Goal: Obtain resource: Obtain resource

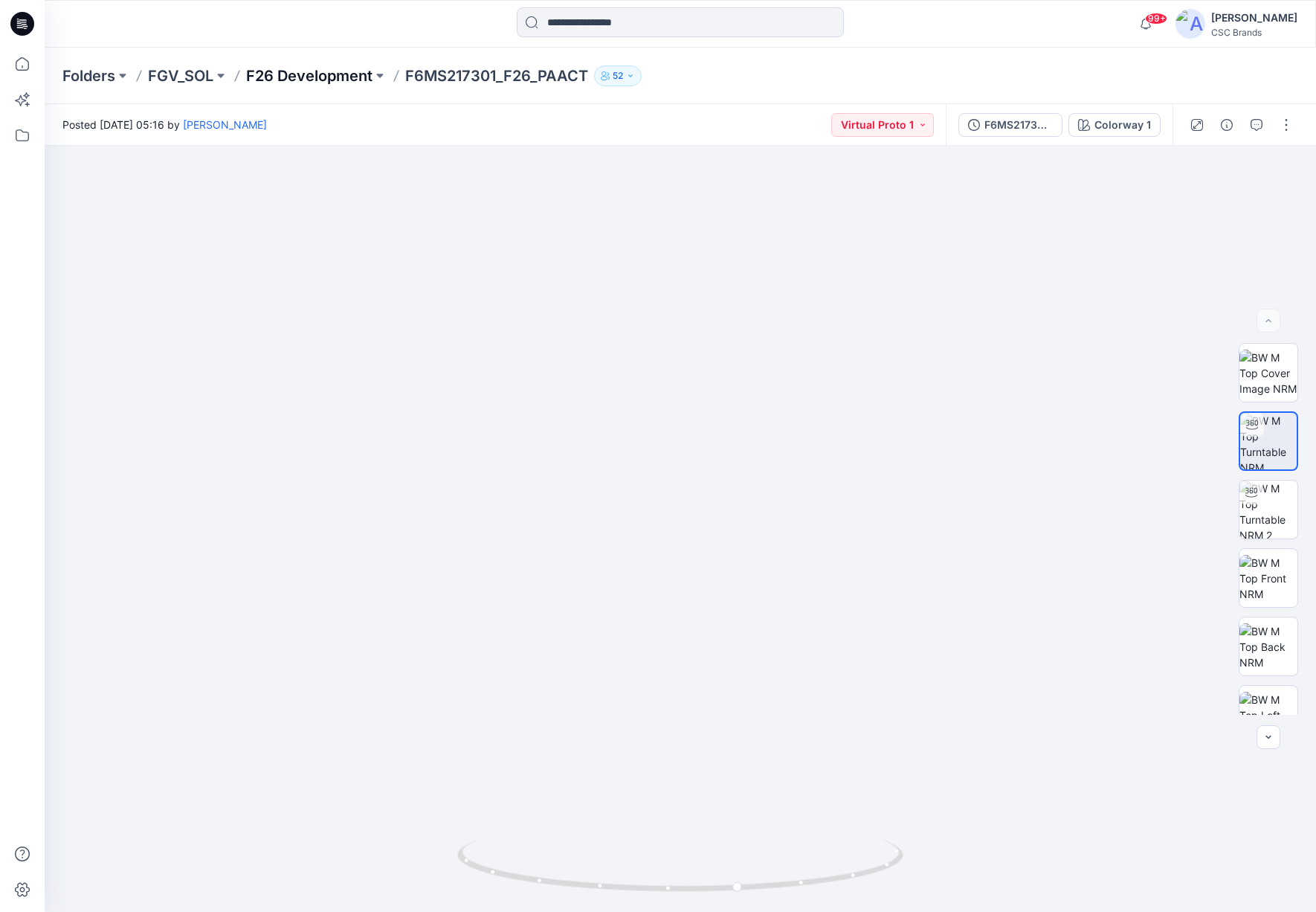
click at [301, 74] on p "F26 Development" at bounding box center [309, 76] width 127 height 21
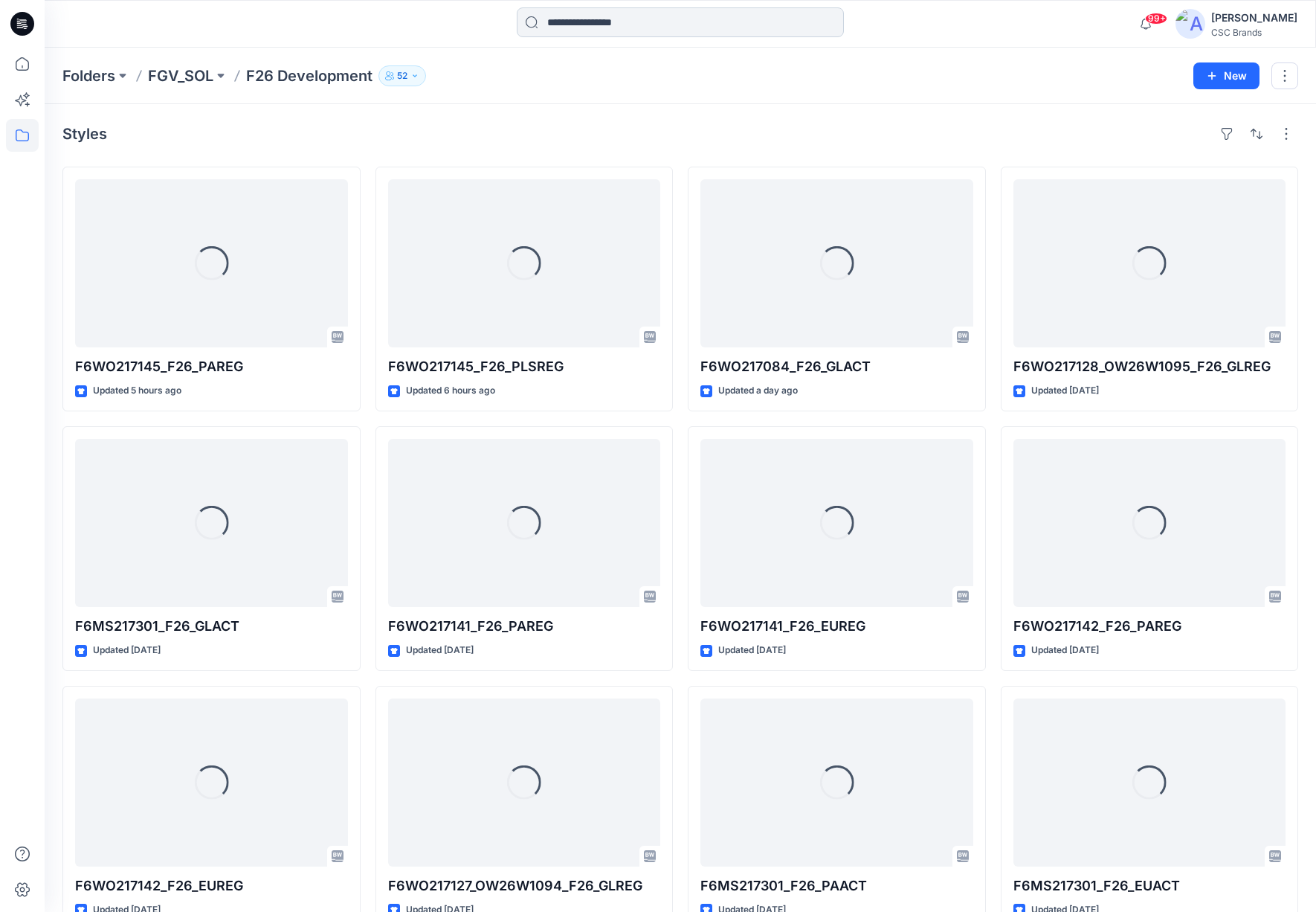
click at [619, 20] on input at bounding box center [680, 22] width 328 height 30
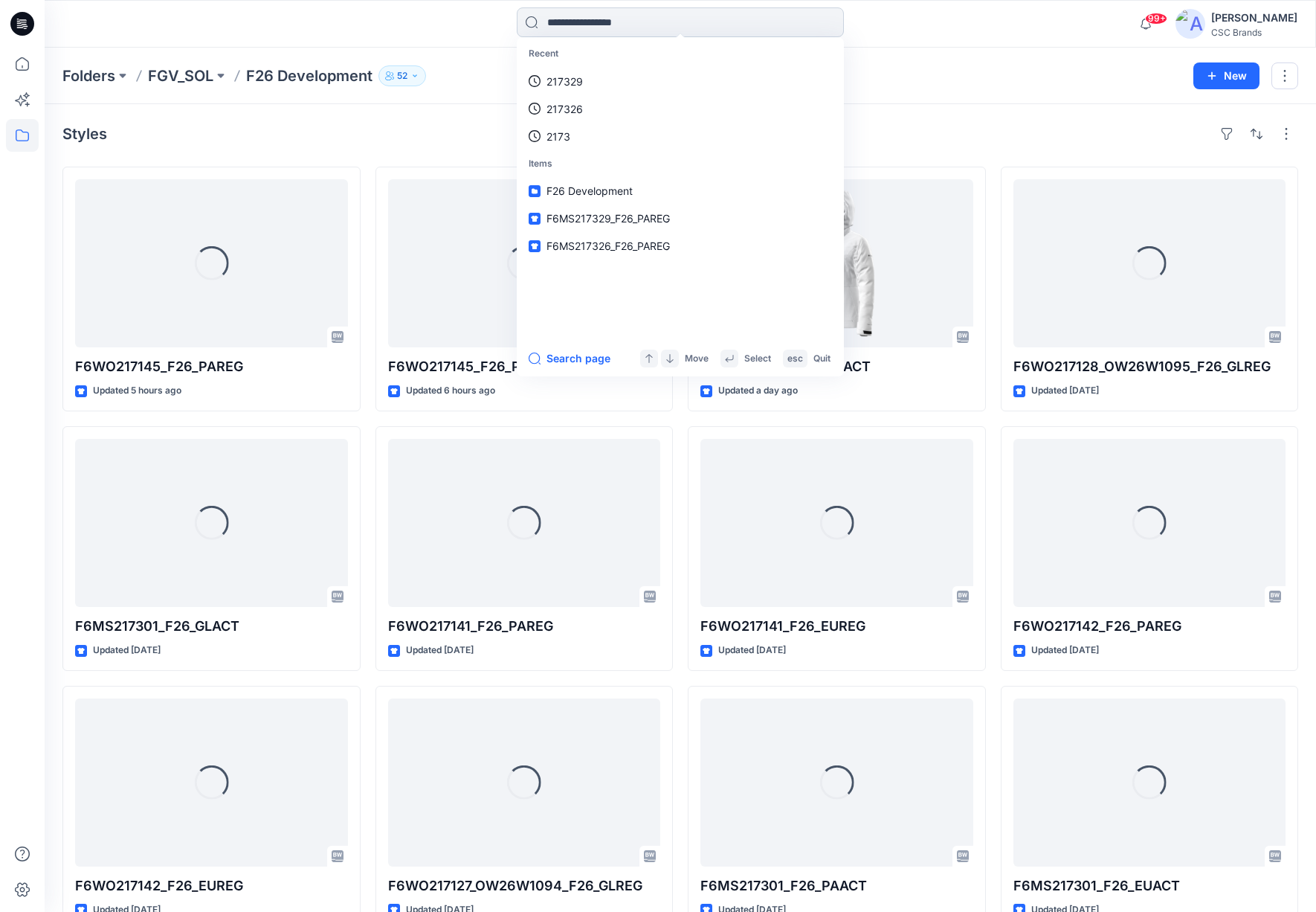
type input "*"
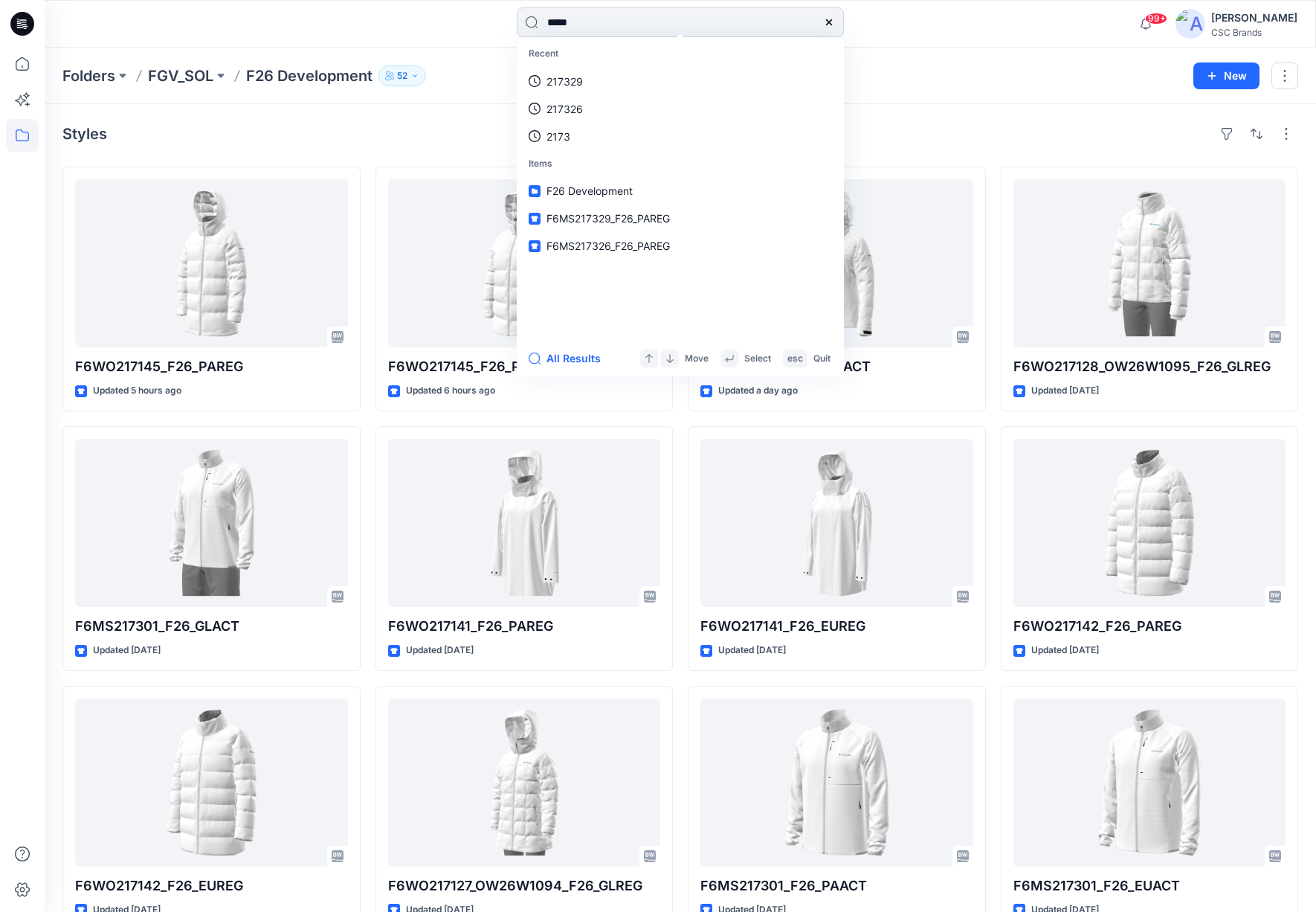
type input "******"
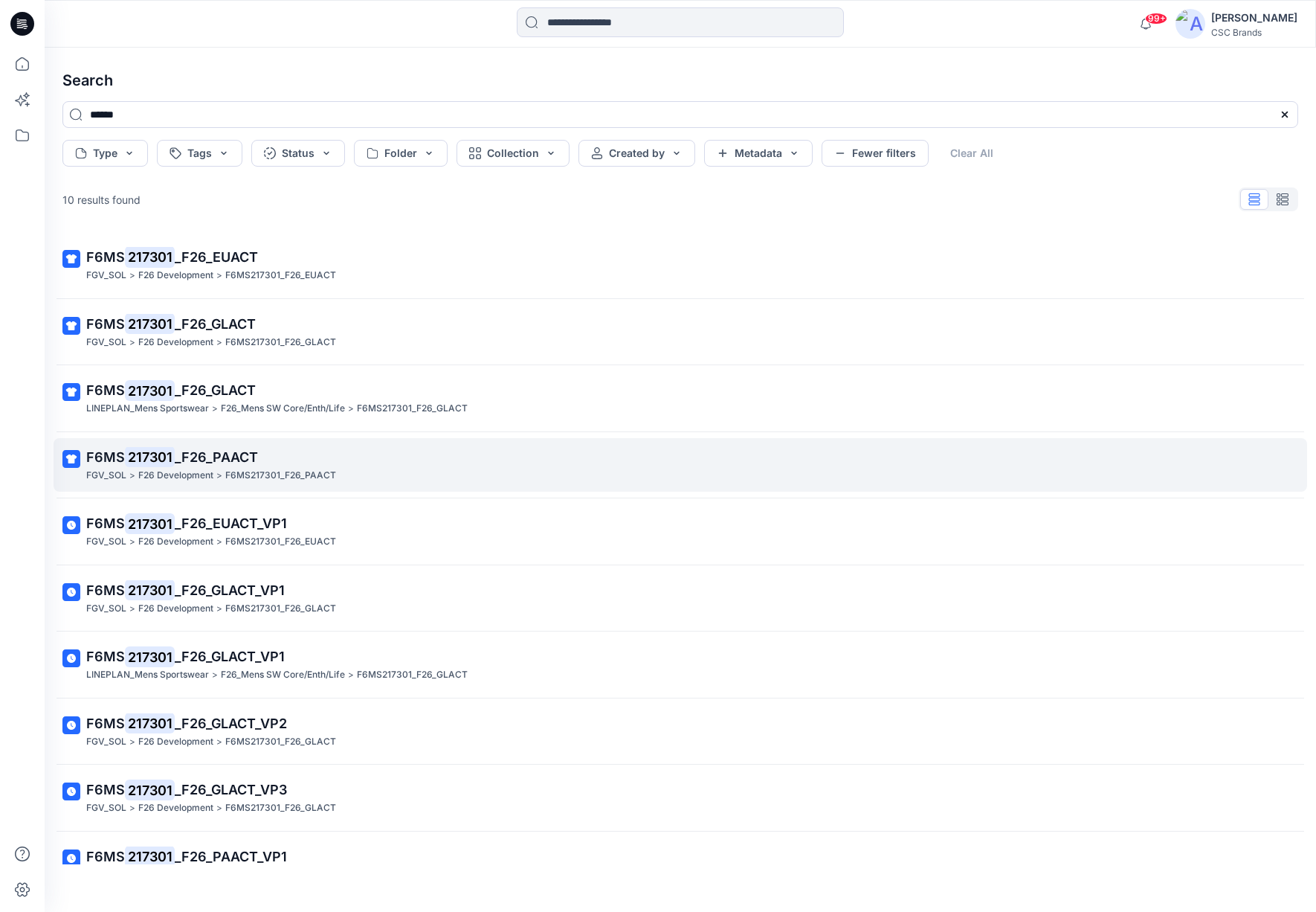
click at [209, 454] on span "_F26_PAACT" at bounding box center [216, 456] width 84 height 15
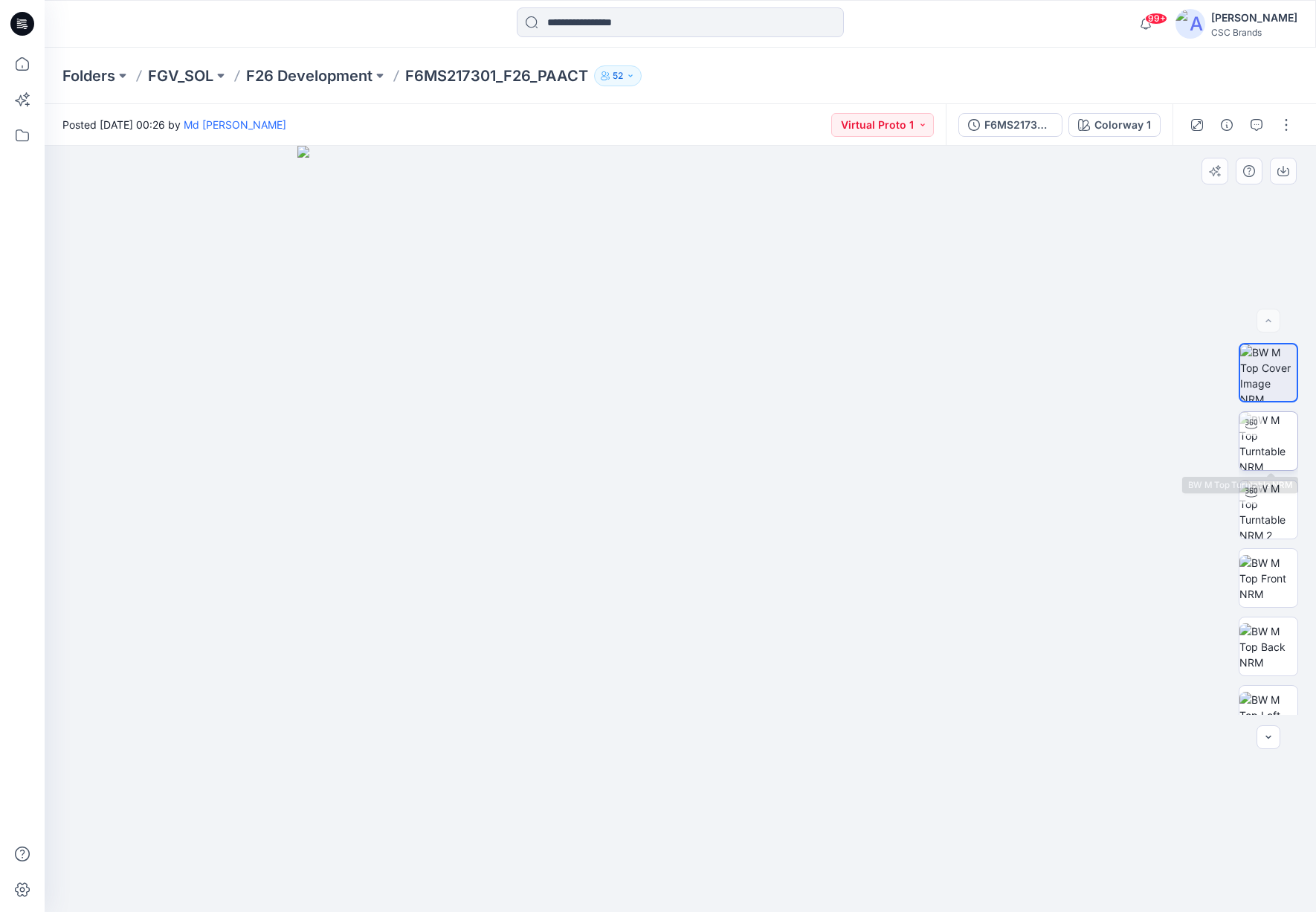
click at [1271, 459] on img at bounding box center [1268, 441] width 58 height 58
click at [1275, 497] on img at bounding box center [1268, 509] width 58 height 58
click at [1277, 436] on img at bounding box center [1268, 441] width 58 height 58
click at [1278, 525] on img at bounding box center [1268, 509] width 58 height 58
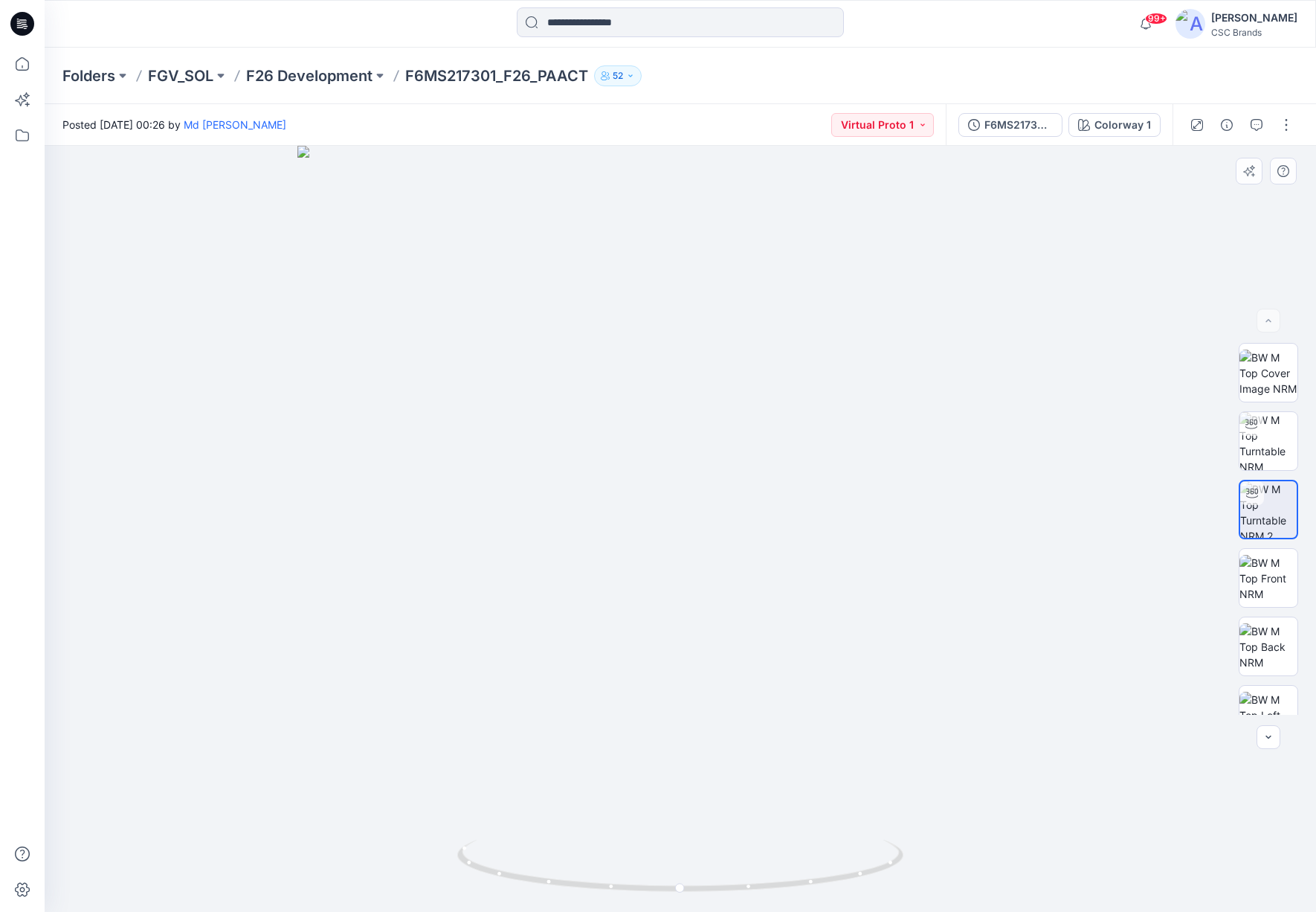
click at [739, 712] on div at bounding box center [679, 529] width 1271 height 766
drag, startPoint x: 735, startPoint y: 711, endPoint x: 462, endPoint y: 699, distance: 273.3
click at [374, 705] on div at bounding box center [679, 529] width 1271 height 766
drag, startPoint x: 675, startPoint y: 686, endPoint x: 828, endPoint y: 662, distance: 154.9
click at [892, 671] on div at bounding box center [679, 529] width 1271 height 766
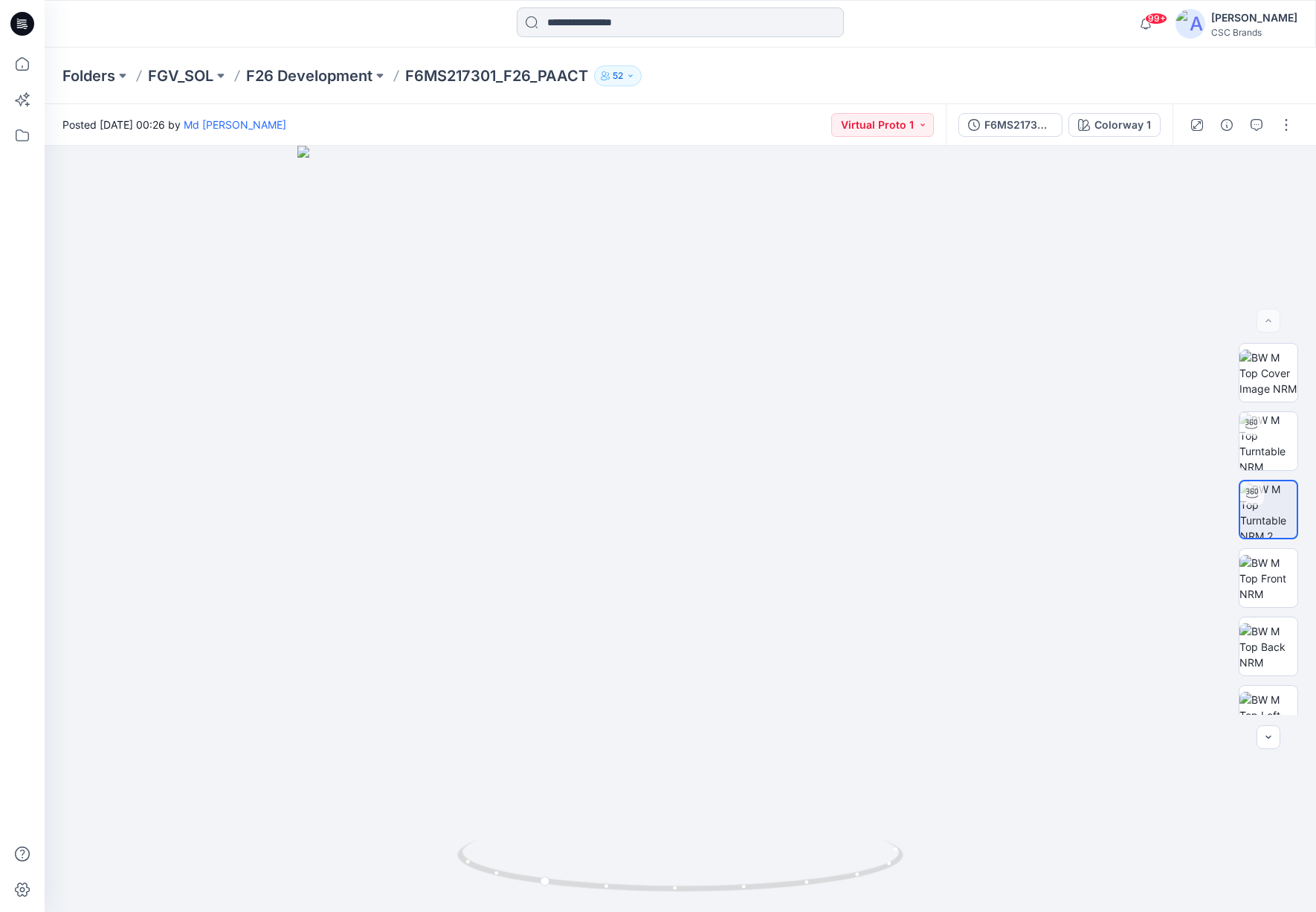
click at [595, 37] on input at bounding box center [680, 22] width 328 height 30
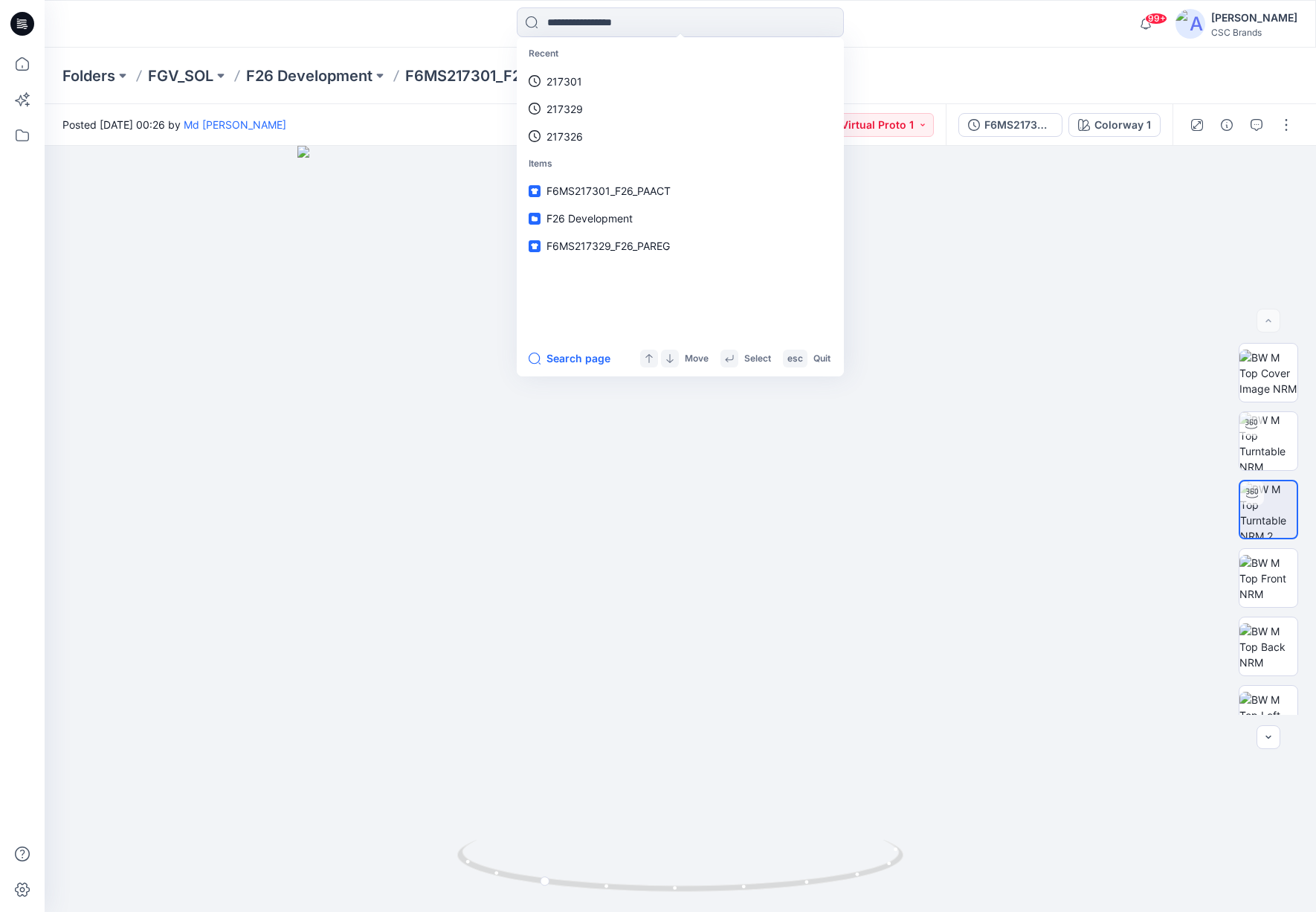
paste input "******"
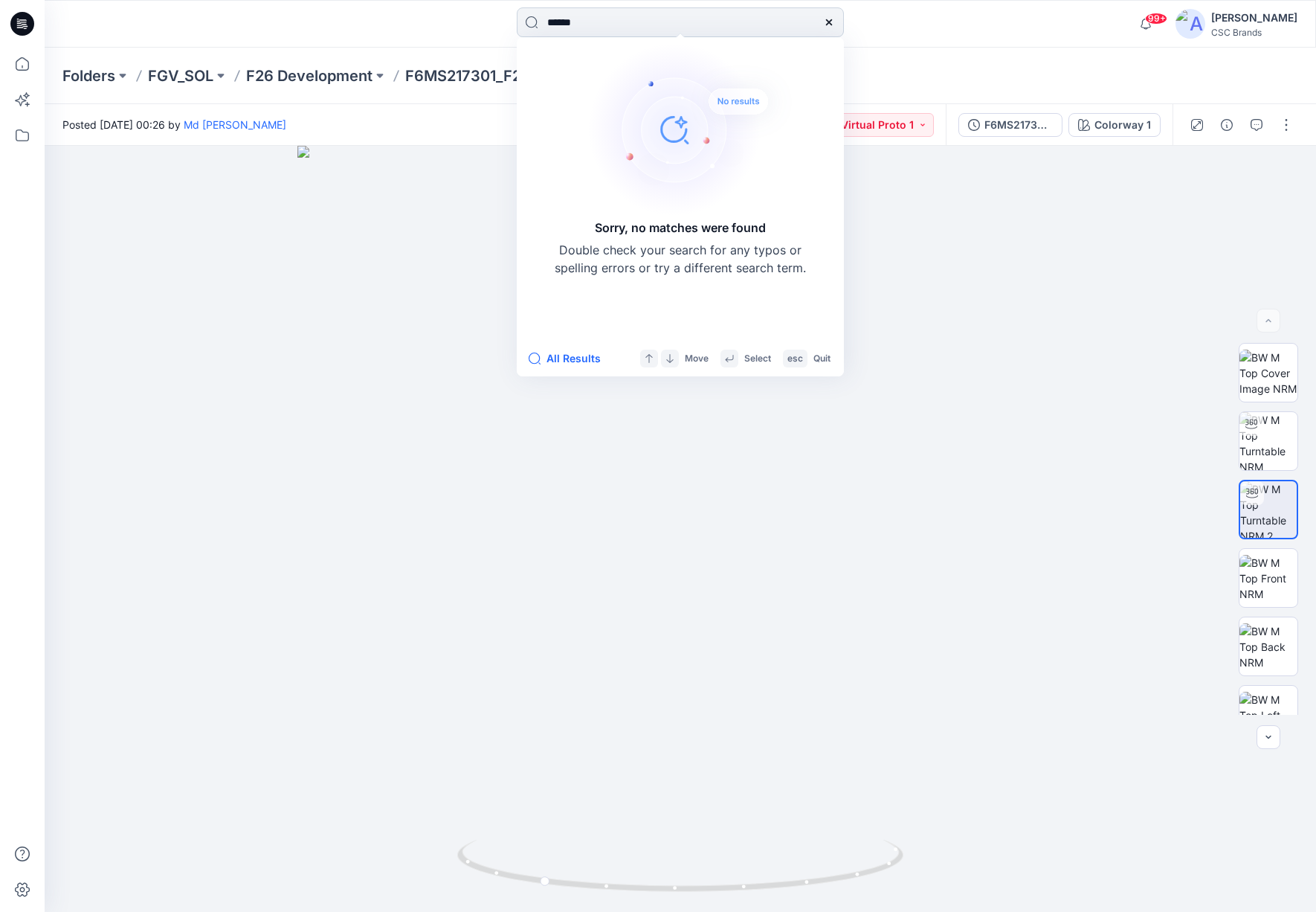
drag, startPoint x: 591, startPoint y: 26, endPoint x: 522, endPoint y: 21, distance: 69.2
click at [522, 21] on input "******" at bounding box center [680, 22] width 328 height 30
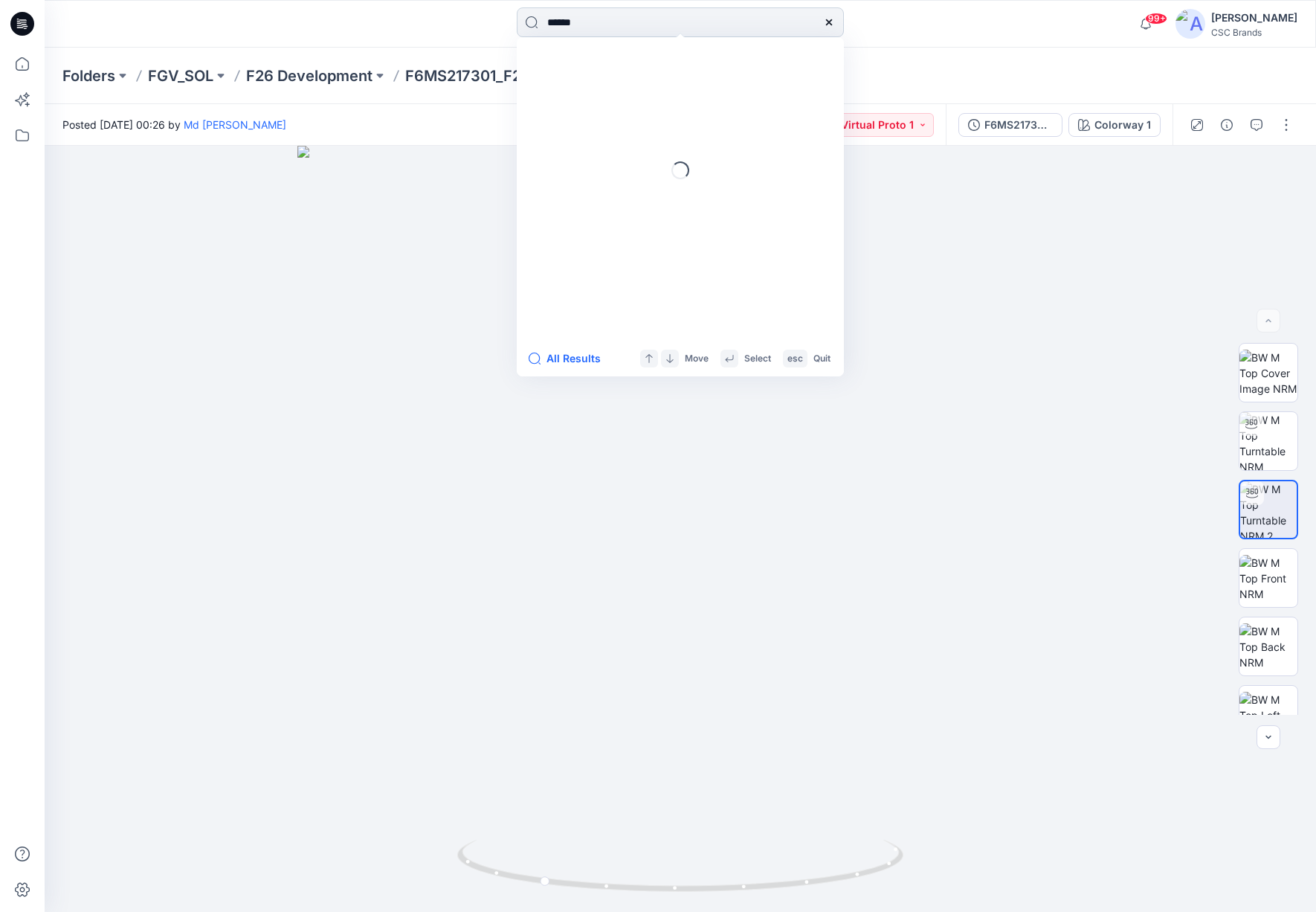
type input "******"
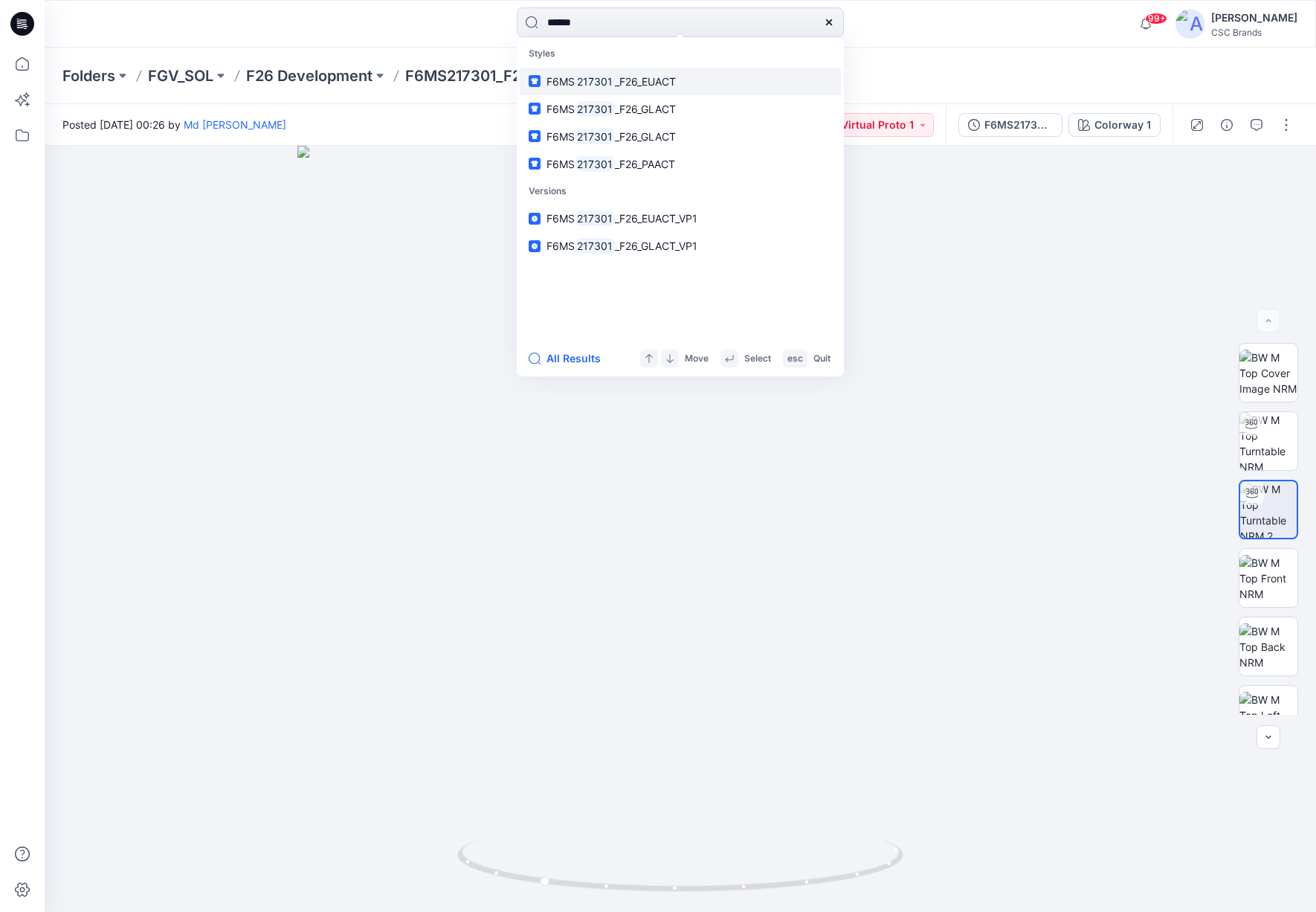
click at [677, 71] on link "F6MS 217301 _F26_EUACT" at bounding box center [680, 81] width 321 height 28
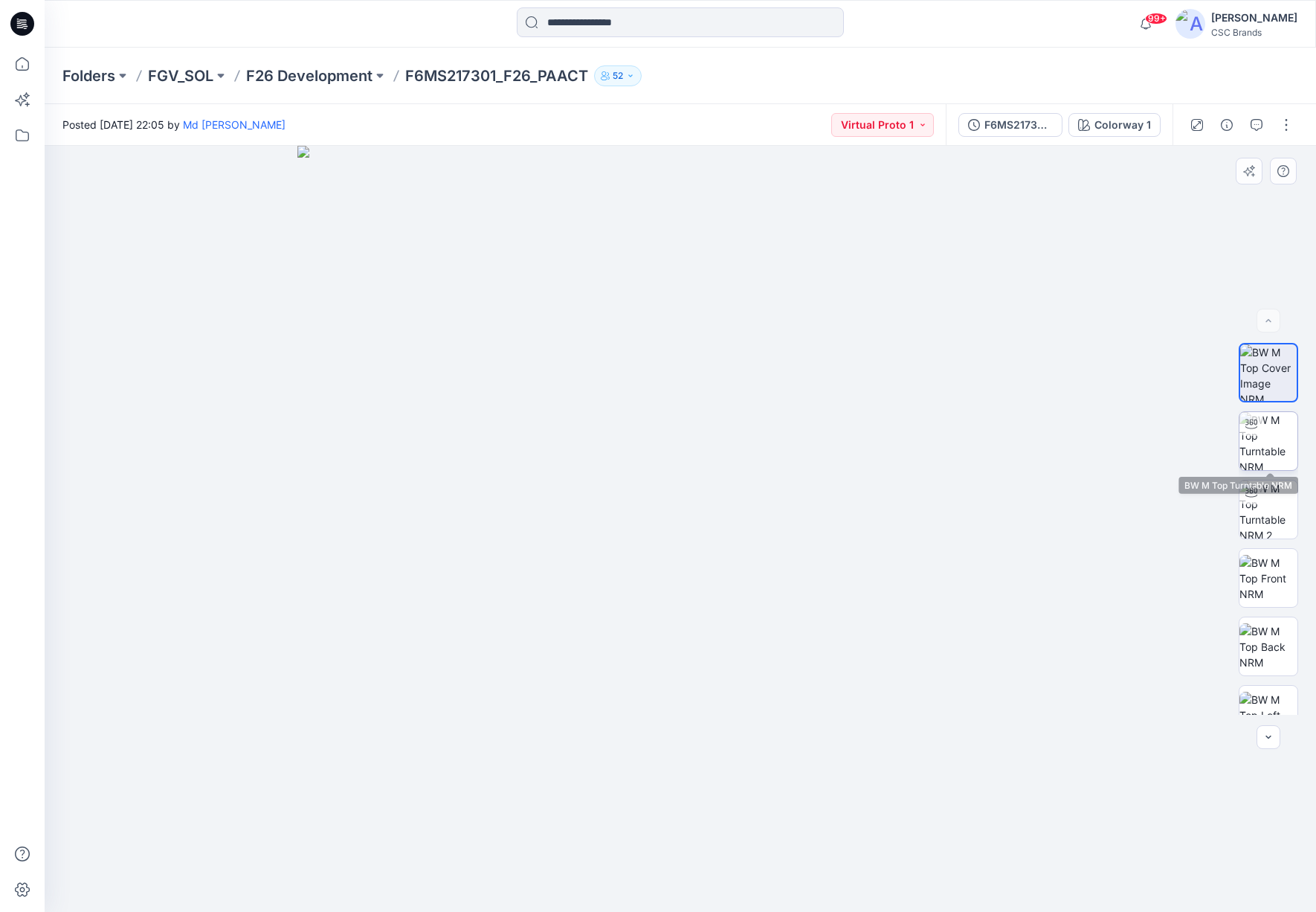
click at [1265, 445] on img at bounding box center [1268, 441] width 58 height 58
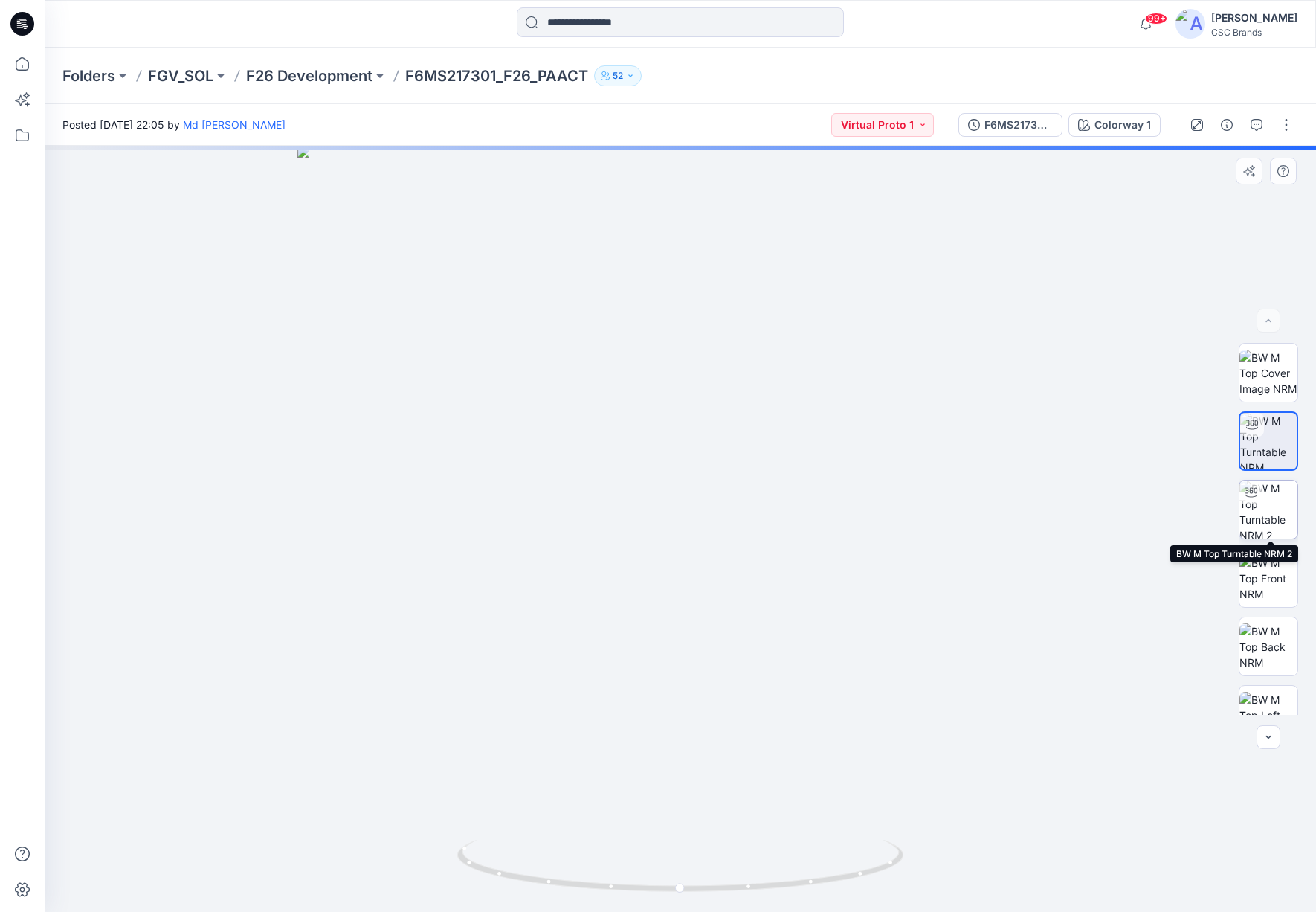
click at [1267, 502] on img at bounding box center [1268, 509] width 58 height 58
click at [1271, 440] on img at bounding box center [1268, 441] width 58 height 58
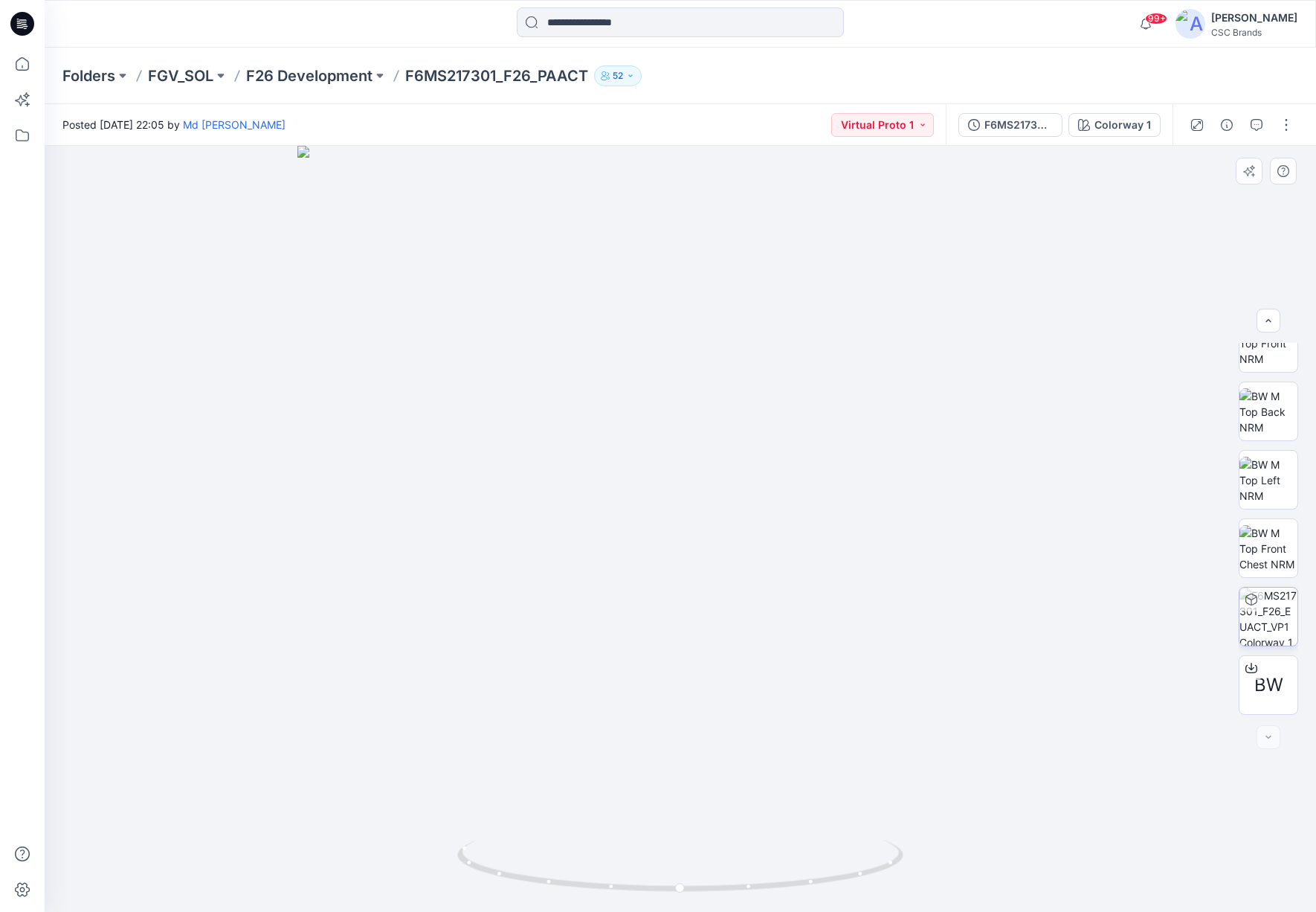
scroll to position [235, 0]
click at [1270, 620] on img at bounding box center [1268, 616] width 58 height 58
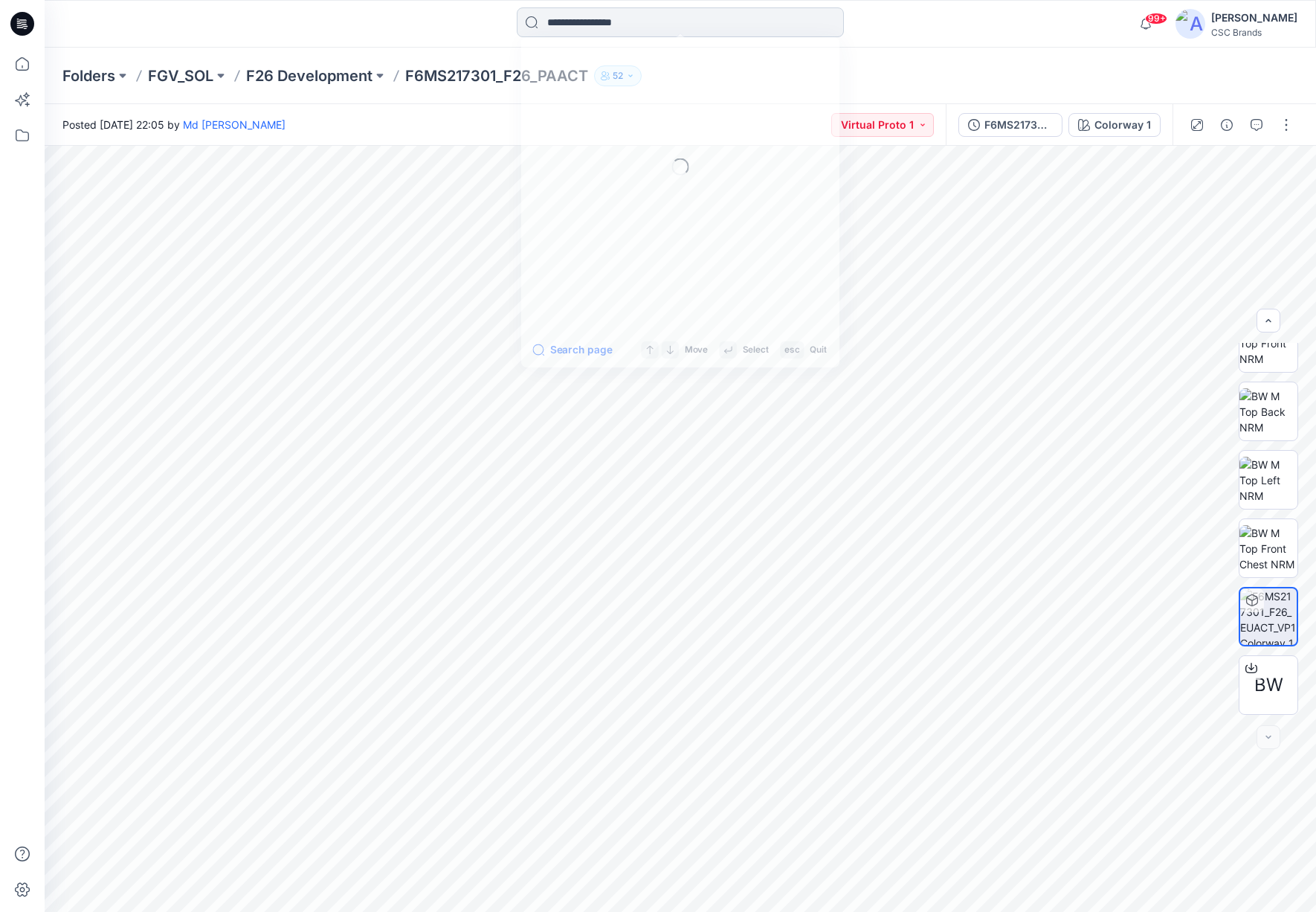
click at [546, 32] on input at bounding box center [680, 22] width 328 height 30
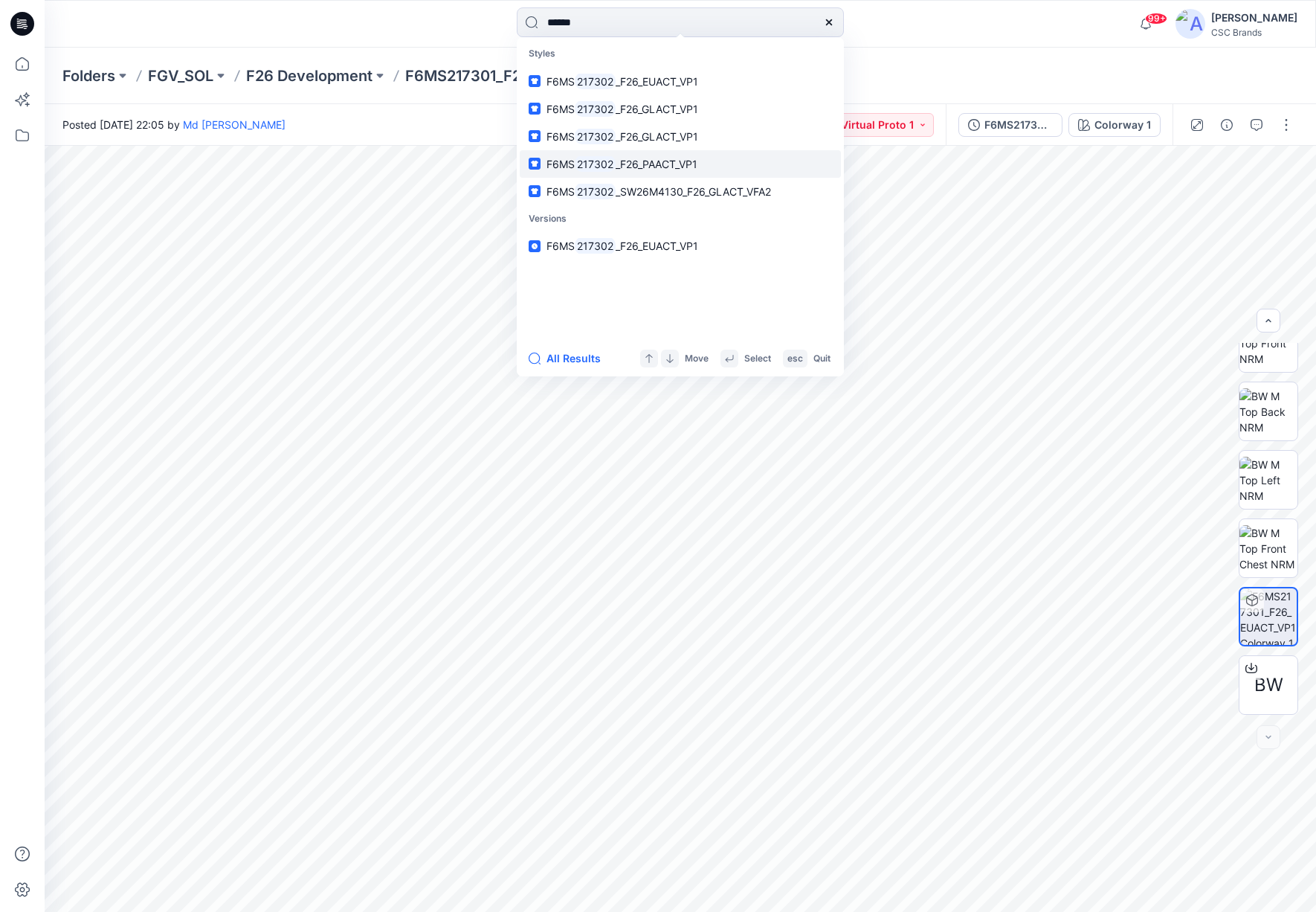
type input "******"
click at [685, 161] on span "_F26_PAACT_VP1" at bounding box center [656, 163] width 82 height 12
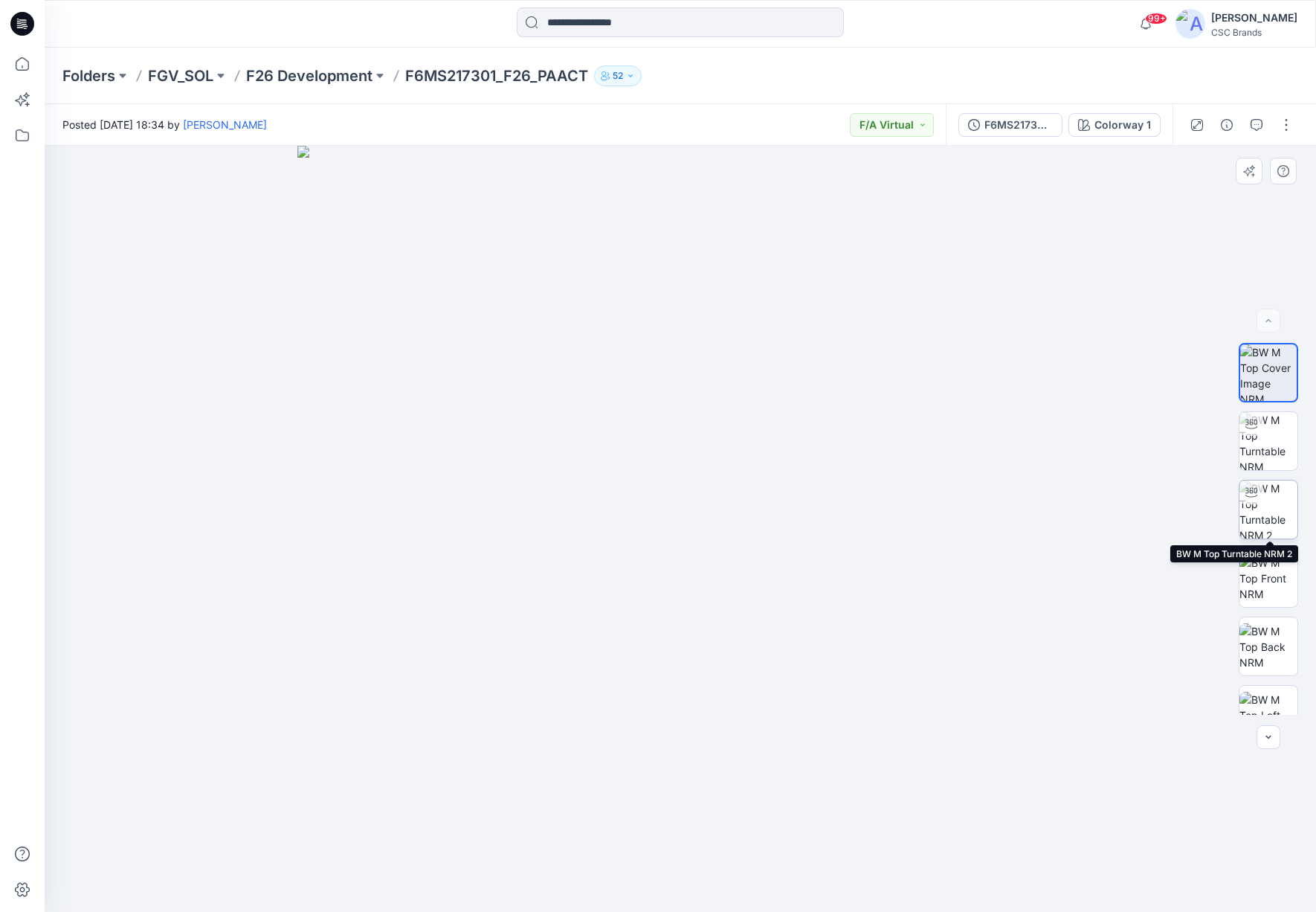
click at [1268, 508] on img at bounding box center [1268, 509] width 58 height 58
drag, startPoint x: 711, startPoint y: 540, endPoint x: 987, endPoint y: 508, distance: 277.8
click at [716, 550] on div at bounding box center [679, 529] width 1271 height 766
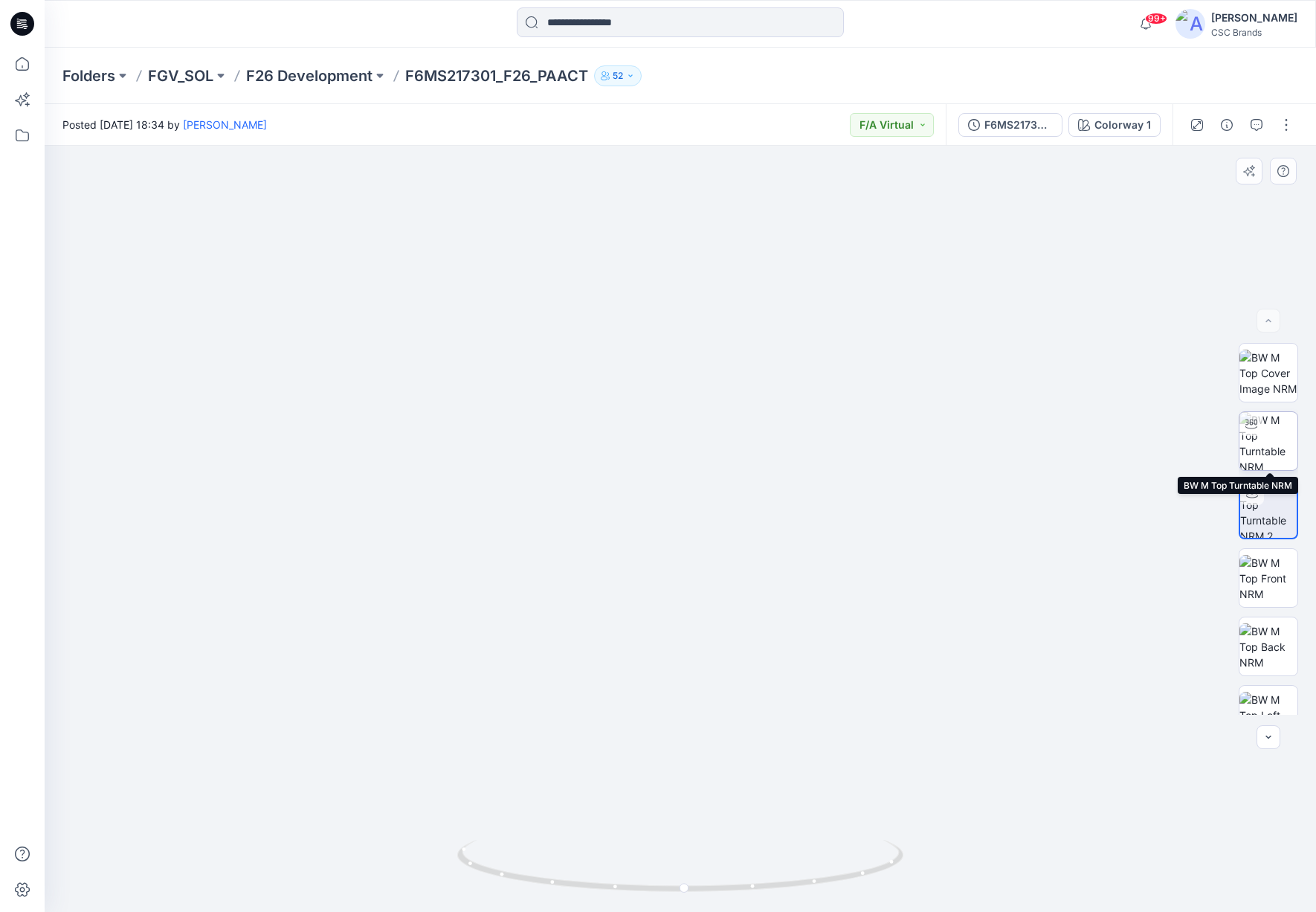
click at [1263, 442] on img at bounding box center [1268, 441] width 58 height 58
drag, startPoint x: 764, startPoint y: 683, endPoint x: 568, endPoint y: 681, distance: 196.0
click at [568, 681] on div at bounding box center [679, 529] width 1271 height 766
drag, startPoint x: 809, startPoint y: 675, endPoint x: 1140, endPoint y: 611, distance: 337.1
click at [982, 665] on div at bounding box center [679, 529] width 1271 height 766
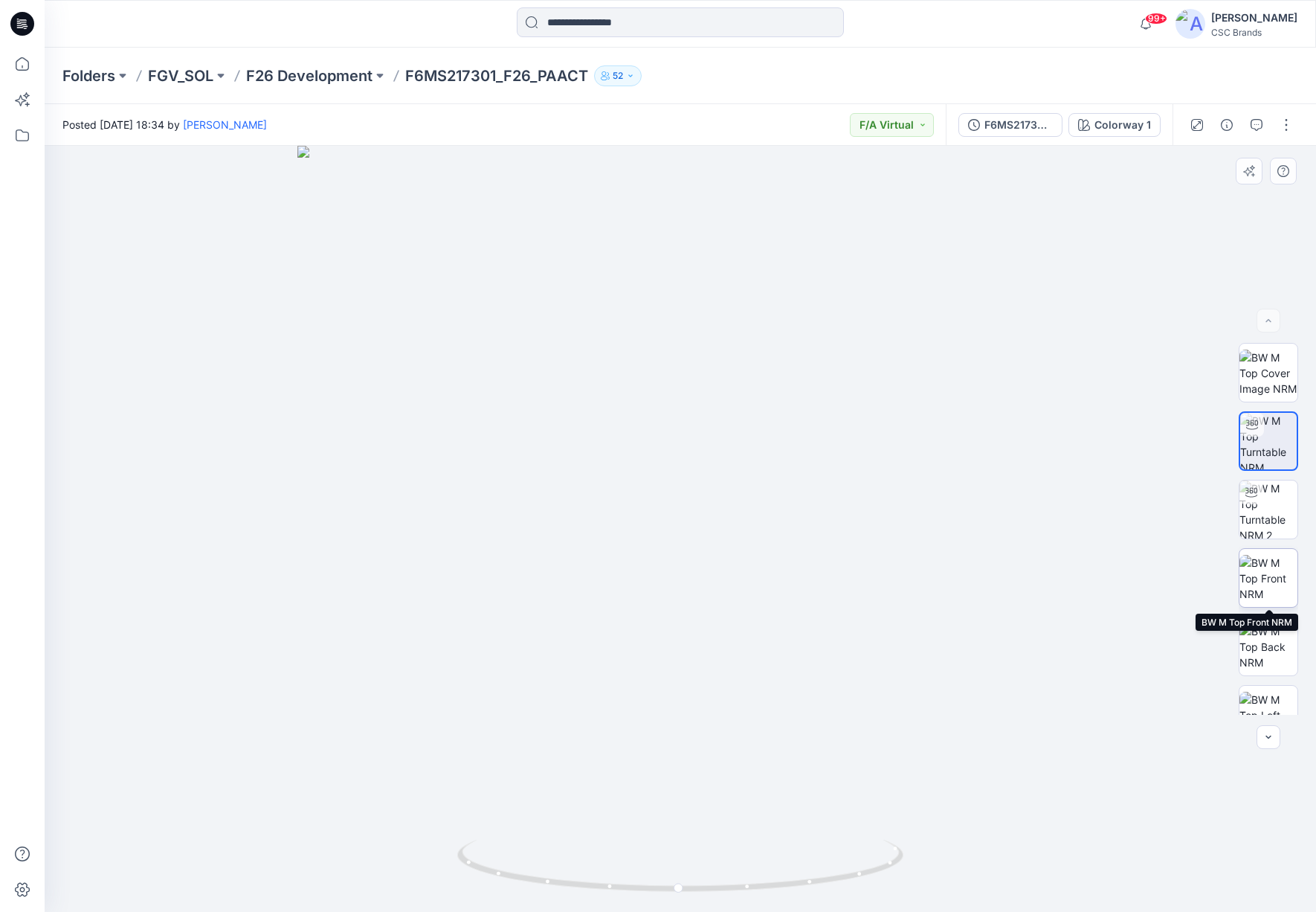
click at [1270, 582] on img at bounding box center [1268, 578] width 58 height 47
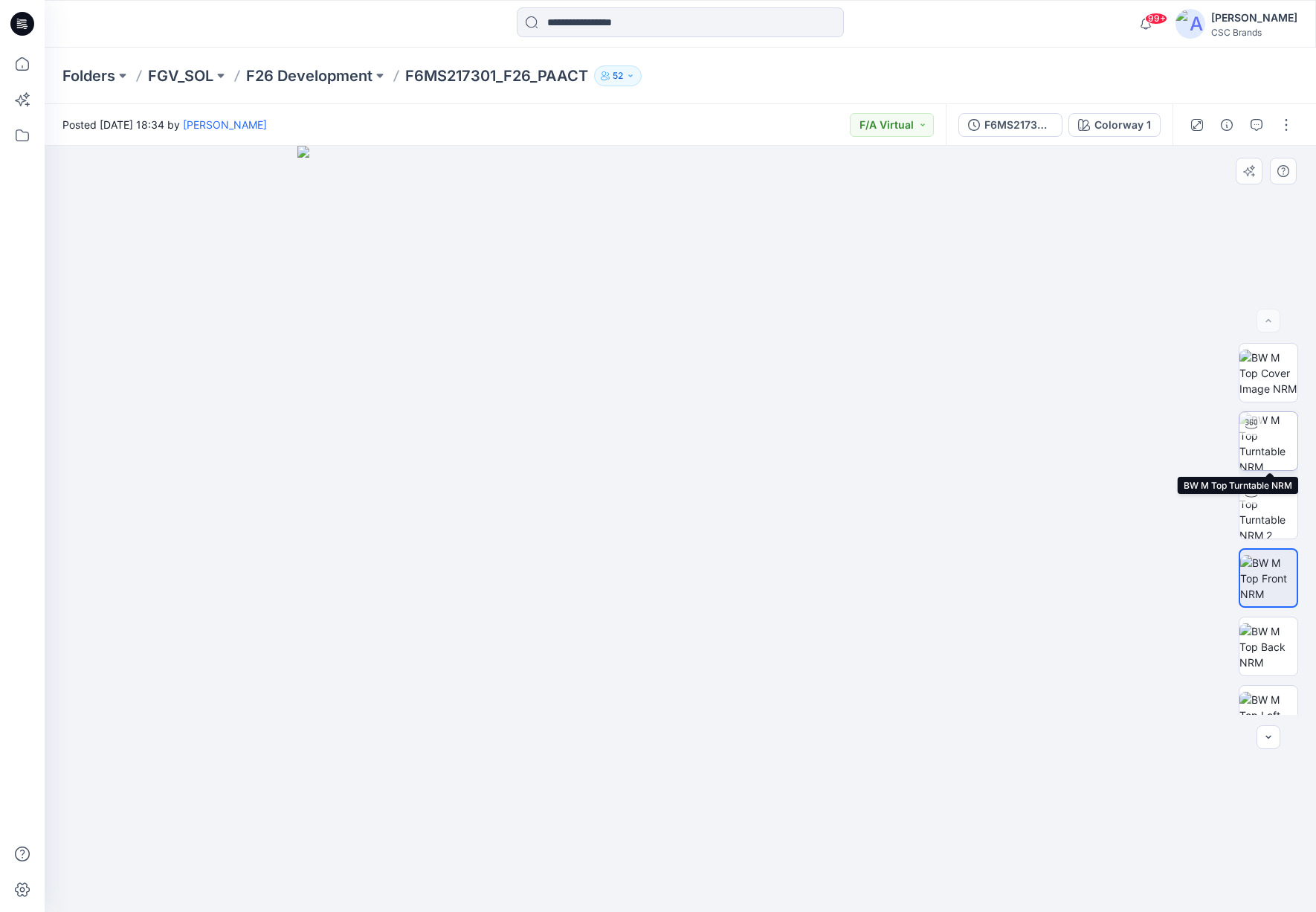
click at [1263, 449] on img at bounding box center [1268, 441] width 58 height 58
drag, startPoint x: 824, startPoint y: 564, endPoint x: 785, endPoint y: 555, distance: 40.0
click at [785, 555] on div at bounding box center [679, 529] width 1271 height 766
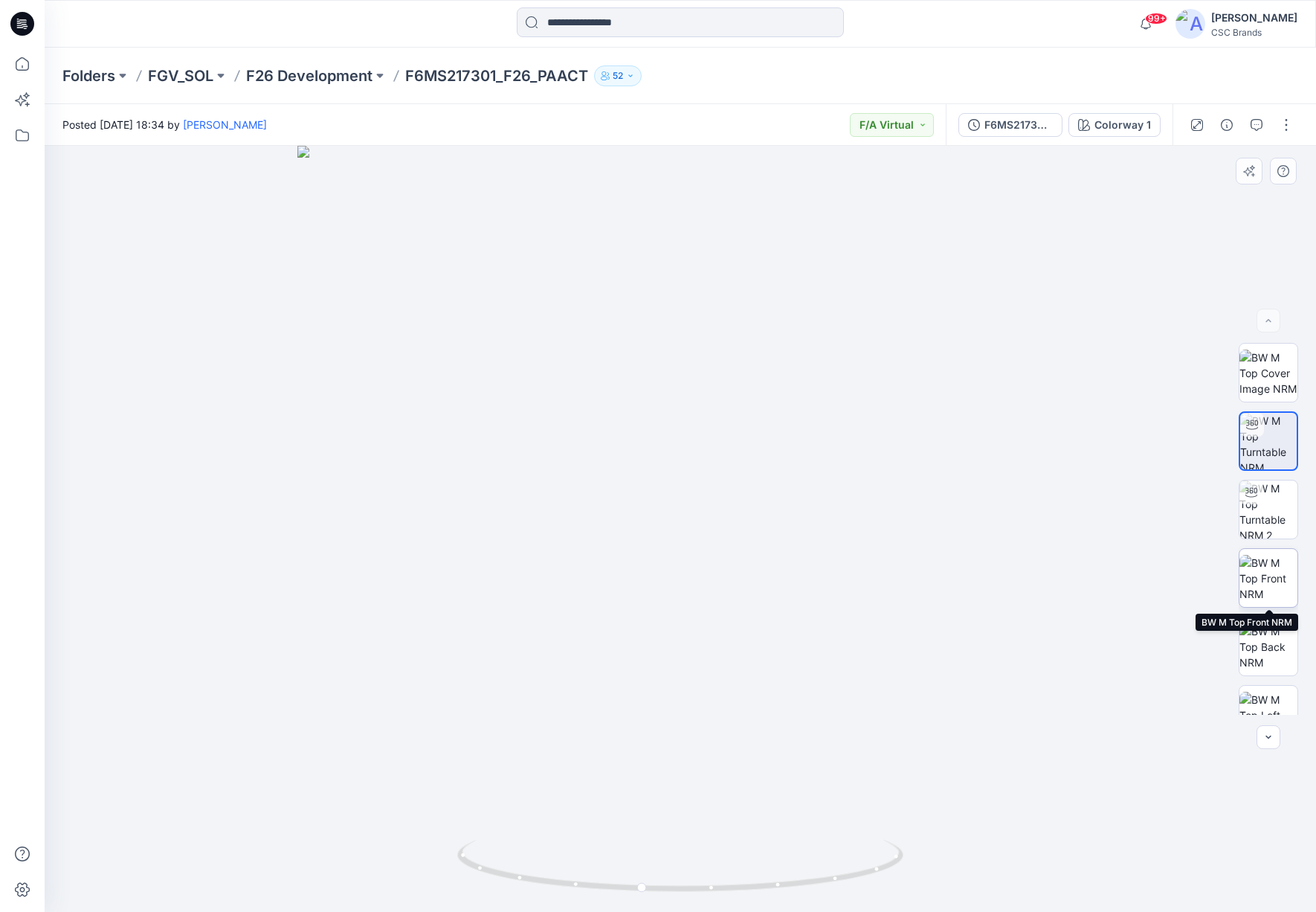
drag, startPoint x: 1280, startPoint y: 584, endPoint x: 1271, endPoint y: 584, distance: 9.0
click at [1278, 584] on img at bounding box center [1268, 578] width 58 height 47
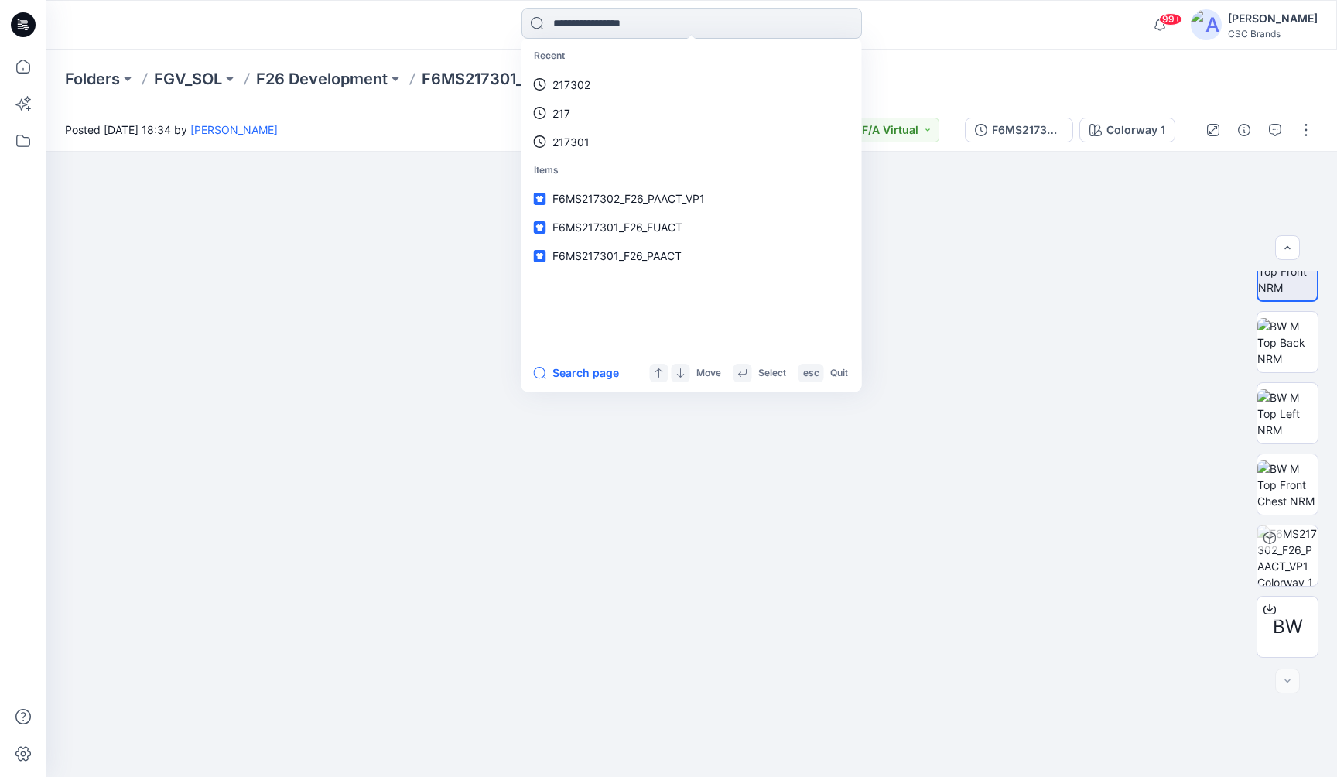
click at [552, 26] on input at bounding box center [692, 23] width 341 height 31
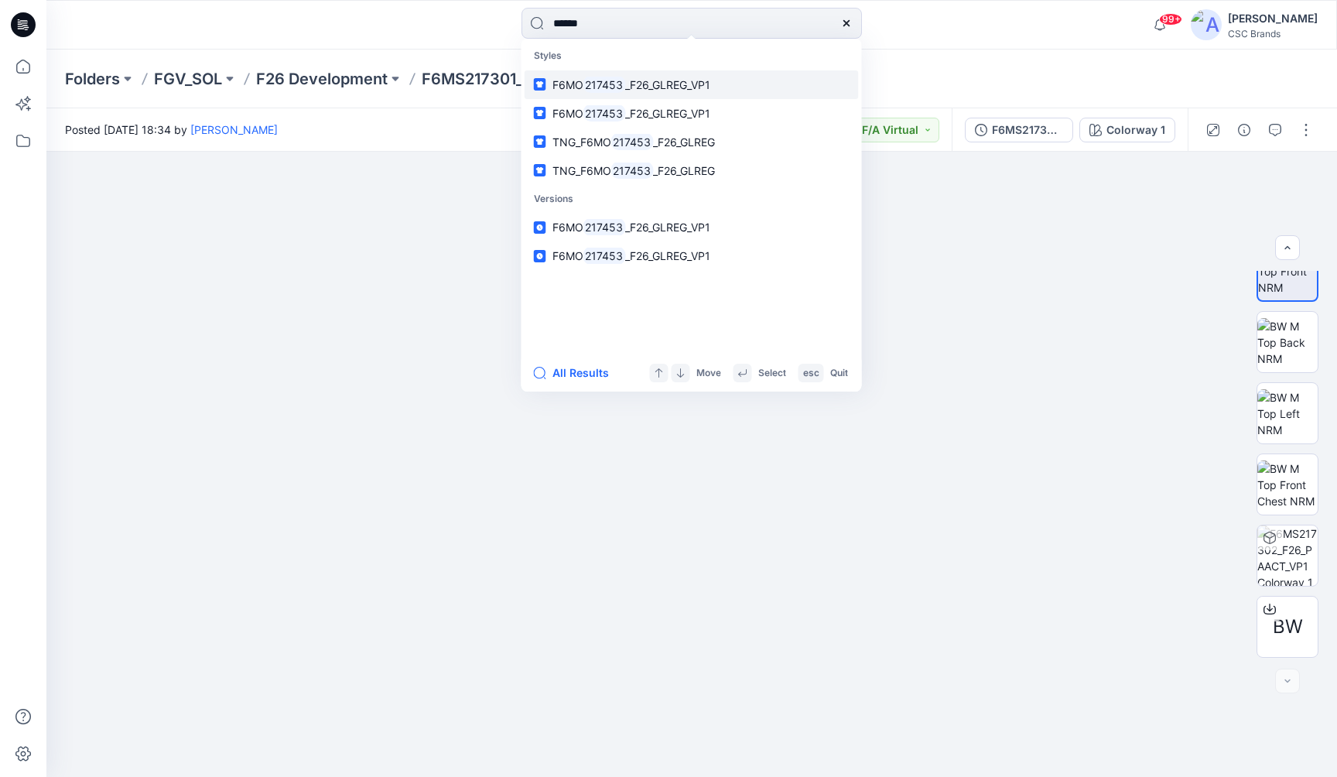
type input "******"
click at [648, 88] on span "_F26_GLREG_VP1" at bounding box center [667, 84] width 85 height 13
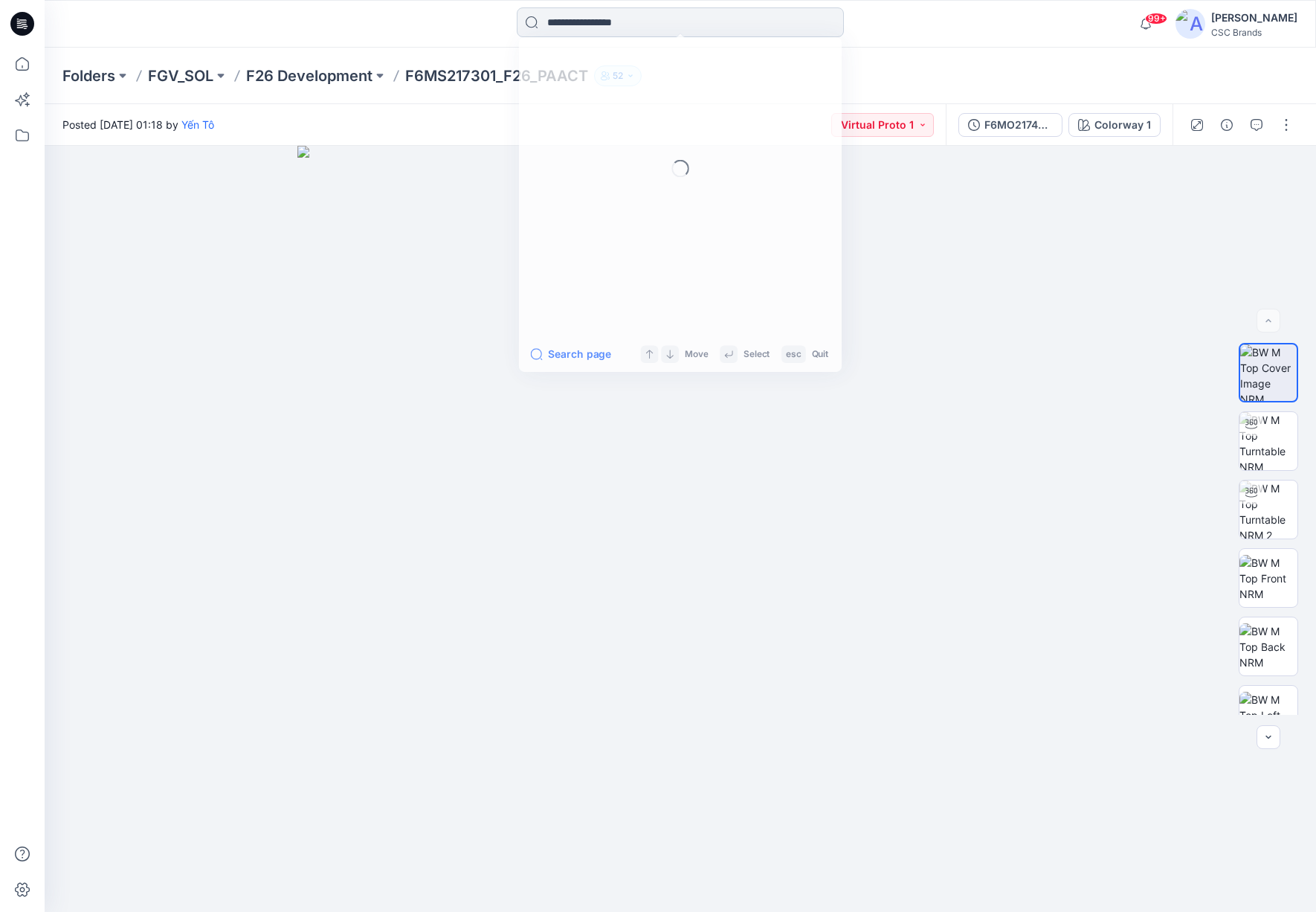
click at [650, 17] on input at bounding box center [680, 22] width 328 height 30
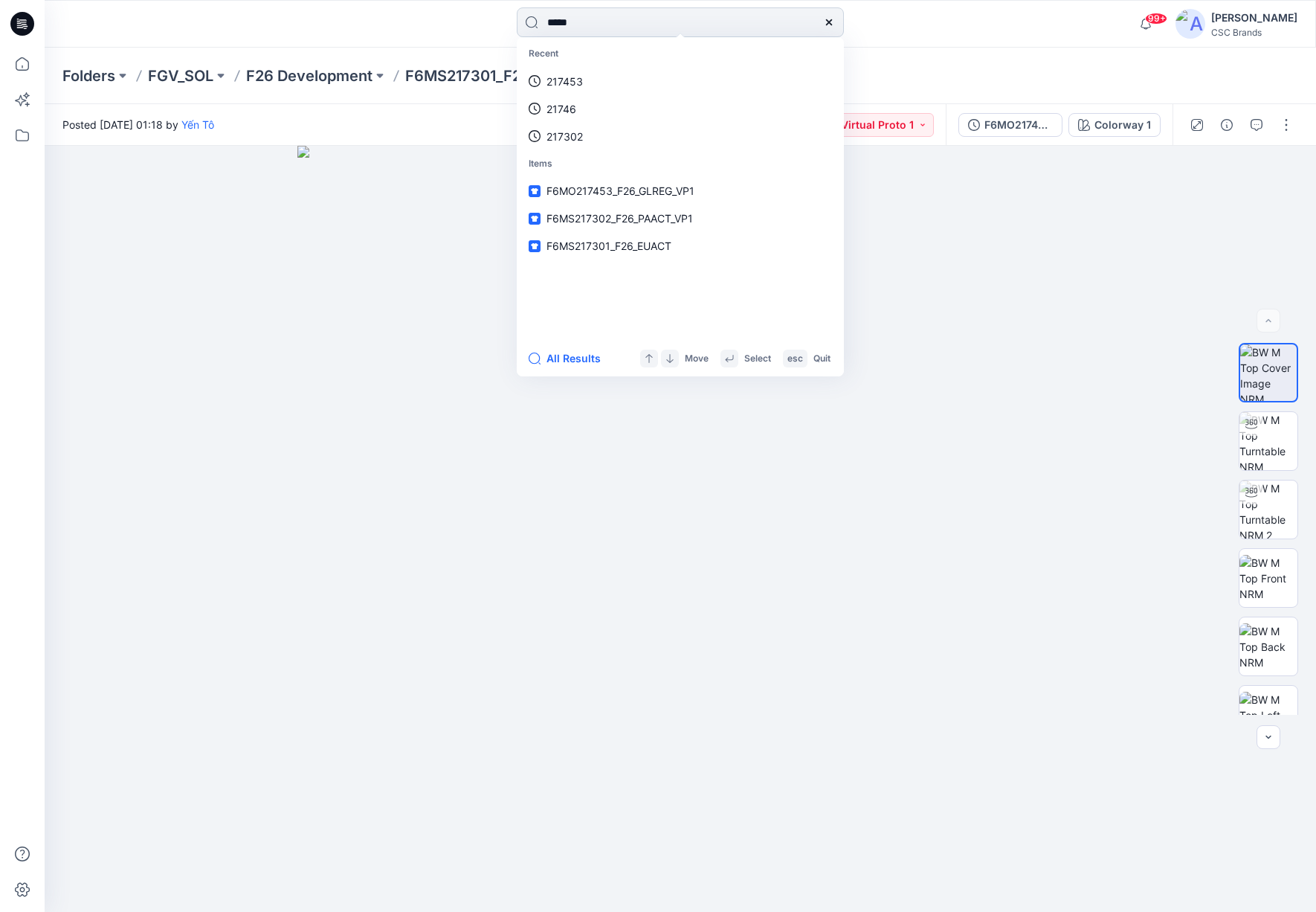
type input "******"
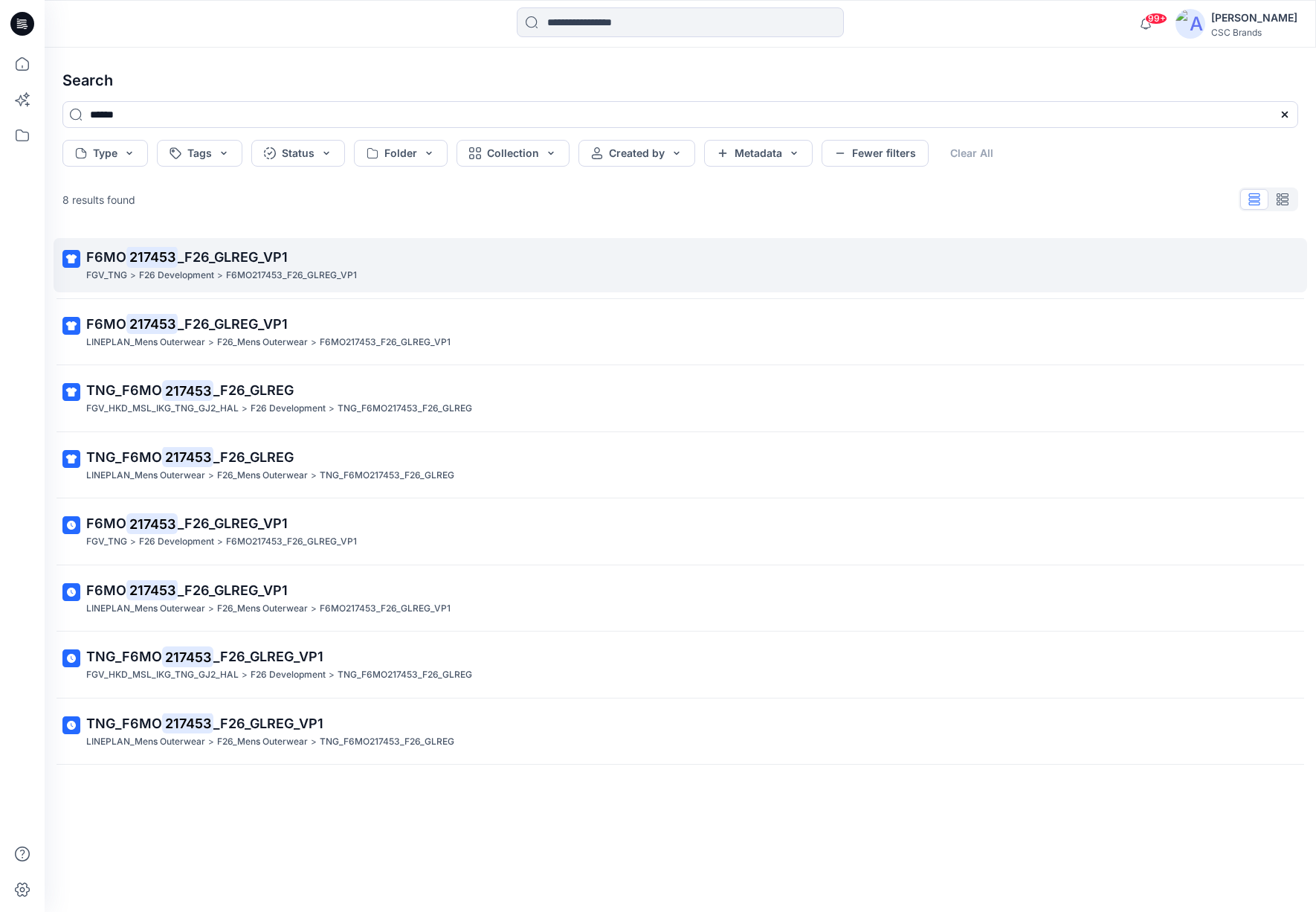
click at [259, 271] on p "F6MO217453_F26_GLREG_VP1" at bounding box center [291, 276] width 131 height 15
click at [259, 271] on div "Search ****** Type Tags Status Folder Collection Created by Metadata Fewer filt…" at bounding box center [679, 480] width 1271 height 864
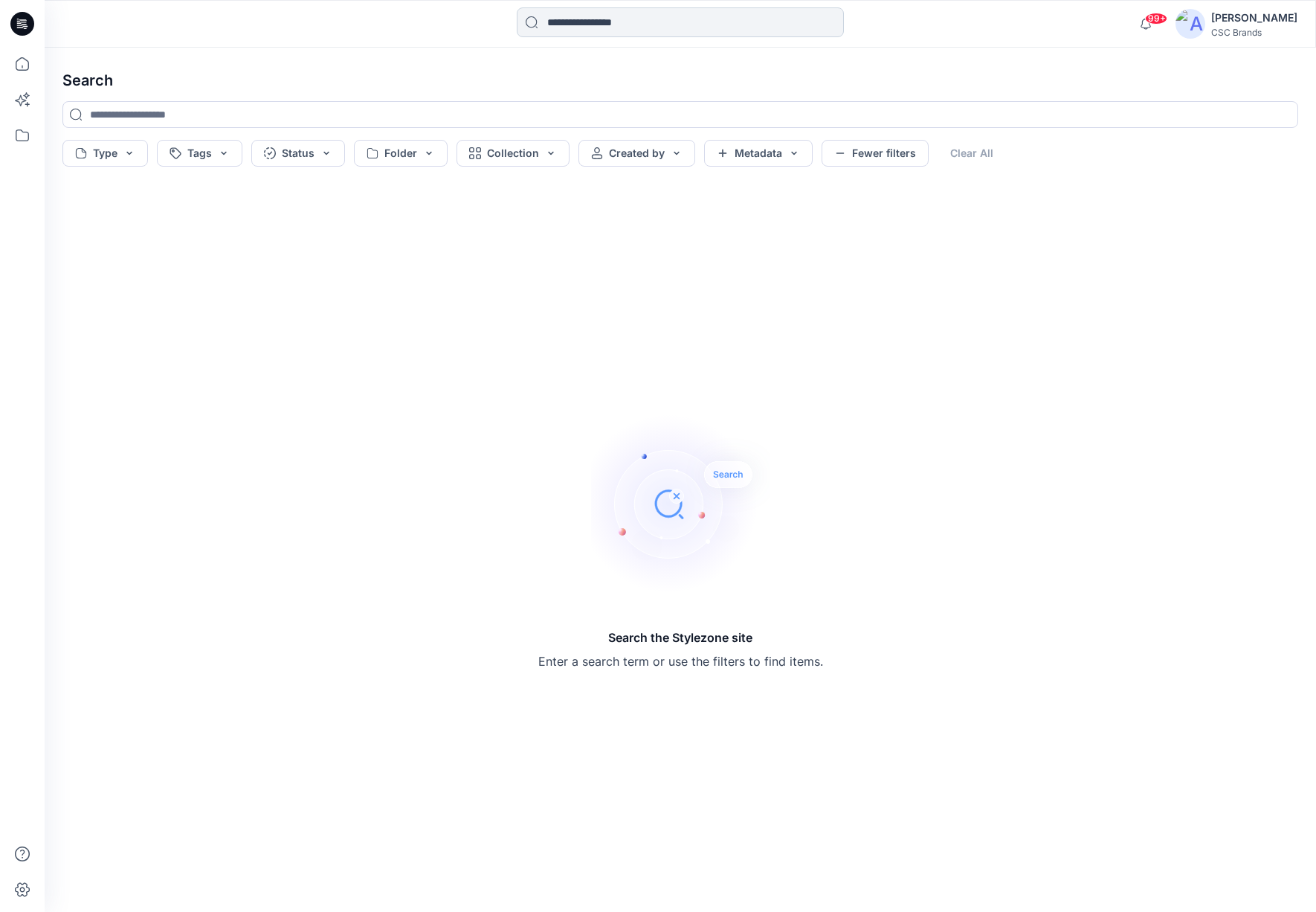
click at [643, 34] on input at bounding box center [680, 22] width 328 height 30
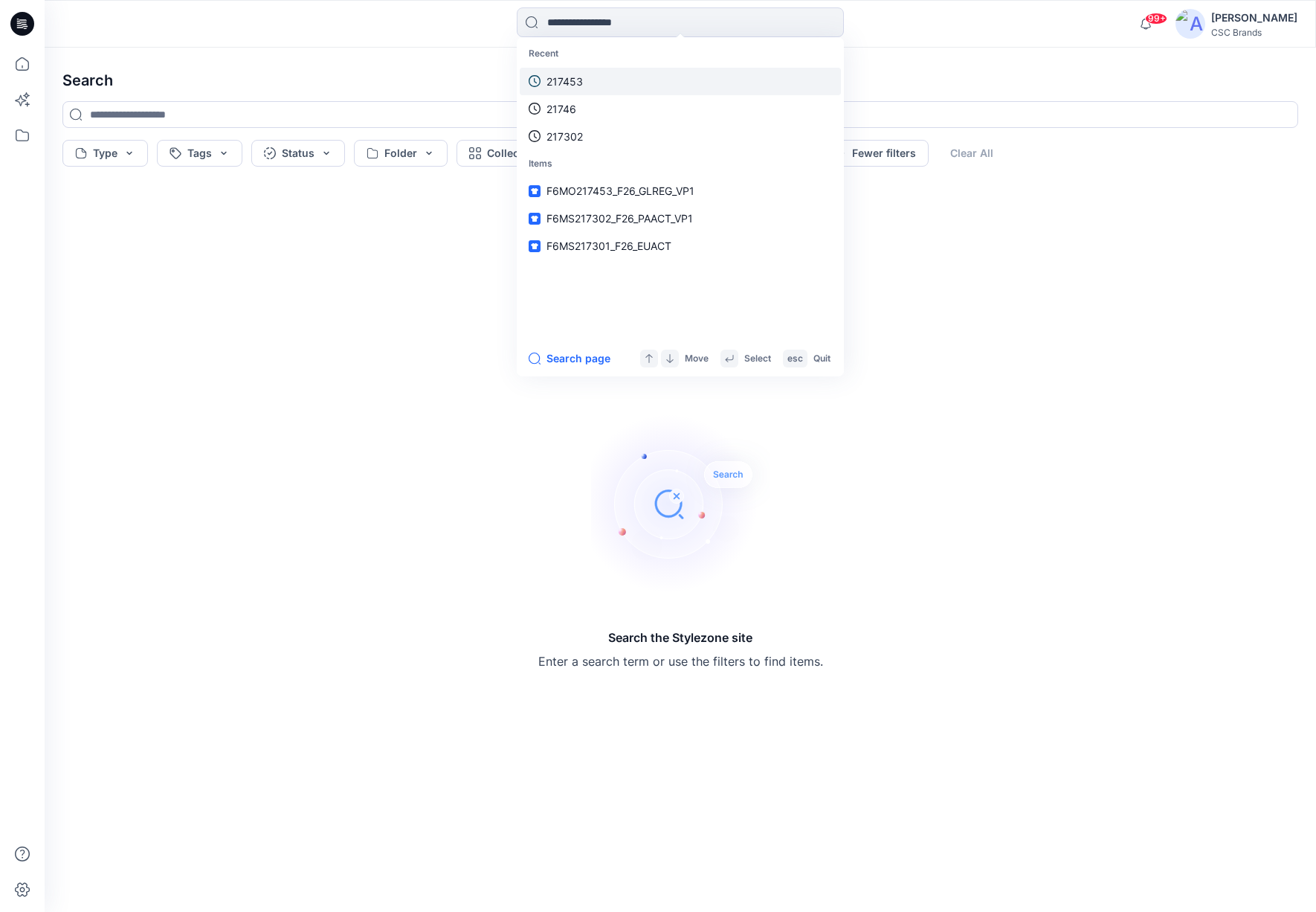
click at [572, 82] on p "217453" at bounding box center [565, 82] width 37 height 15
type input "******"
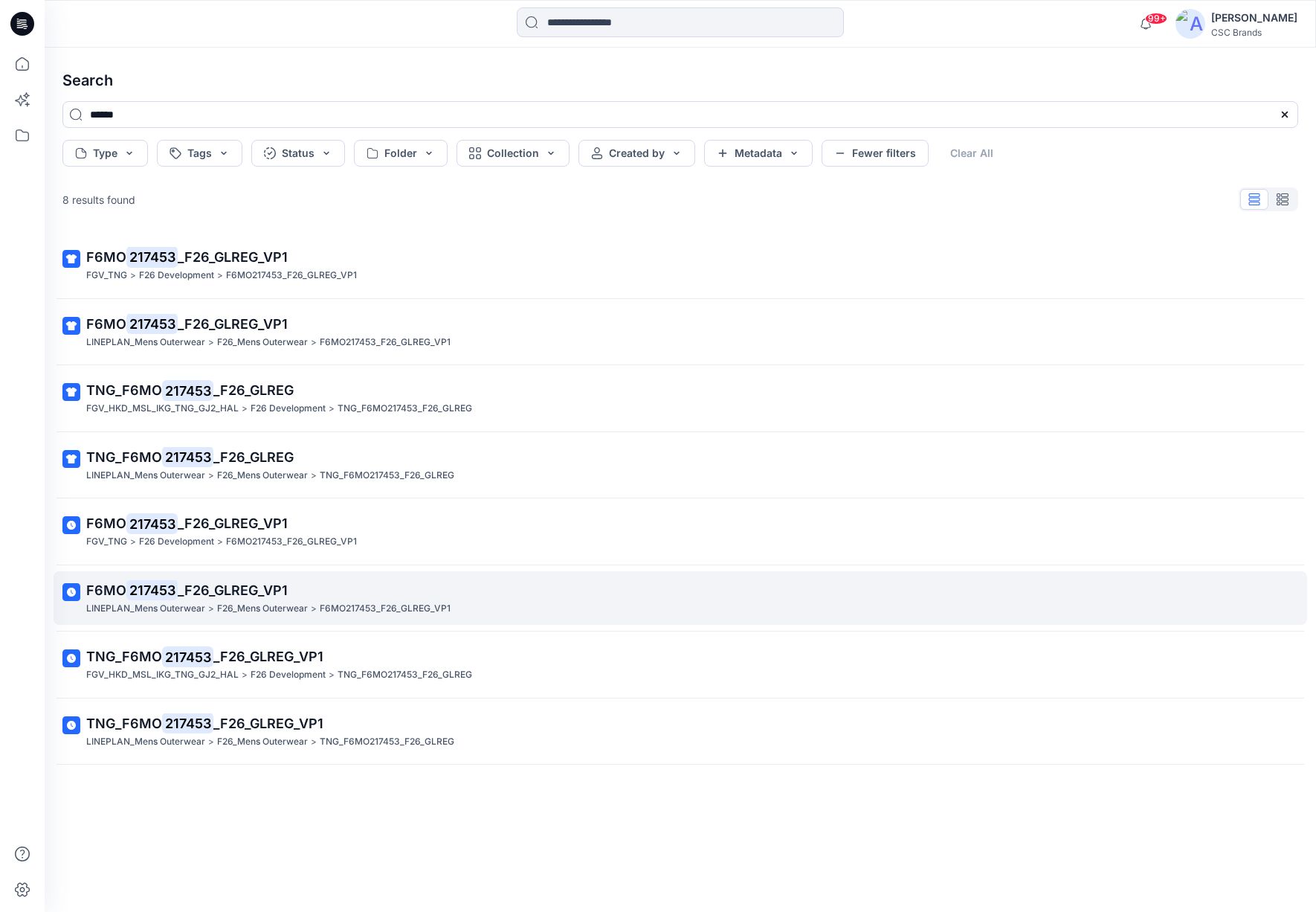
click at [266, 585] on span "_F26_GLREG_VP1" at bounding box center [232, 590] width 110 height 15
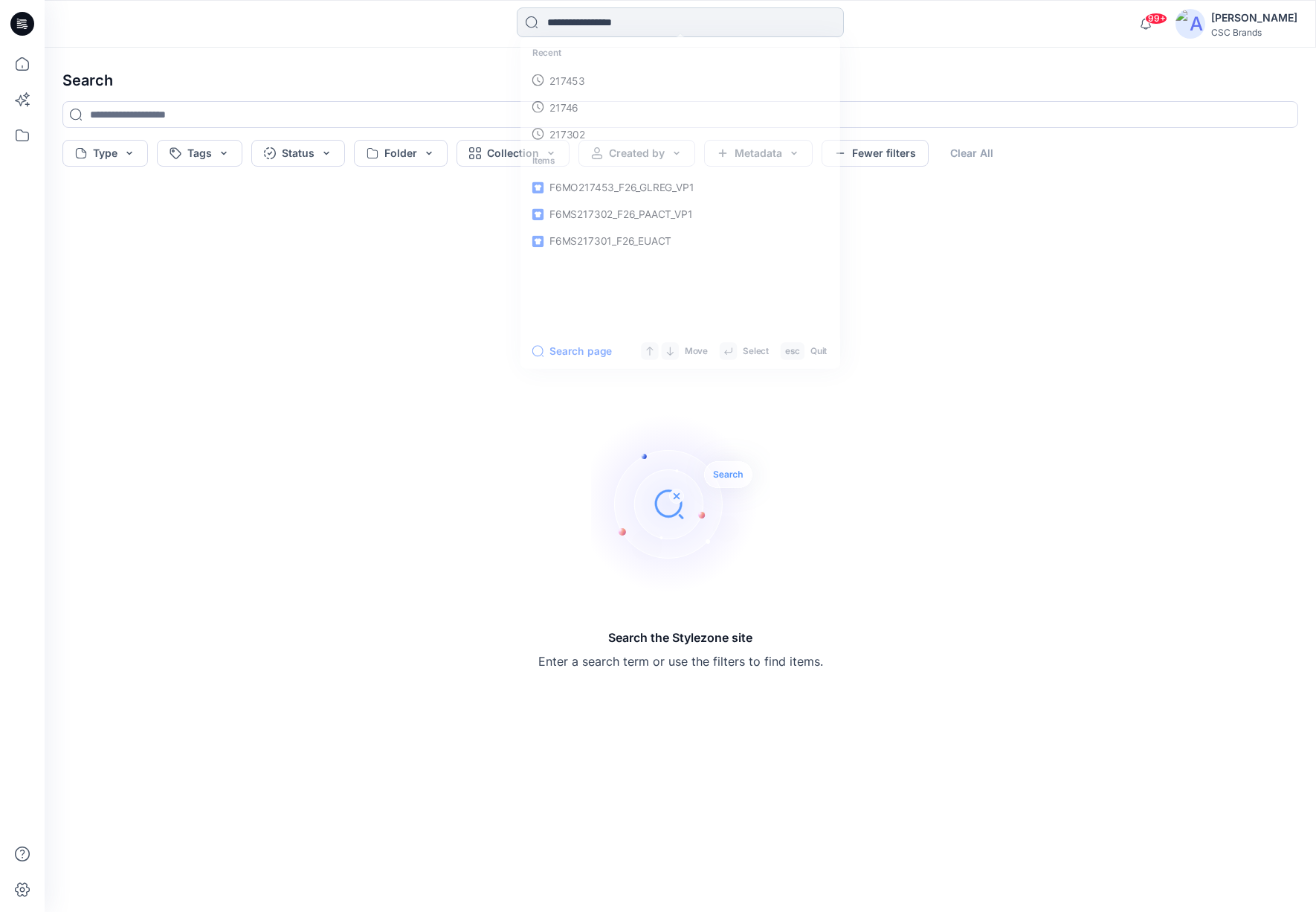
click at [620, 32] on input at bounding box center [680, 22] width 328 height 30
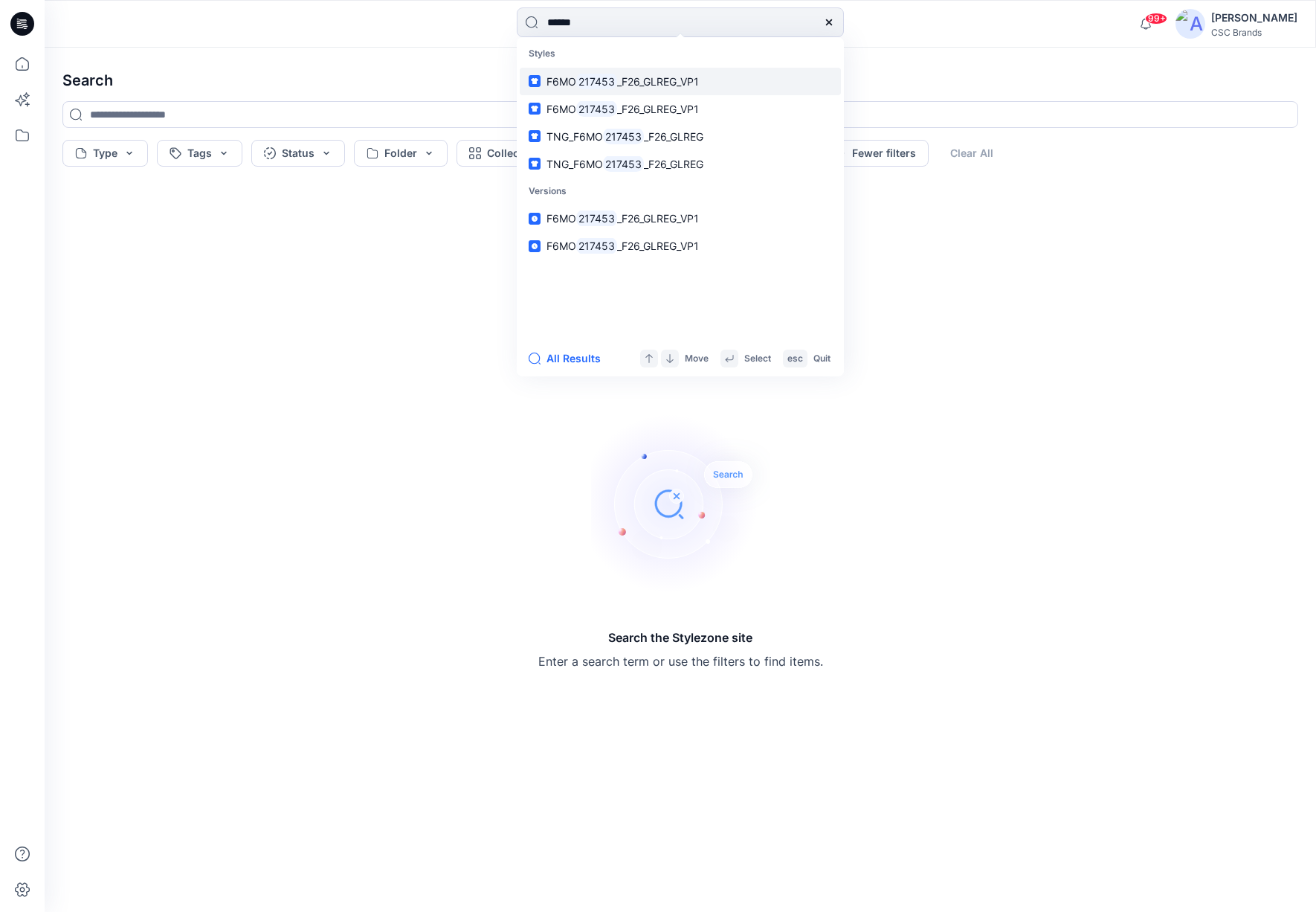
type input "******"
click at [641, 75] on span "_F26_GLREG_VP1" at bounding box center [657, 81] width 82 height 12
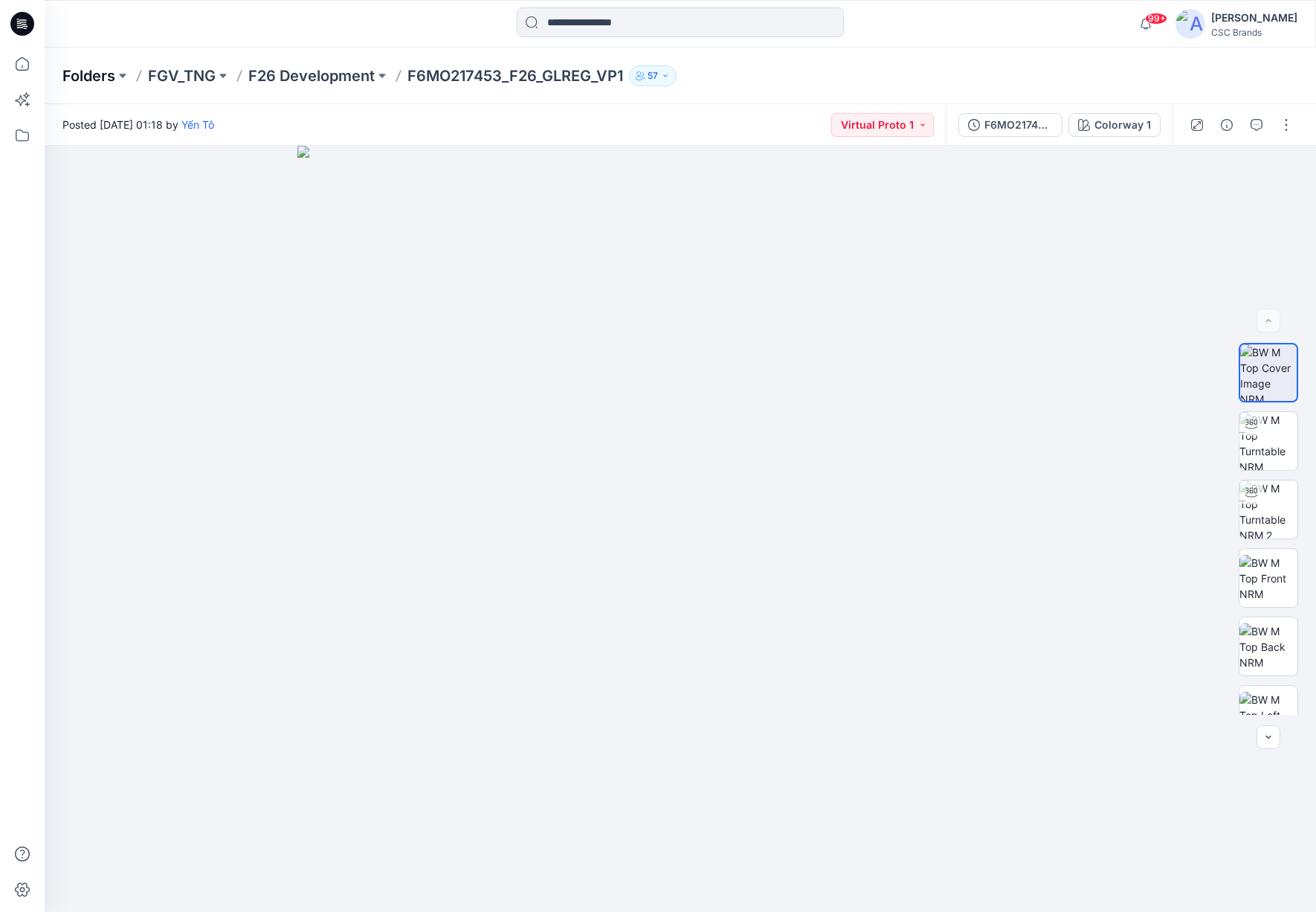
click at [104, 71] on p "Folders" at bounding box center [88, 76] width 53 height 21
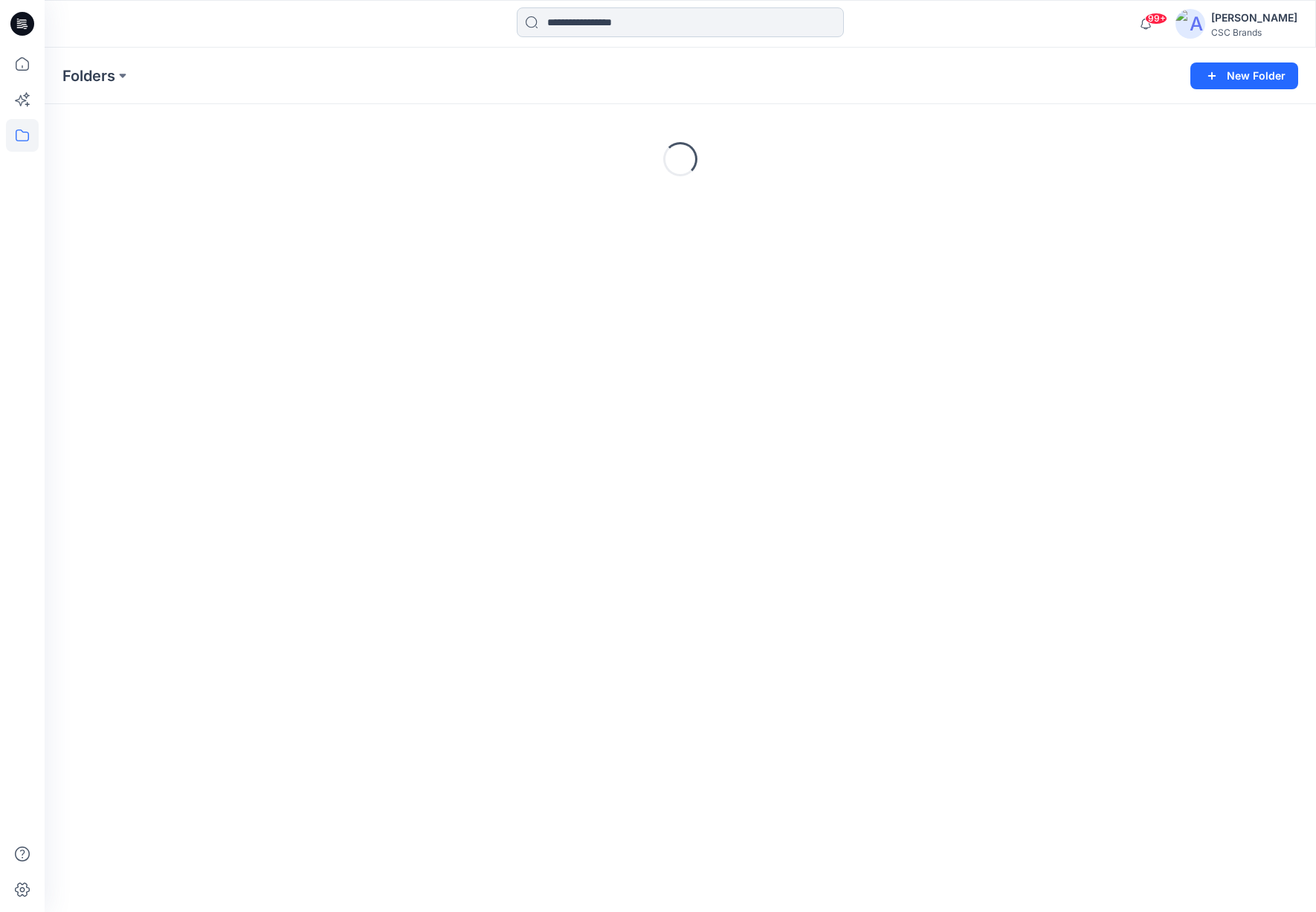
click at [625, 29] on input at bounding box center [680, 22] width 328 height 30
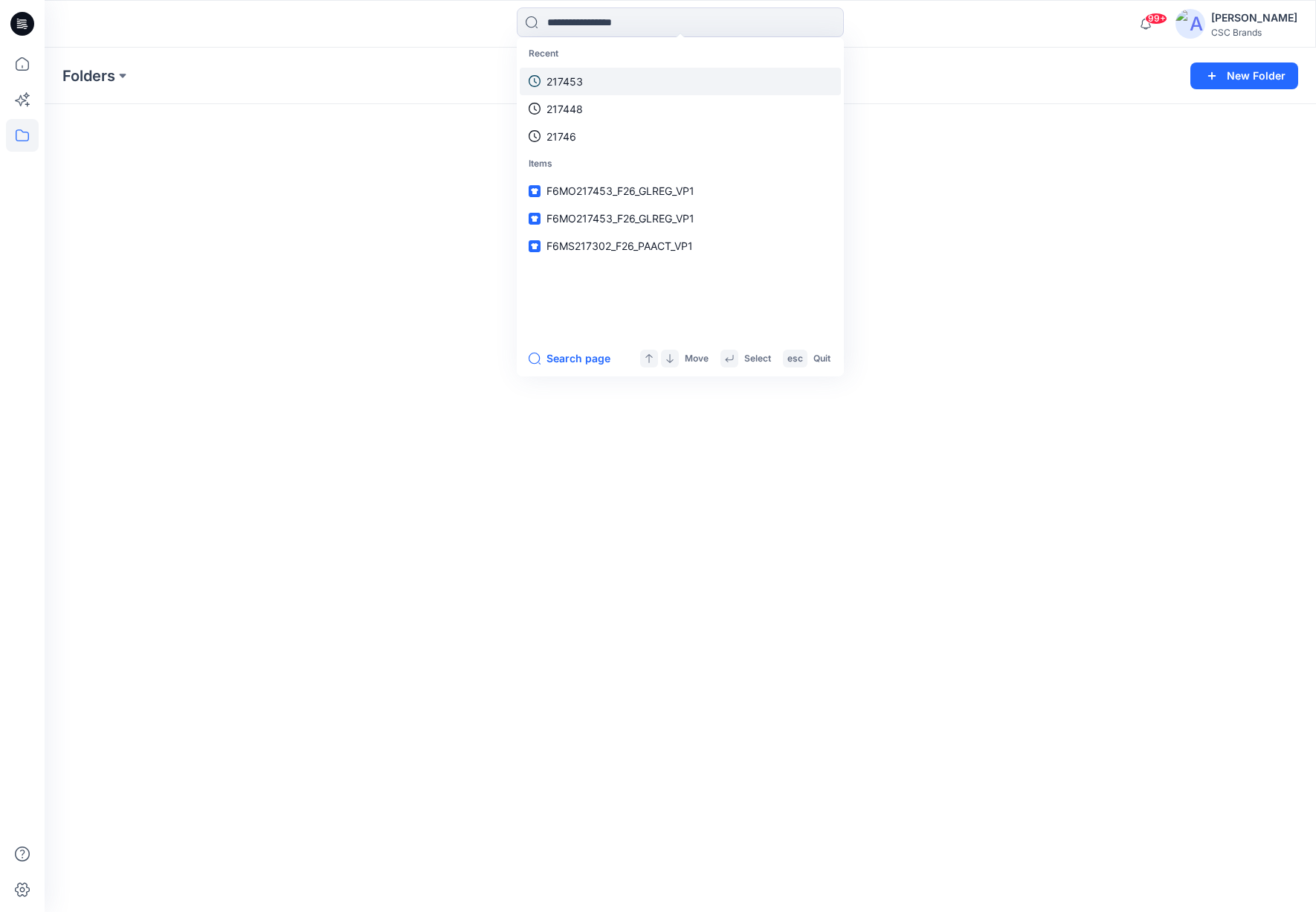
click at [579, 83] on p "217453" at bounding box center [565, 82] width 37 height 15
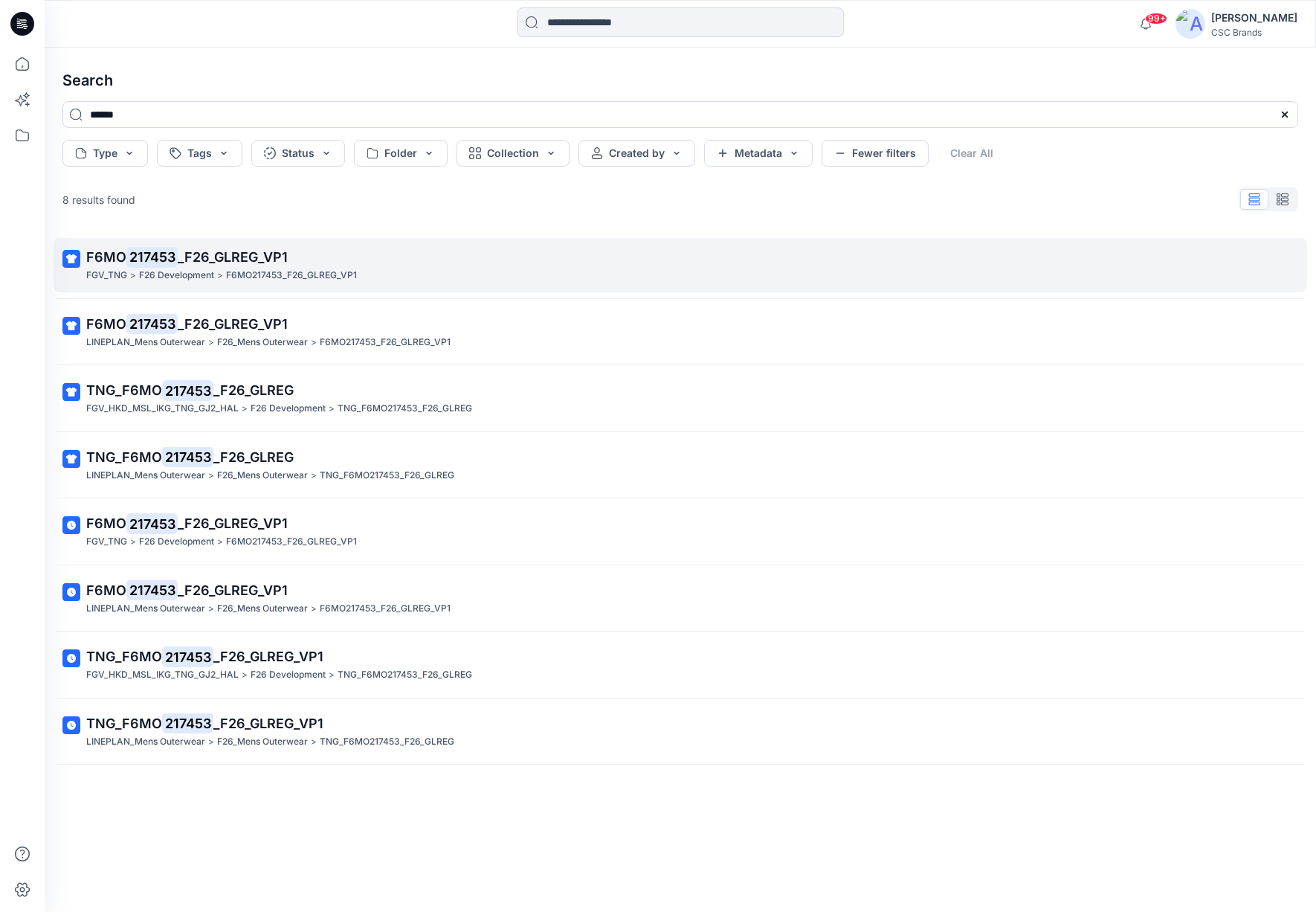
click at [241, 248] on p "F6MO 217453 _F26_GLREG_VP1" at bounding box center [679, 258] width 1185 height 21
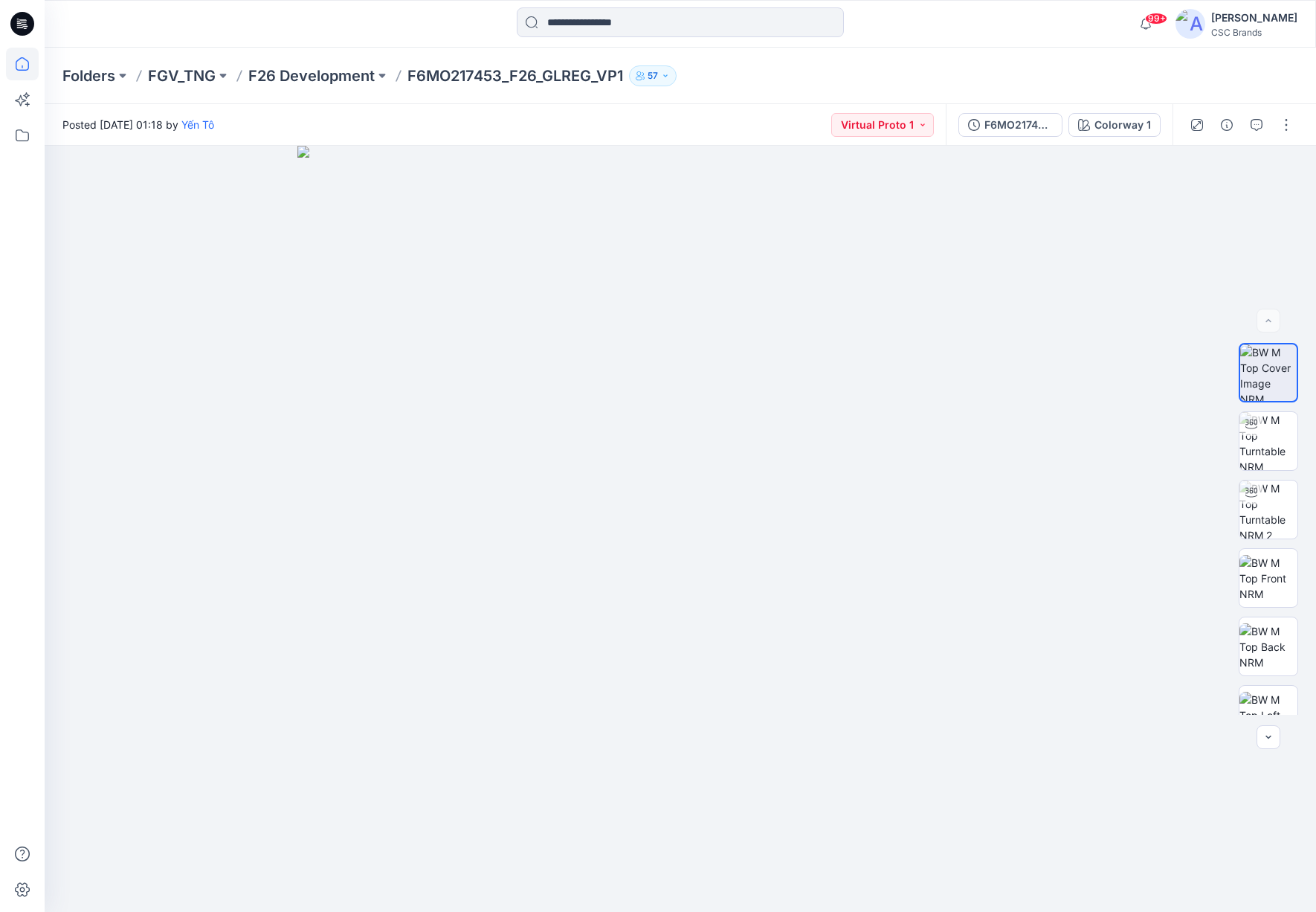
click at [39, 62] on div at bounding box center [22, 456] width 44 height 912
click at [32, 62] on icon at bounding box center [22, 64] width 33 height 33
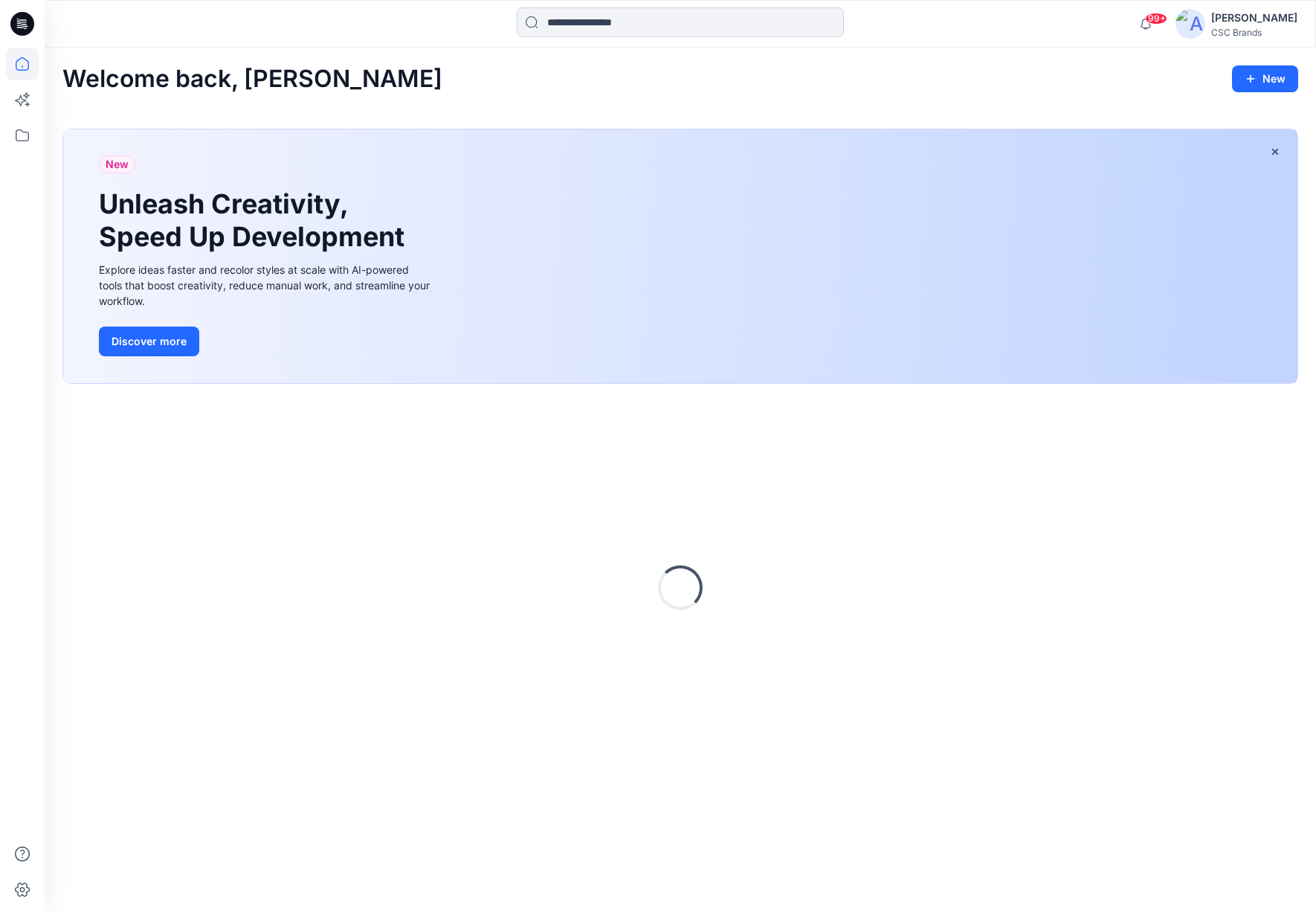
click at [636, 16] on input at bounding box center [680, 22] width 328 height 30
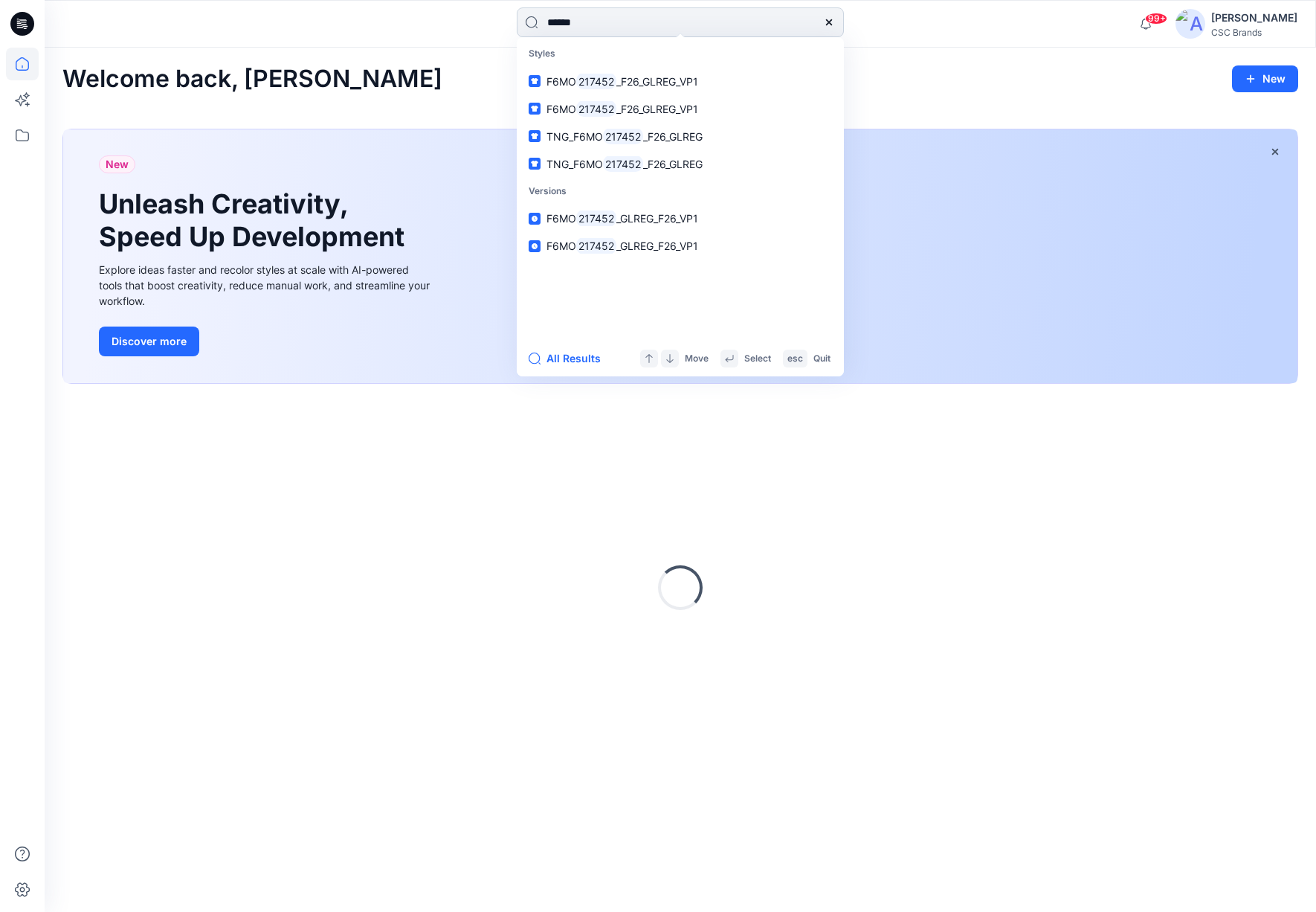
type input "******"
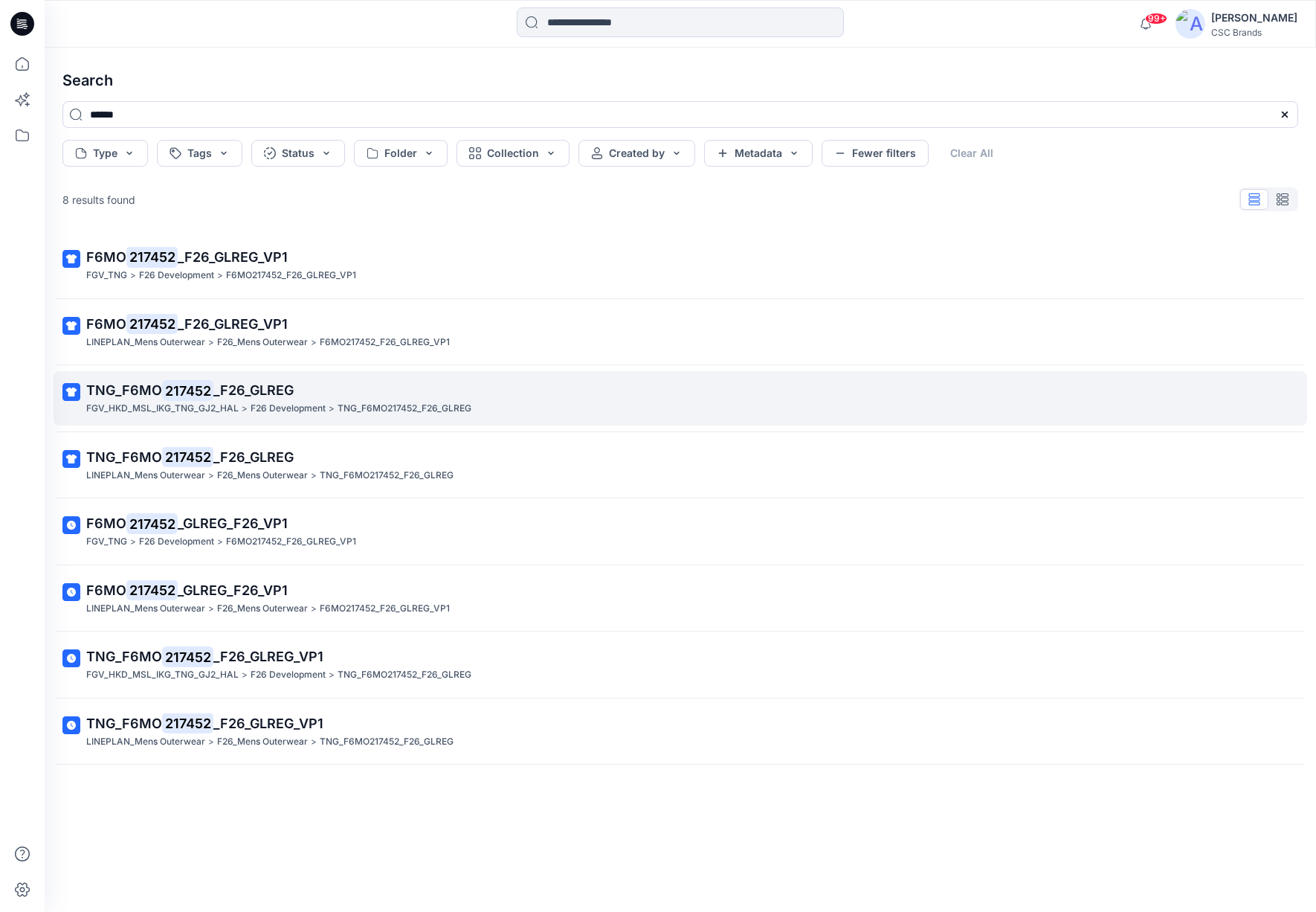
click at [239, 392] on span "_F26_GLREG" at bounding box center [254, 390] width 81 height 15
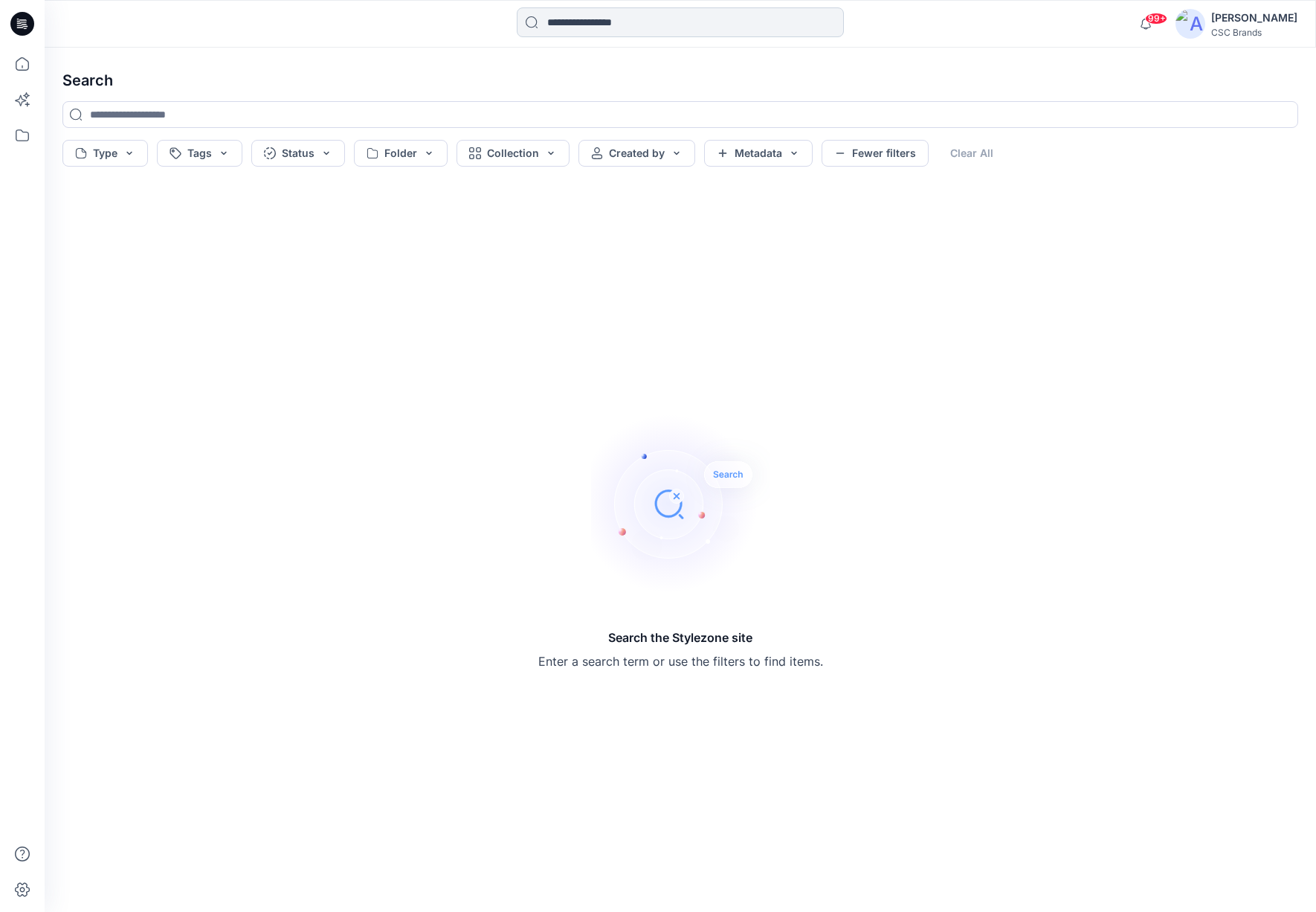
click at [643, 20] on input at bounding box center [680, 22] width 328 height 30
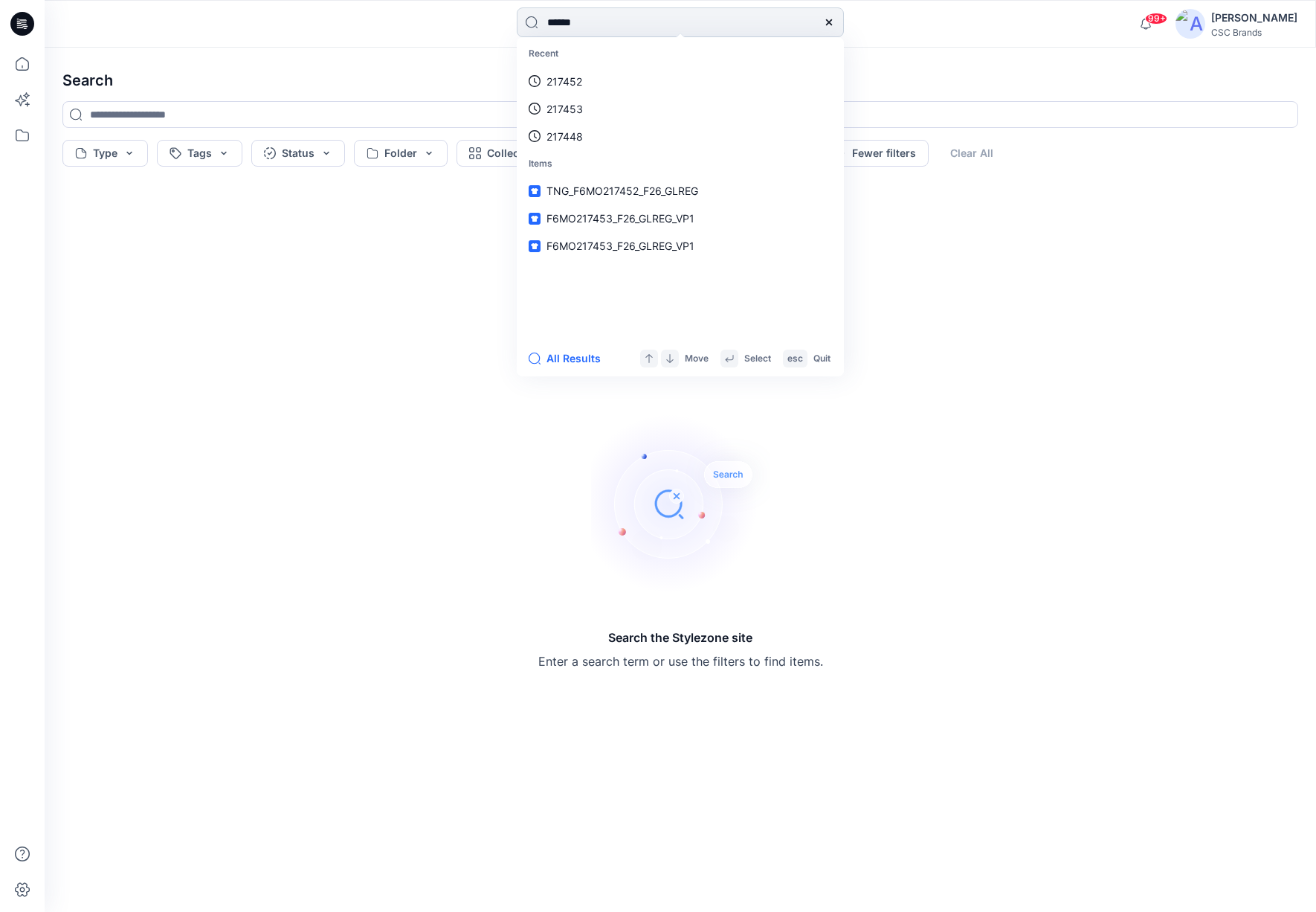
type input "******"
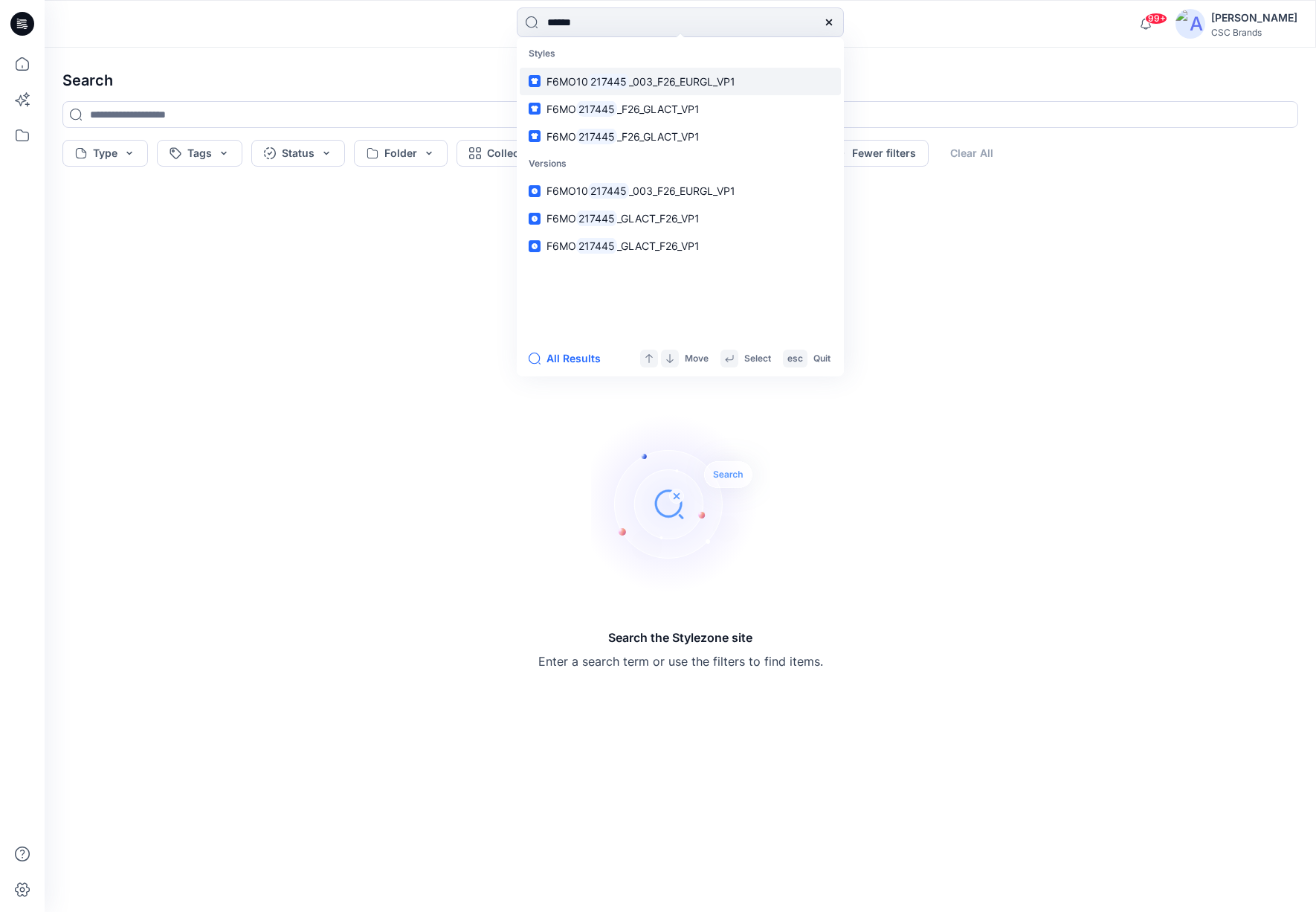
click at [602, 85] on mark "217445" at bounding box center [608, 82] width 41 height 17
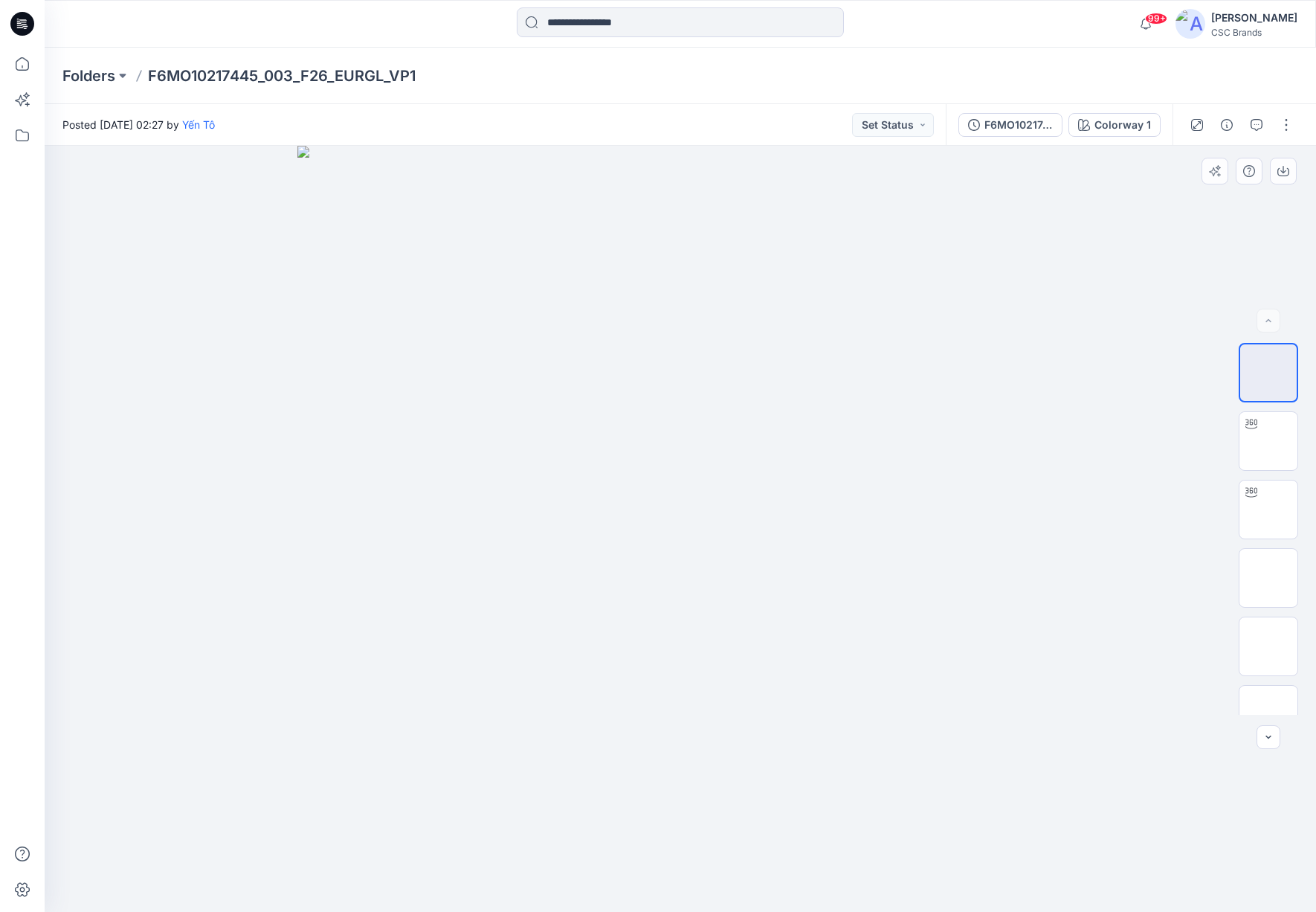
drag, startPoint x: 649, startPoint y: 371, endPoint x: 647, endPoint y: 267, distance: 104.0
click at [647, 267] on img at bounding box center [680, 529] width 766 height 766
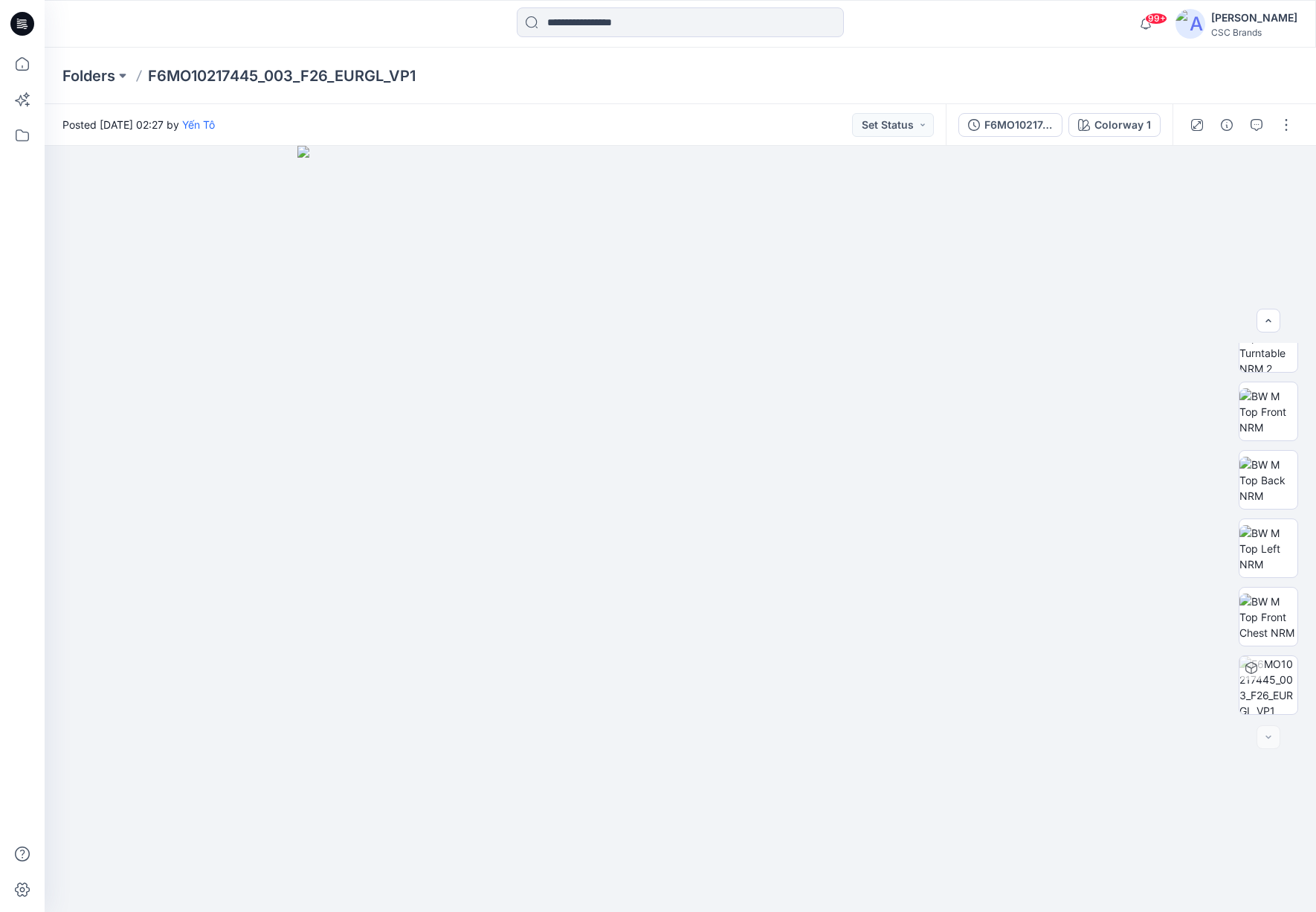
scroll to position [166, 0]
click at [657, 31] on input at bounding box center [680, 22] width 328 height 30
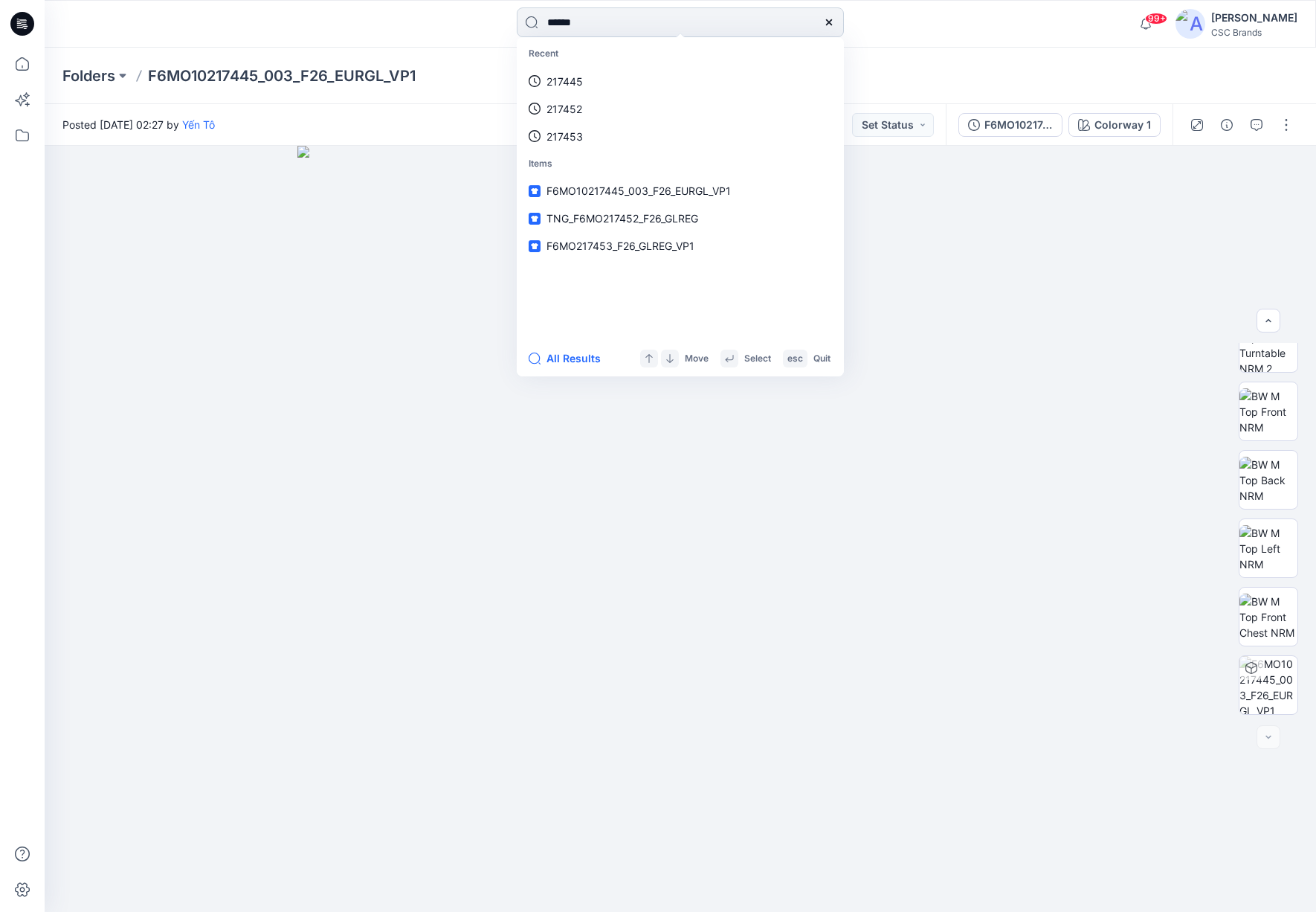
type input "******"
click at [228, 215] on div at bounding box center [679, 529] width 1271 height 766
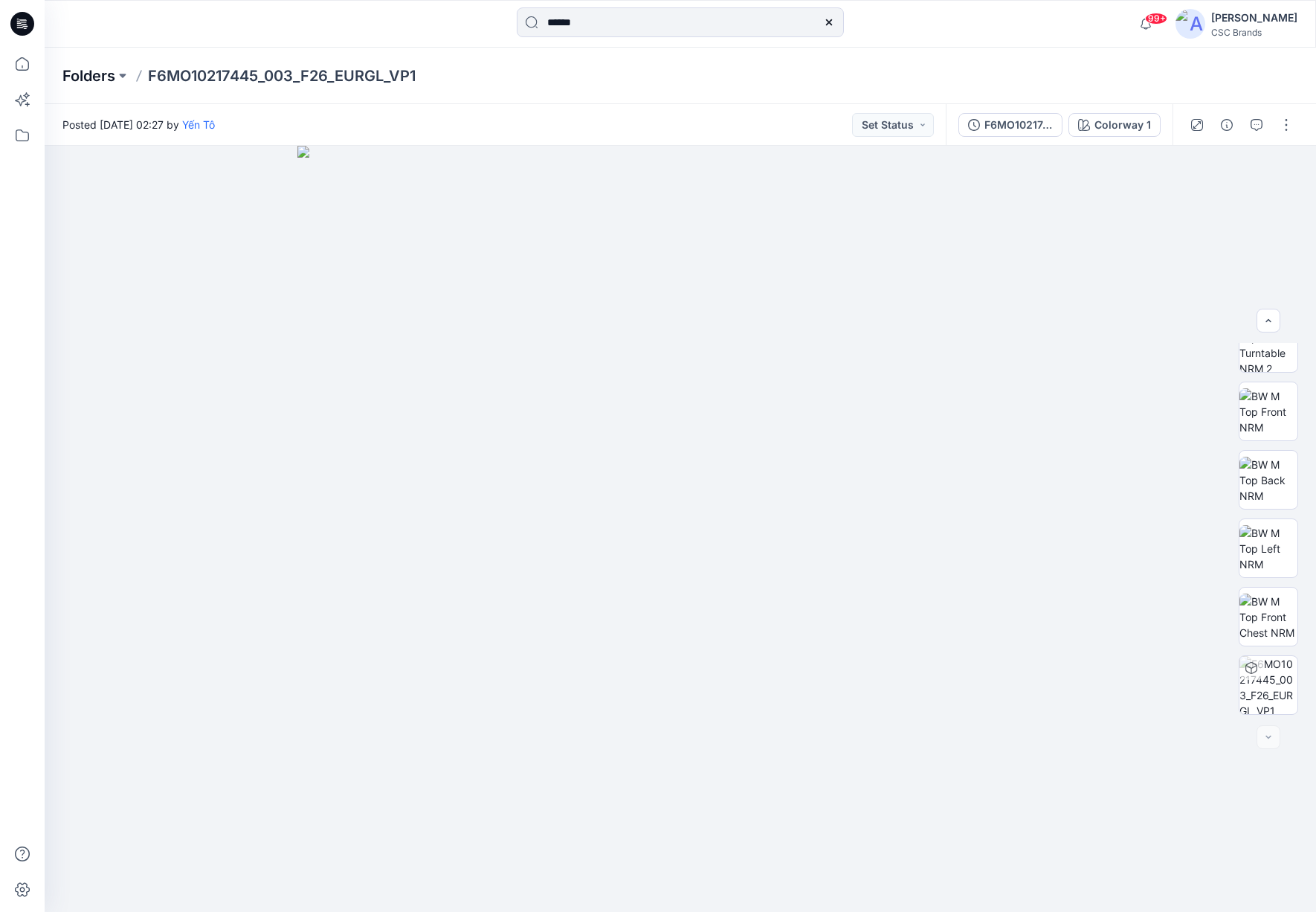
click at [93, 76] on p "Folders" at bounding box center [88, 76] width 53 height 21
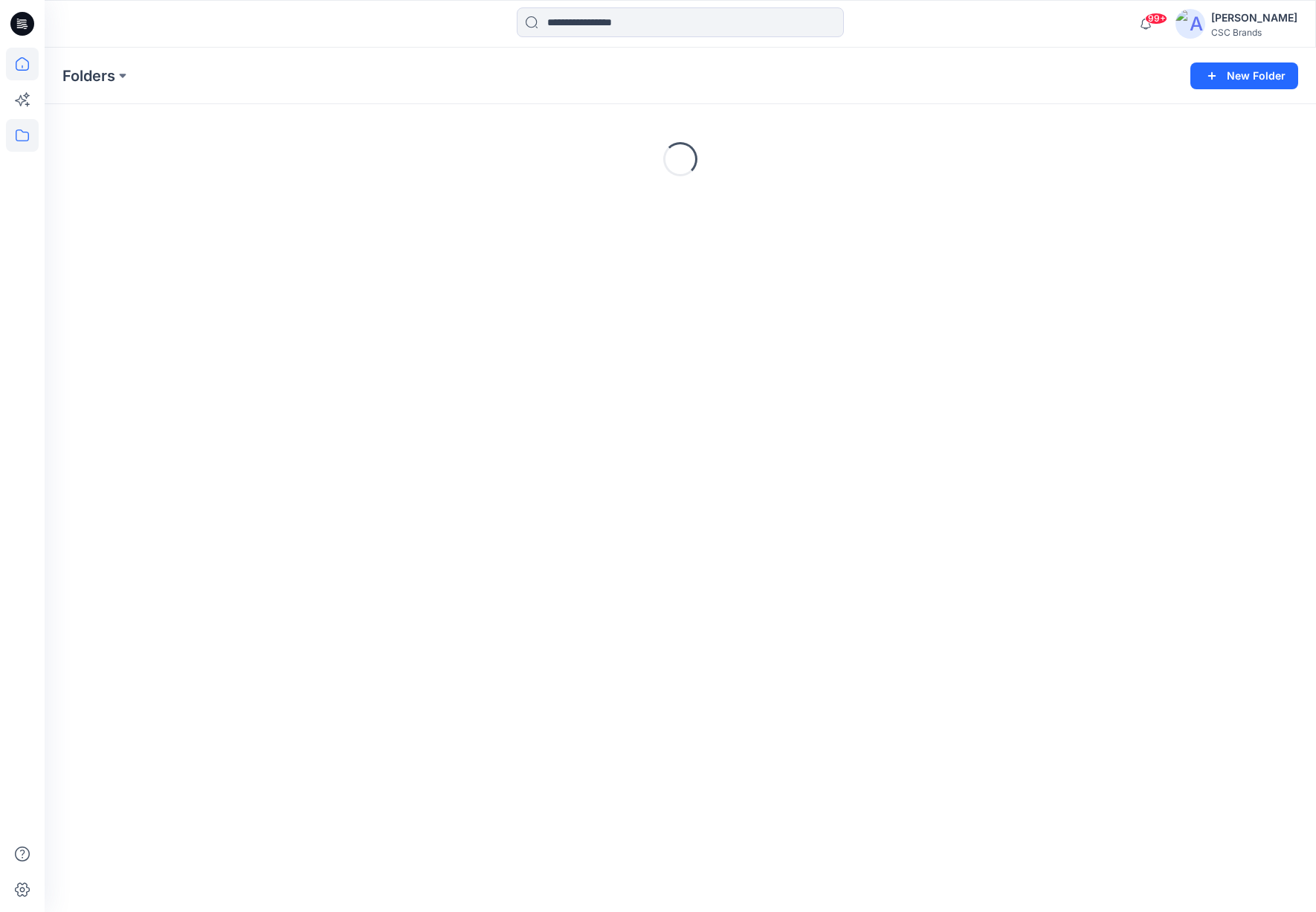
click at [14, 54] on icon at bounding box center [22, 64] width 33 height 33
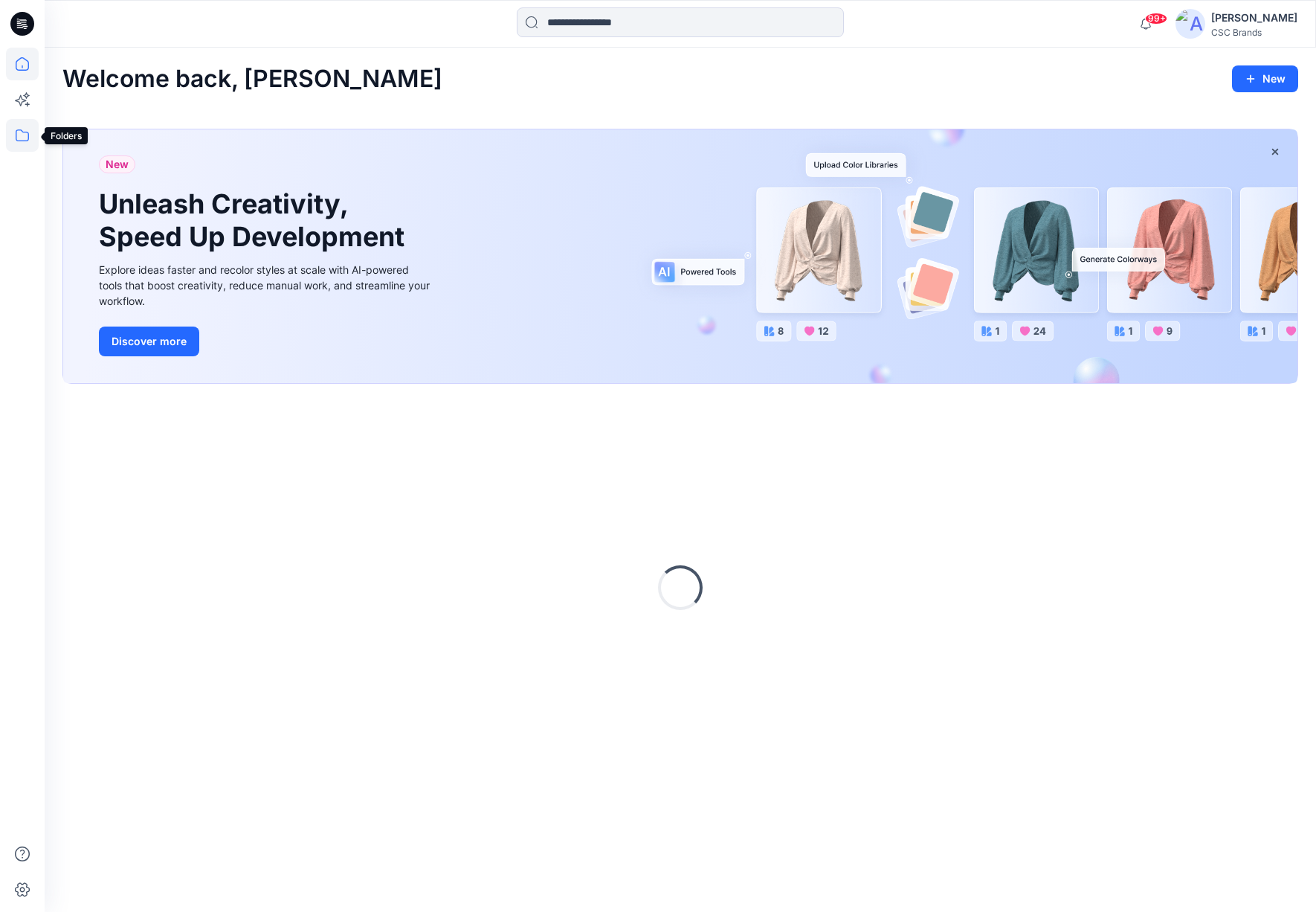
click at [29, 138] on icon at bounding box center [22, 136] width 33 height 33
click at [672, 25] on input at bounding box center [680, 22] width 328 height 30
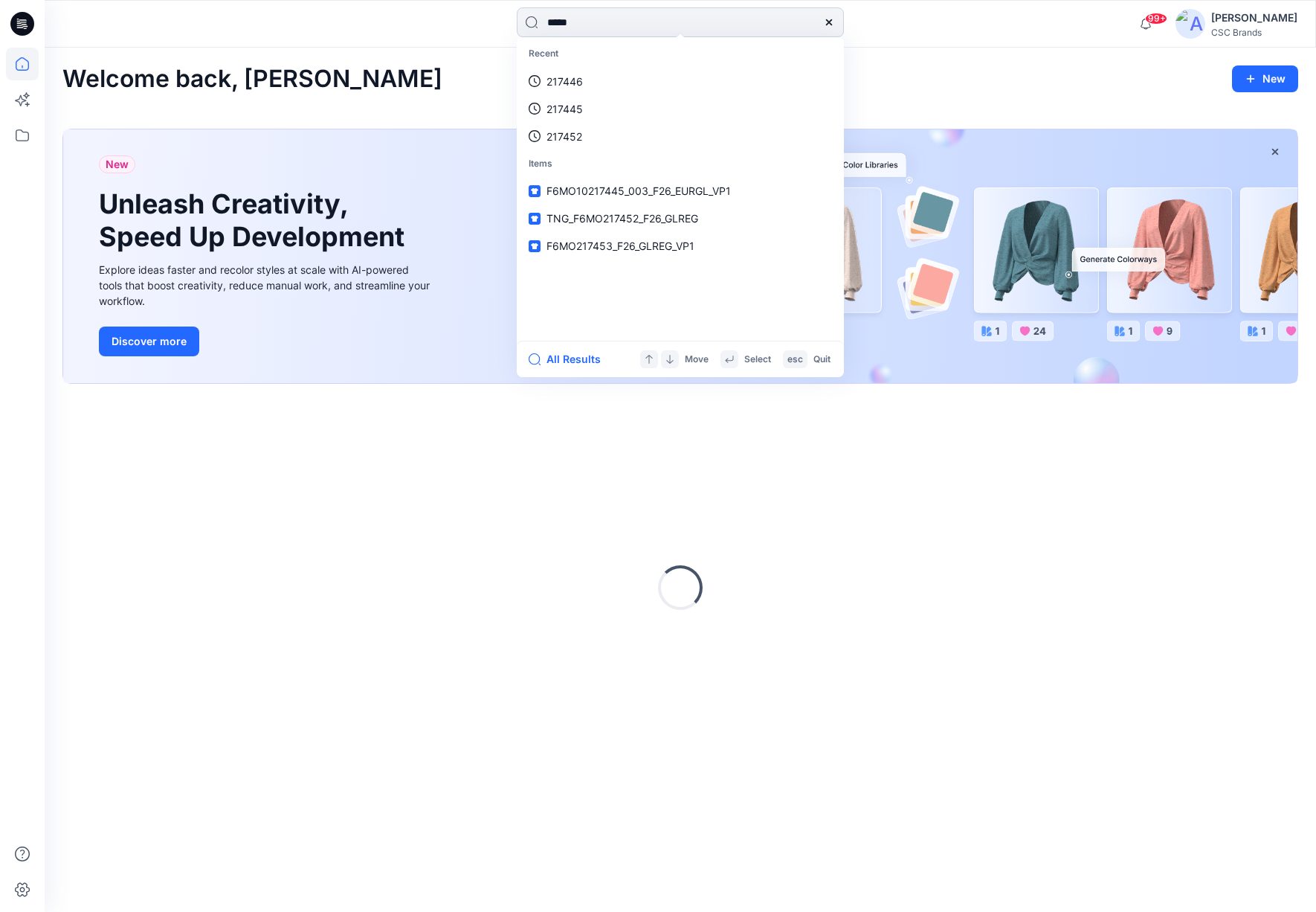
type input "******"
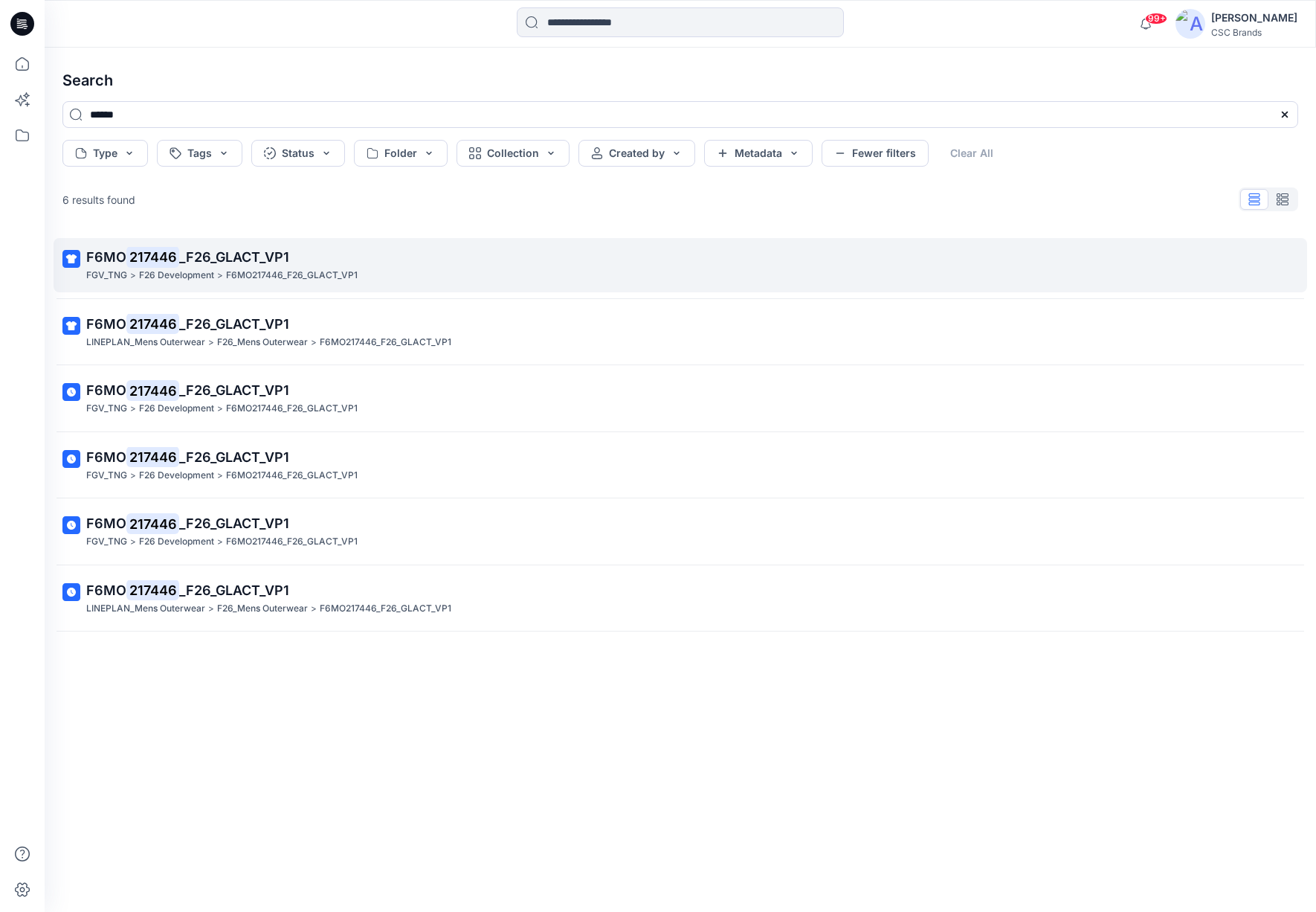
click at [235, 266] on p "F6MO 217446 _F26_GLACT_VP1" at bounding box center [679, 258] width 1185 height 21
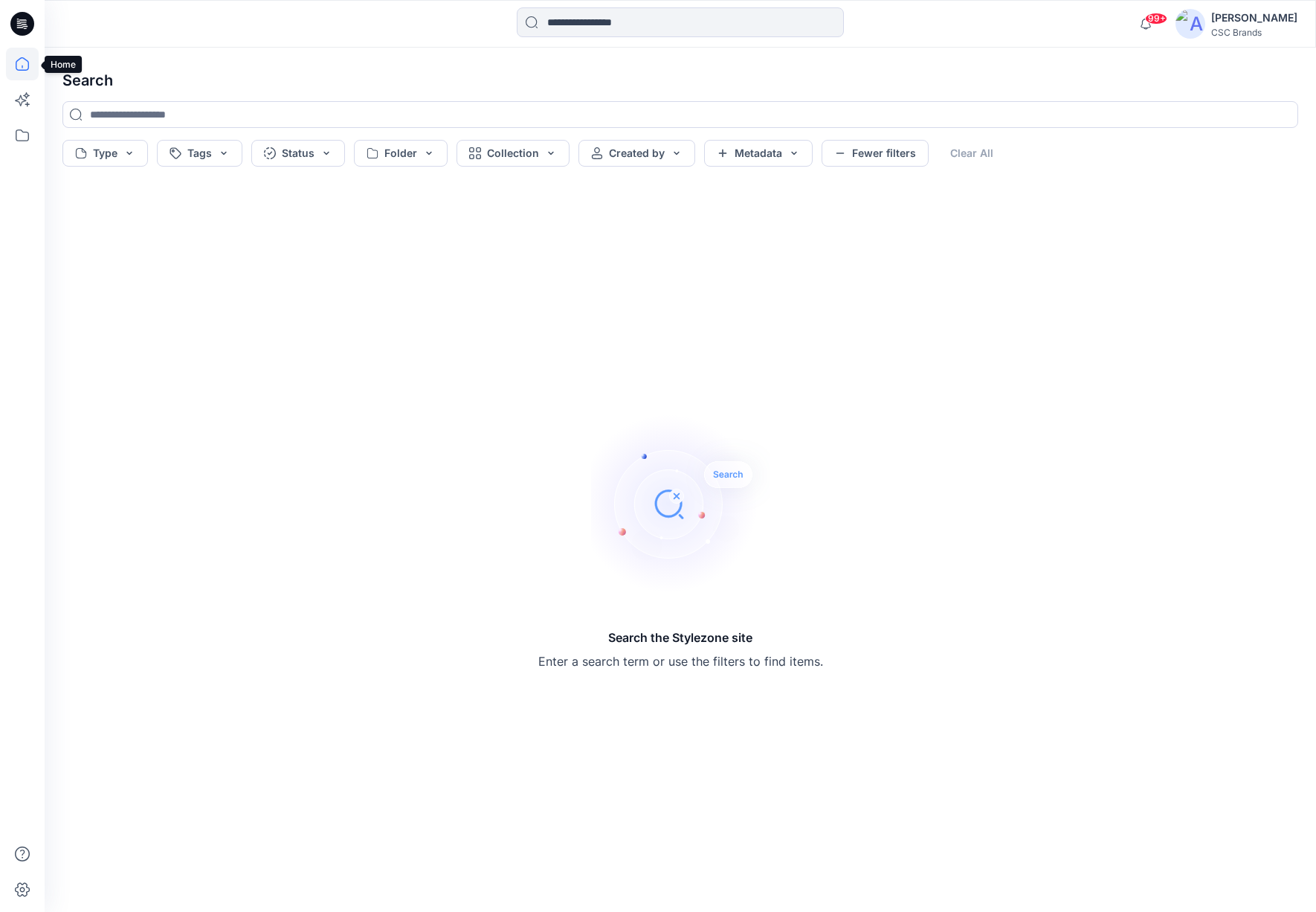
click at [25, 62] on icon at bounding box center [22, 64] width 33 height 33
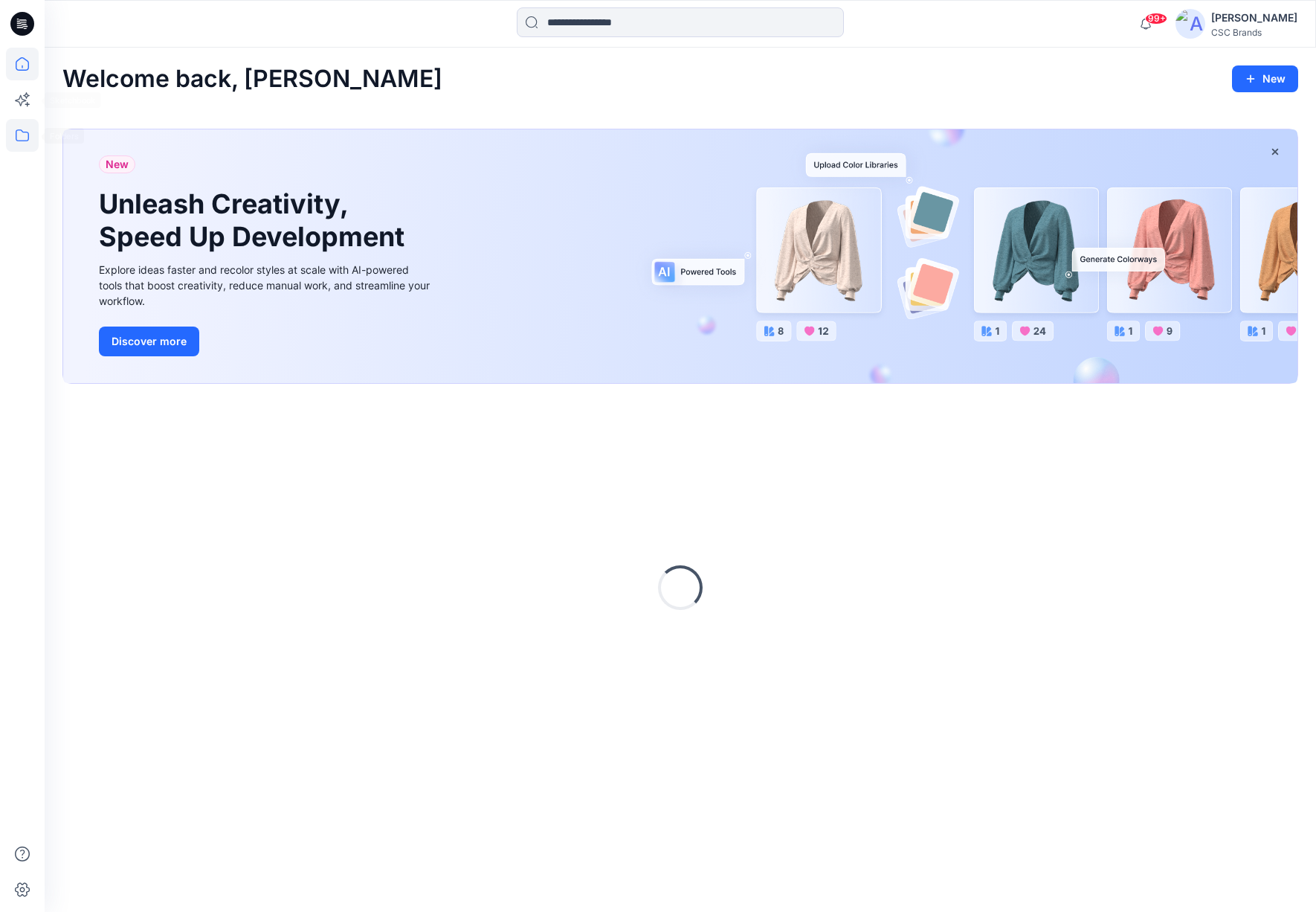
click at [18, 136] on icon at bounding box center [22, 136] width 33 height 33
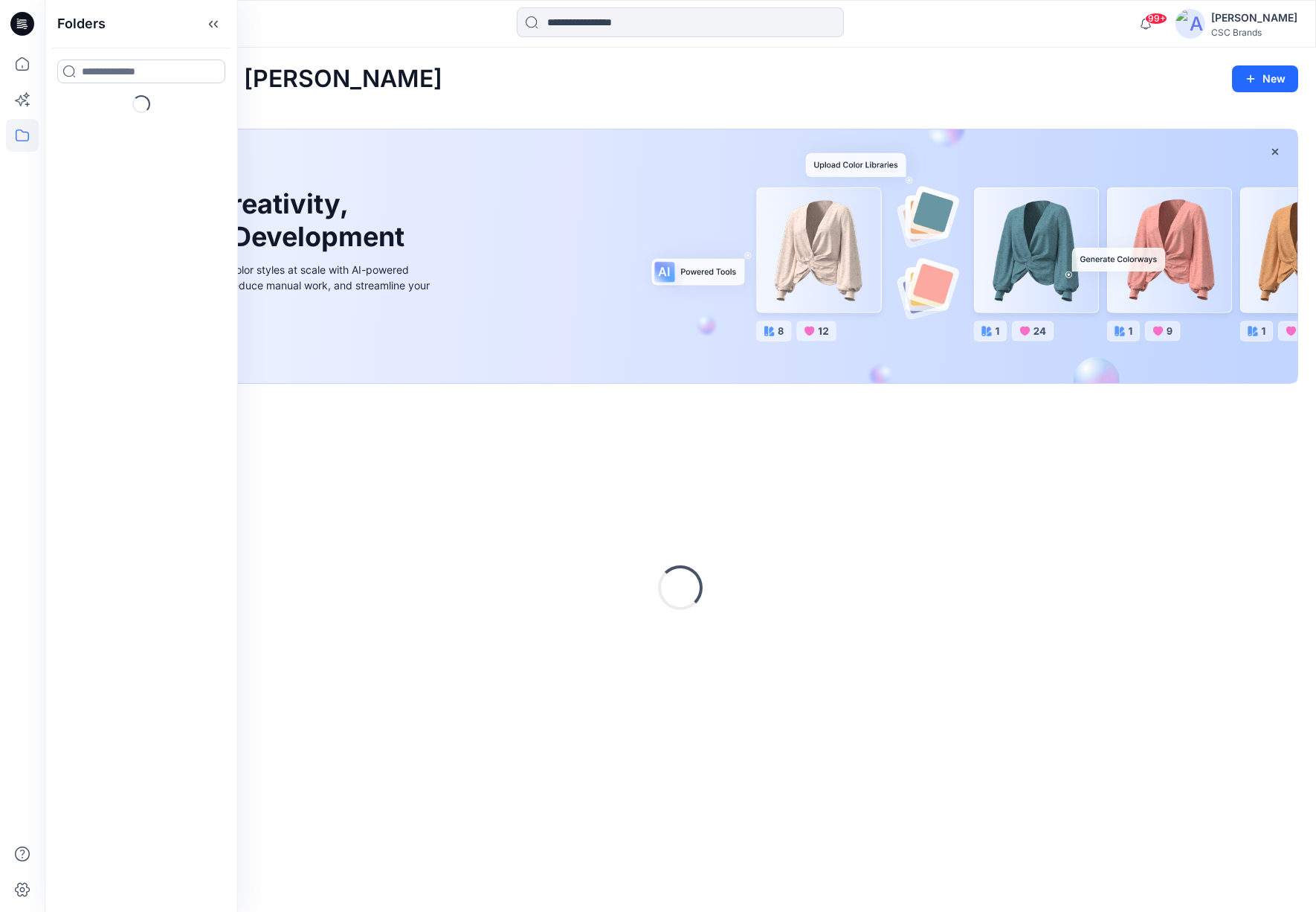
click at [182, 67] on input at bounding box center [141, 71] width 168 height 24
type input "***"
click at [111, 138] on mark "TNG" at bounding box center [116, 139] width 22 height 20
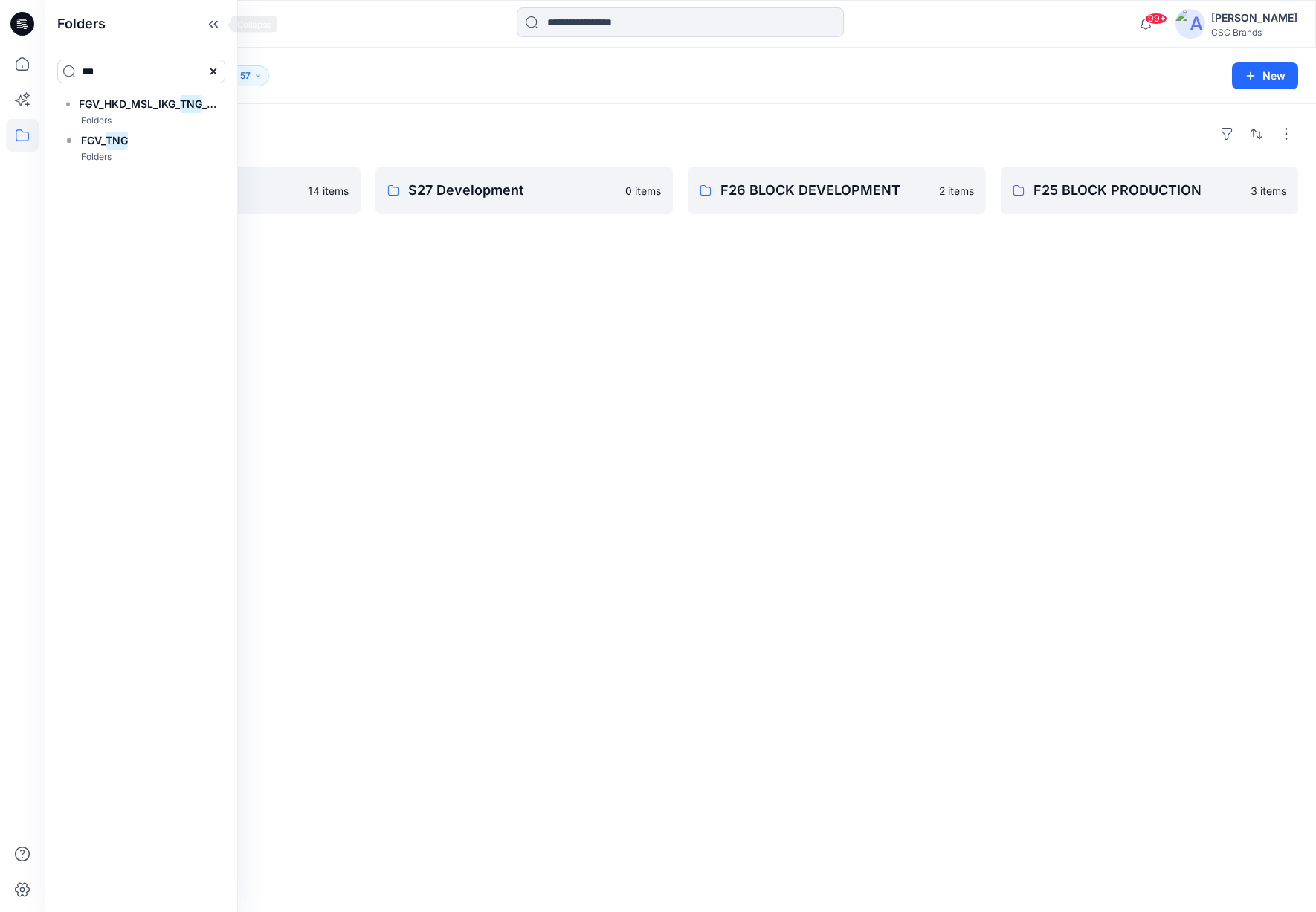
click at [217, 21] on icon at bounding box center [213, 24] width 24 height 25
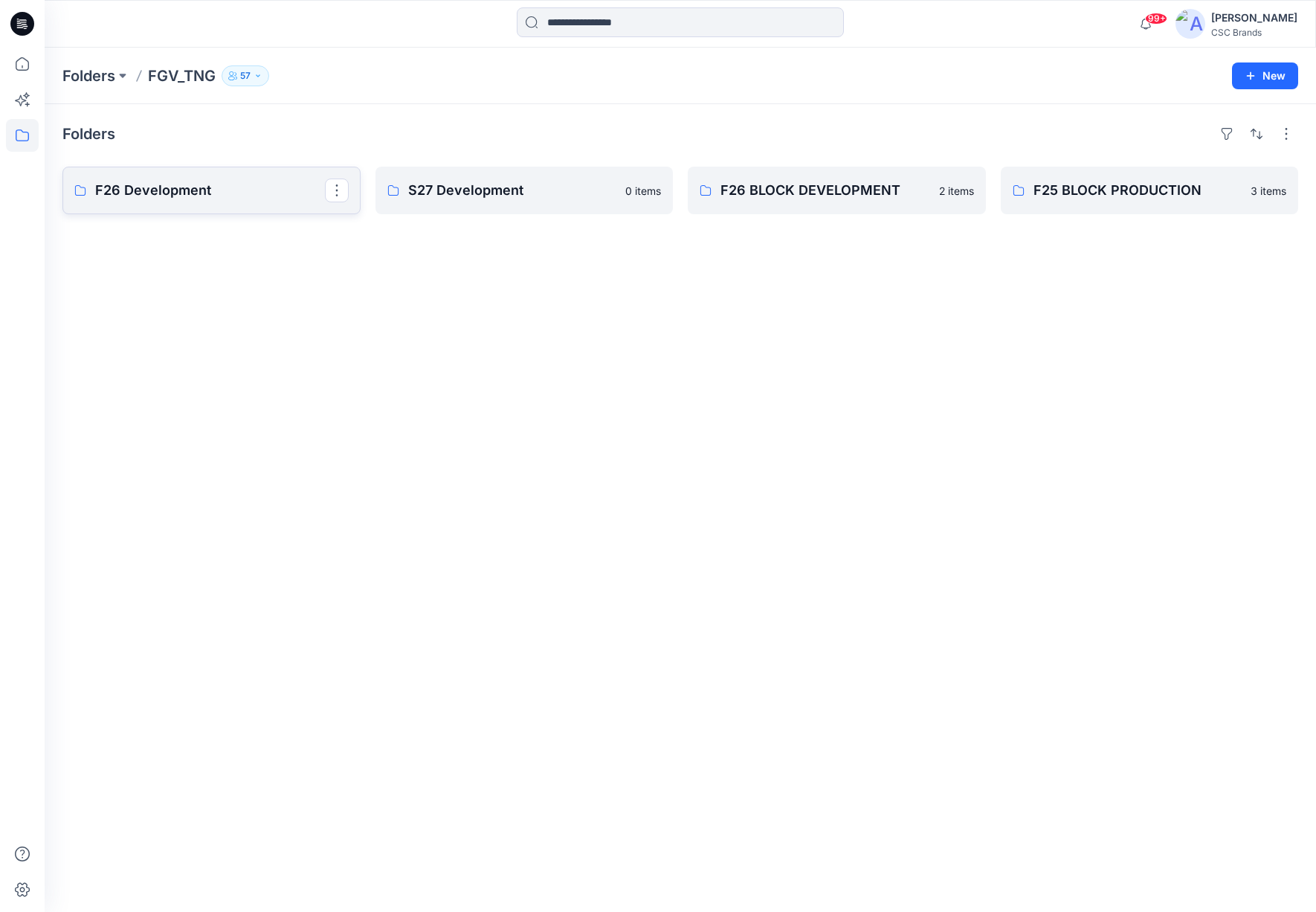
click at [150, 192] on p "F26 Development" at bounding box center [209, 190] width 230 height 21
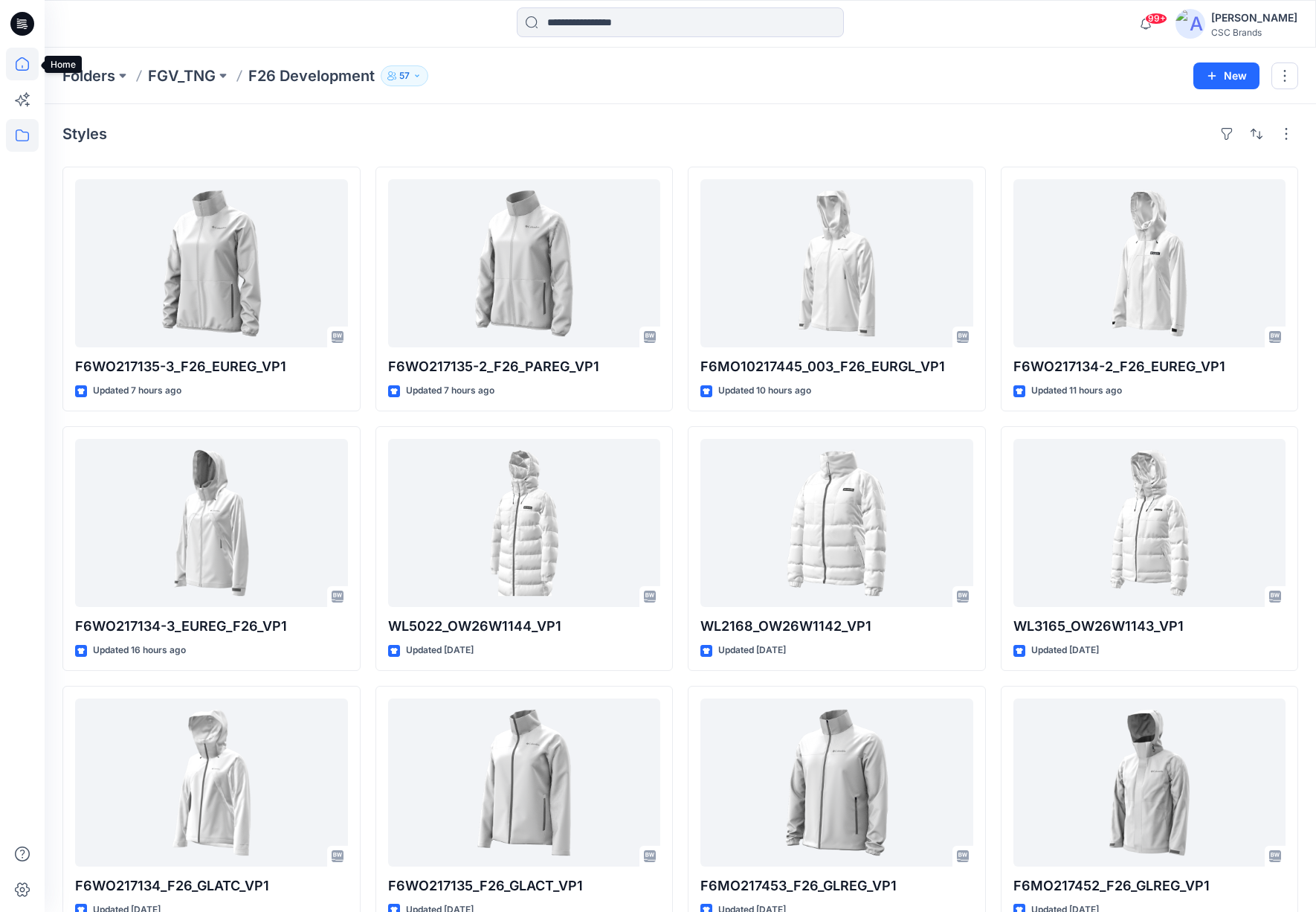
click at [18, 61] on icon at bounding box center [22, 64] width 13 height 13
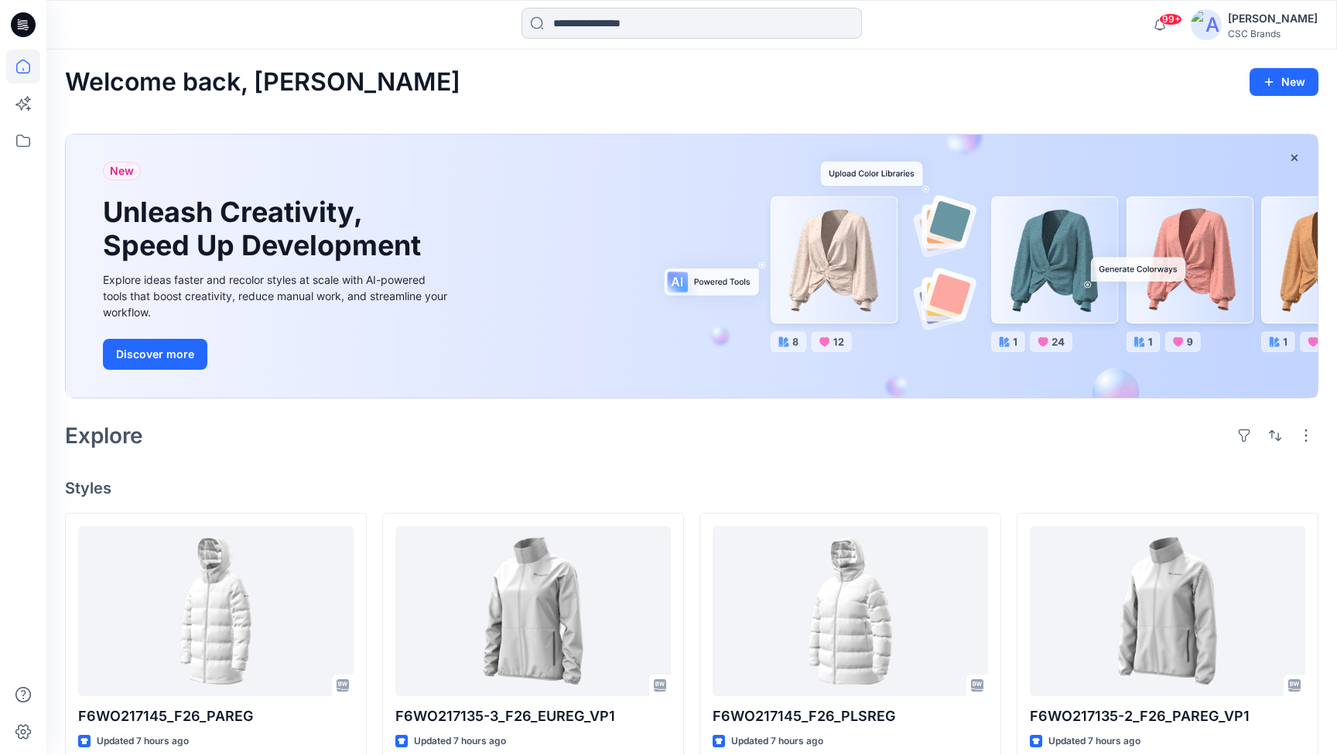
click at [556, 16] on input at bounding box center [692, 23] width 341 height 31
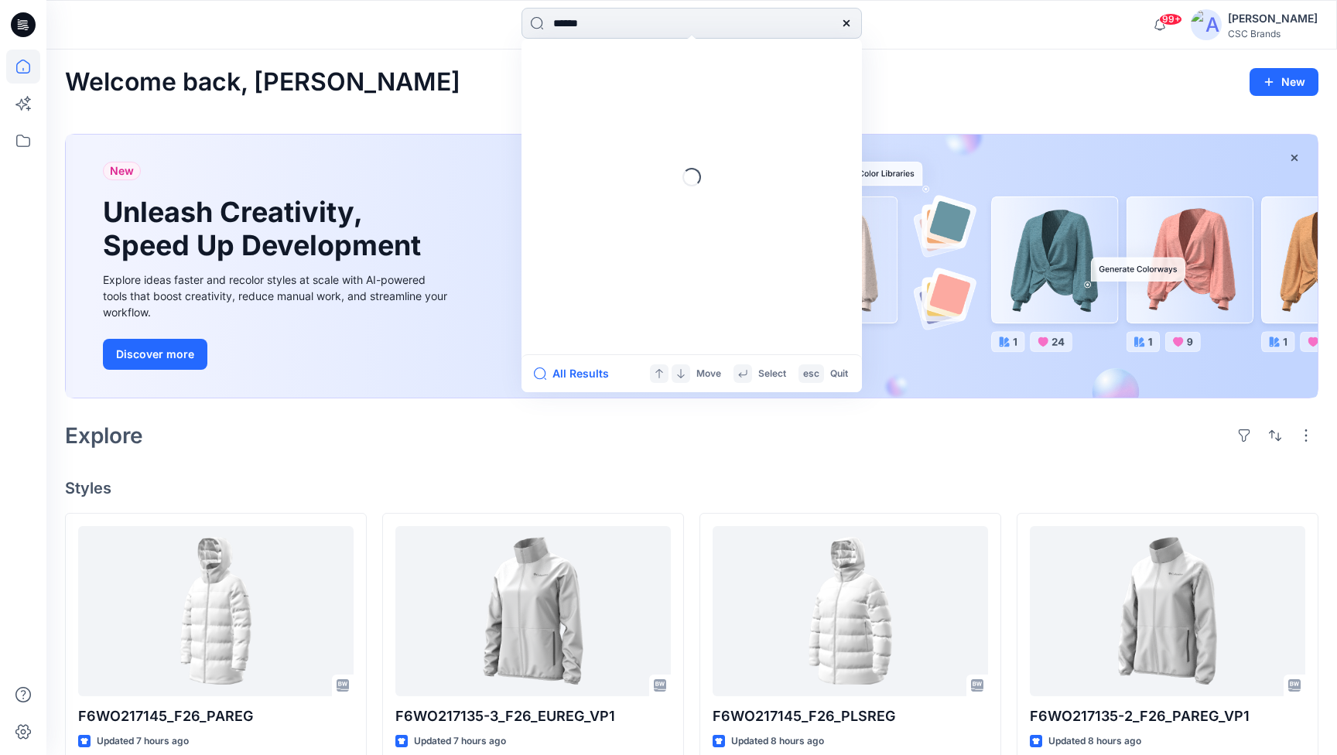
type input "******"
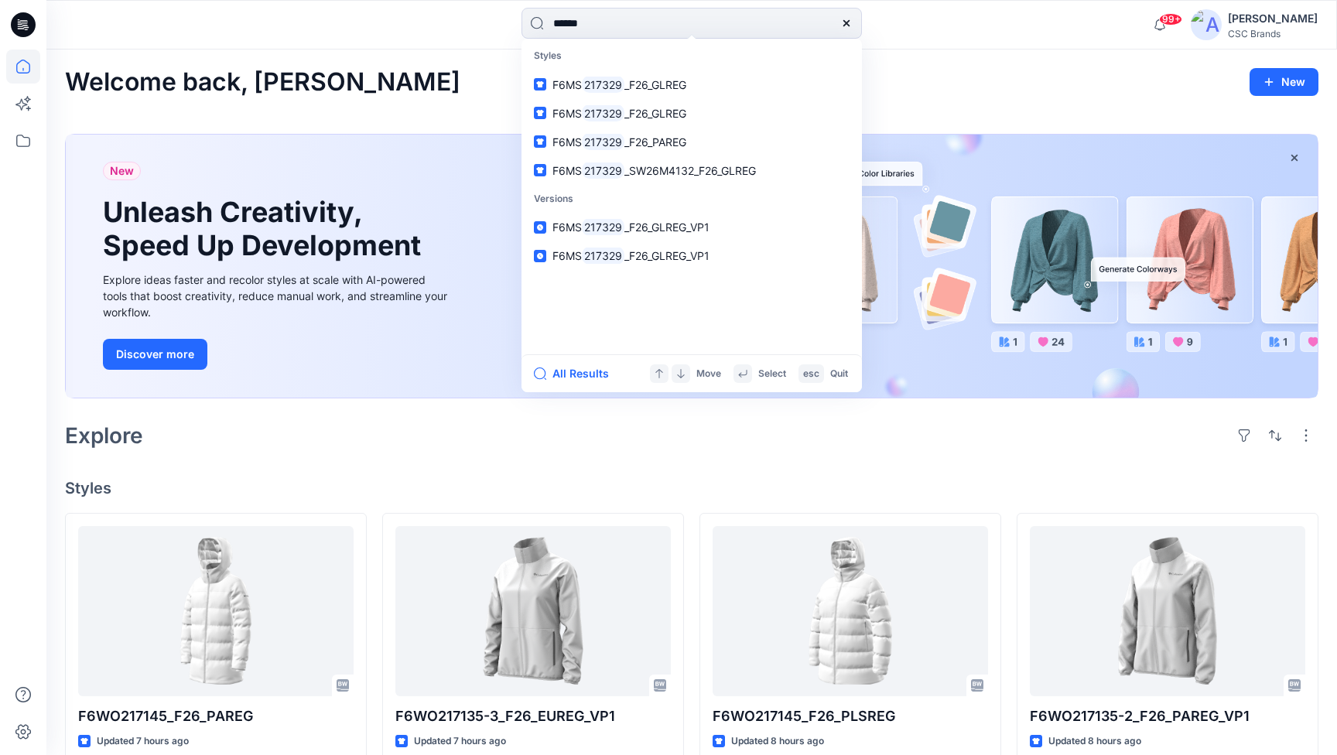
scroll to position [1, 0]
click at [644, 146] on span "_F26_PAREG" at bounding box center [656, 141] width 62 height 13
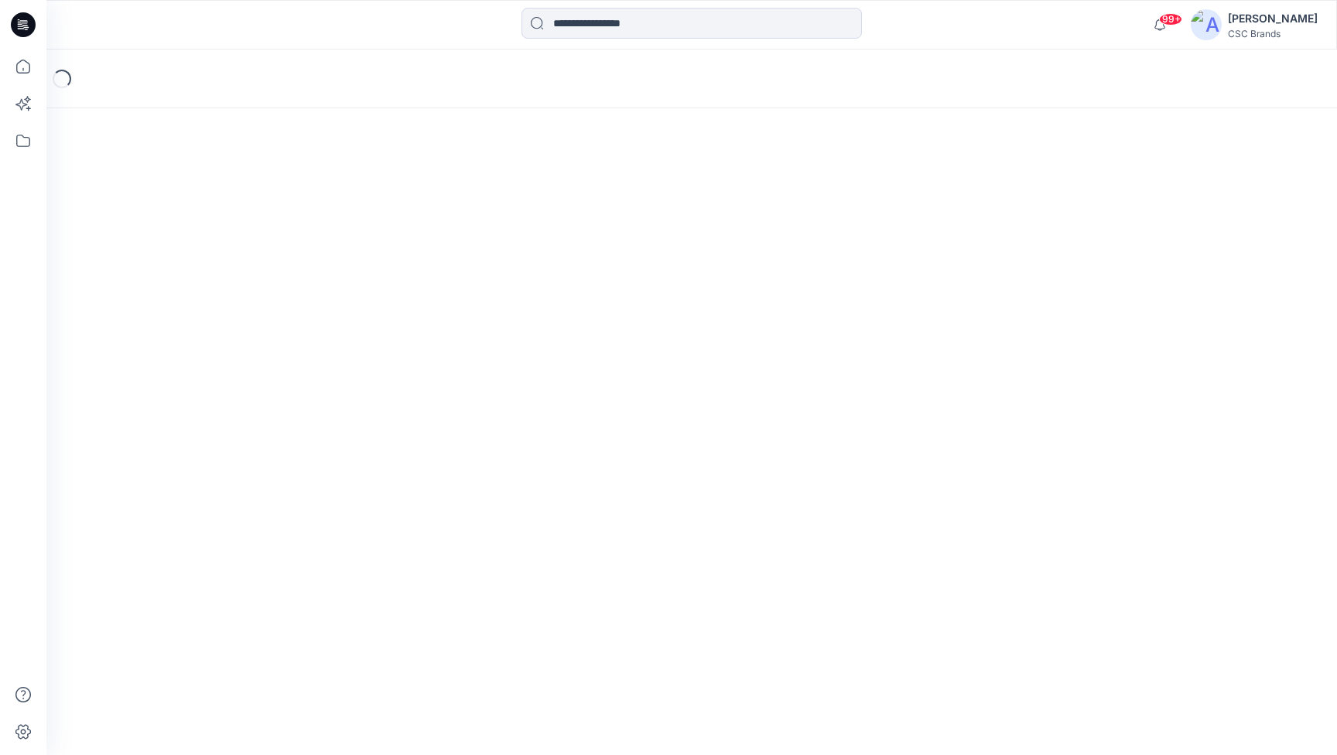
scroll to position [2, 2]
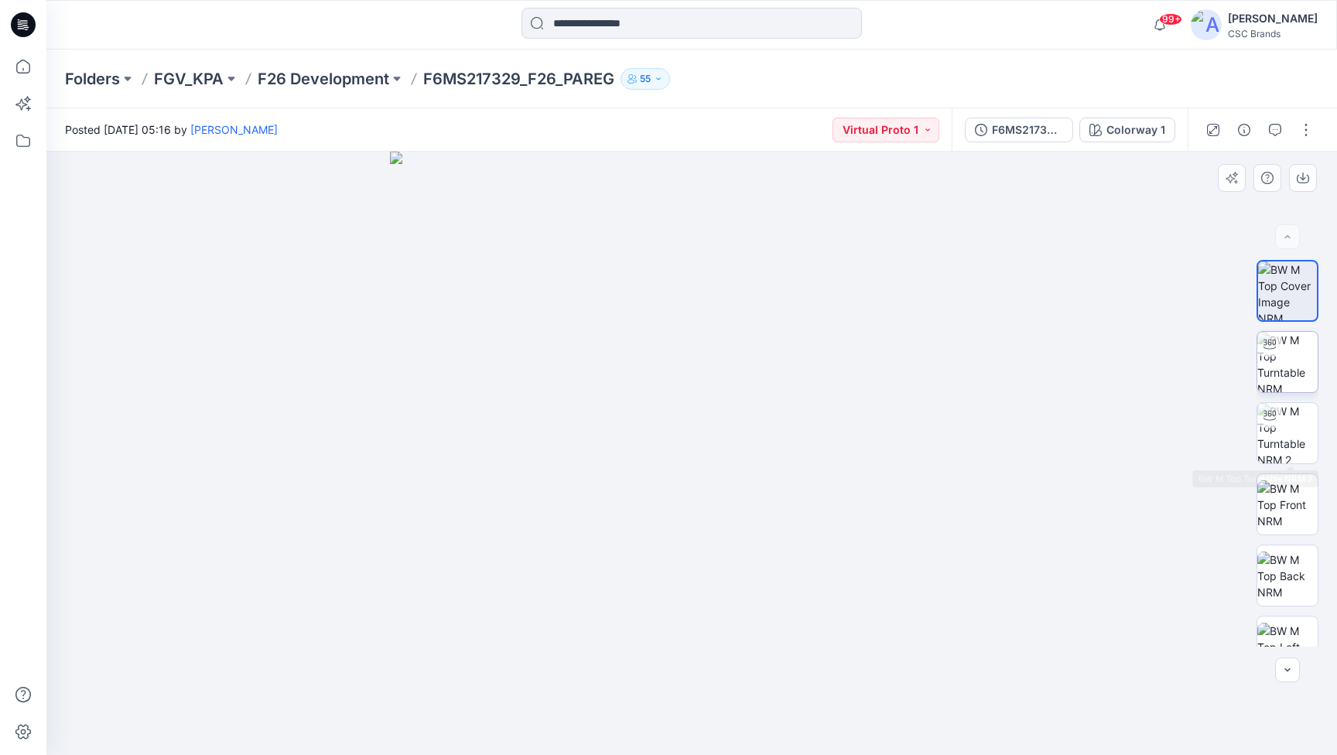
click at [1285, 372] on img at bounding box center [1288, 362] width 60 height 60
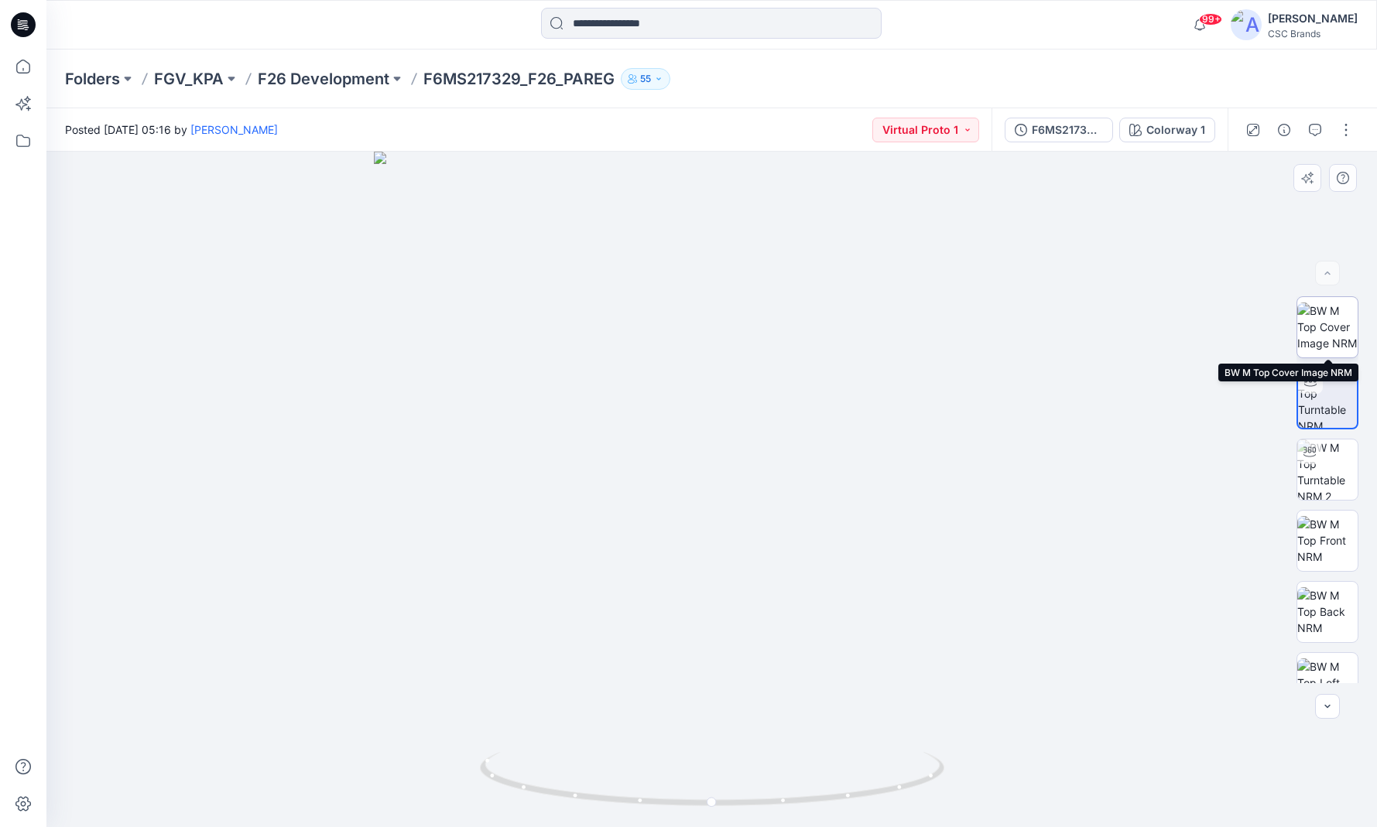
click at [1337, 335] on img at bounding box center [1327, 327] width 60 height 49
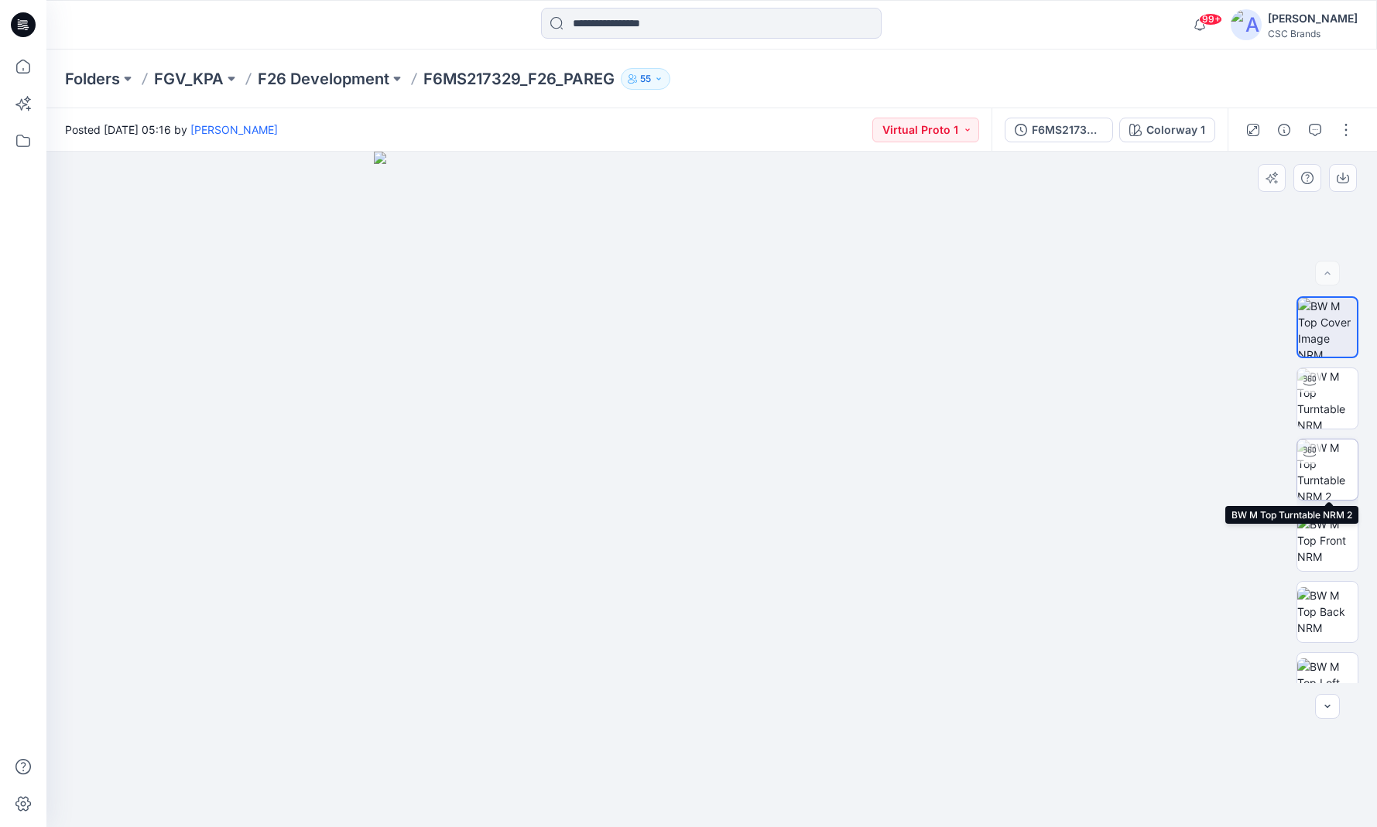
click at [1327, 449] on img at bounding box center [1327, 470] width 60 height 60
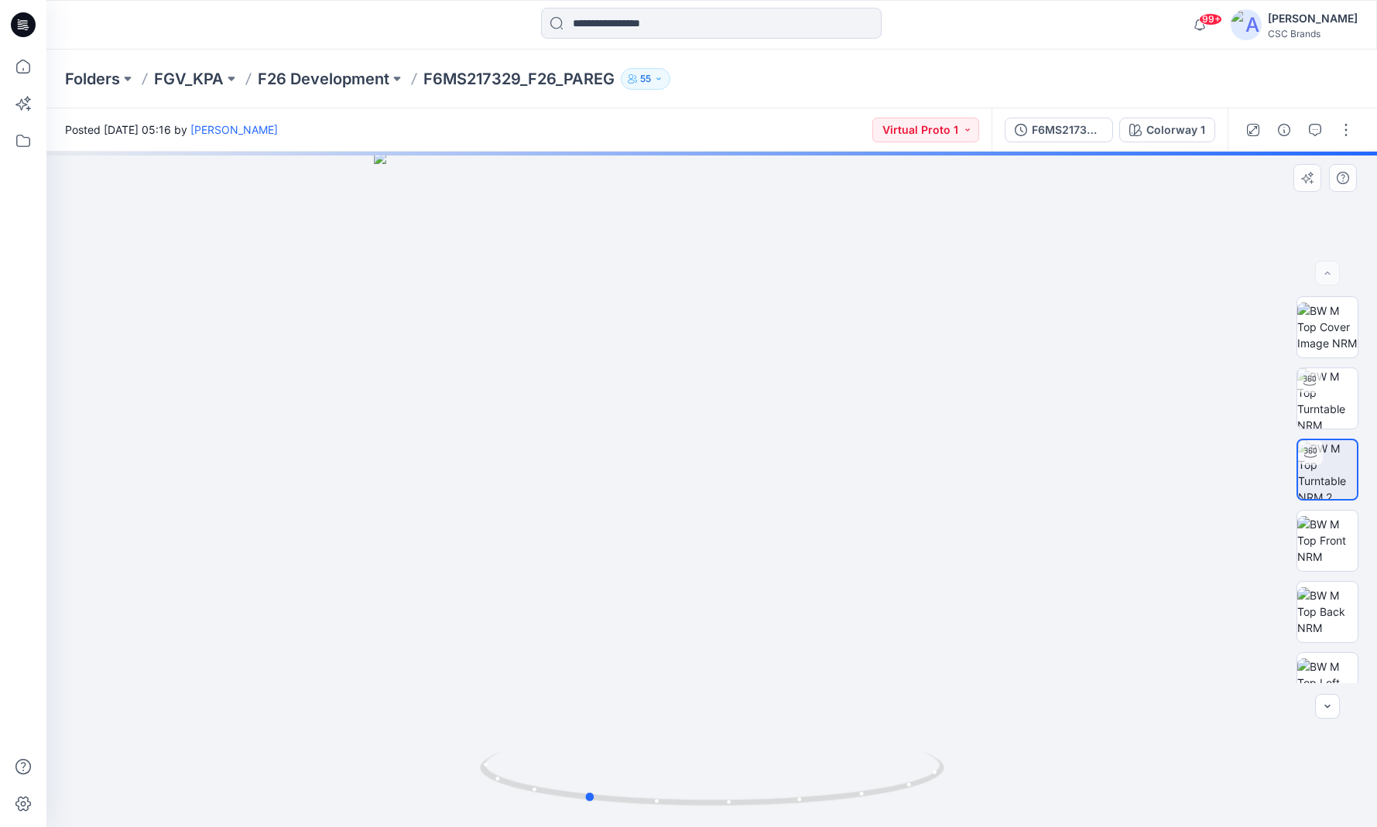
drag, startPoint x: 766, startPoint y: 542, endPoint x: 640, endPoint y: 544, distance: 126.2
click at [640, 544] on div at bounding box center [711, 490] width 1330 height 676
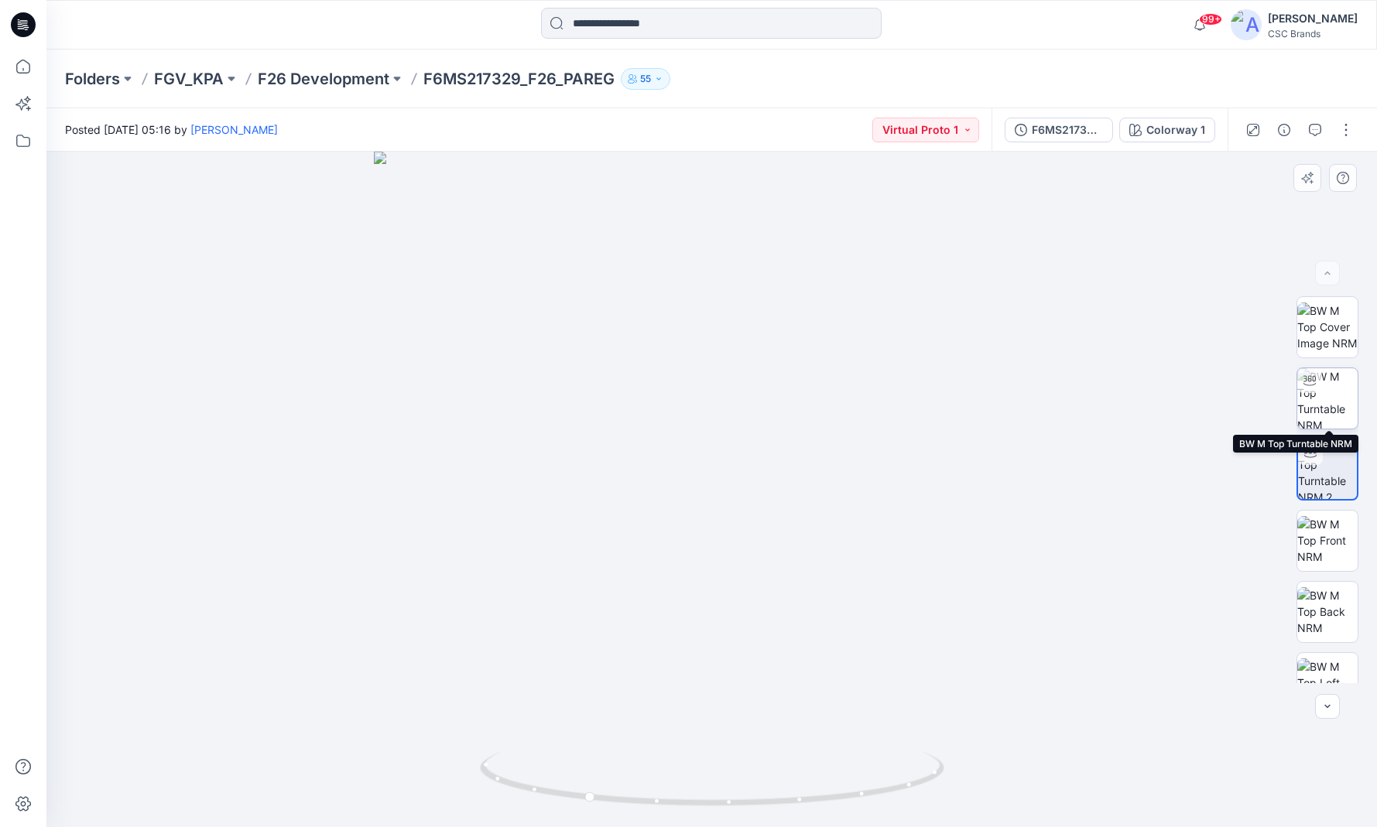
click at [1317, 378] on div at bounding box center [1309, 380] width 25 height 25
drag, startPoint x: 752, startPoint y: 570, endPoint x: 666, endPoint y: 569, distance: 85.9
click at [659, 570] on div at bounding box center [711, 490] width 1330 height 676
drag, startPoint x: 753, startPoint y: 524, endPoint x: 661, endPoint y: 525, distance: 92.1
click at [661, 525] on div at bounding box center [711, 490] width 1330 height 676
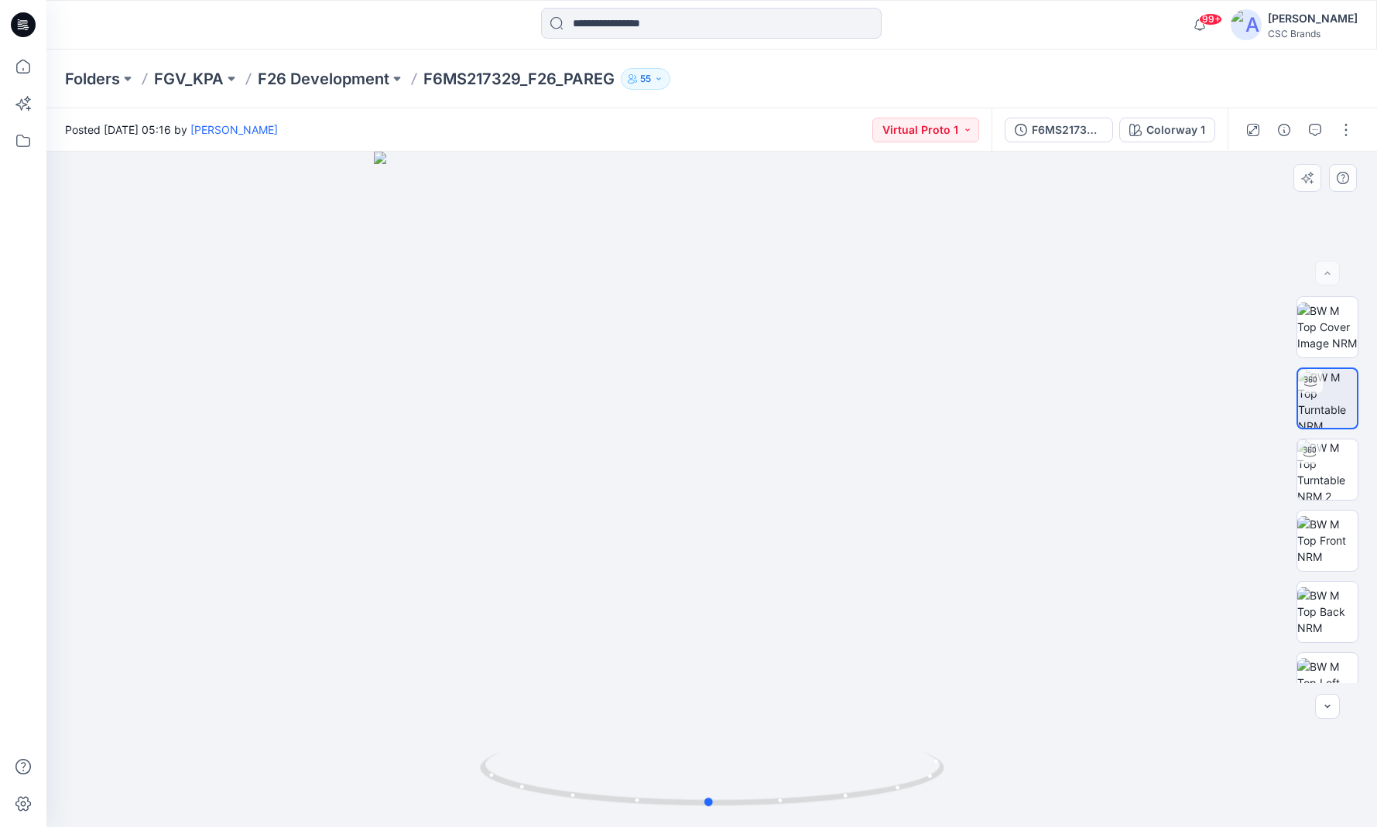
drag, startPoint x: 731, startPoint y: 572, endPoint x: 914, endPoint y: 554, distance: 183.5
click at [914, 554] on div at bounding box center [711, 490] width 1330 height 676
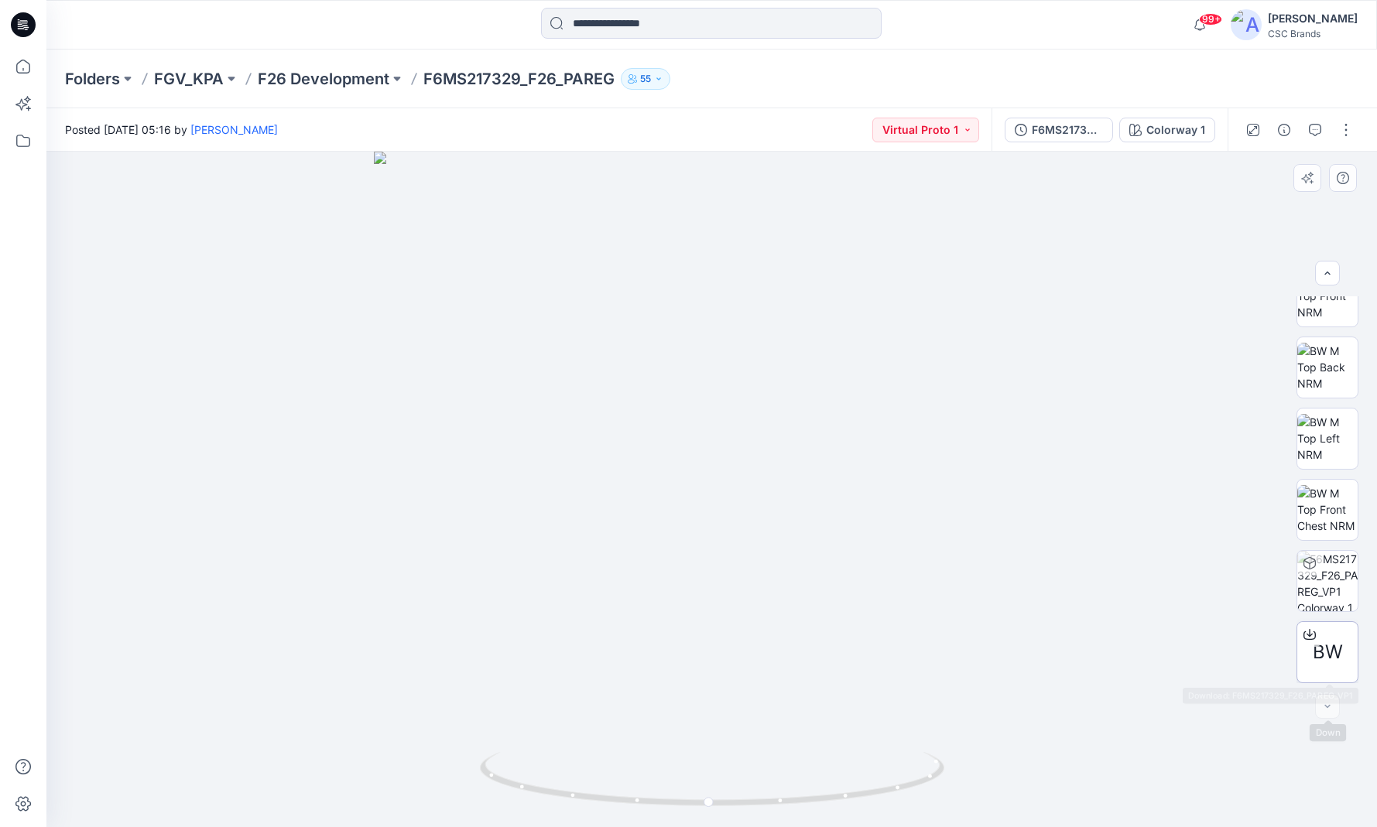
scroll to position [245, 0]
click at [1330, 647] on span "BW" at bounding box center [1328, 652] width 30 height 28
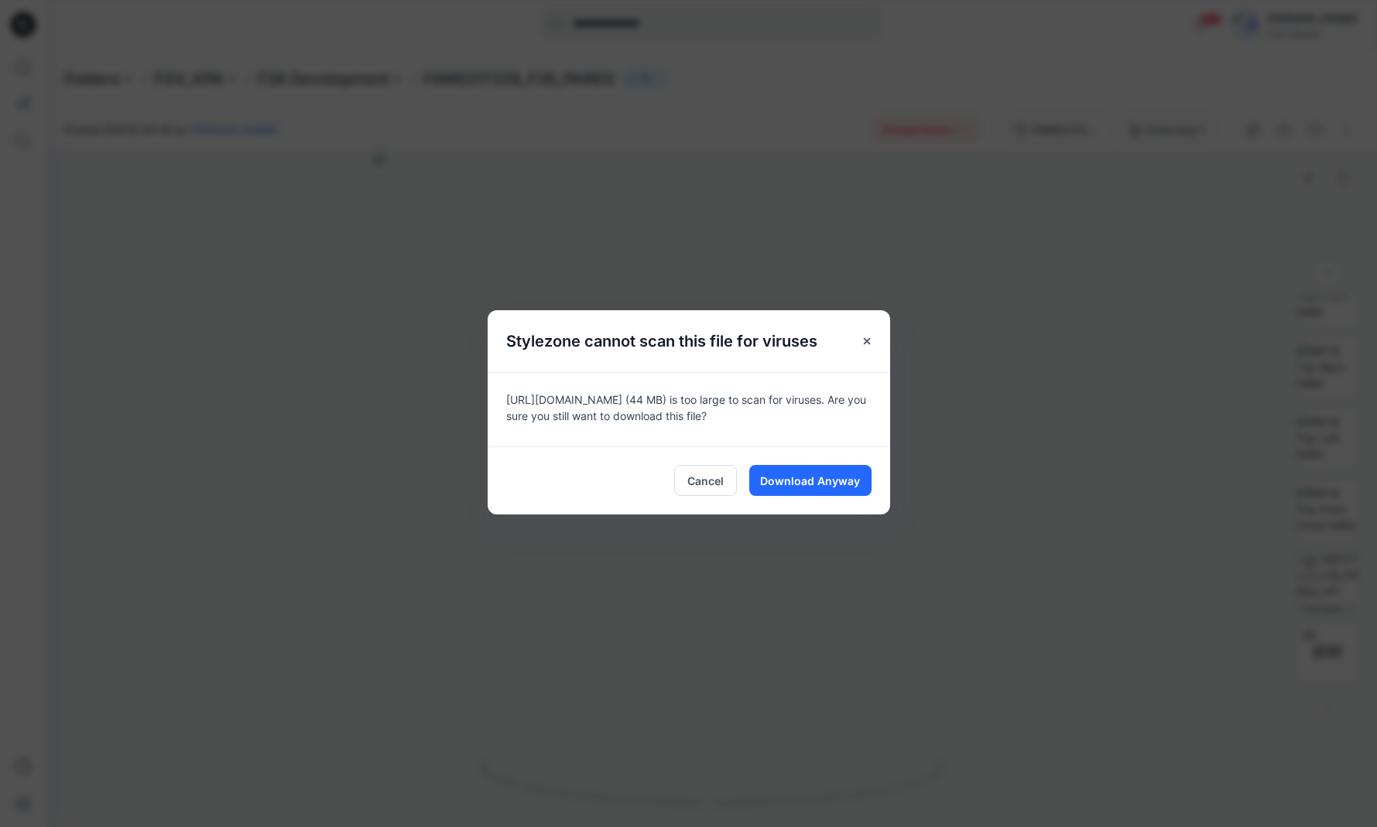
click at [799, 486] on span "Download Anyway" at bounding box center [810, 481] width 100 height 16
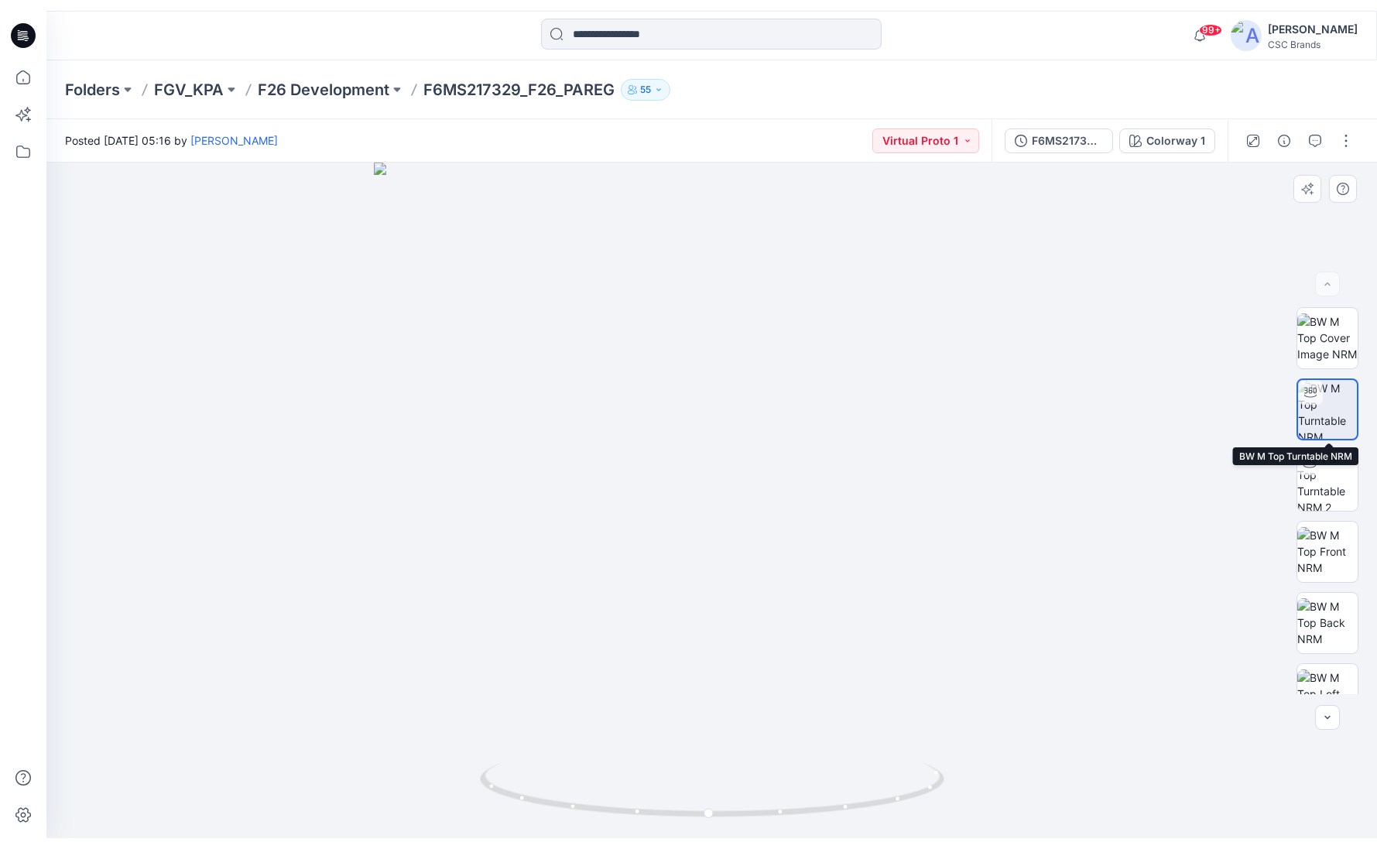
scroll to position [0, 0]
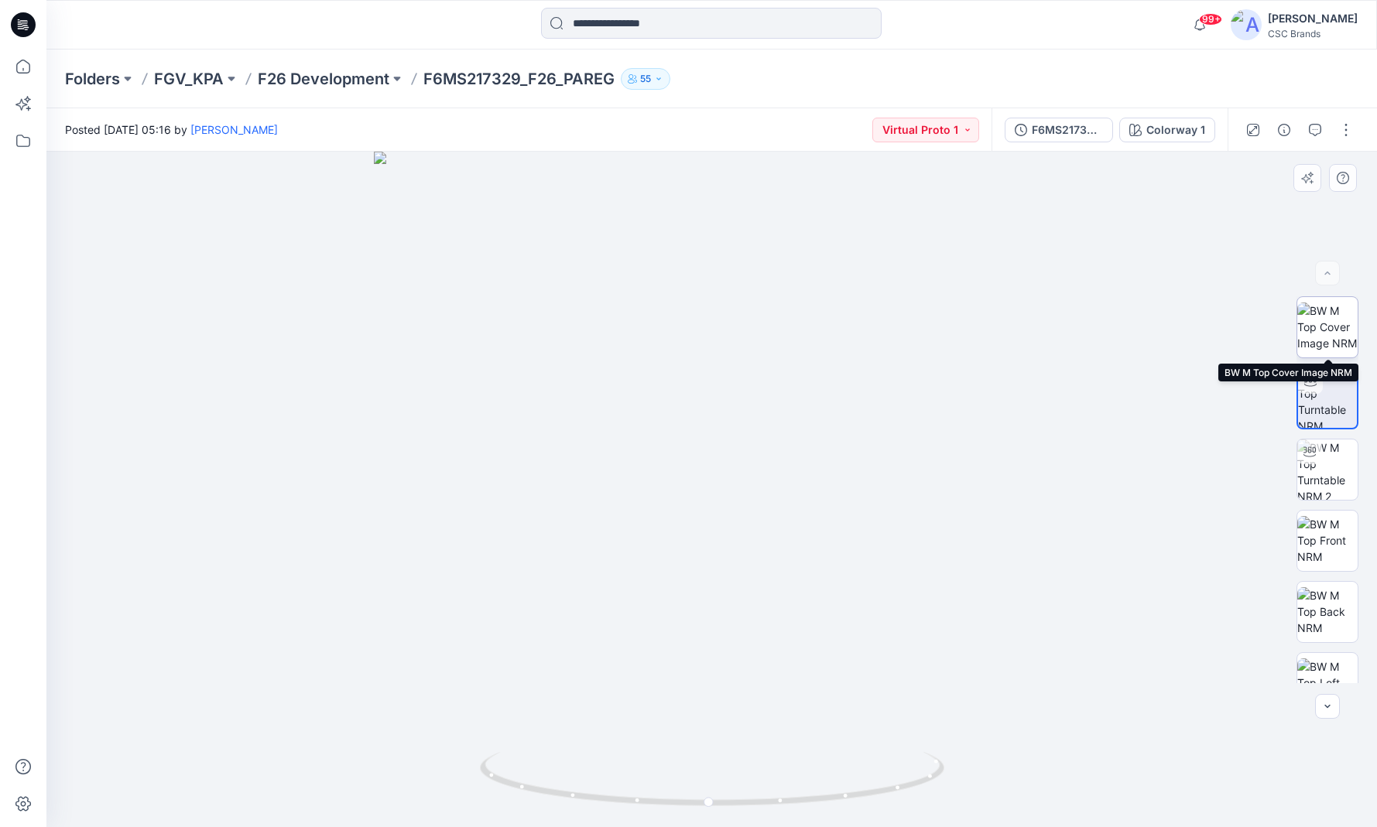
click at [1328, 336] on img at bounding box center [1327, 327] width 60 height 49
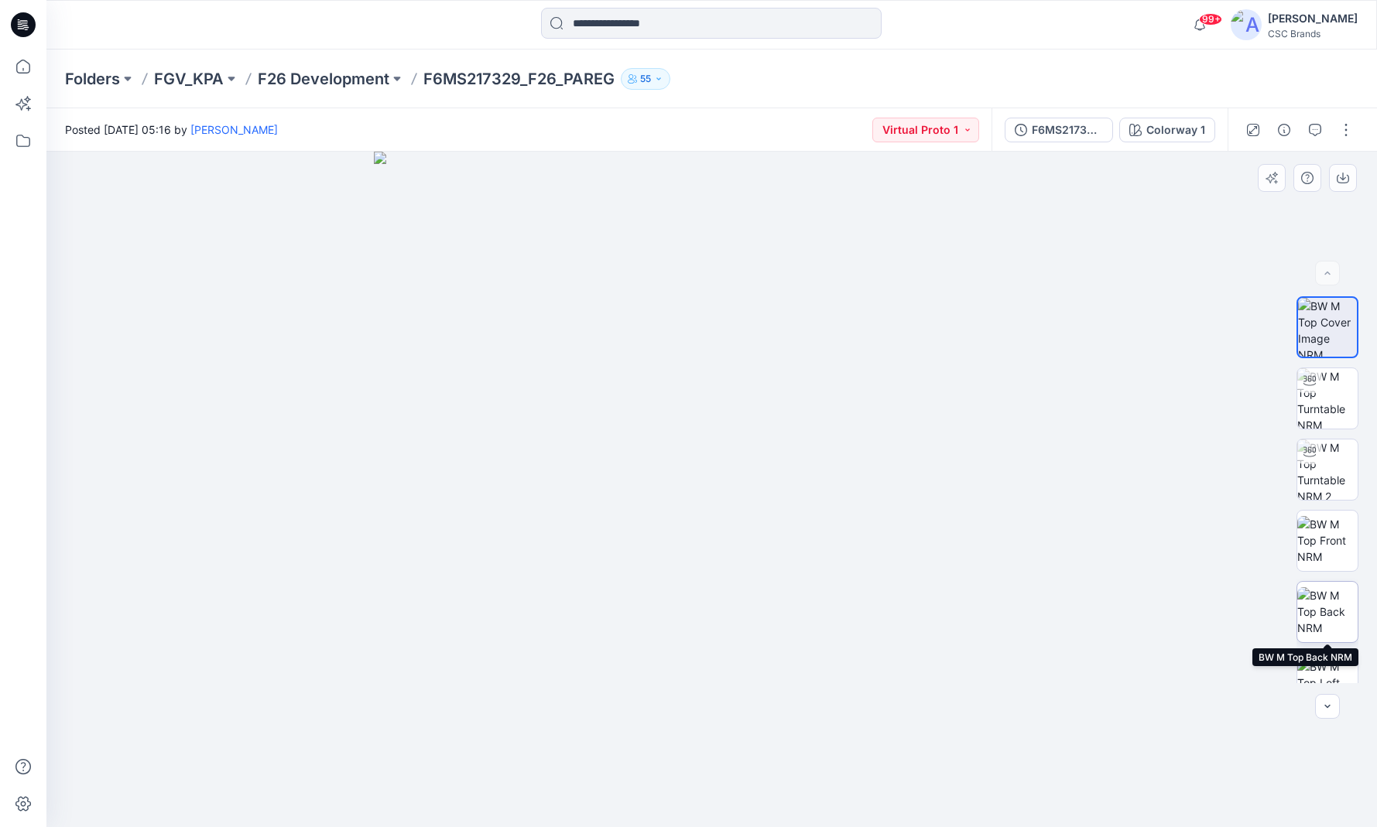
click at [1333, 608] on img at bounding box center [1327, 611] width 60 height 49
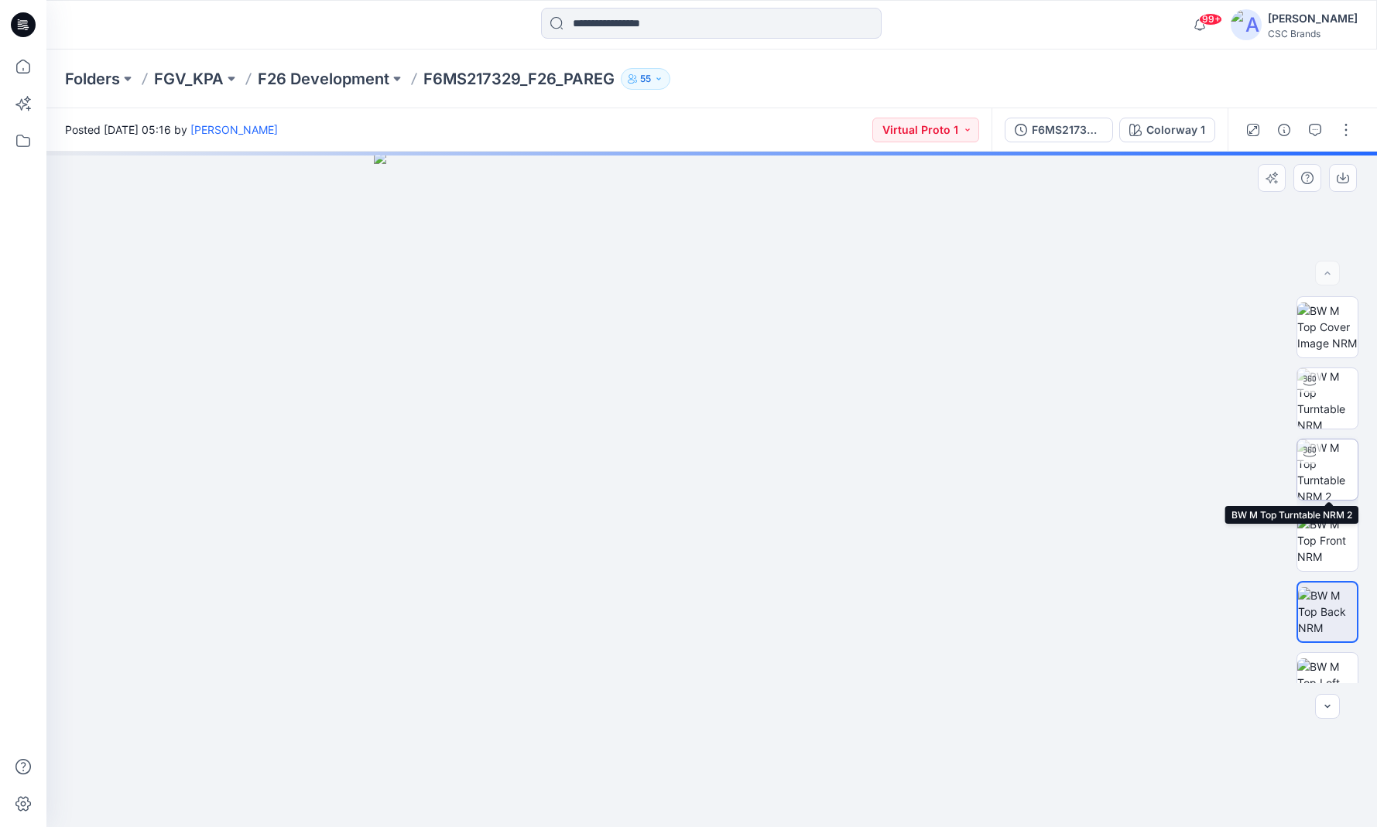
click at [1313, 464] on img at bounding box center [1327, 470] width 60 height 60
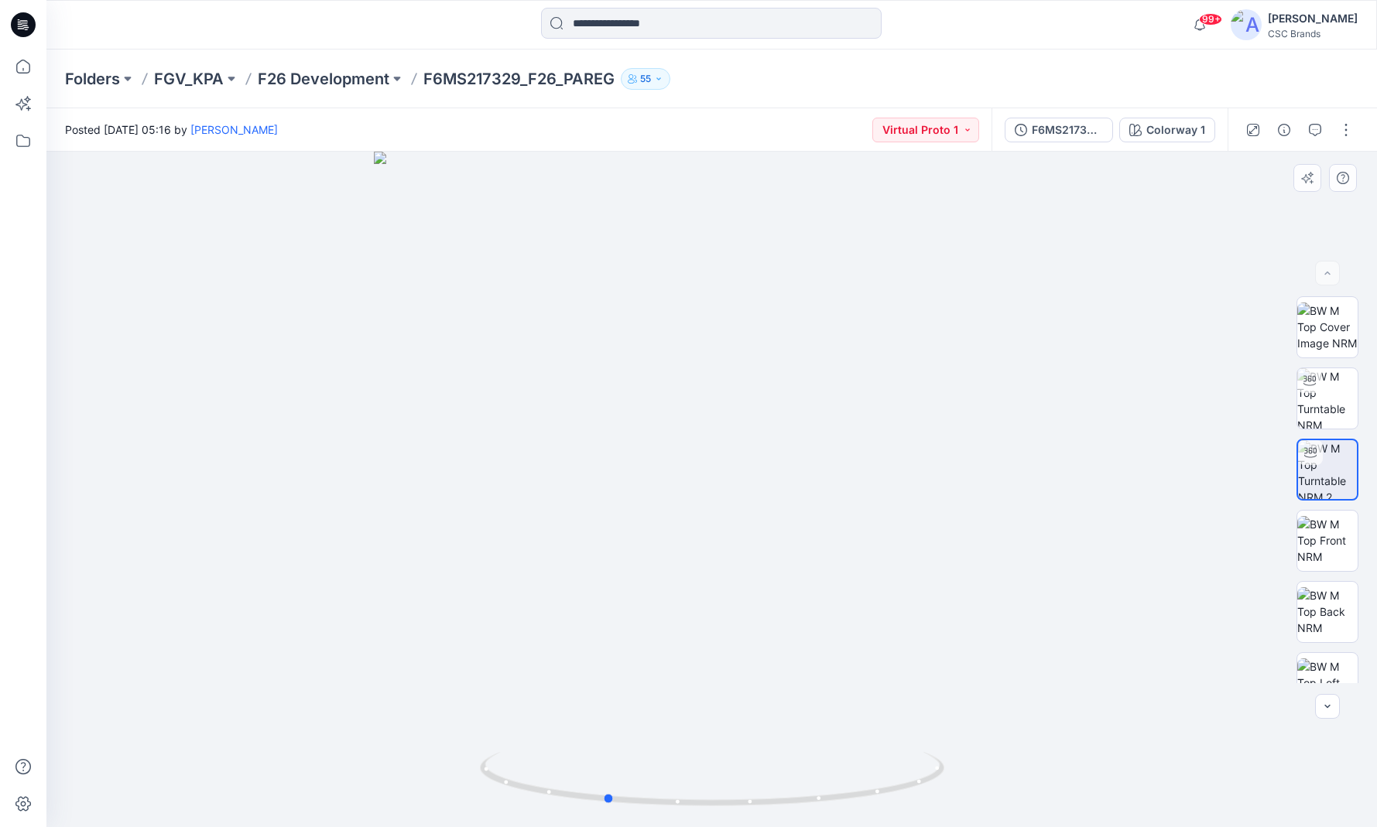
drag, startPoint x: 693, startPoint y: 453, endPoint x: 608, endPoint y: 450, distance: 85.2
click at [608, 450] on div at bounding box center [711, 490] width 1330 height 676
drag, startPoint x: 723, startPoint y: 477, endPoint x: 878, endPoint y: 484, distance: 155.7
click at [879, 484] on div at bounding box center [711, 490] width 1330 height 676
click at [1324, 415] on img at bounding box center [1327, 398] width 60 height 60
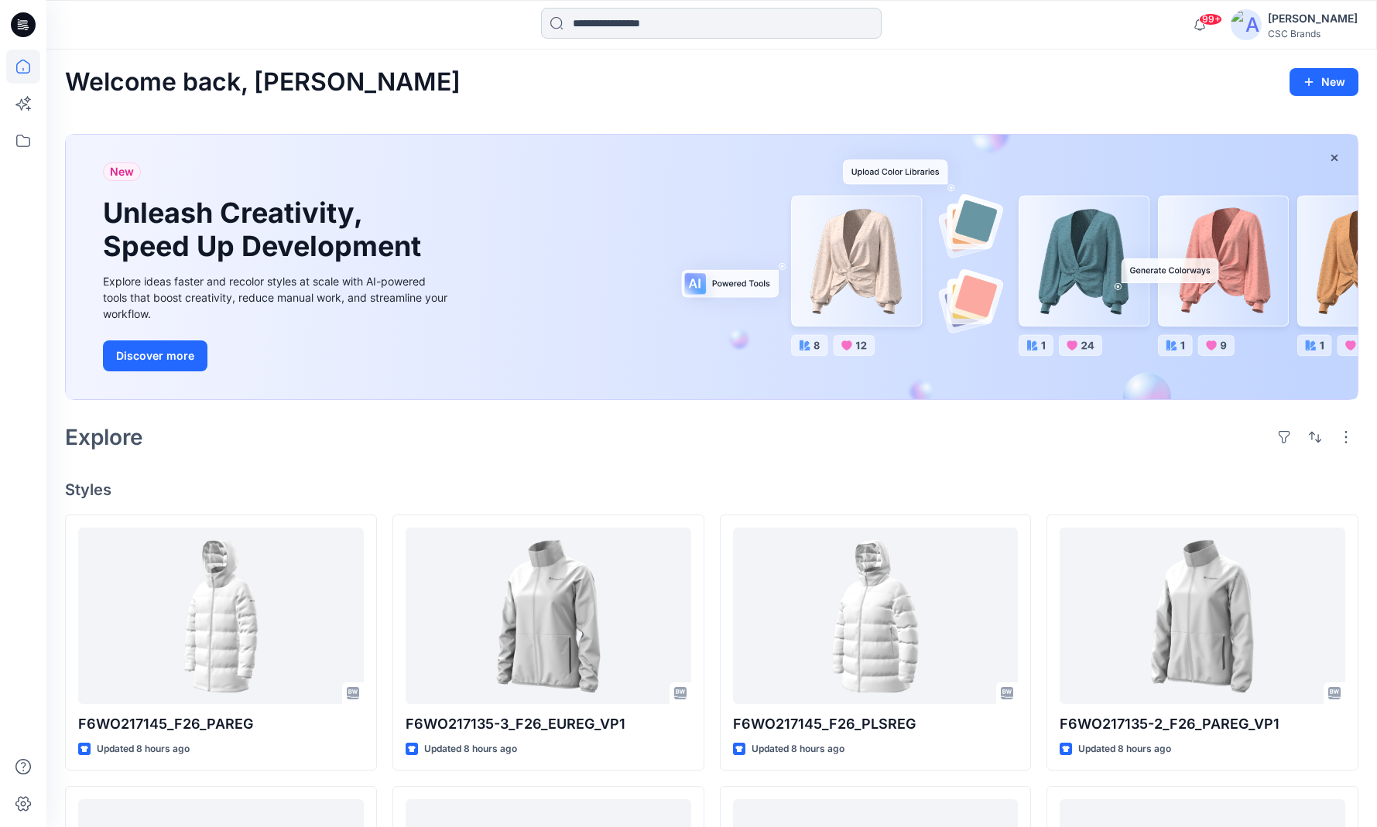
click at [642, 35] on input at bounding box center [711, 23] width 341 height 31
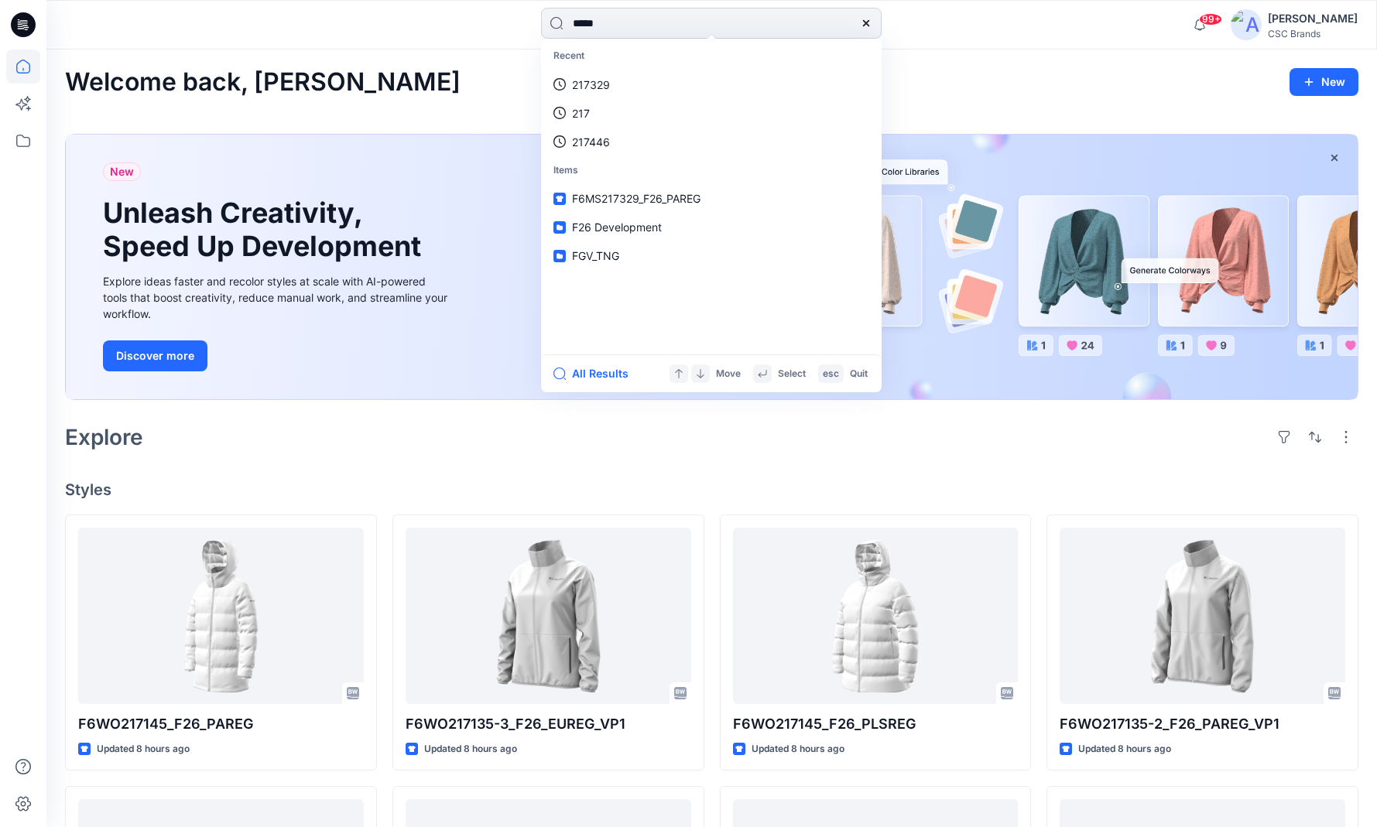
type input "******"
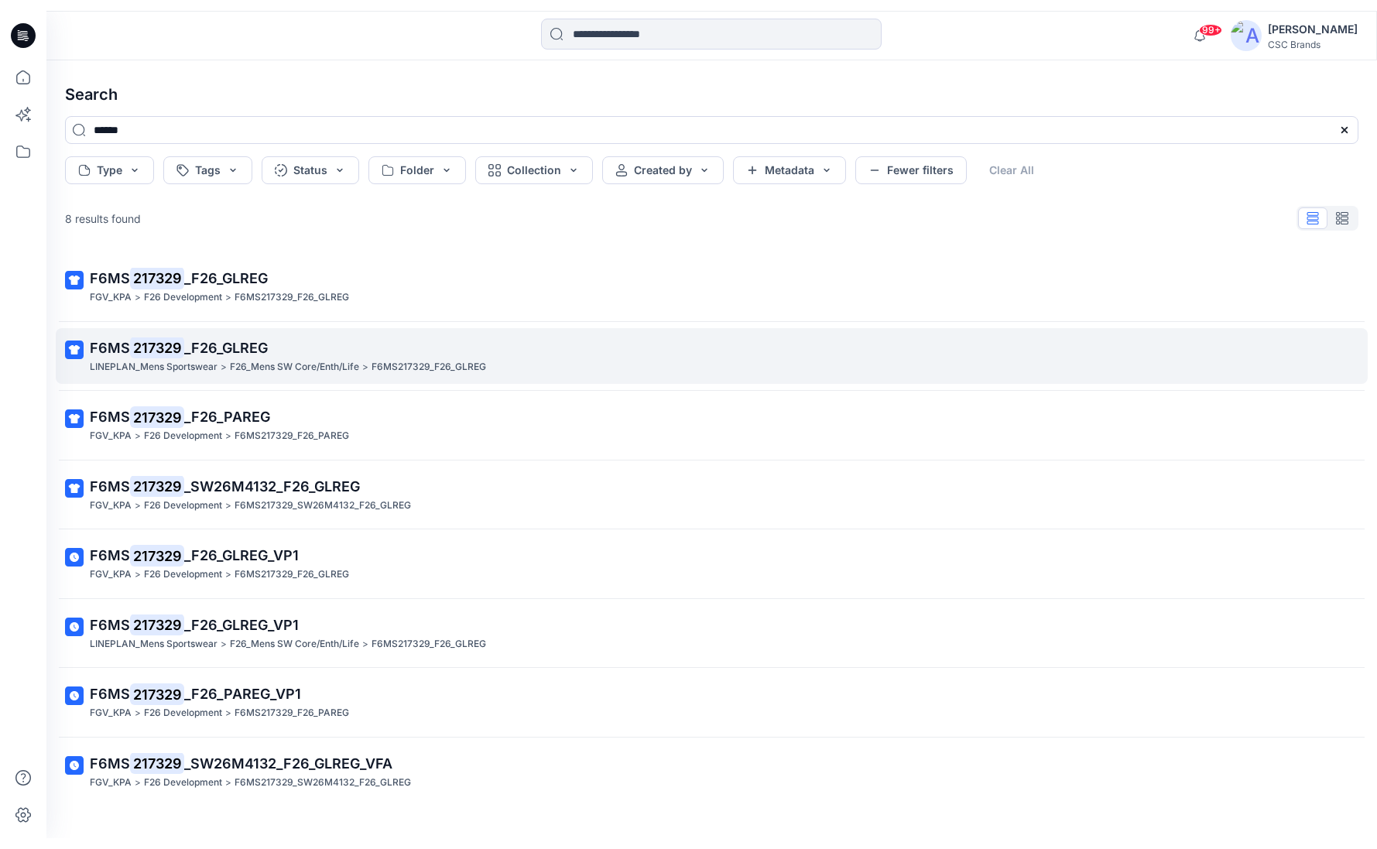
scroll to position [18, 0]
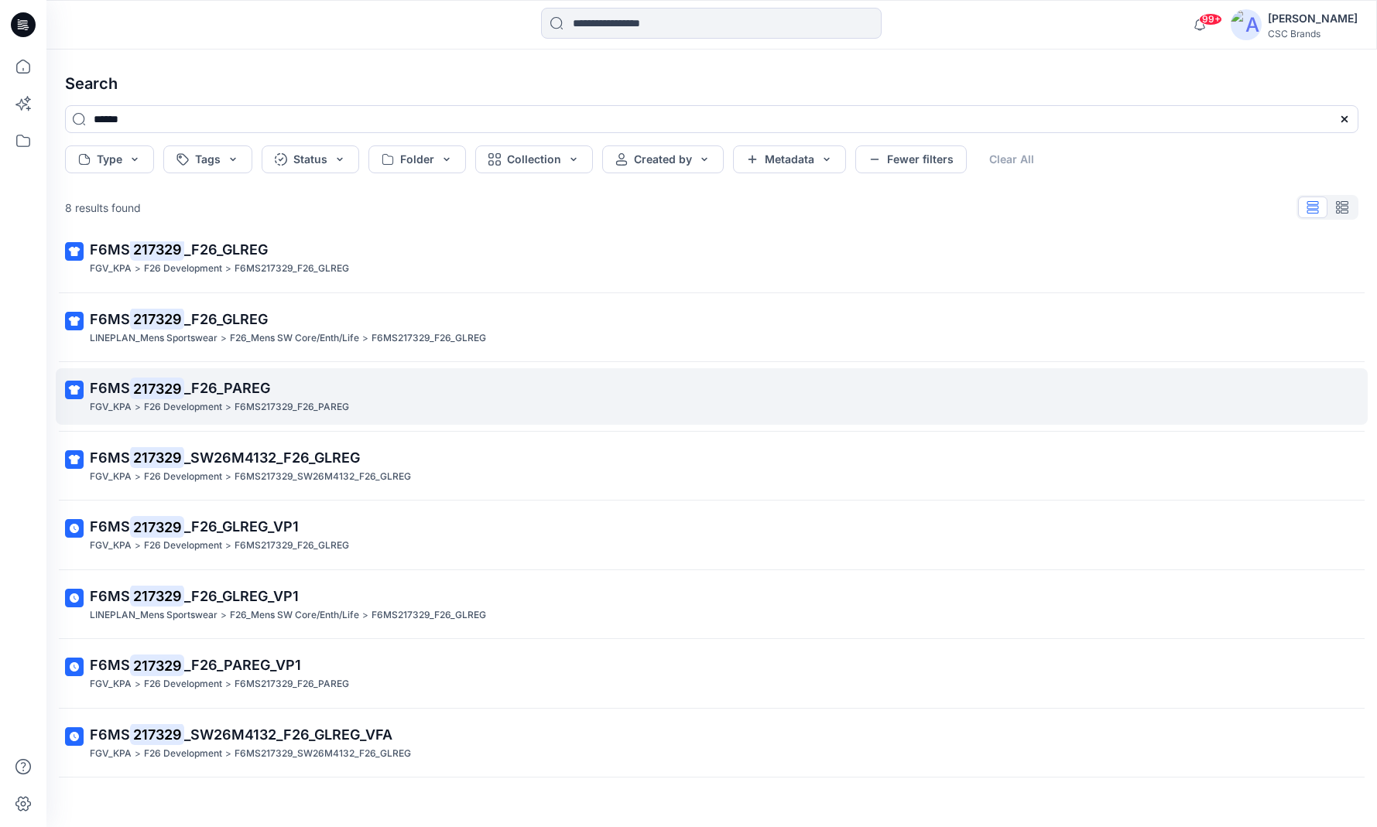
click at [219, 399] on p "F26 Development" at bounding box center [183, 407] width 78 height 16
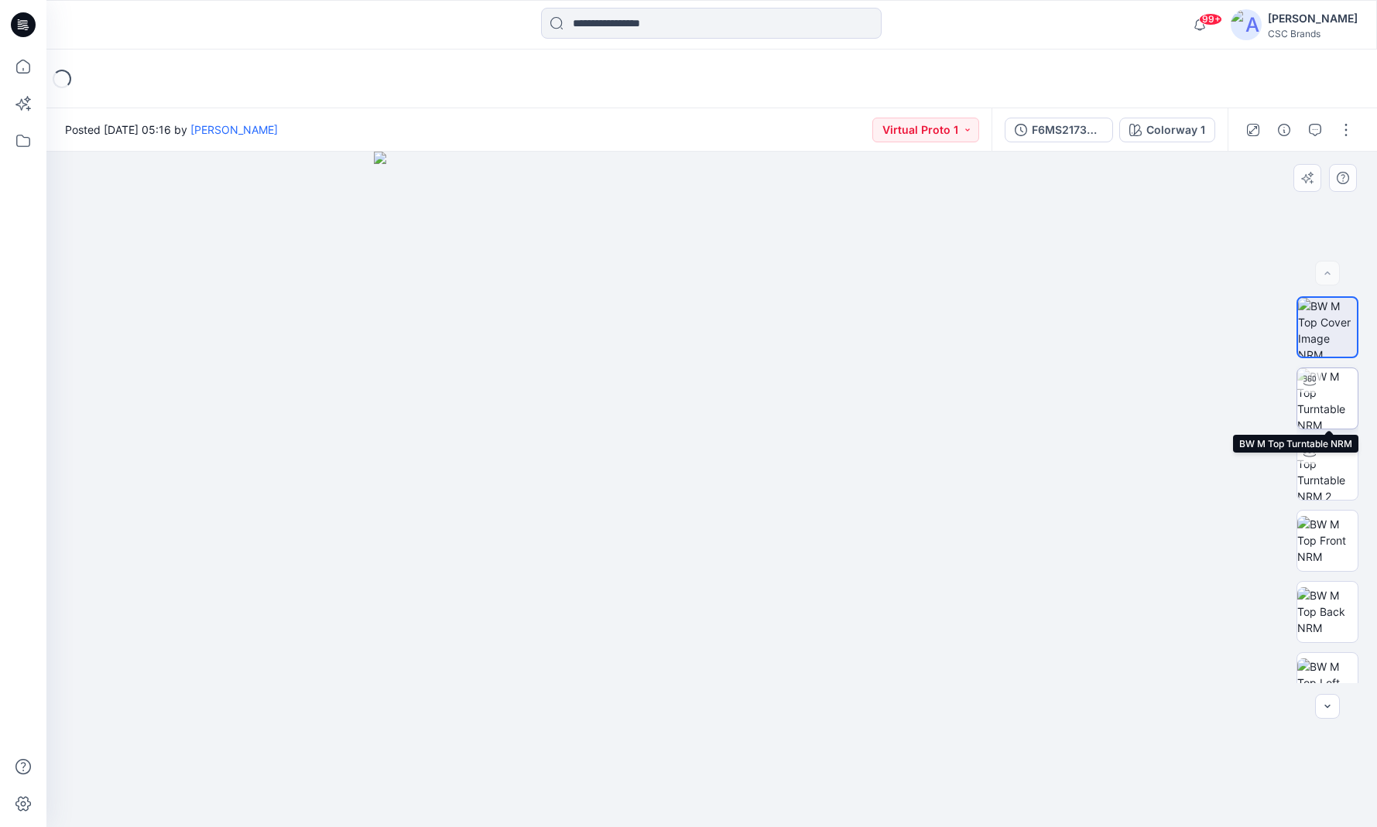
drag, startPoint x: 1327, startPoint y: 399, endPoint x: 1322, endPoint y: 413, distance: 14.9
click at [1327, 399] on img at bounding box center [1327, 398] width 60 height 60
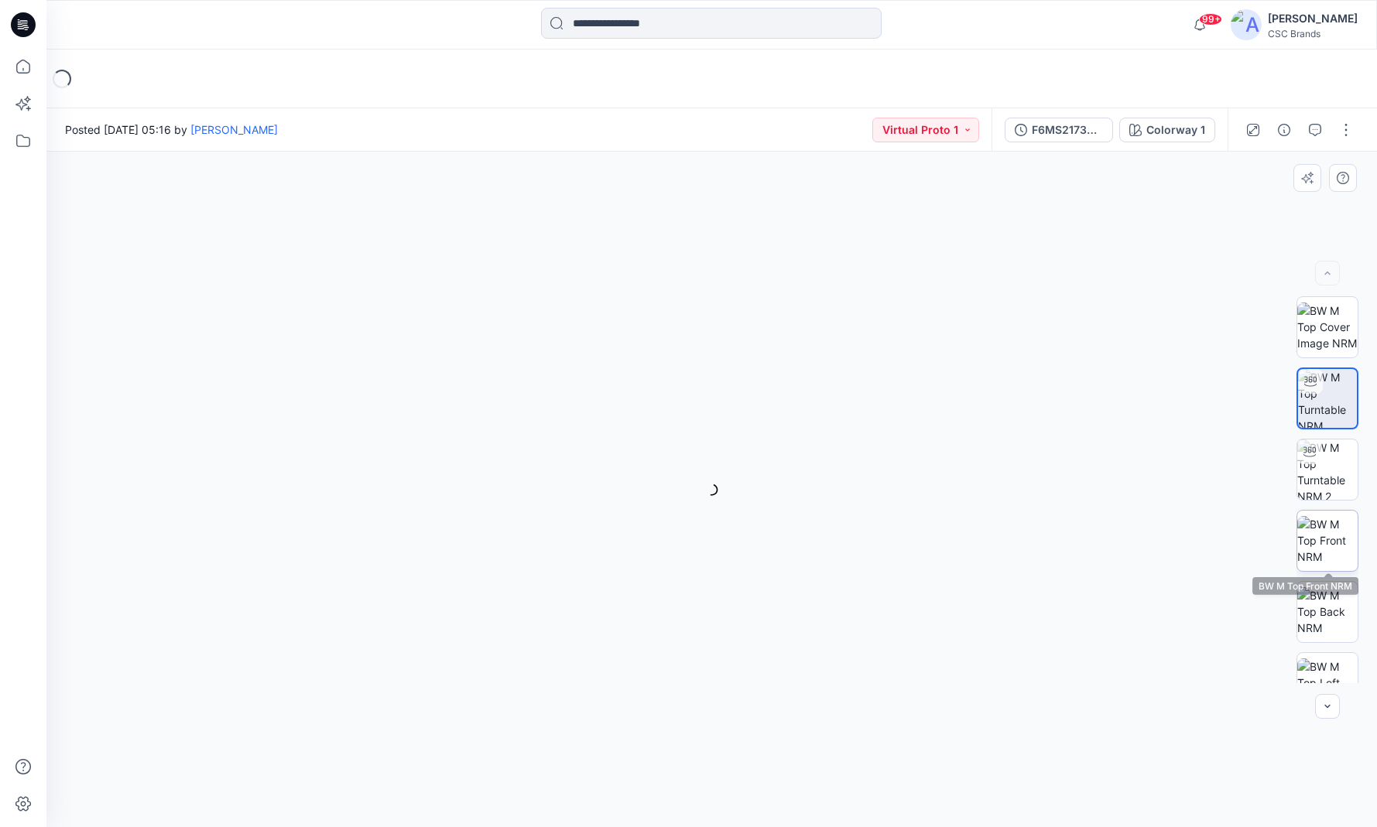
click at [1337, 553] on img at bounding box center [1327, 540] width 60 height 49
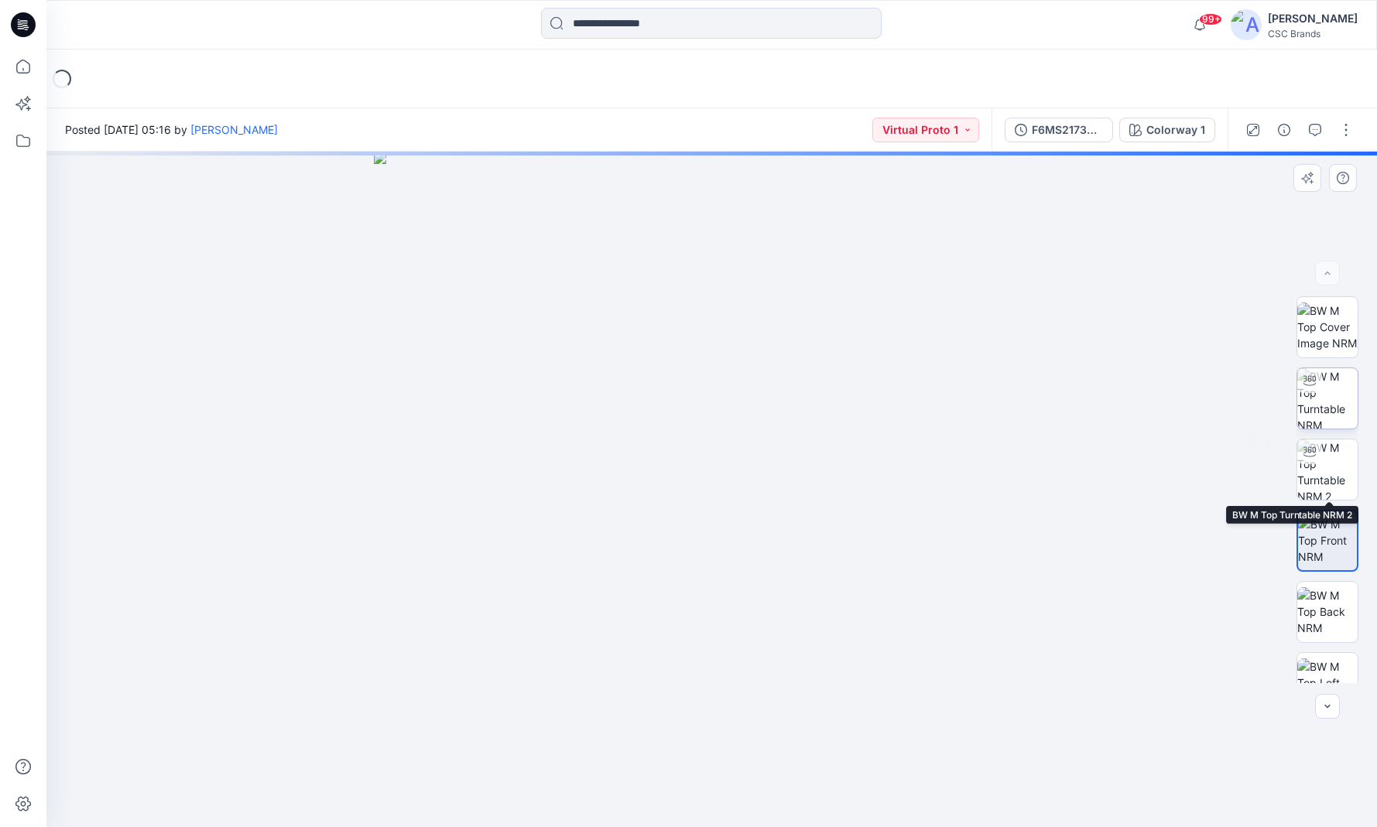
click at [1333, 402] on img at bounding box center [1327, 398] width 60 height 60
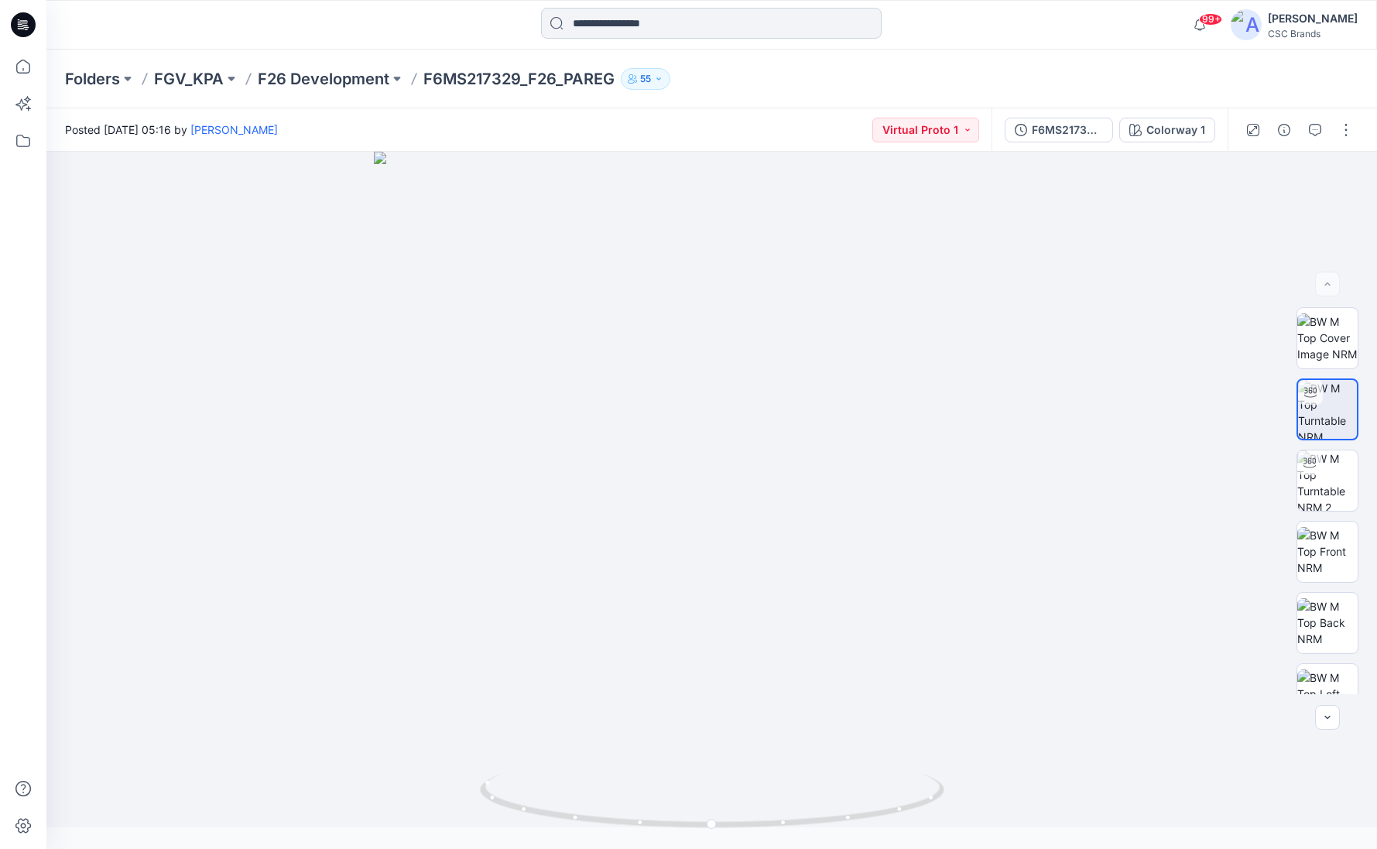
click at [653, 29] on input at bounding box center [711, 23] width 341 height 31
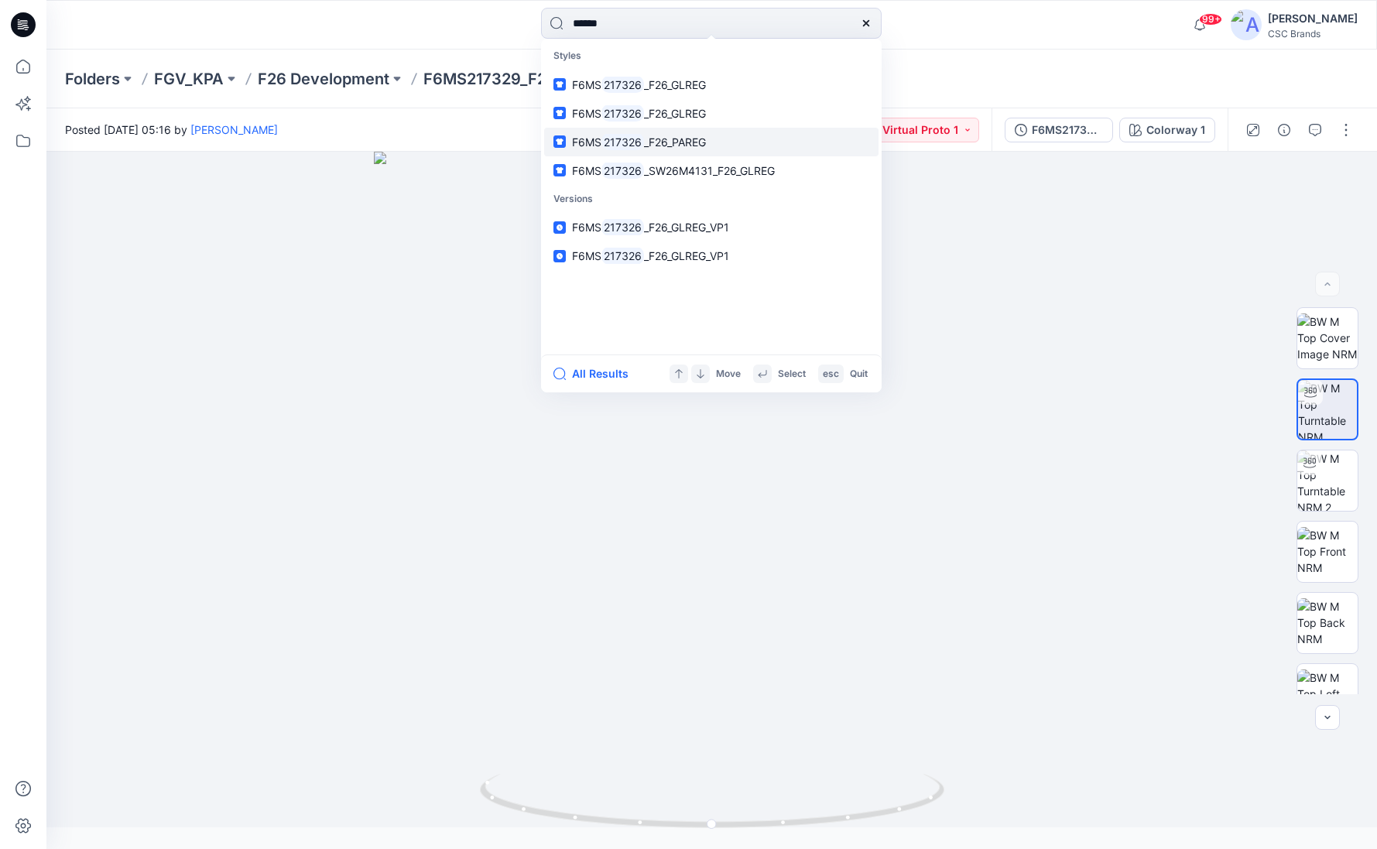
type input "******"
click at [616, 129] on link "F6MS 217326 _F26_PAREG" at bounding box center [711, 142] width 334 height 29
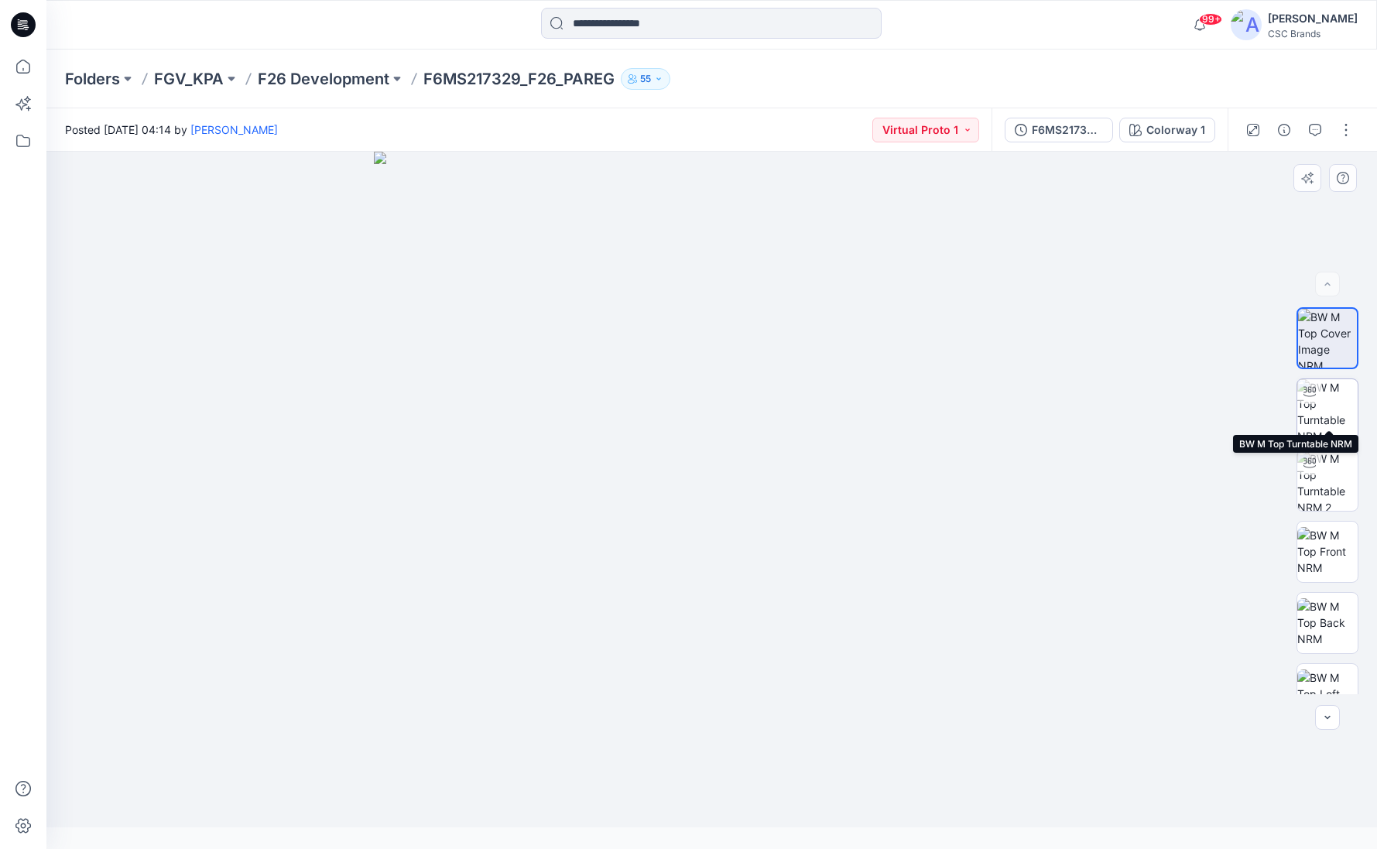
click at [1325, 405] on img at bounding box center [1327, 409] width 60 height 60
click at [606, 26] on input at bounding box center [711, 23] width 341 height 31
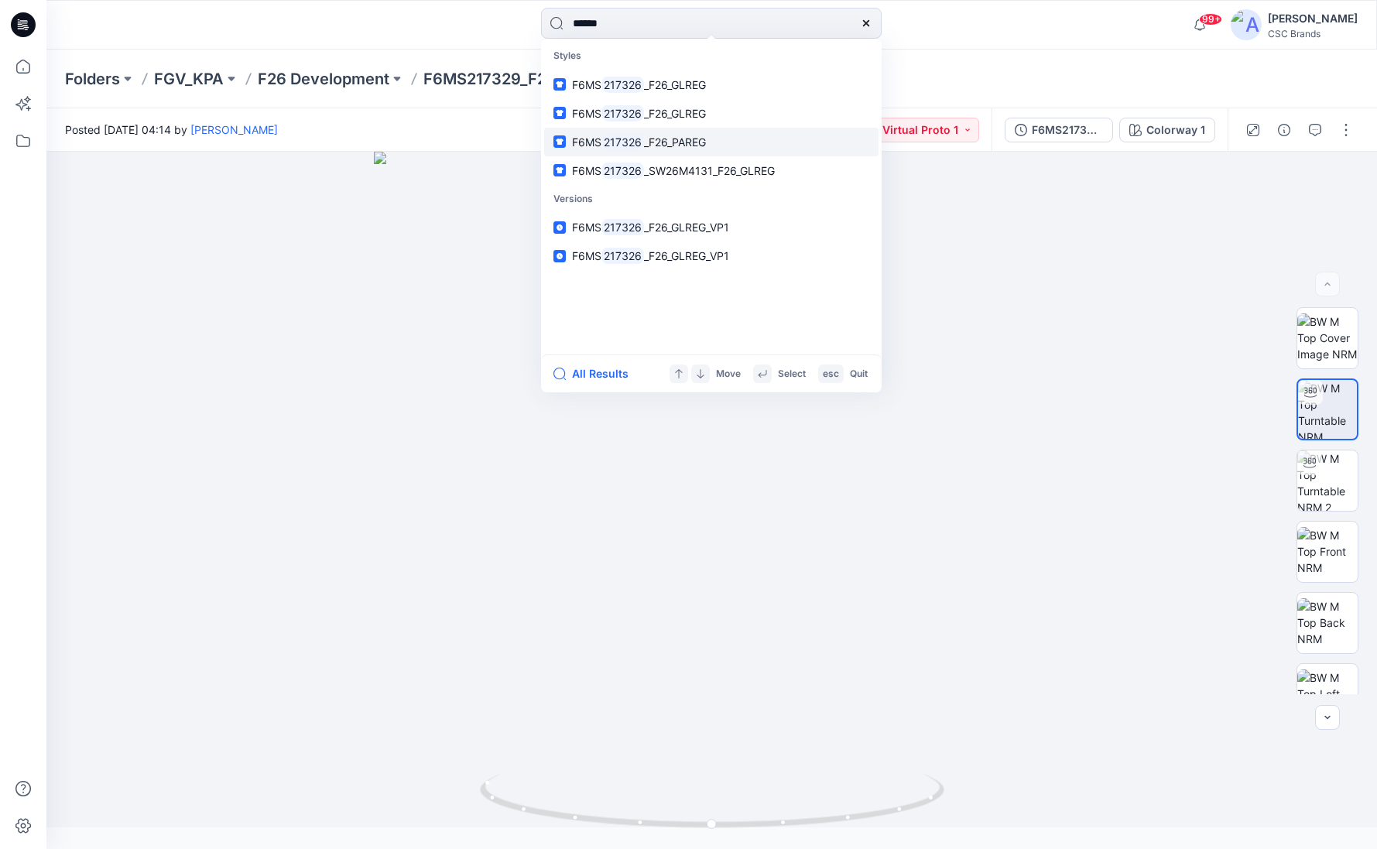
type input "******"
click at [680, 145] on span "_F26_PAREG" at bounding box center [675, 141] width 62 height 13
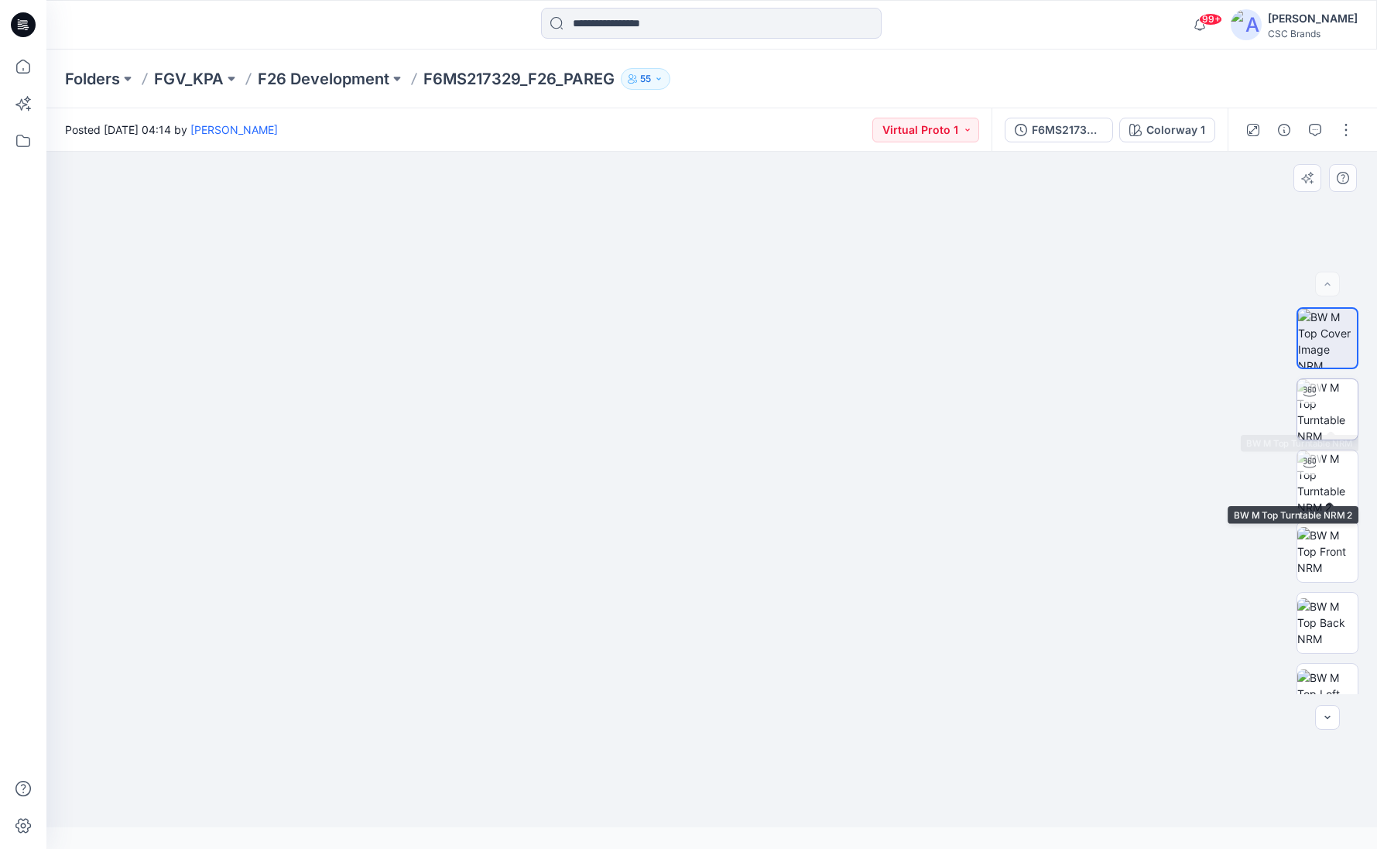
click at [1337, 399] on img at bounding box center [1327, 409] width 60 height 60
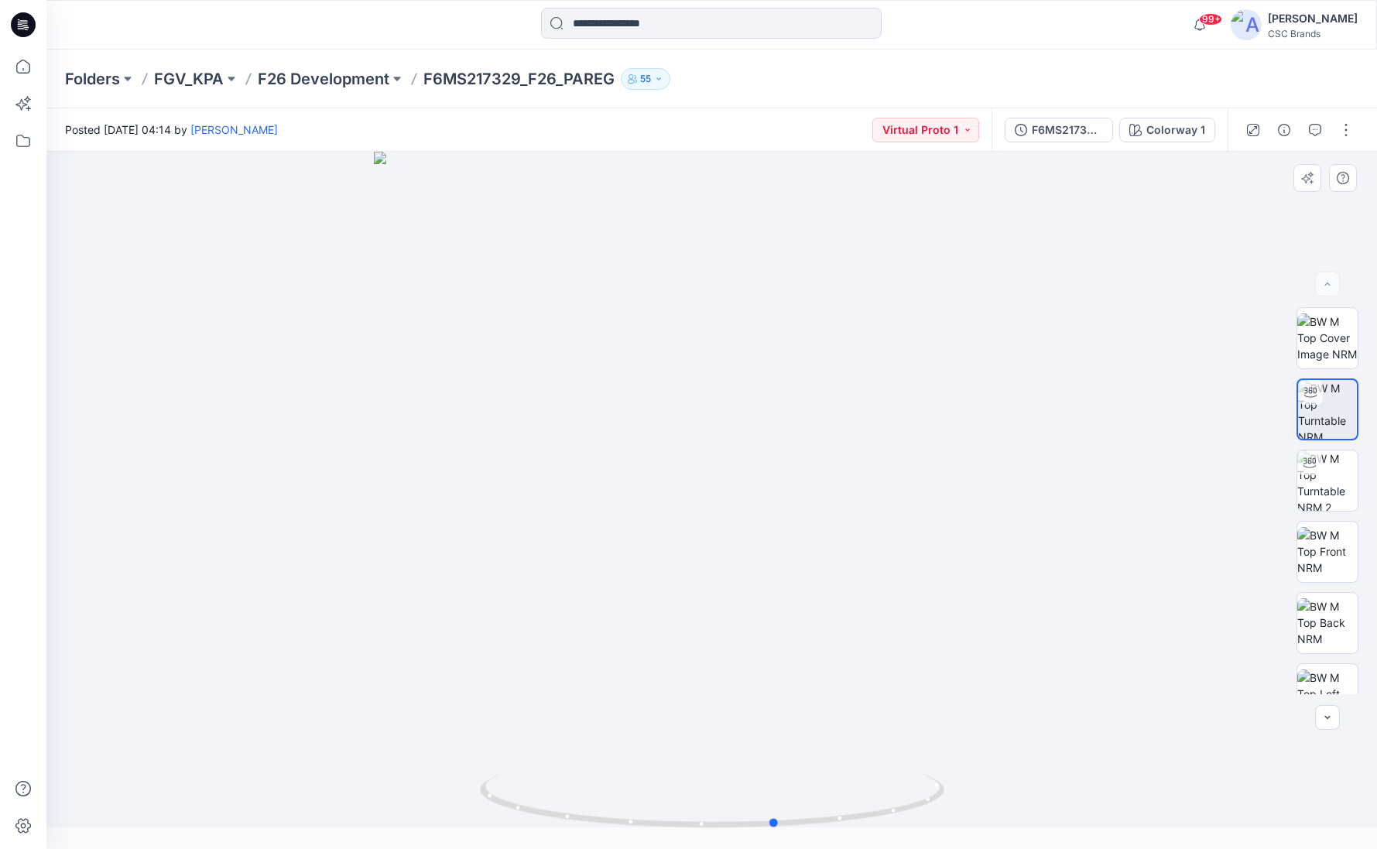
drag, startPoint x: 733, startPoint y: 484, endPoint x: 845, endPoint y: 471, distance: 113.1
click at [858, 474] on div at bounding box center [711, 500] width 1330 height 697
click at [638, 29] on input at bounding box center [711, 23] width 341 height 31
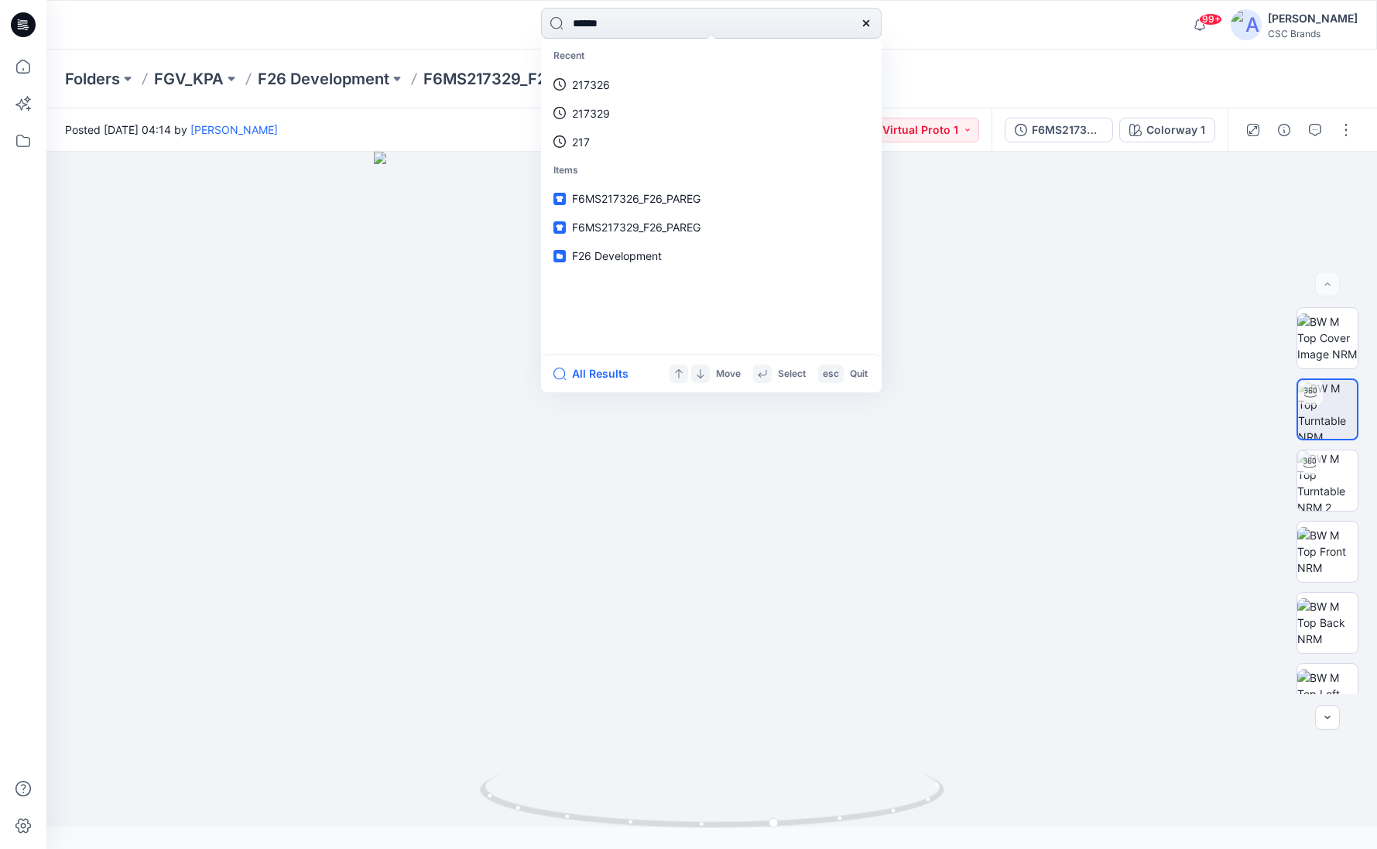
type input "******"
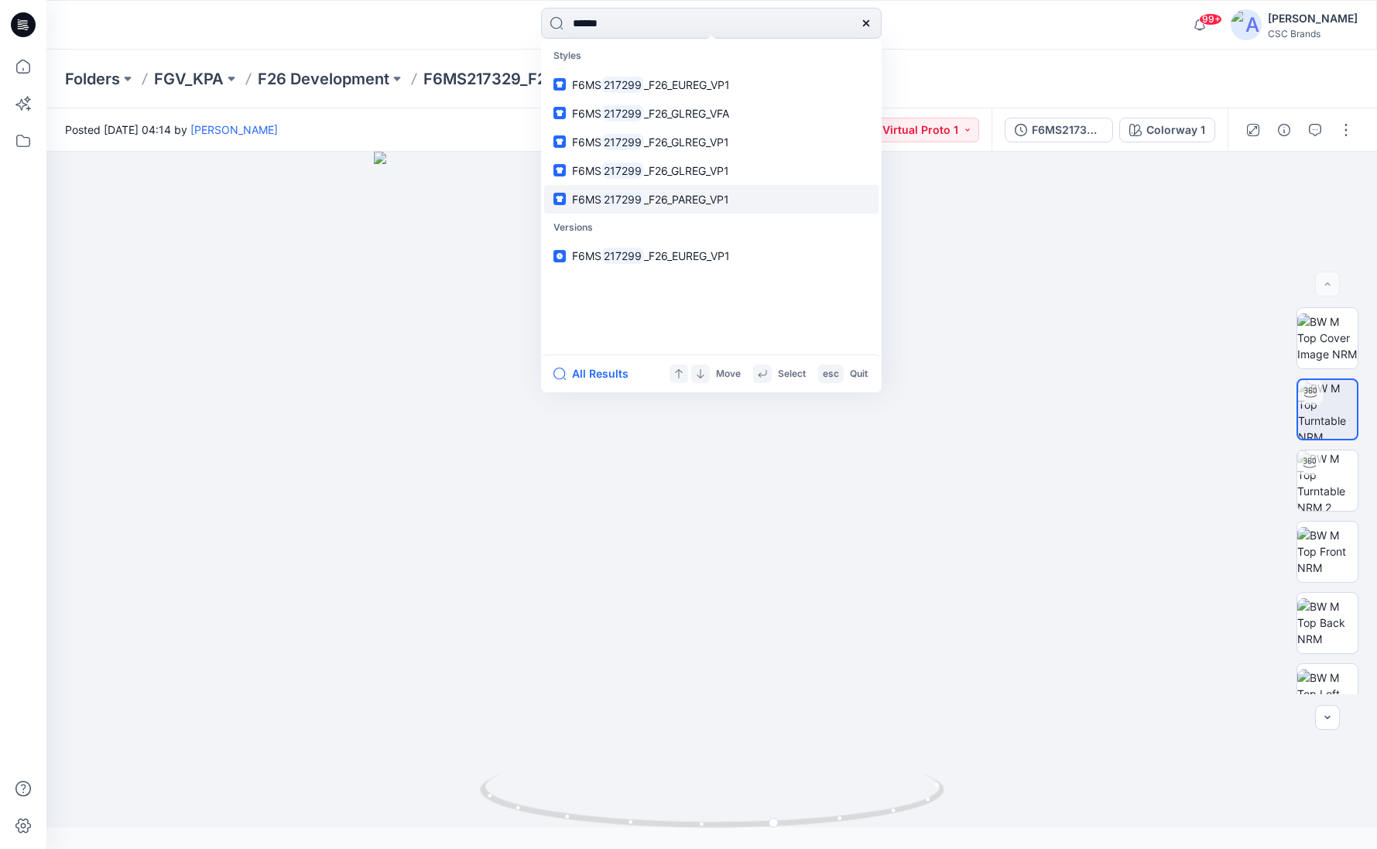
click at [690, 197] on span "_F26_PAREG_VP1" at bounding box center [686, 199] width 85 height 13
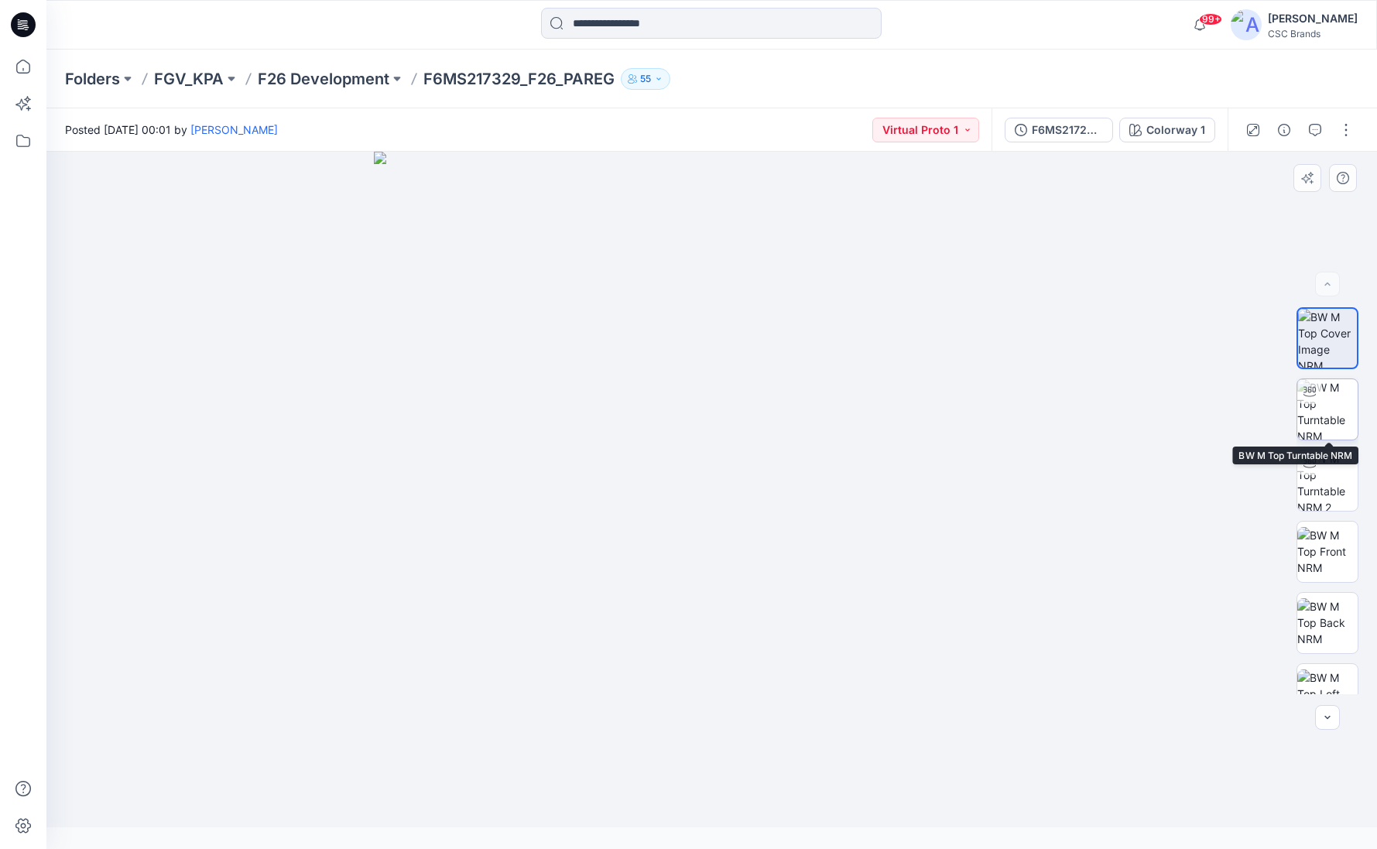
click at [1327, 412] on img at bounding box center [1327, 409] width 60 height 60
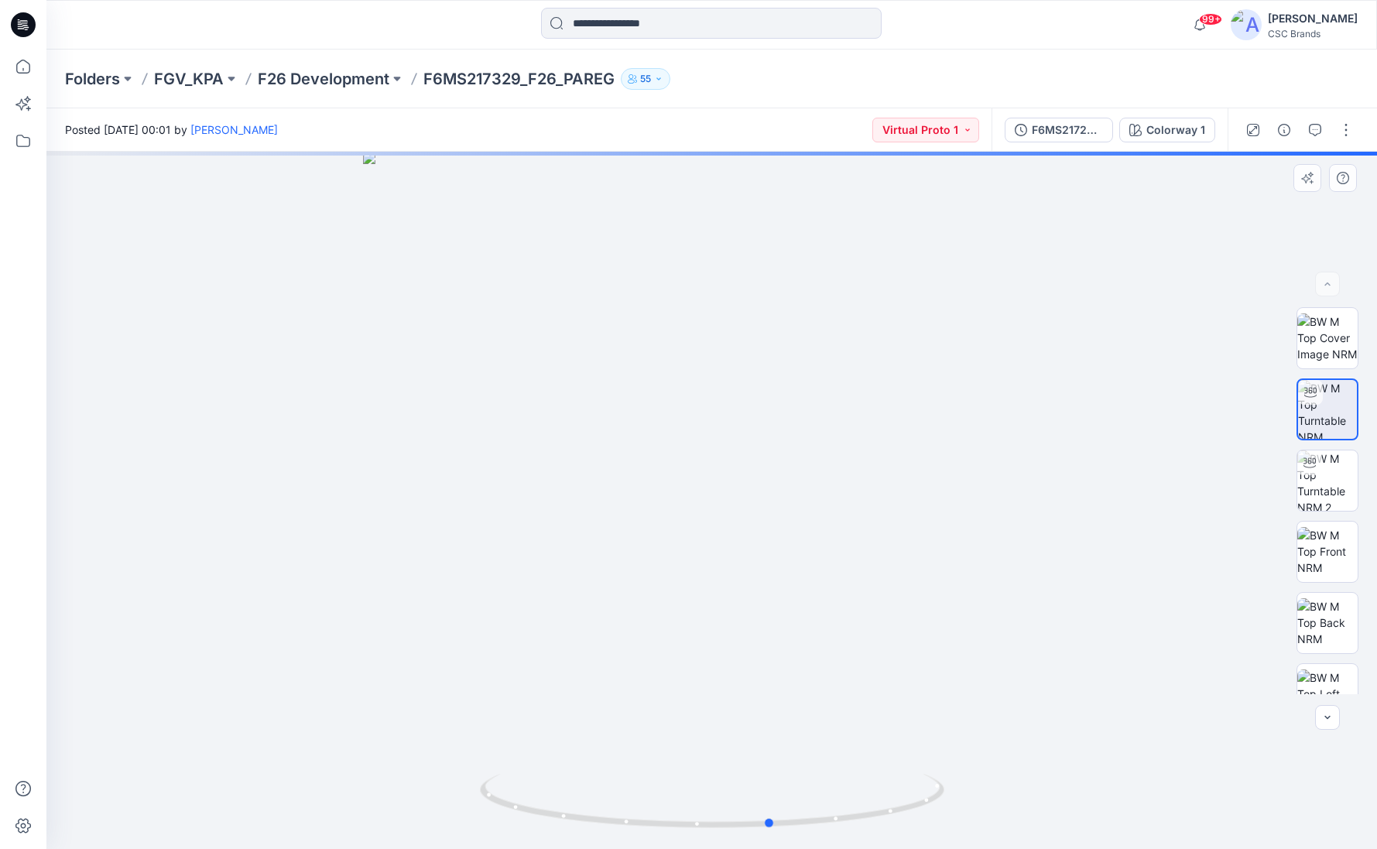
drag, startPoint x: 734, startPoint y: 690, endPoint x: 871, endPoint y: 689, distance: 137.0
click at [793, 701] on div at bounding box center [711, 500] width 1330 height 697
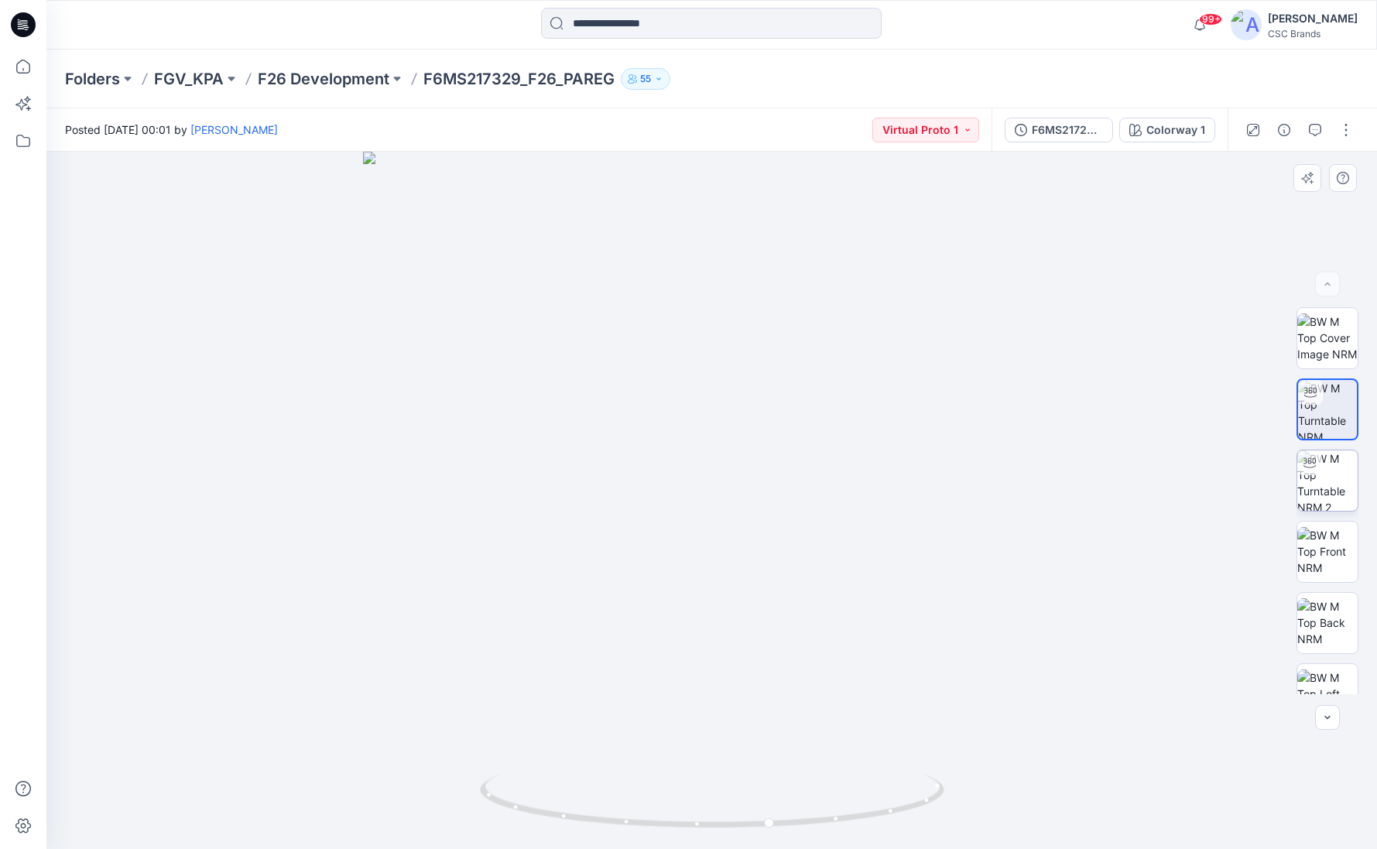
click at [1327, 481] on img at bounding box center [1327, 480] width 60 height 60
click at [1319, 553] on img at bounding box center [1327, 551] width 60 height 49
click at [1341, 354] on img at bounding box center [1327, 337] width 60 height 49
click at [621, 19] on input at bounding box center [711, 23] width 341 height 31
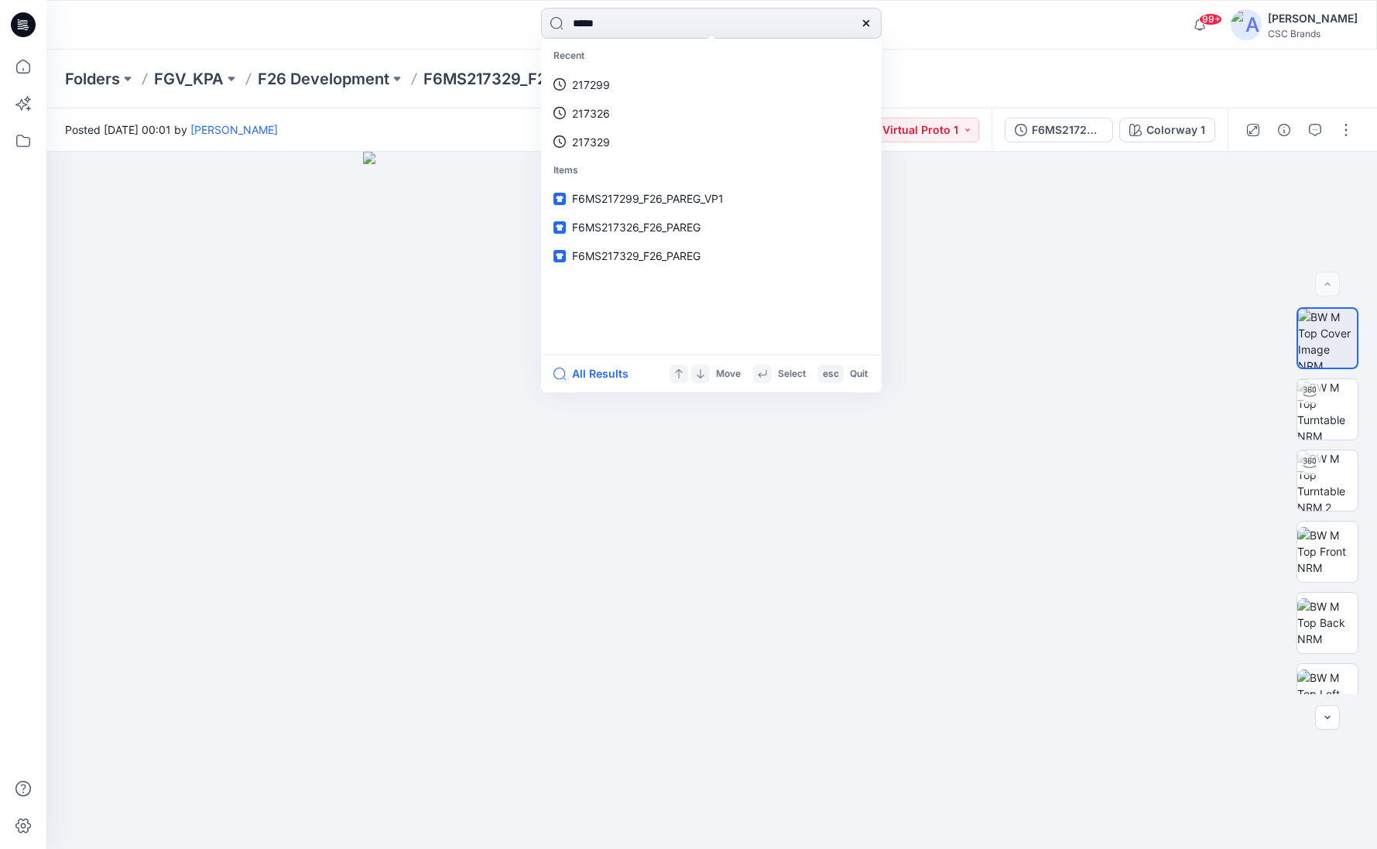
type input "******"
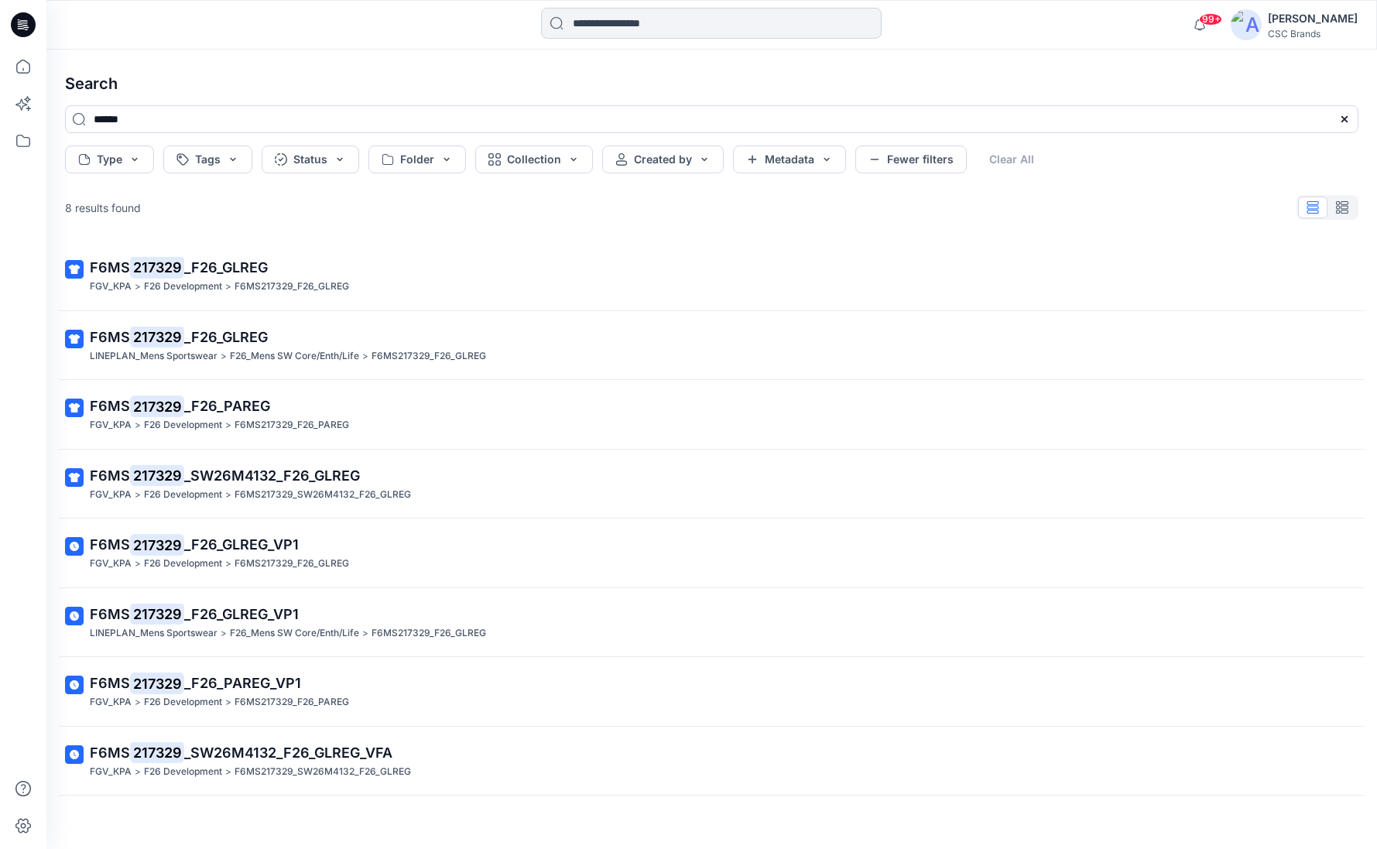
click at [621, 19] on input at bounding box center [711, 23] width 341 height 31
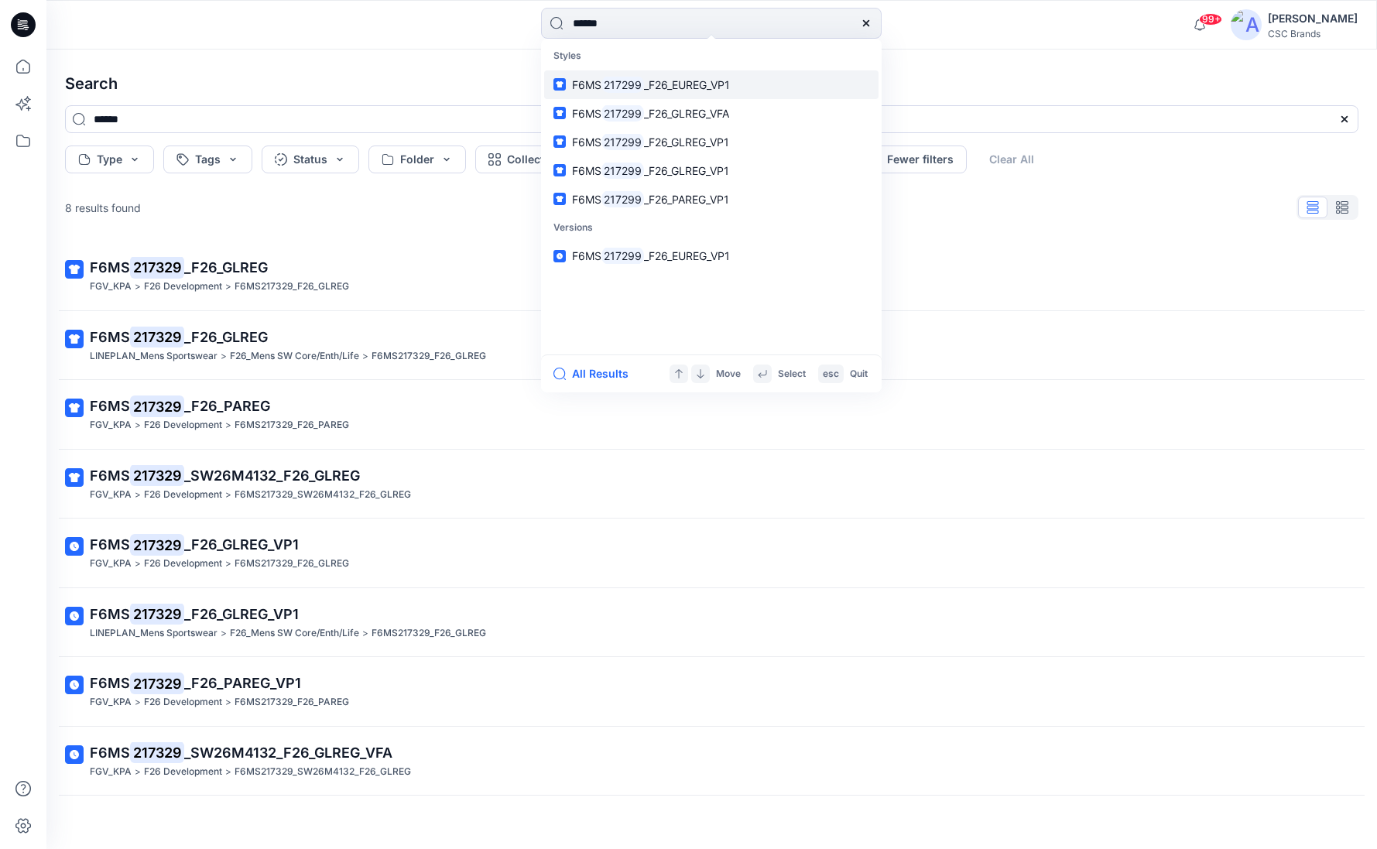
type input "******"
click at [650, 85] on span "_F26_EUREG_VP1" at bounding box center [687, 84] width 86 height 13
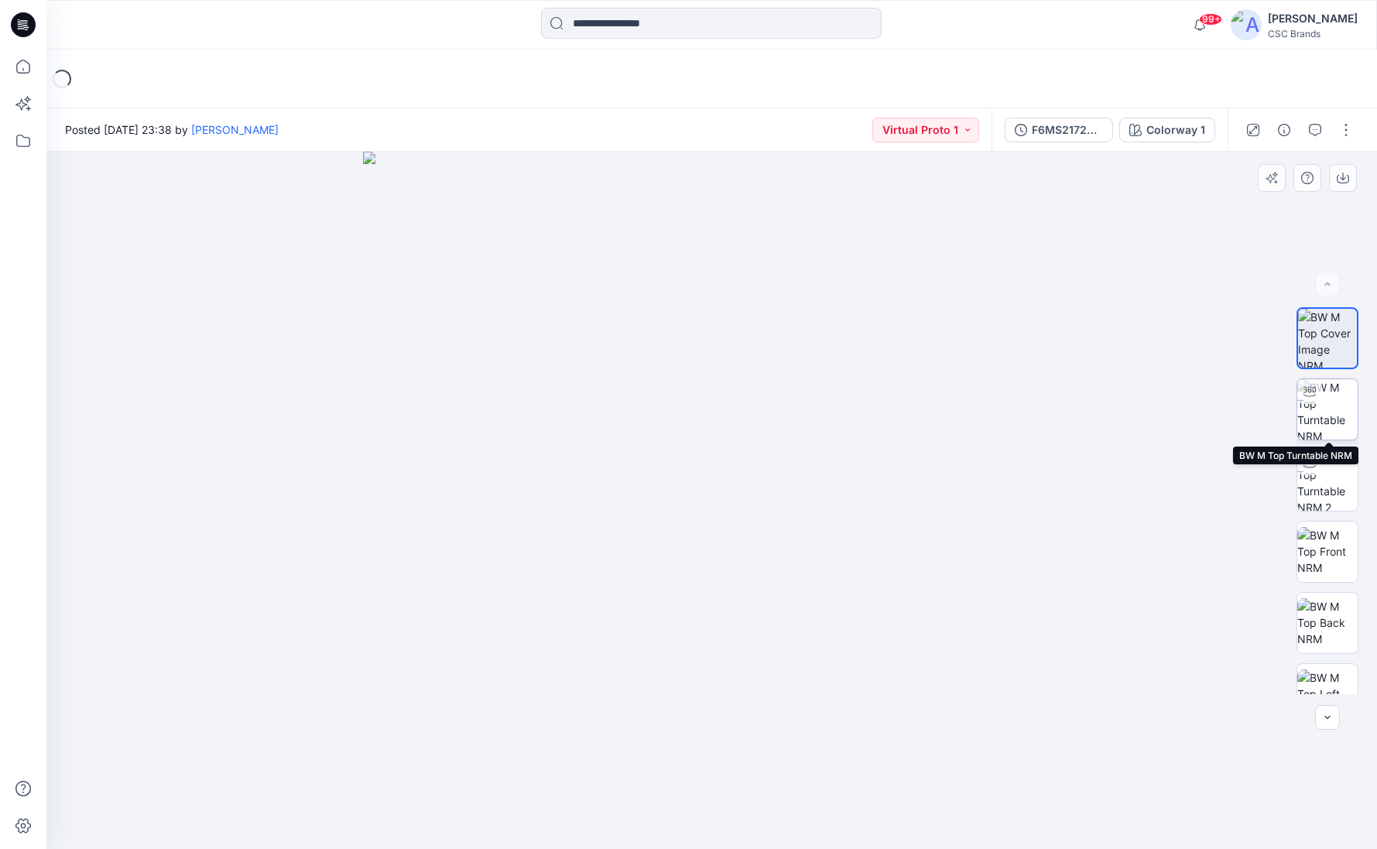
click at [1317, 417] on img at bounding box center [1327, 409] width 60 height 60
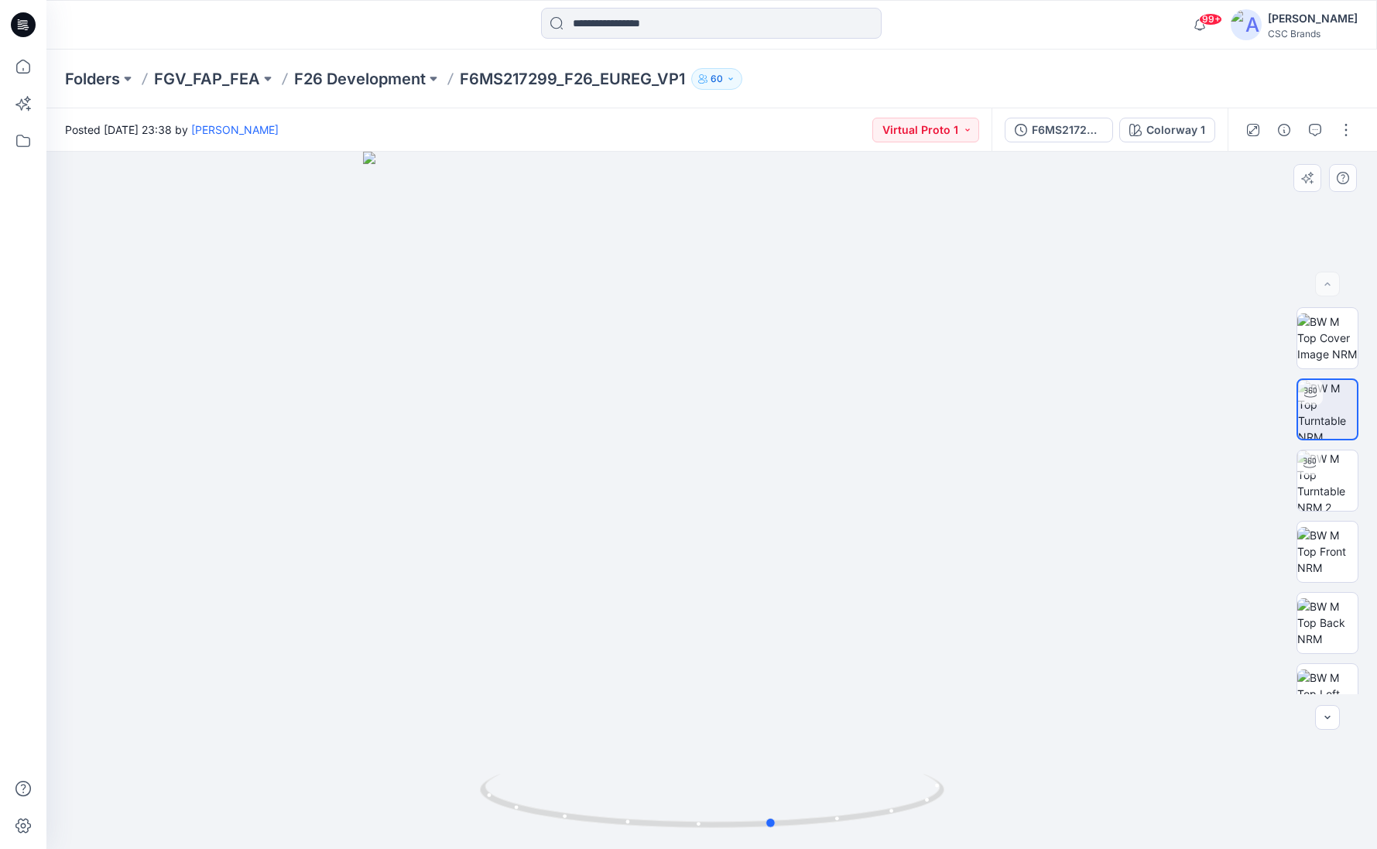
drag, startPoint x: 823, startPoint y: 632, endPoint x: 977, endPoint y: 601, distance: 157.1
click at [885, 610] on div at bounding box center [711, 500] width 1330 height 697
click at [1335, 478] on img at bounding box center [1327, 480] width 60 height 60
drag, startPoint x: 727, startPoint y: 498, endPoint x: 556, endPoint y: 486, distance: 170.7
click at [524, 489] on div at bounding box center [711, 500] width 1330 height 697
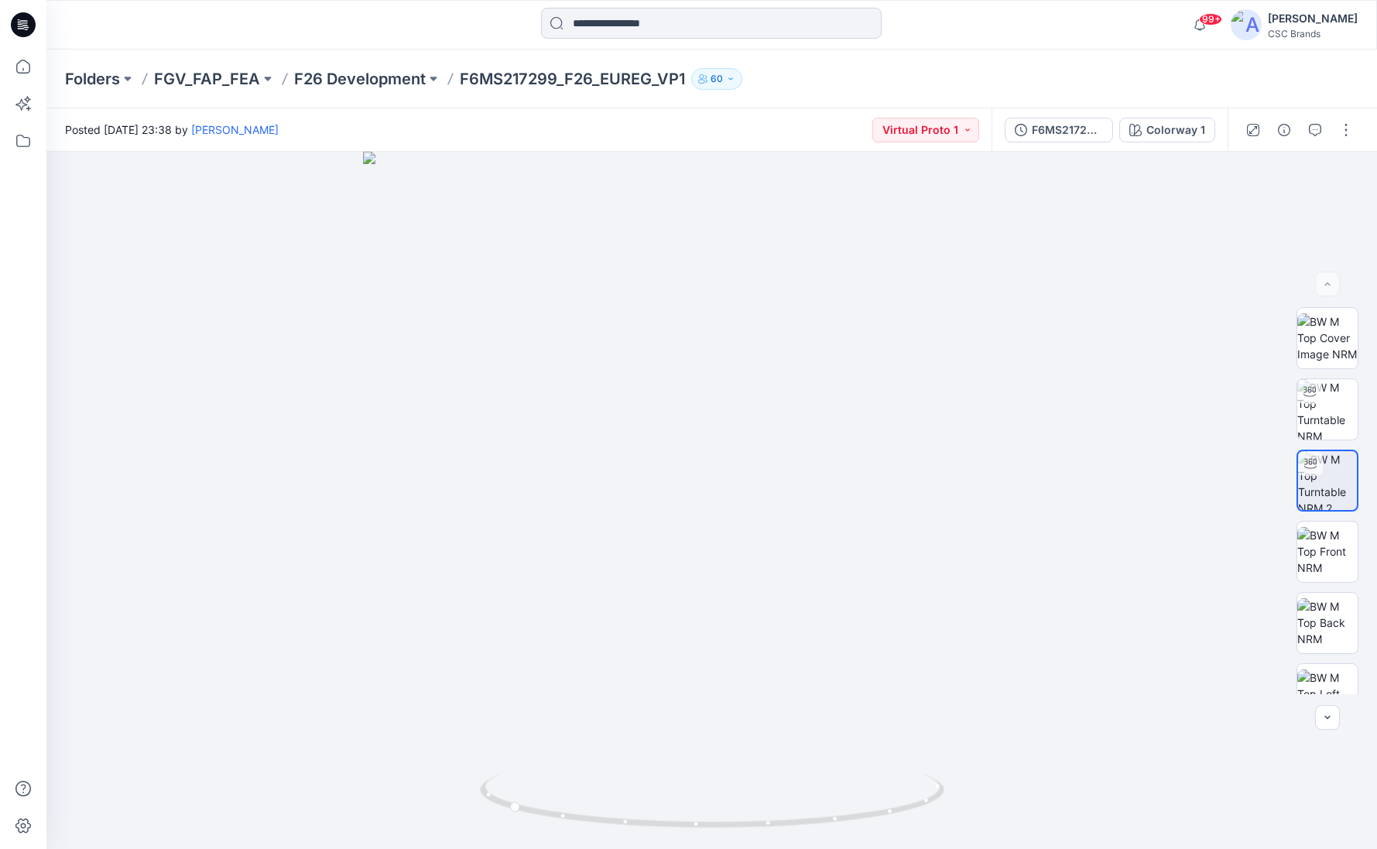
click at [597, 19] on input at bounding box center [711, 23] width 341 height 31
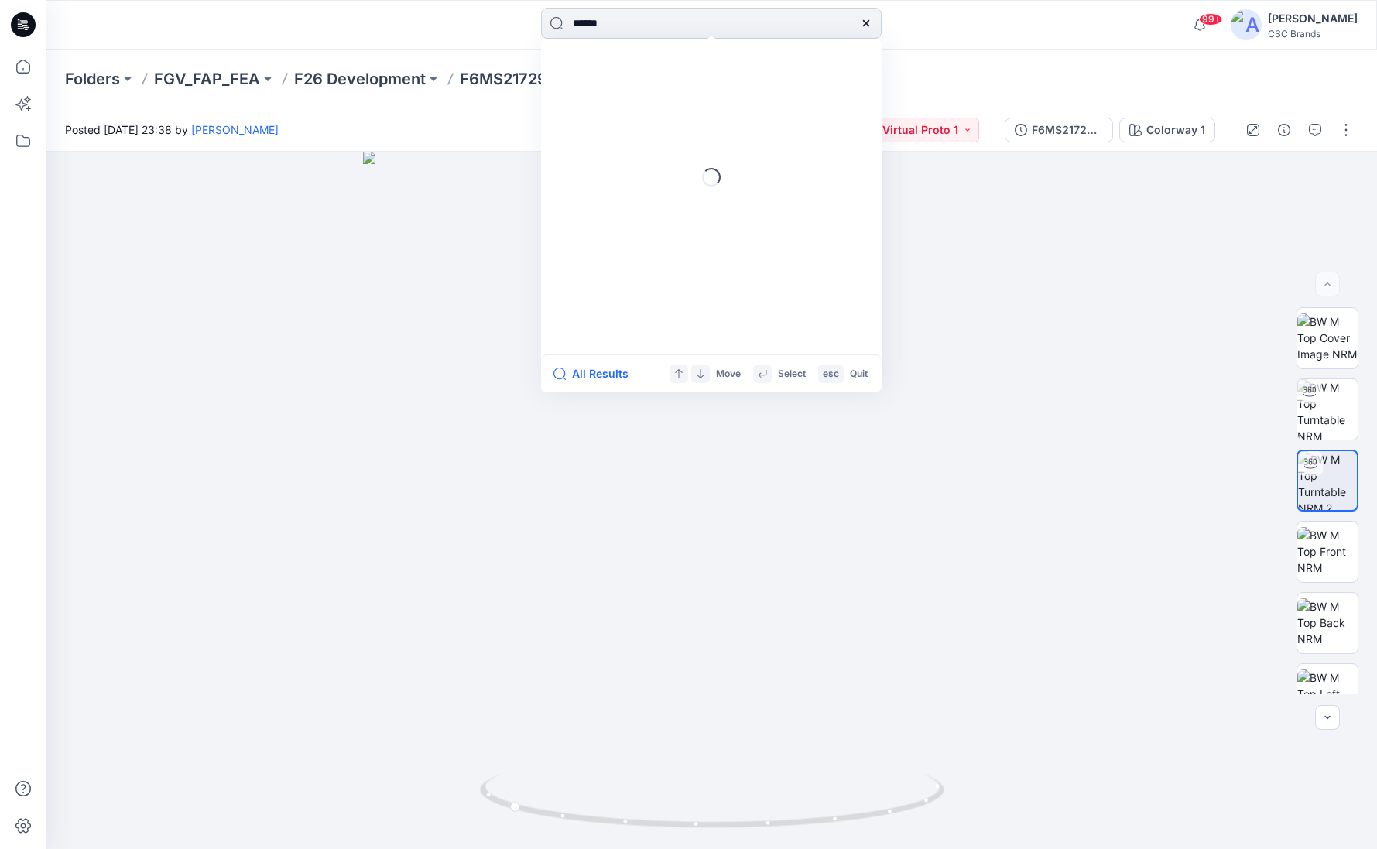
type input "******"
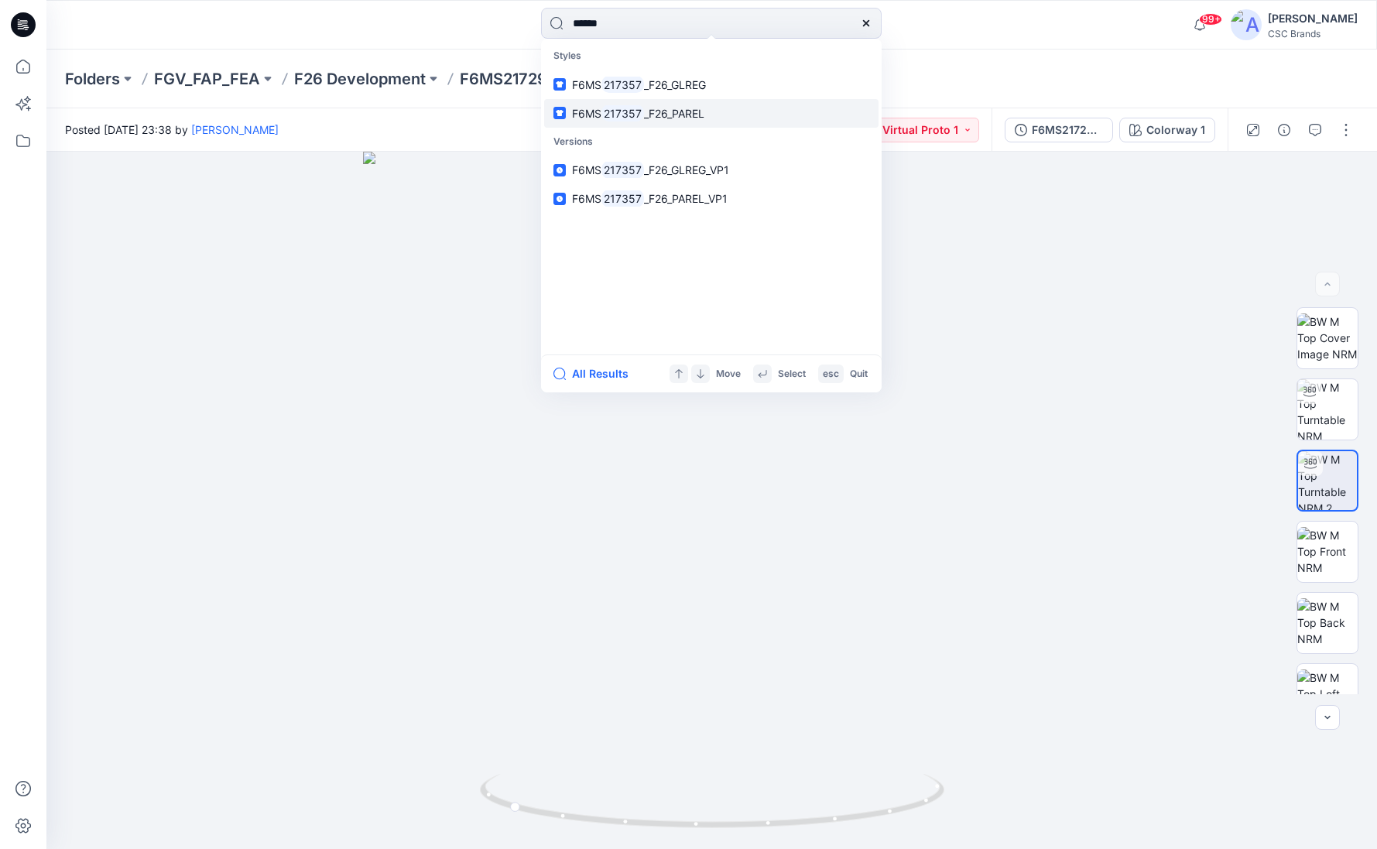
click at [704, 117] on span "_F26_PAREL" at bounding box center [674, 113] width 60 height 13
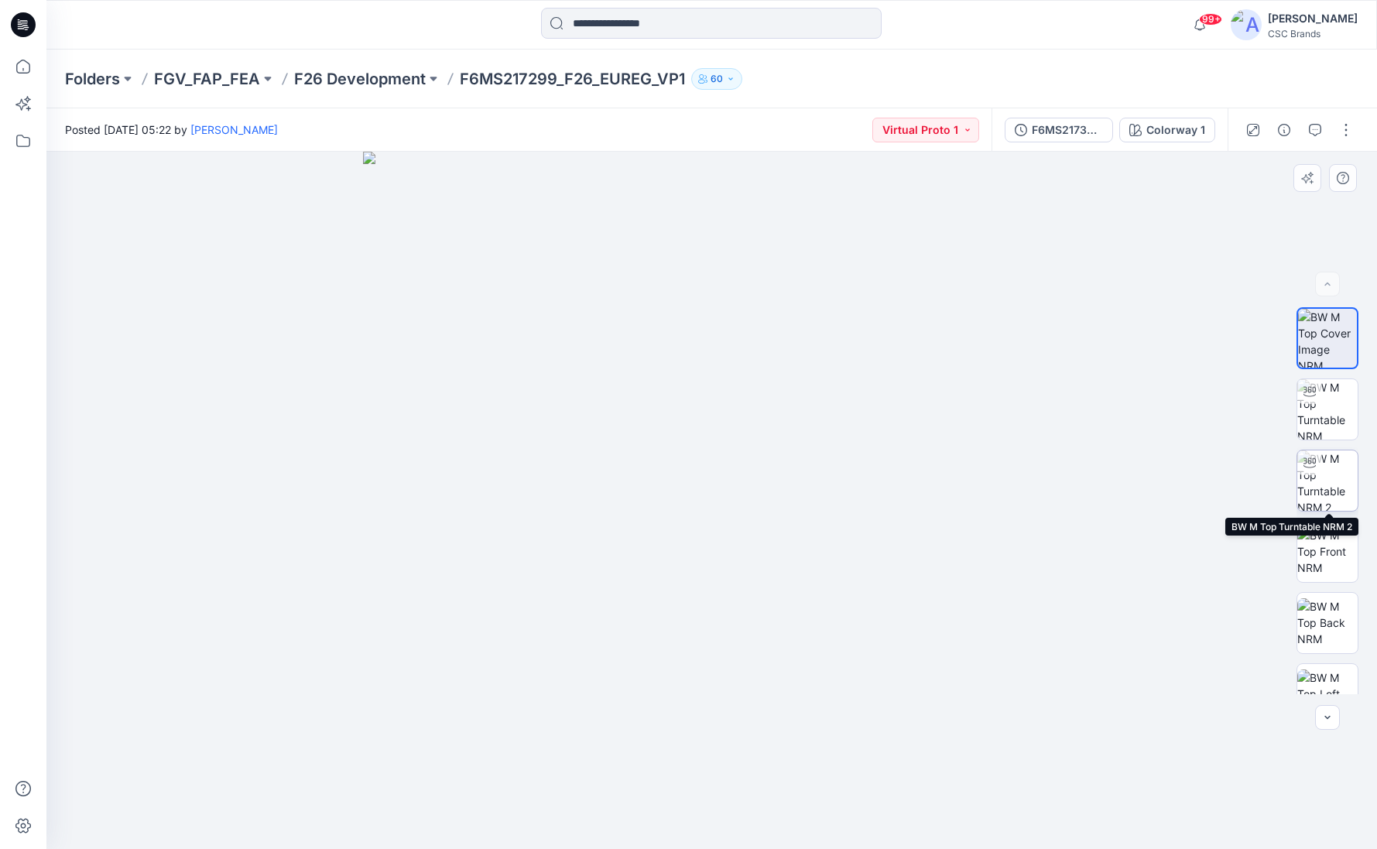
click at [1333, 471] on img at bounding box center [1327, 480] width 60 height 60
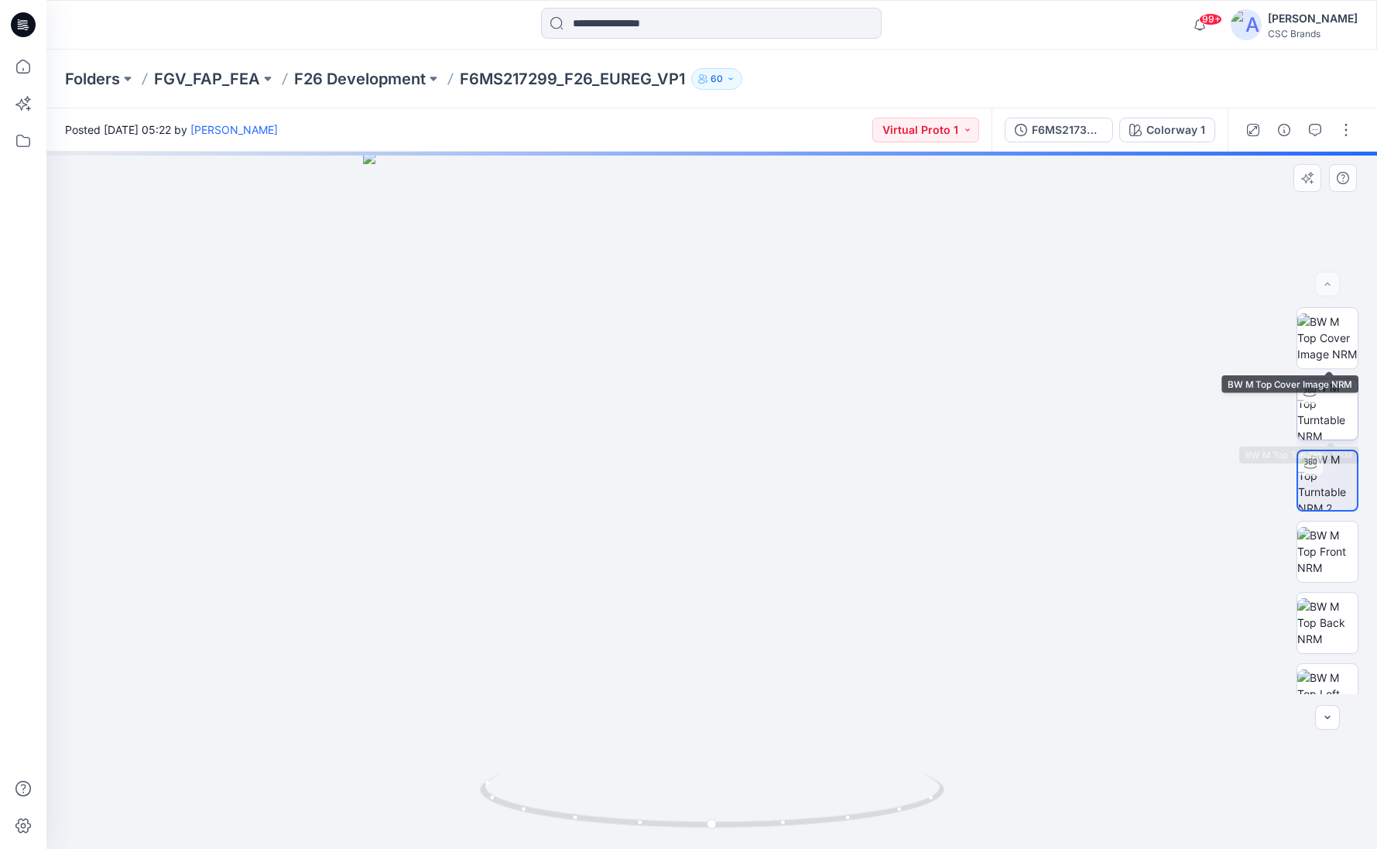
click at [1323, 405] on img at bounding box center [1327, 409] width 60 height 60
drag, startPoint x: 724, startPoint y: 553, endPoint x: 727, endPoint y: 452, distance: 100.7
click at [727, 452] on div at bounding box center [711, 500] width 1330 height 697
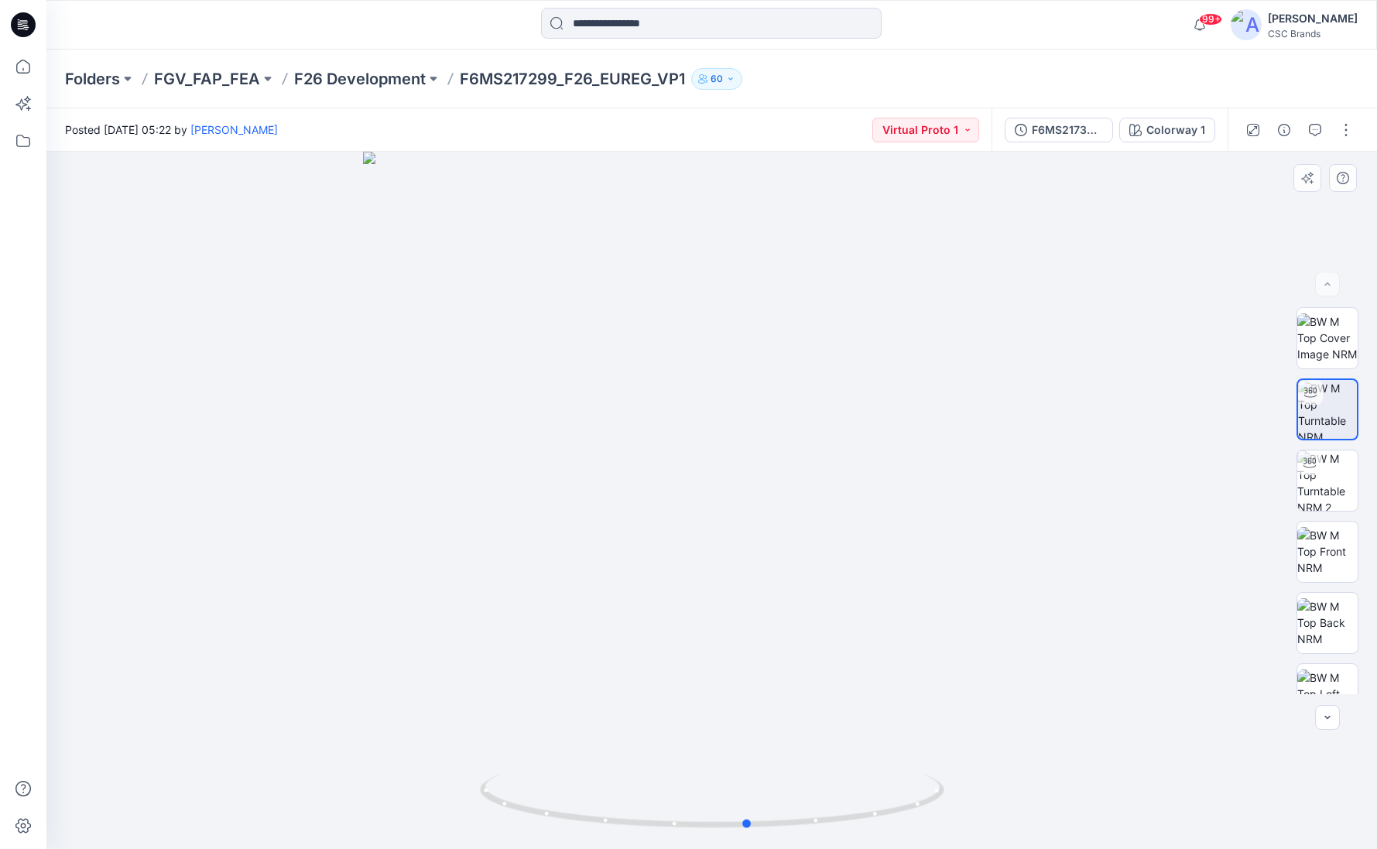
drag, startPoint x: 729, startPoint y: 539, endPoint x: 765, endPoint y: 550, distance: 38.0
click at [765, 550] on div at bounding box center [711, 500] width 1330 height 697
drag, startPoint x: 738, startPoint y: 554, endPoint x: 759, endPoint y: 541, distance: 25.4
click at [759, 541] on div at bounding box center [711, 500] width 1330 height 697
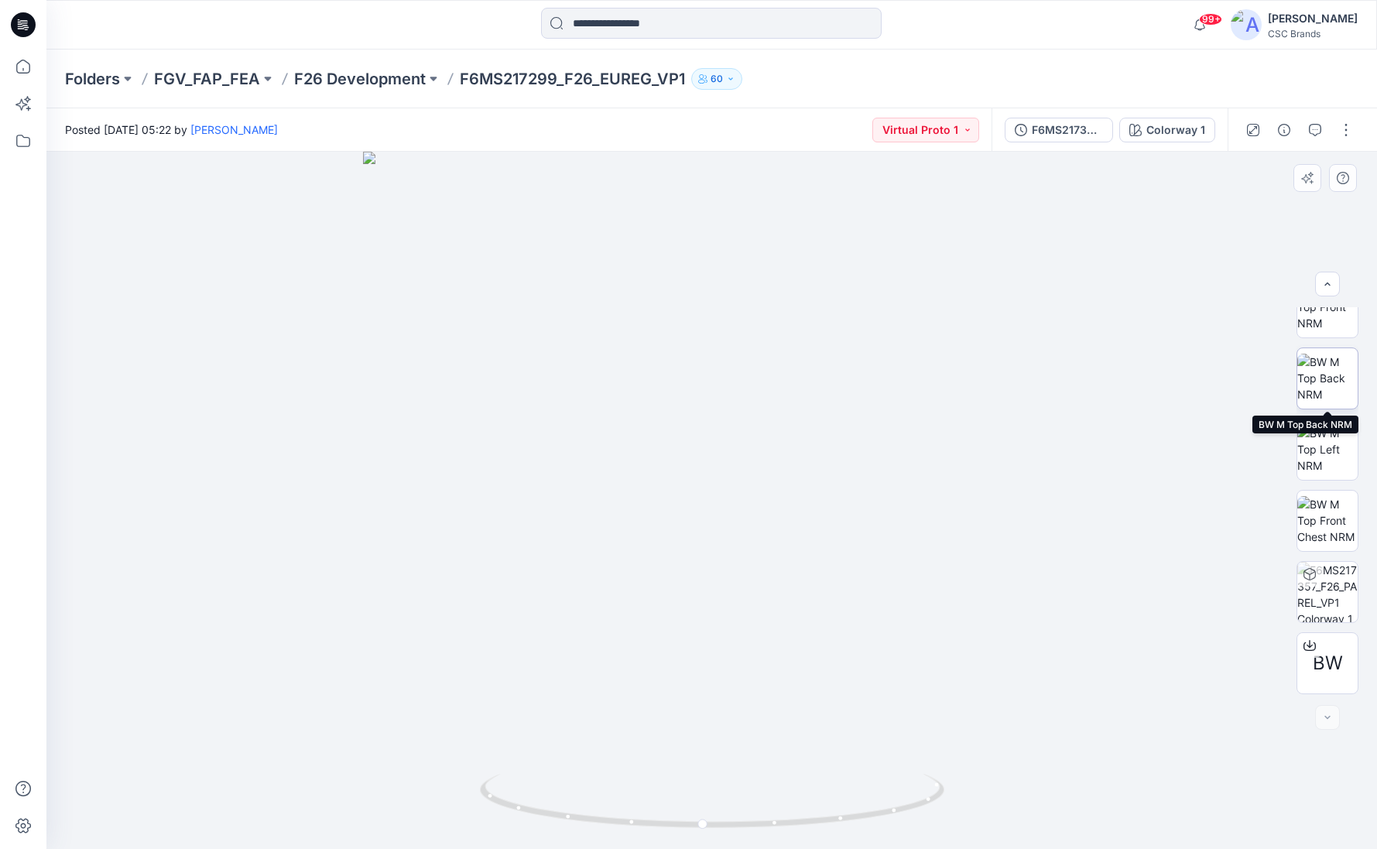
click at [1320, 383] on img at bounding box center [1327, 378] width 60 height 49
drag, startPoint x: 673, startPoint y: 615, endPoint x: 619, endPoint y: 611, distance: 54.3
click at [619, 611] on img at bounding box center [711, 500] width 697 height 697
drag, startPoint x: 741, startPoint y: 616, endPoint x: 748, endPoint y: 605, distance: 12.5
click at [720, 615] on img at bounding box center [711, 500] width 697 height 697
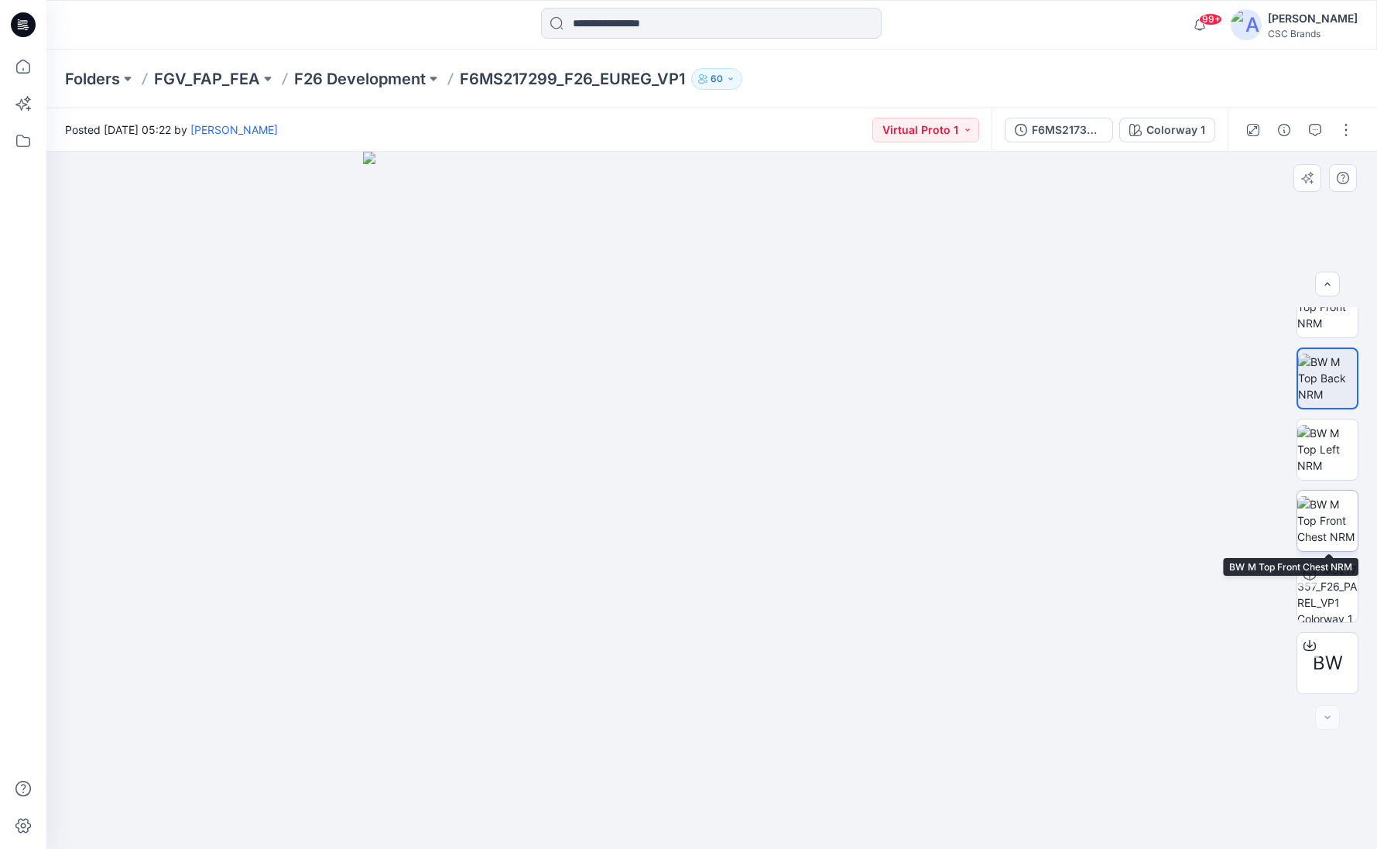
click at [1333, 525] on img at bounding box center [1327, 520] width 60 height 49
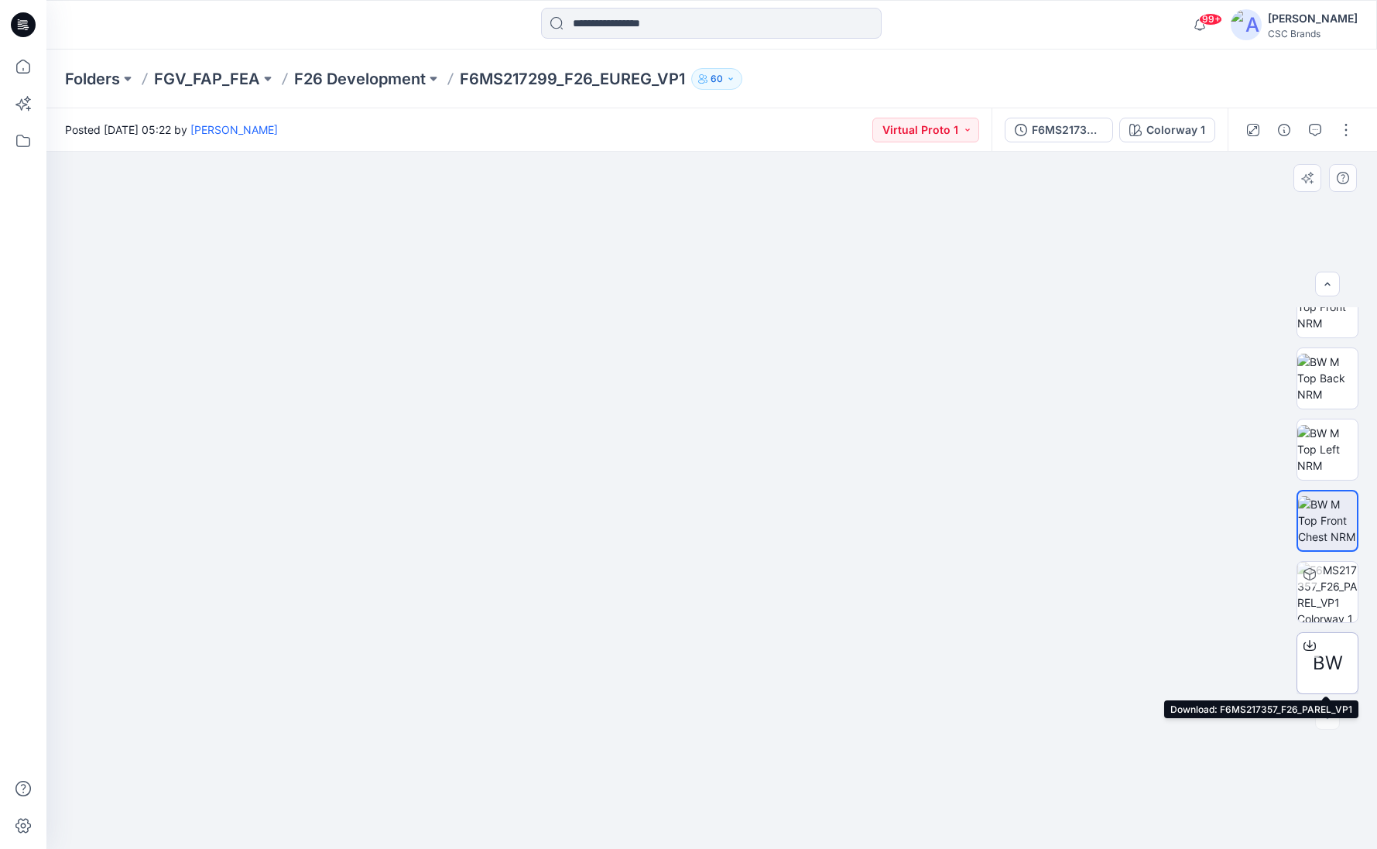
click at [1330, 659] on span "BW" at bounding box center [1328, 663] width 30 height 28
click at [1323, 717] on div at bounding box center [1327, 717] width 25 height 25
click at [1311, 640] on icon at bounding box center [1309, 645] width 12 height 12
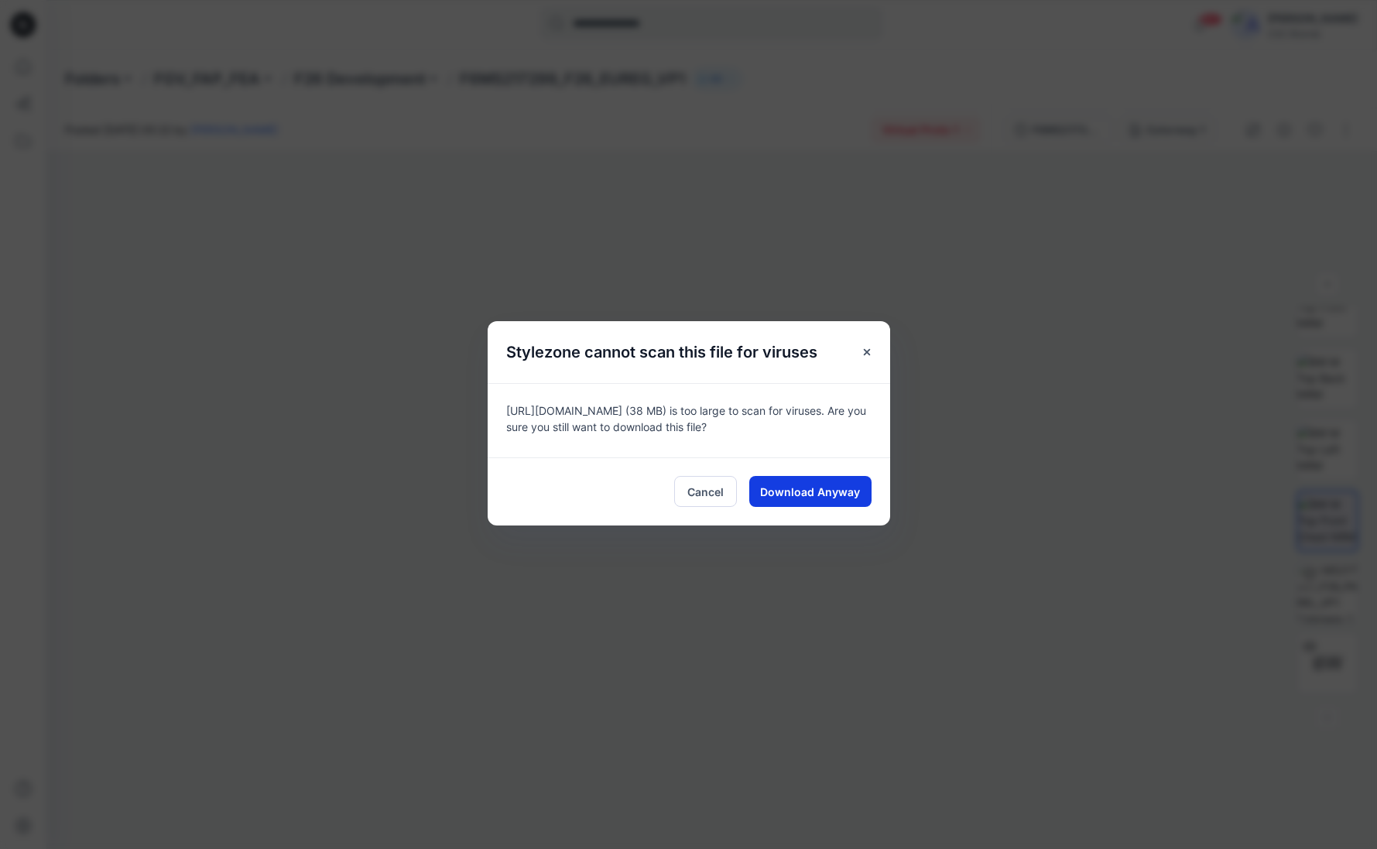
click at [831, 487] on span "Download Anyway" at bounding box center [810, 492] width 100 height 16
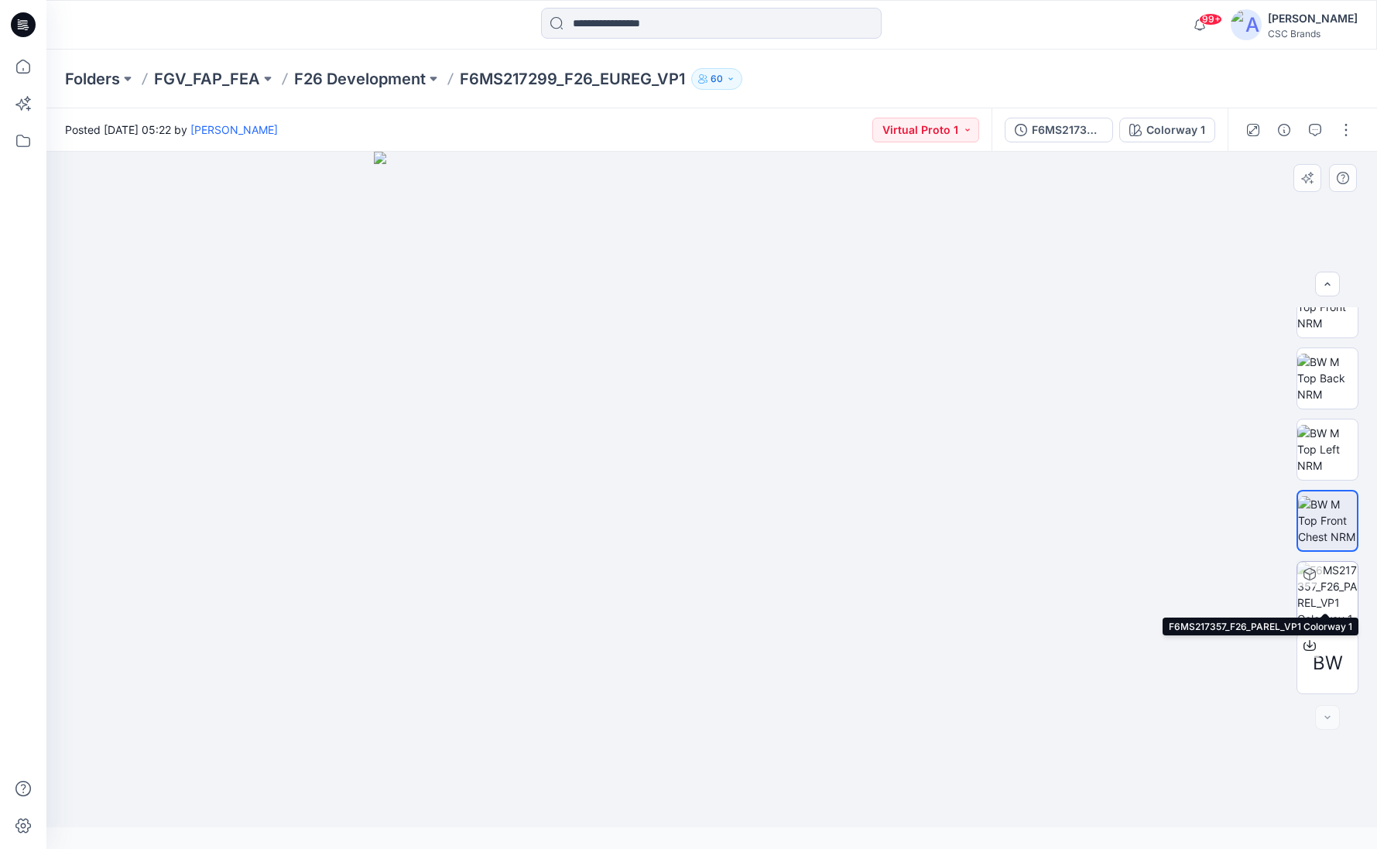
drag, startPoint x: 1357, startPoint y: 560, endPoint x: 1349, endPoint y: 564, distance: 9.7
click at [1357, 561] on div at bounding box center [1327, 592] width 62 height 62
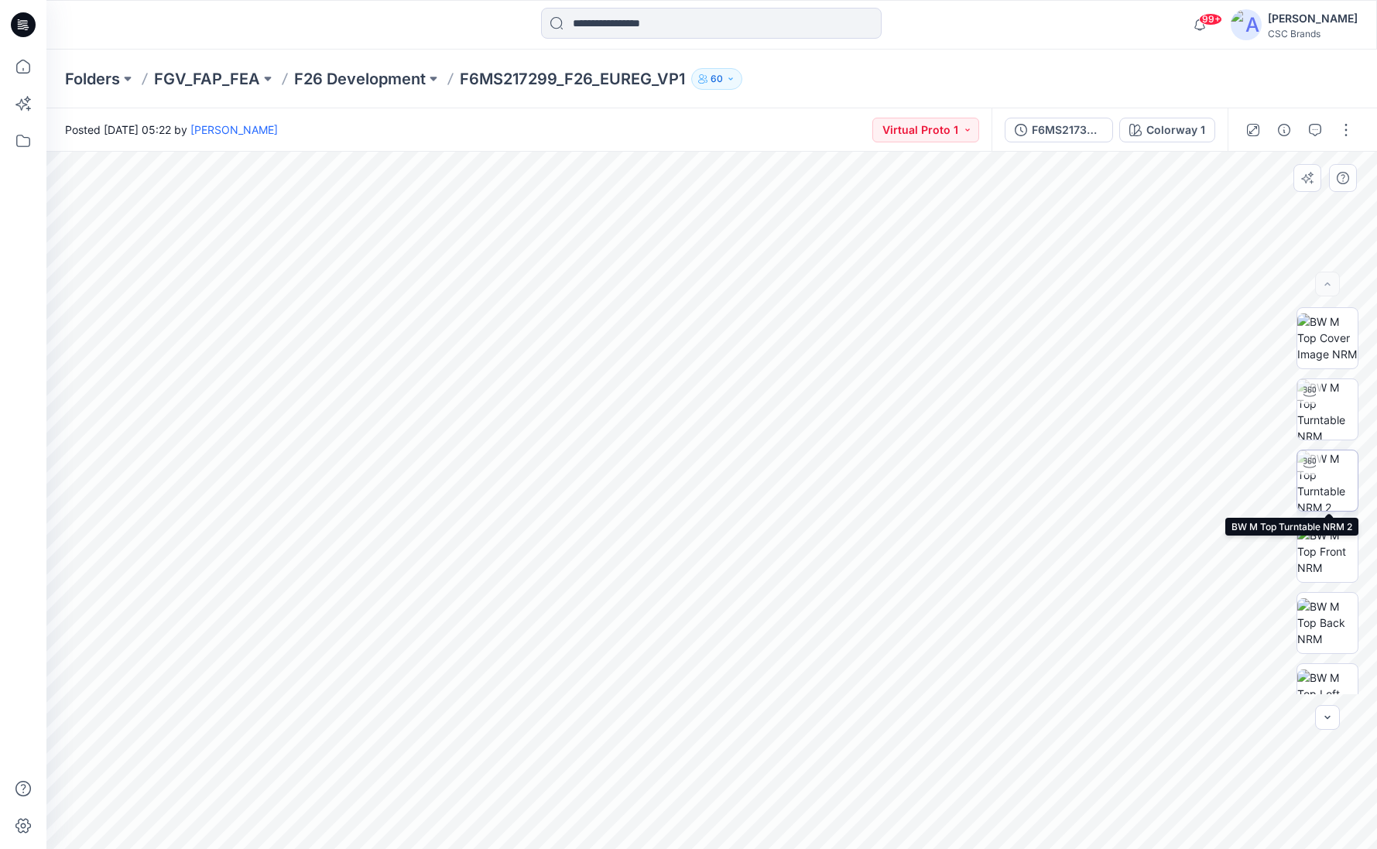
click at [1320, 494] on img at bounding box center [1327, 480] width 60 height 60
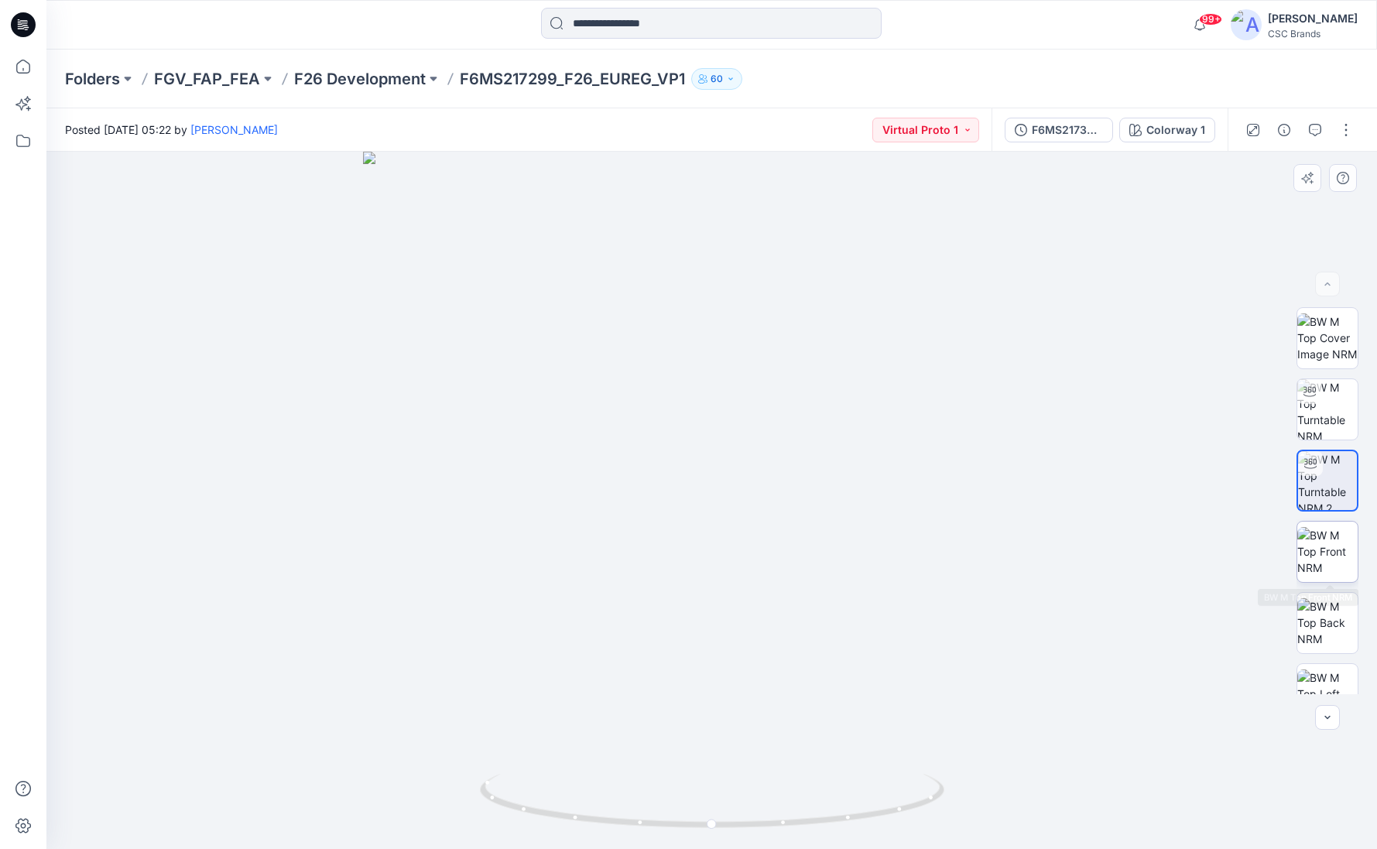
click at [1321, 570] on img at bounding box center [1327, 551] width 60 height 49
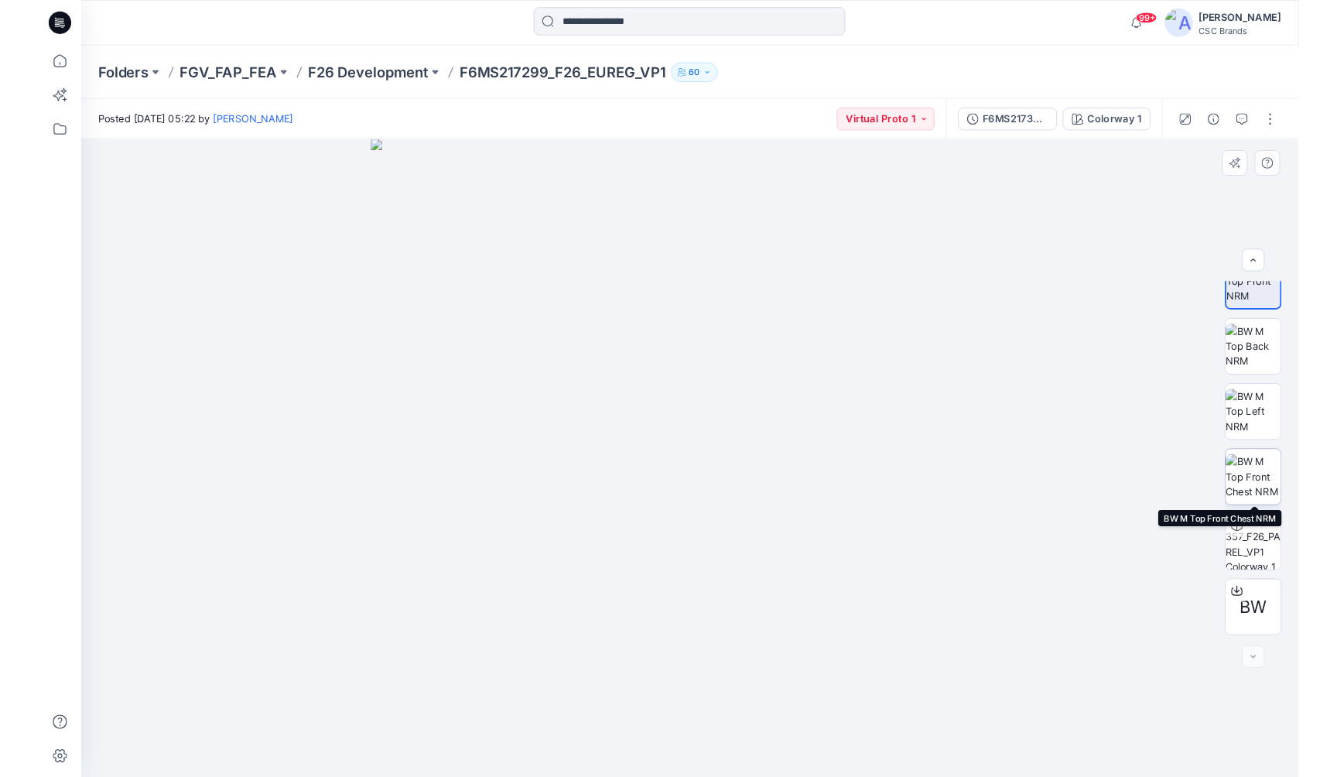
scroll to position [245, 0]
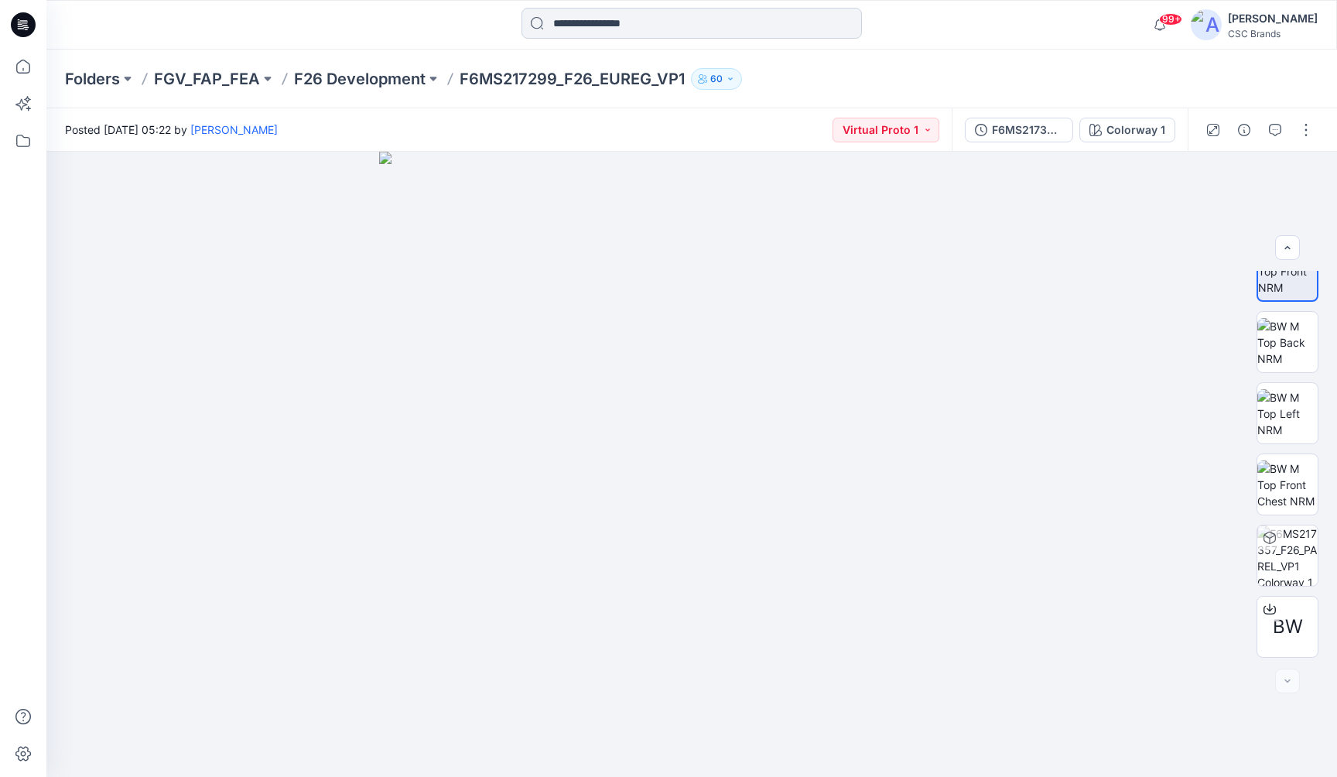
click at [603, 22] on input at bounding box center [692, 23] width 341 height 31
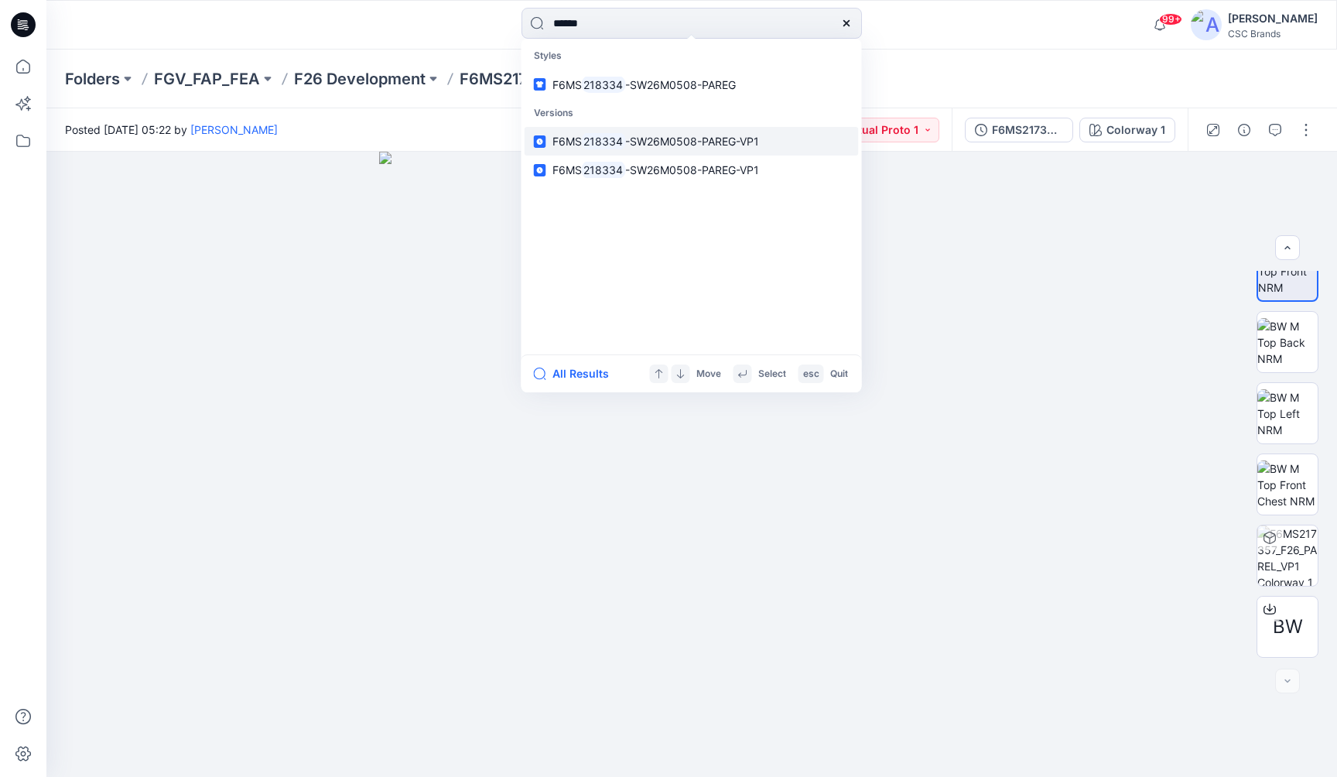
type input "******"
click at [656, 140] on span "-SW26M0508-PAREG-VP1" at bounding box center [692, 141] width 134 height 13
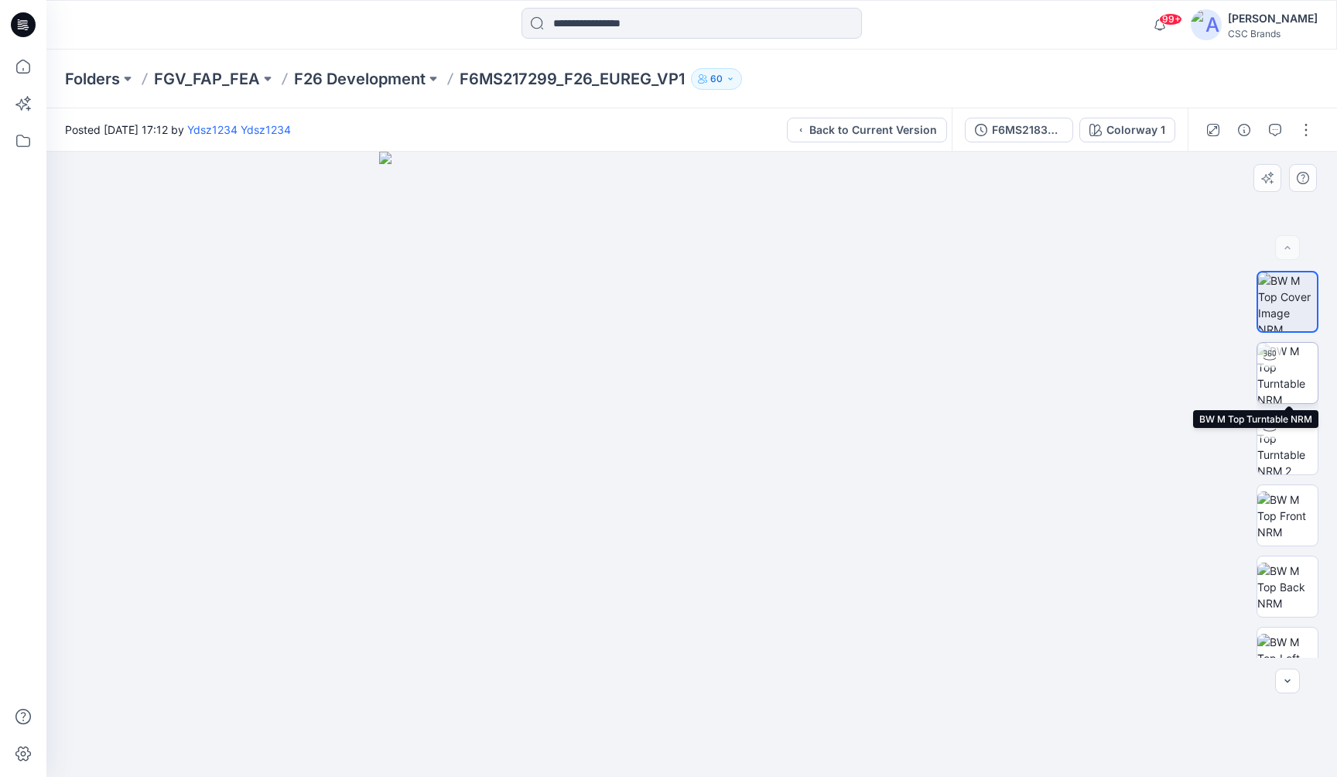
click at [1285, 370] on img at bounding box center [1288, 373] width 60 height 60
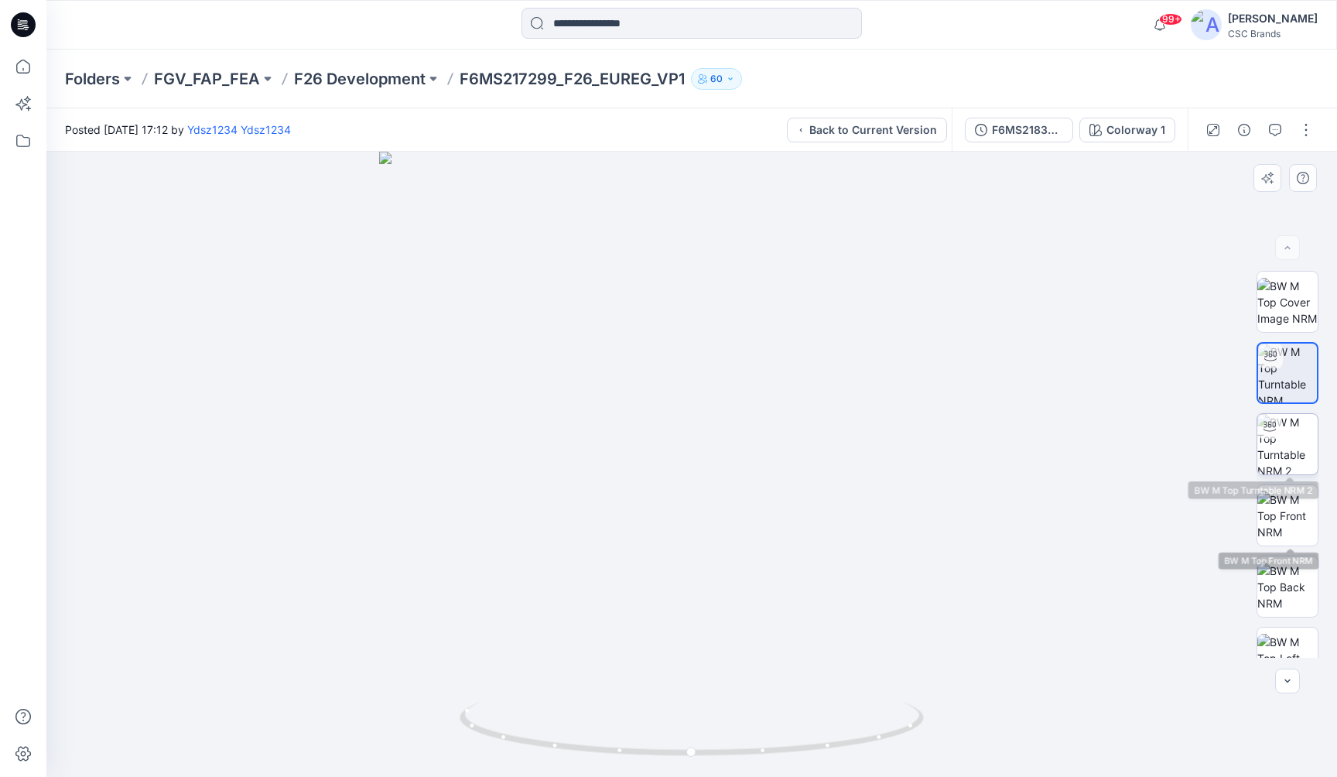
click at [1291, 440] on img at bounding box center [1288, 444] width 60 height 60
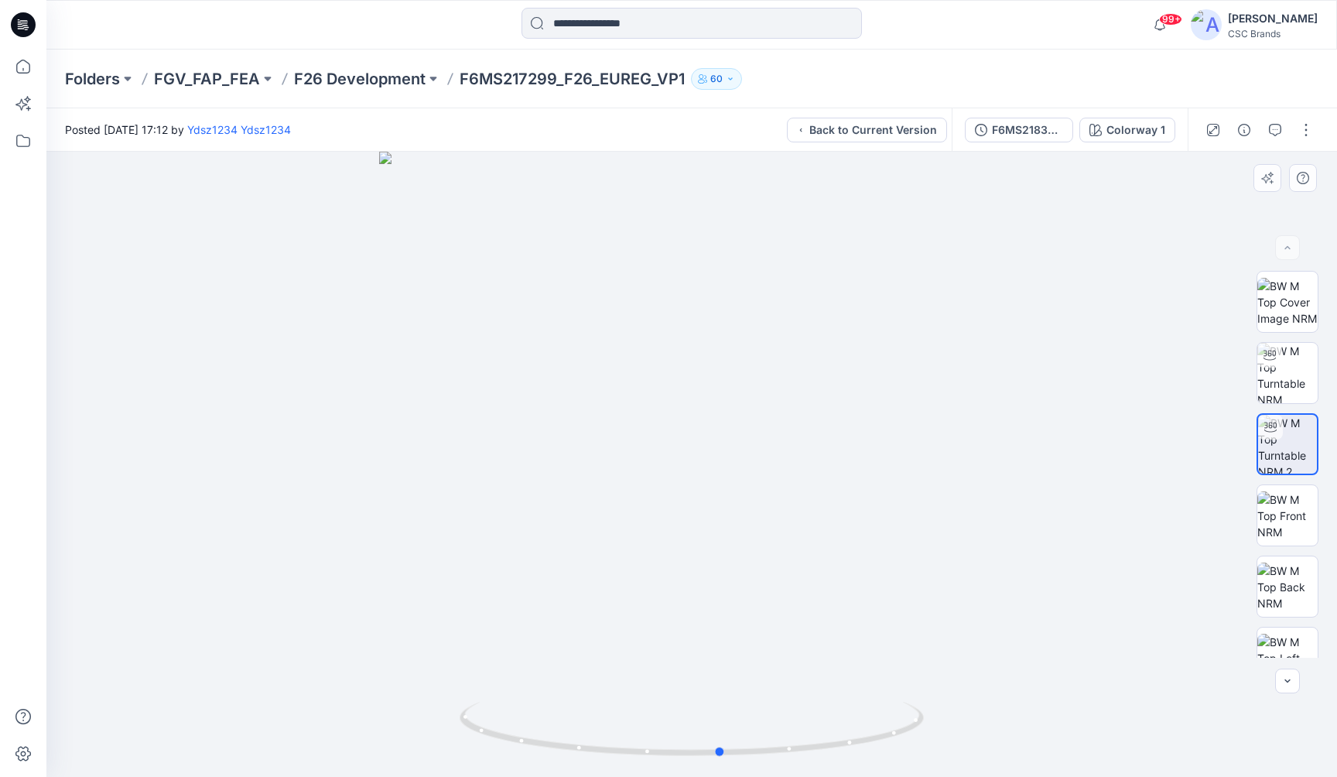
drag, startPoint x: 776, startPoint y: 457, endPoint x: 806, endPoint y: 447, distance: 31.1
click at [806, 447] on div at bounding box center [691, 464] width 1291 height 625
click at [1295, 532] on img at bounding box center [1288, 515] width 60 height 49
drag, startPoint x: 756, startPoint y: 586, endPoint x: 681, endPoint y: 578, distance: 75.5
click at [681, 579] on img at bounding box center [691, 464] width 625 height 625
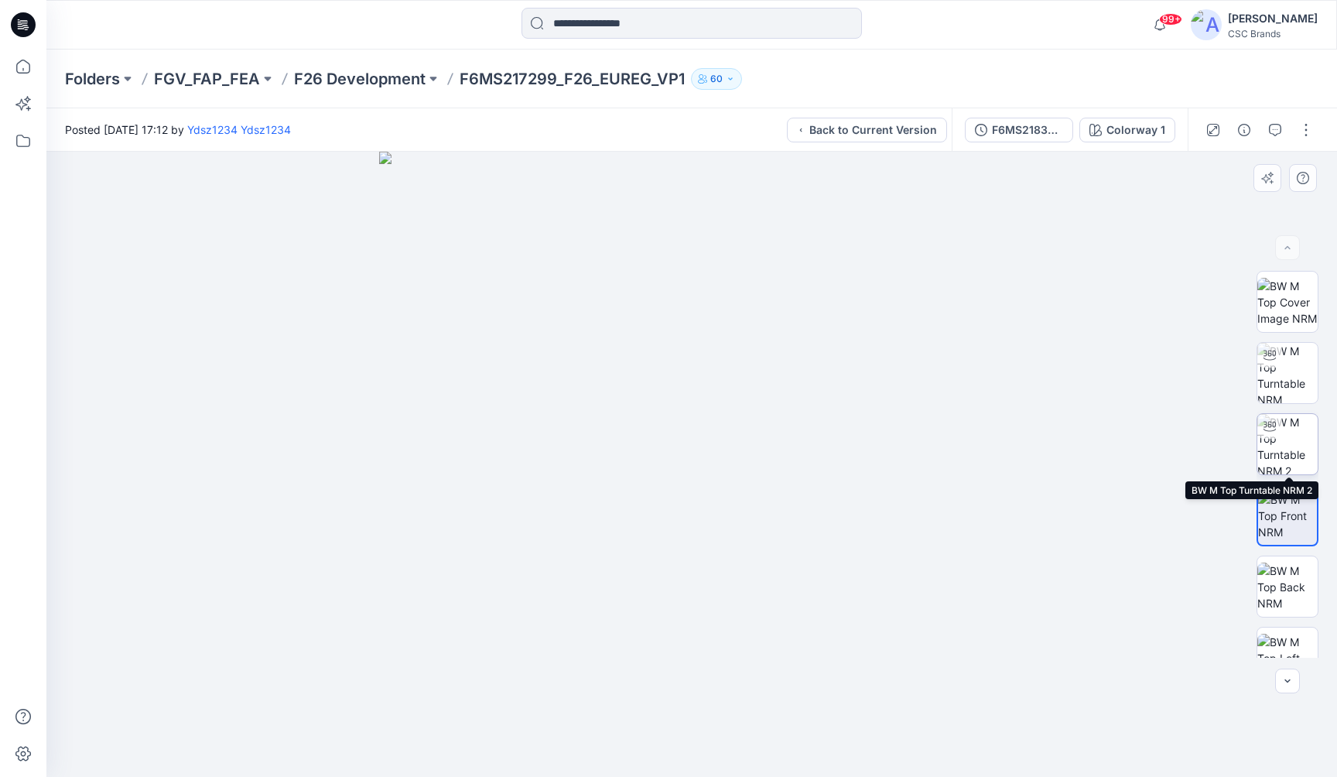
click at [1292, 459] on img at bounding box center [1288, 444] width 60 height 60
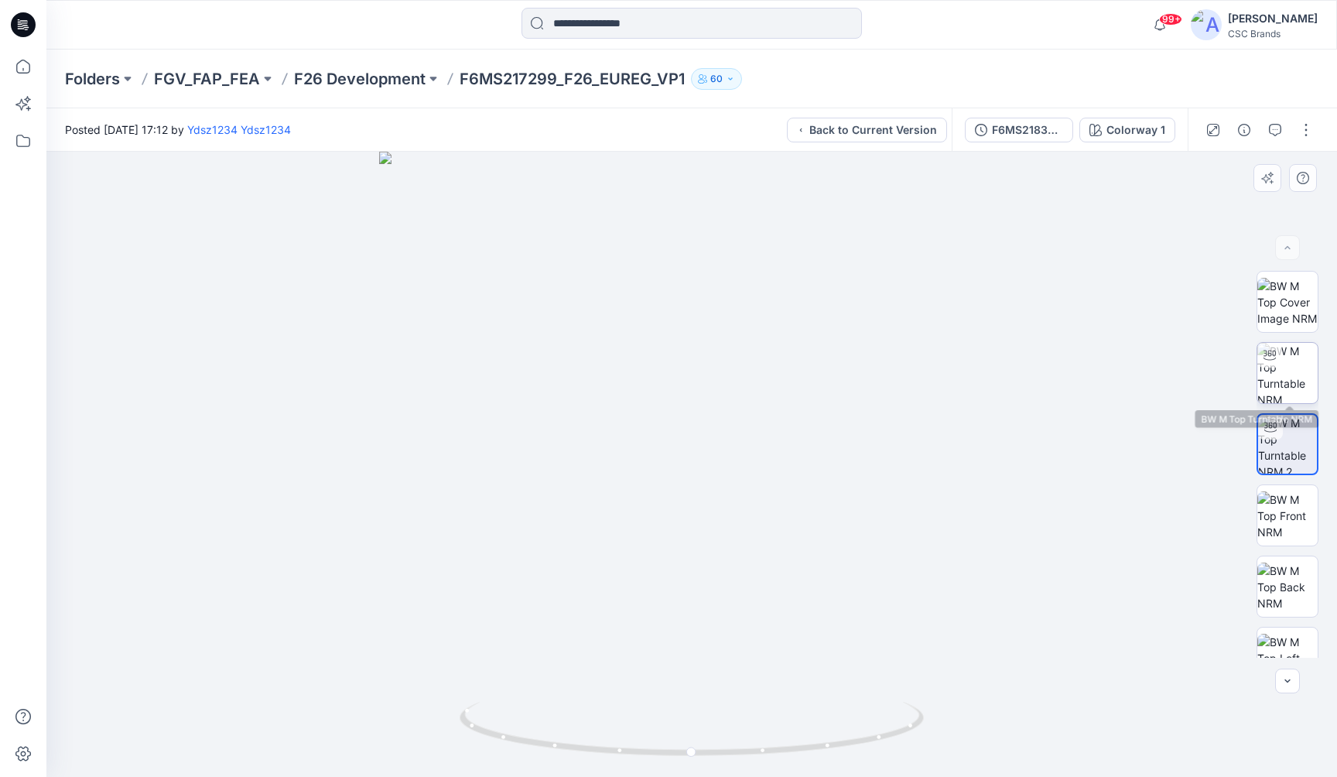
click at [1296, 371] on img at bounding box center [1288, 373] width 60 height 60
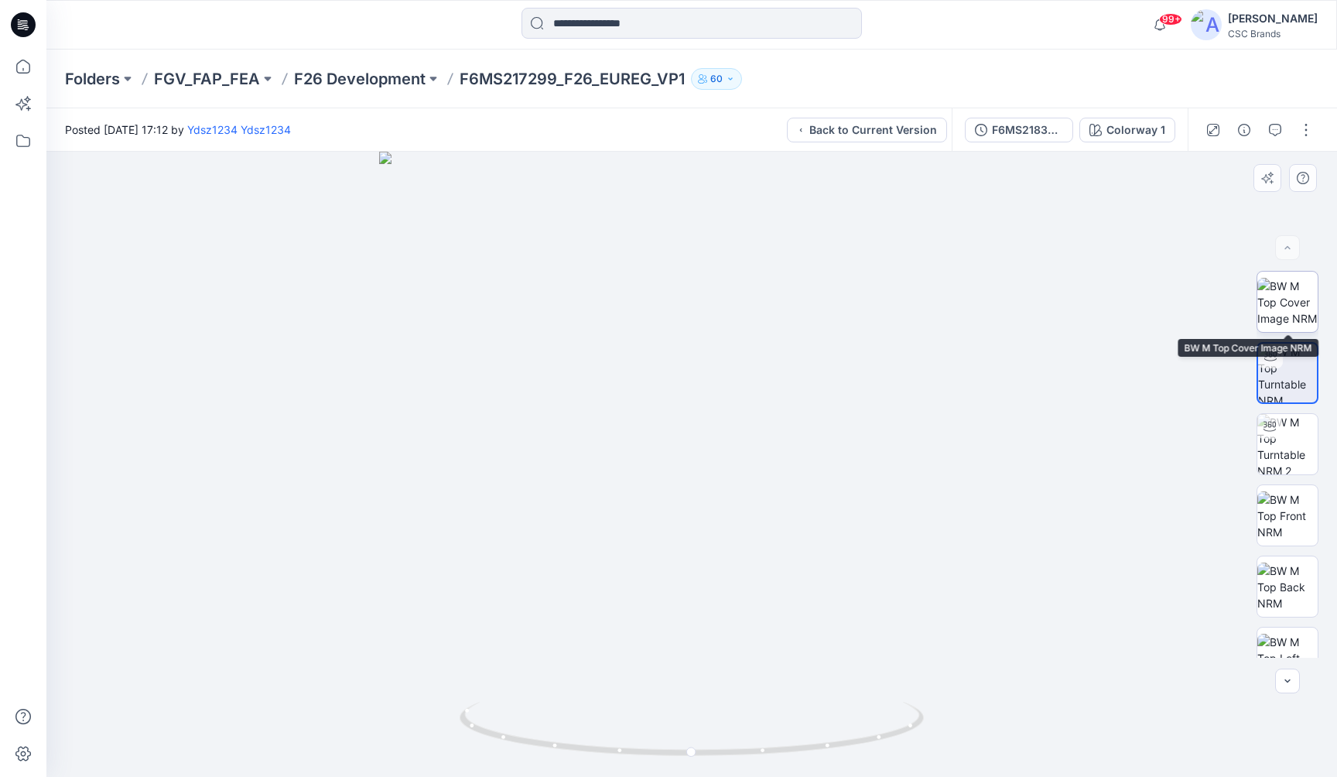
click at [1290, 325] on img at bounding box center [1288, 302] width 60 height 49
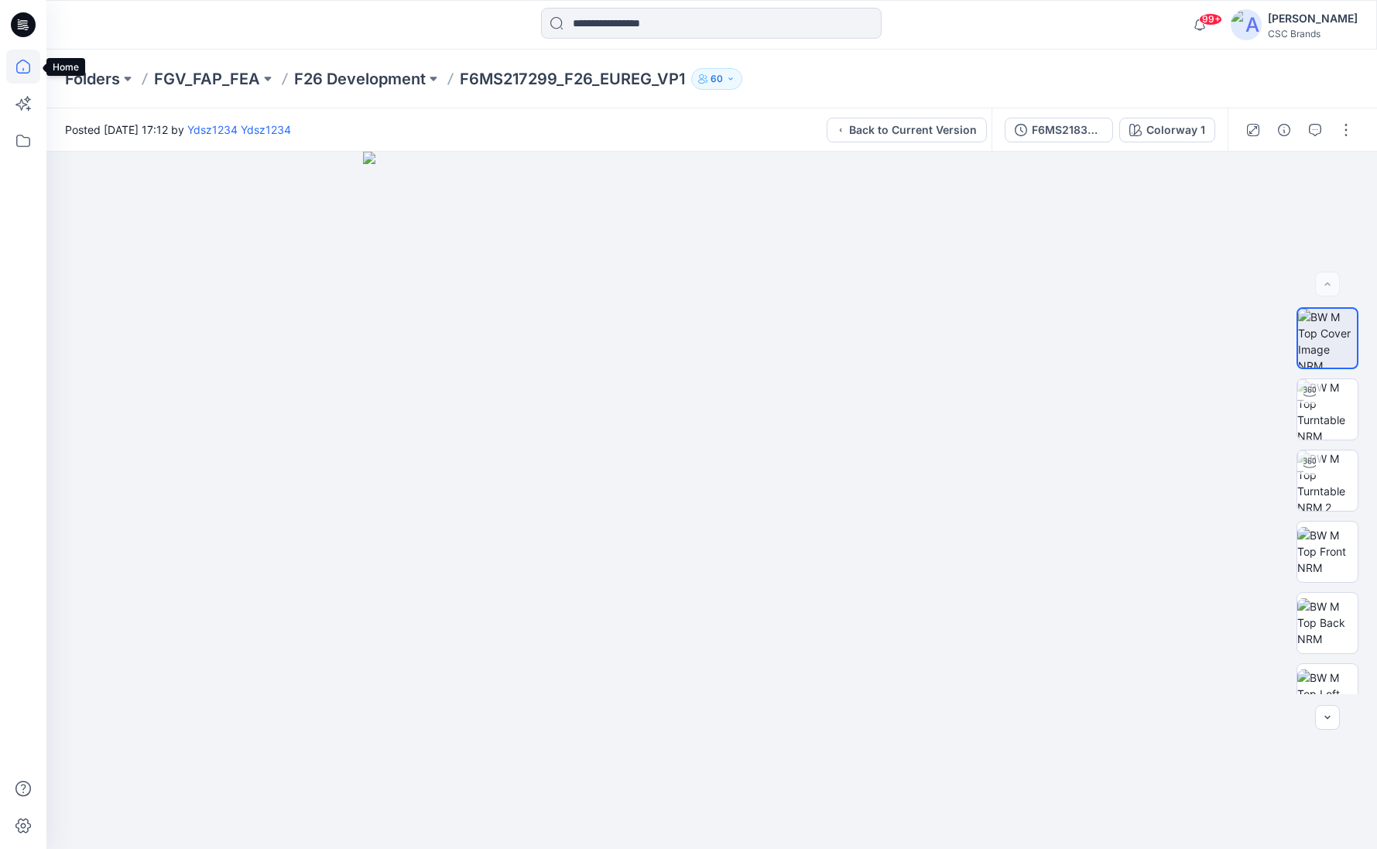
click at [27, 76] on icon at bounding box center [23, 67] width 34 height 34
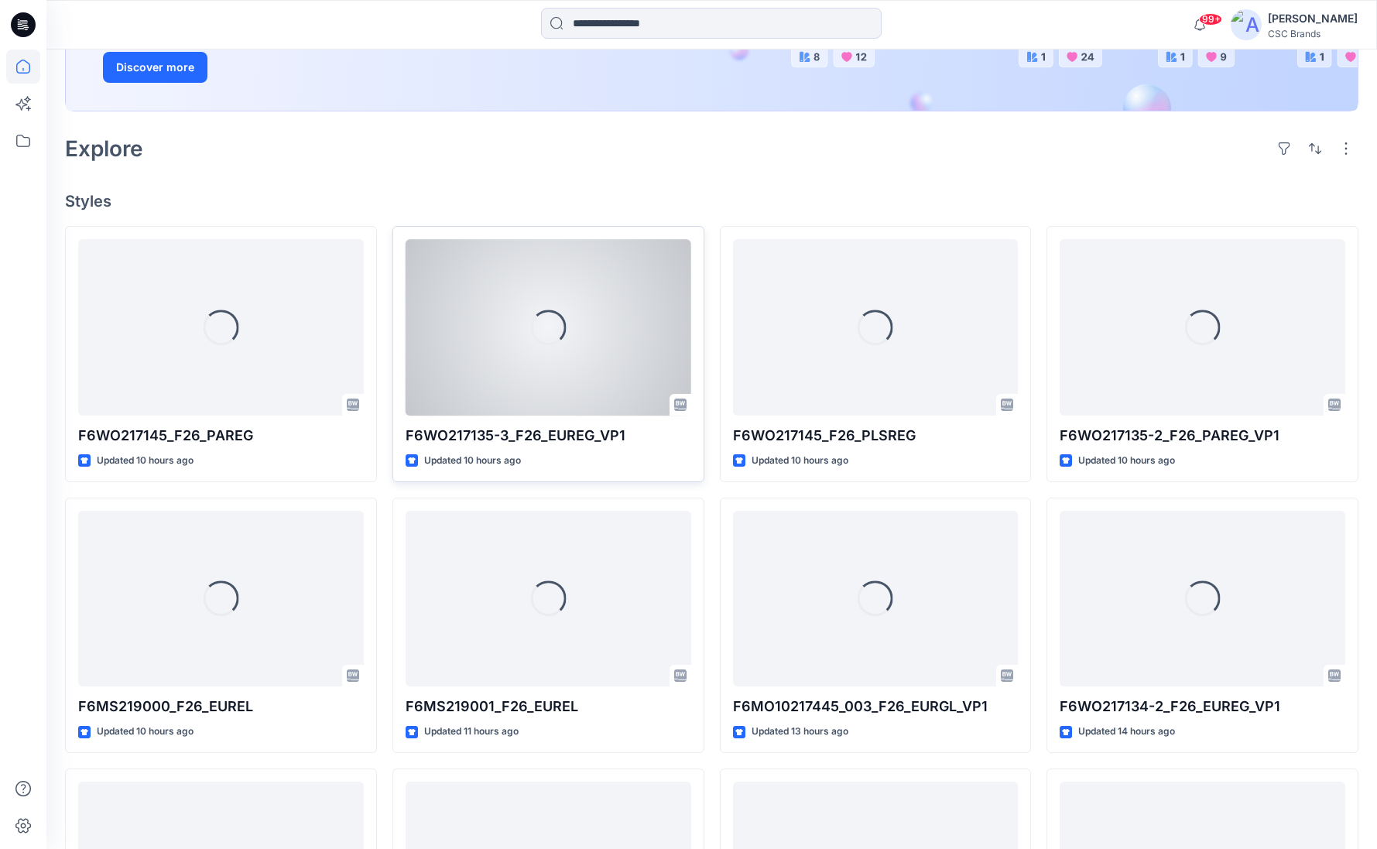
scroll to position [320, 0]
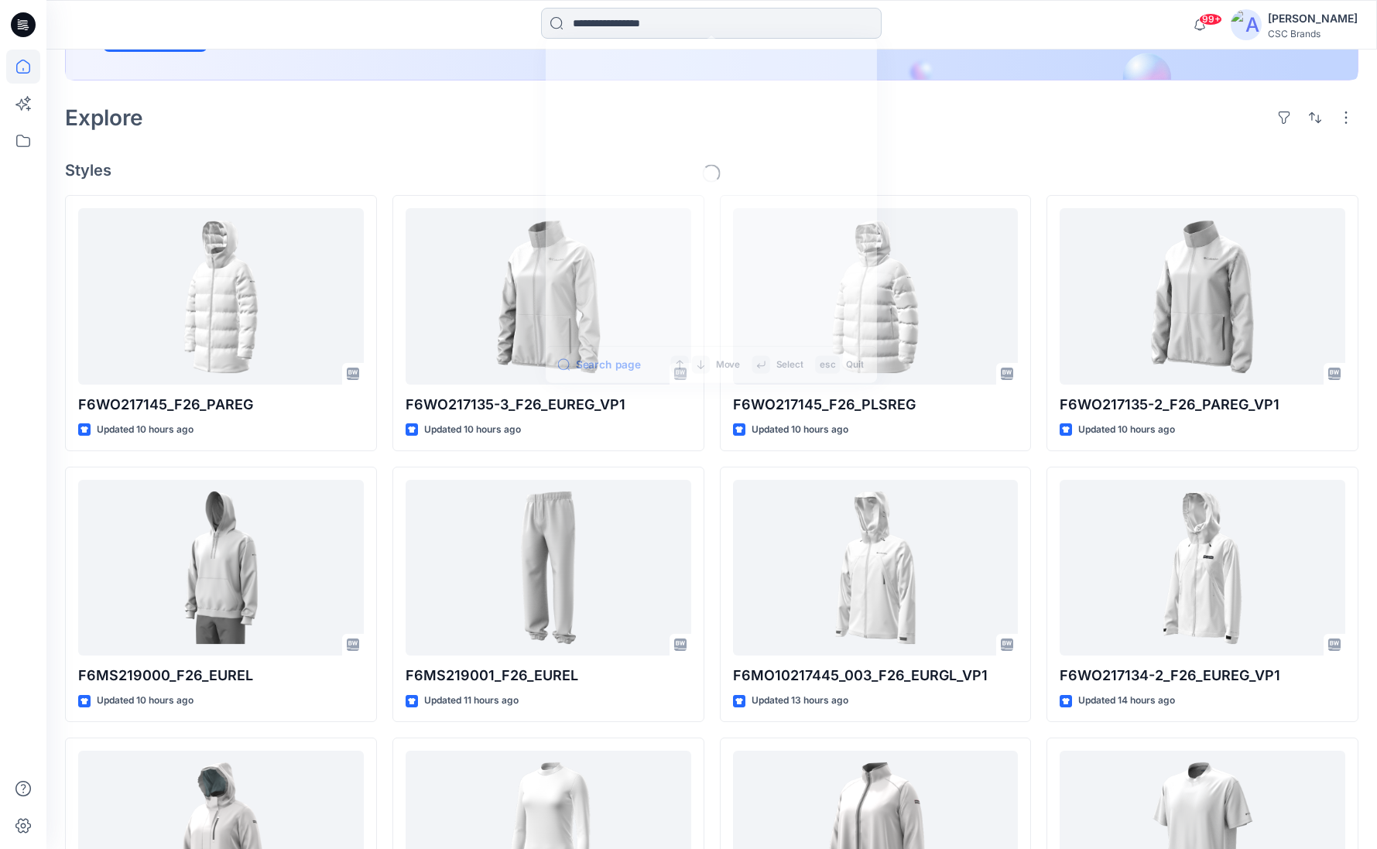
click at [751, 29] on input at bounding box center [711, 23] width 341 height 31
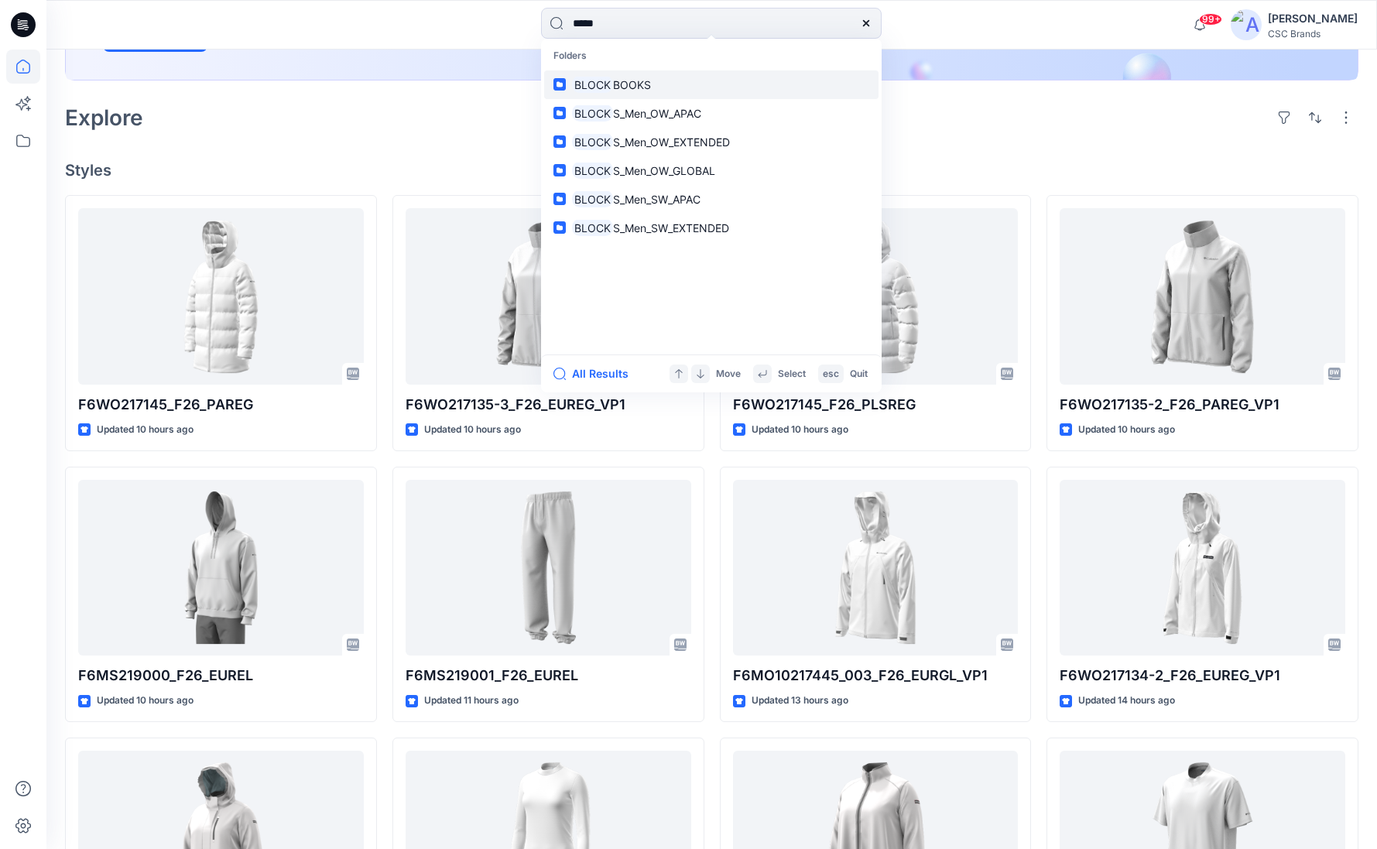
type input "*****"
click at [686, 73] on link "BLOCK BOOKS" at bounding box center [711, 84] width 334 height 29
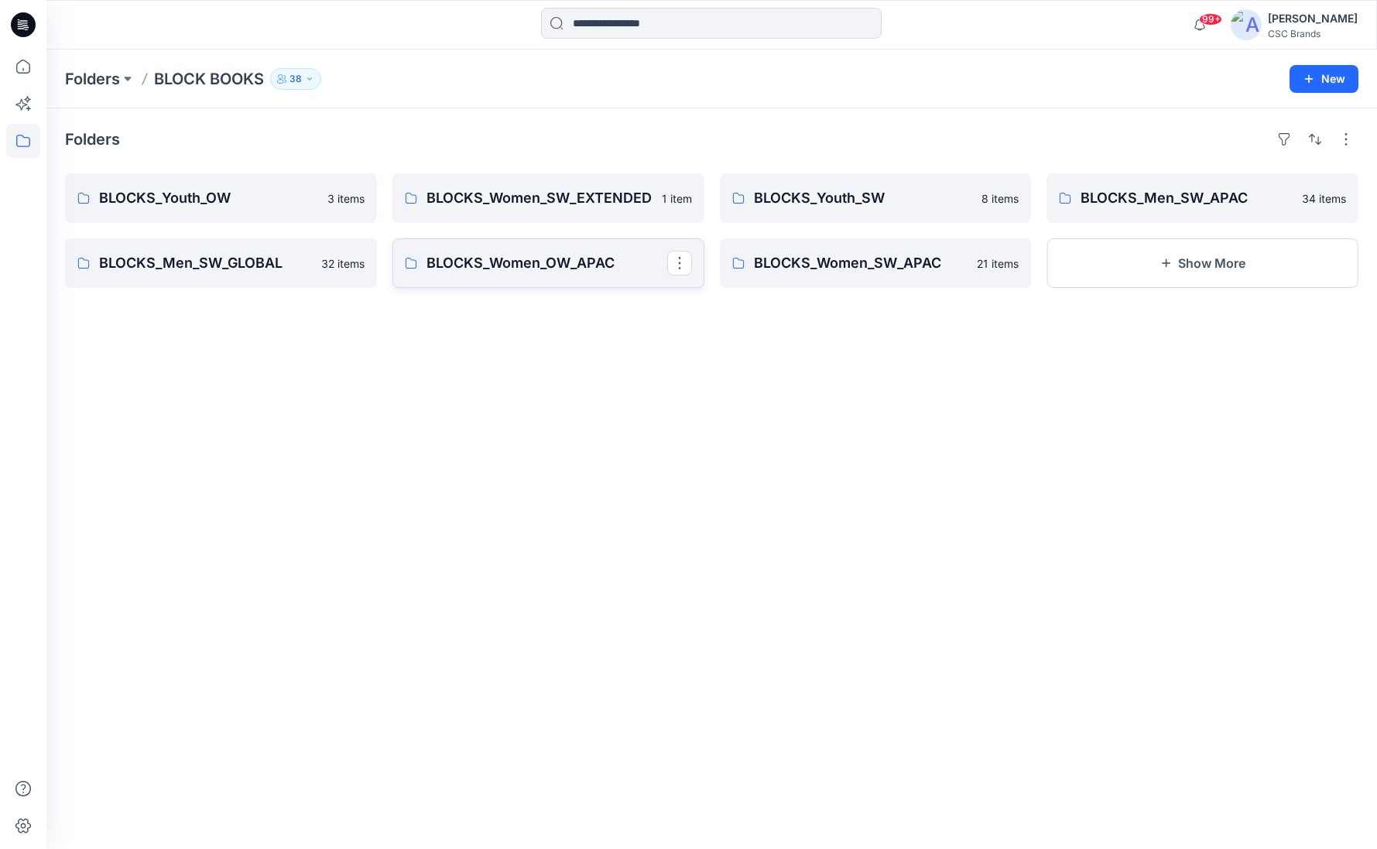
click at [562, 265] on p "BLOCKS_Women_OW_APAC" at bounding box center [546, 263] width 241 height 22
click at [1183, 204] on p "BLOCKS_Men_SW_APAC" at bounding box center [1200, 198] width 241 height 22
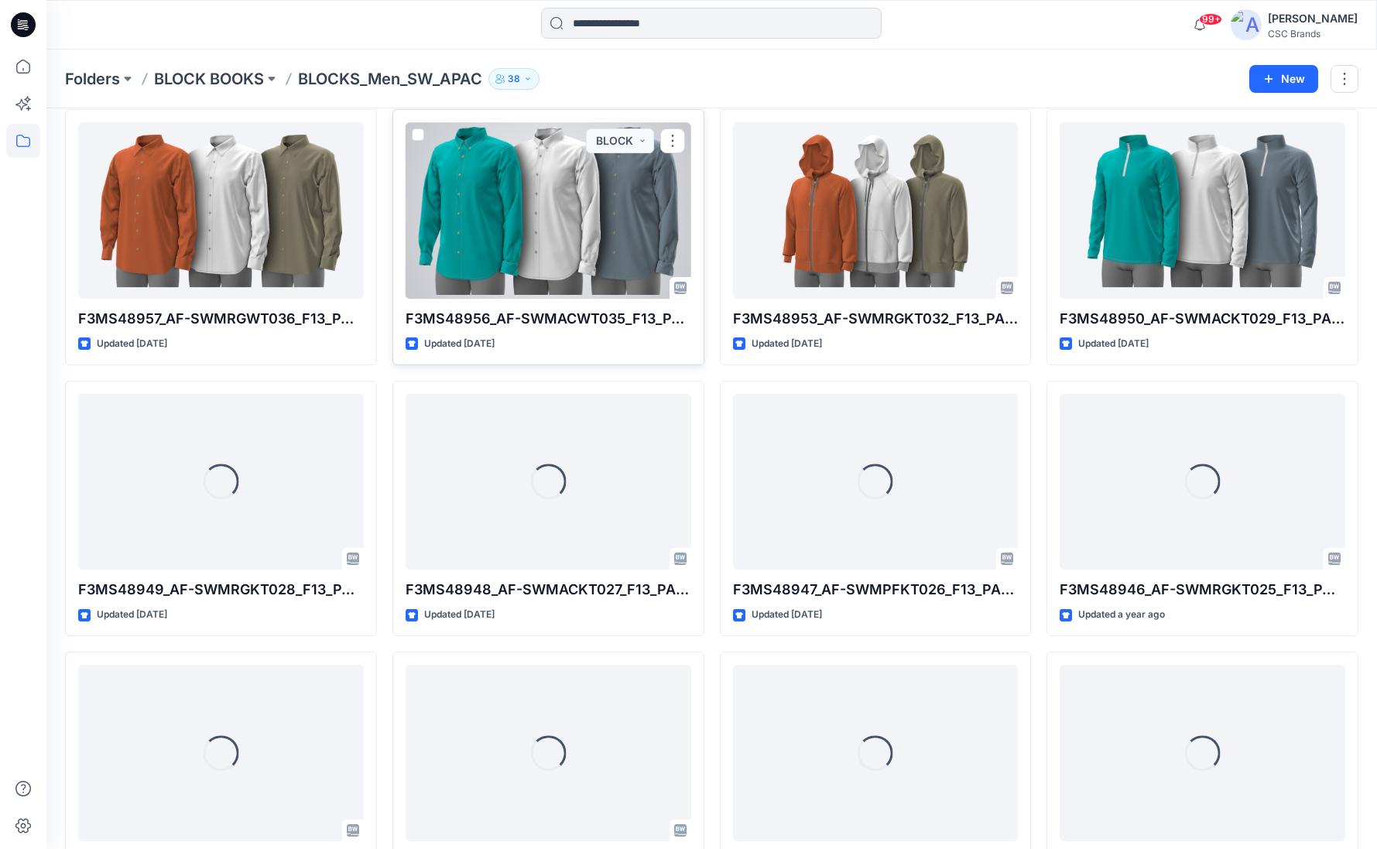
scroll to position [1424, 0]
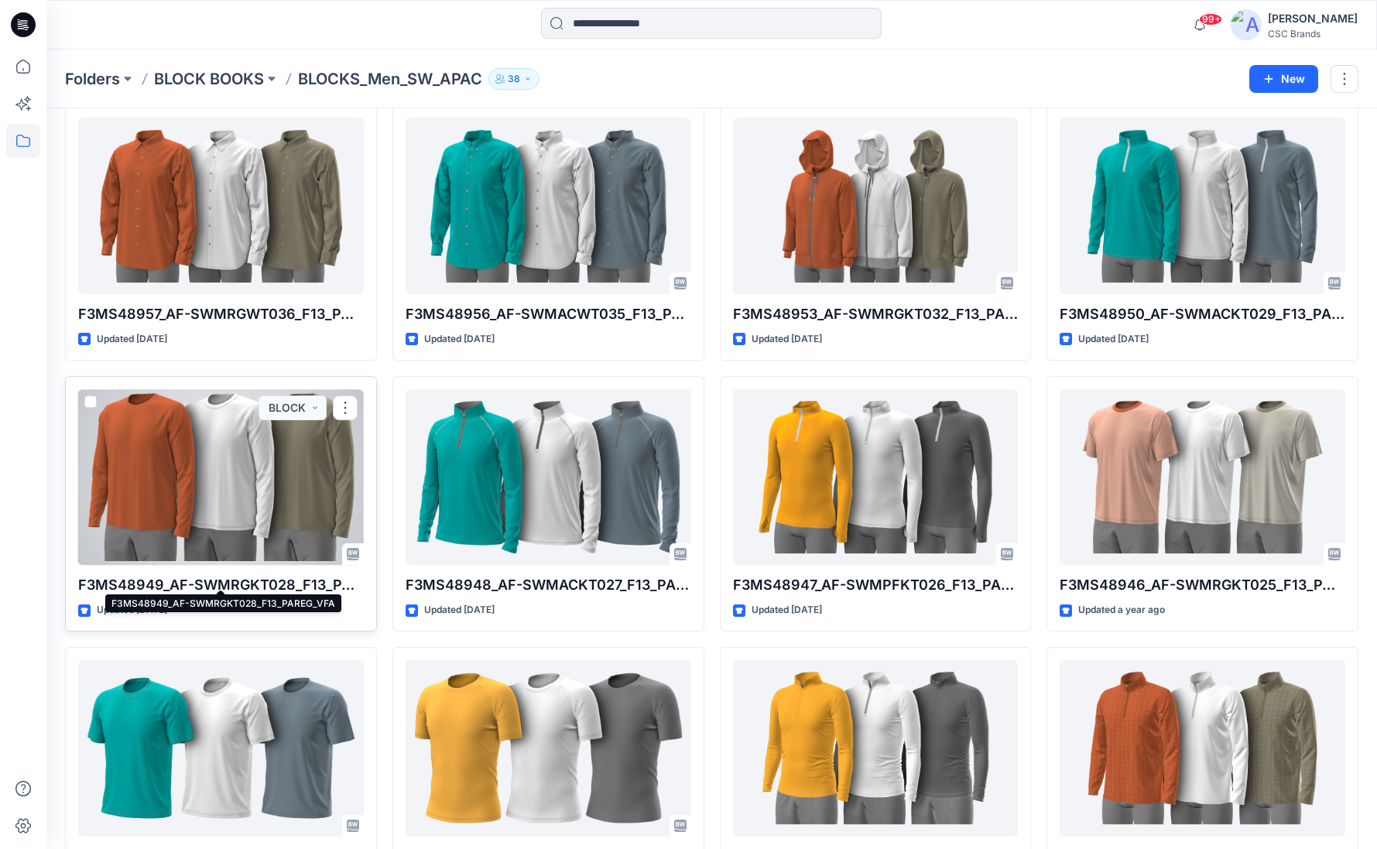
click at [238, 580] on p "F3MS48949_AF-SWMRGKT028_F13_PAREG_VFA" at bounding box center [221, 585] width 286 height 22
drag, startPoint x: 265, startPoint y: 577, endPoint x: 168, endPoint y: 584, distance: 97.0
click at [169, 584] on p "F3MS48949_AF-SWMRGKT028_F13_PAREG_VFA" at bounding box center [221, 585] width 286 height 22
copy p "AF-SWMRGKT028"
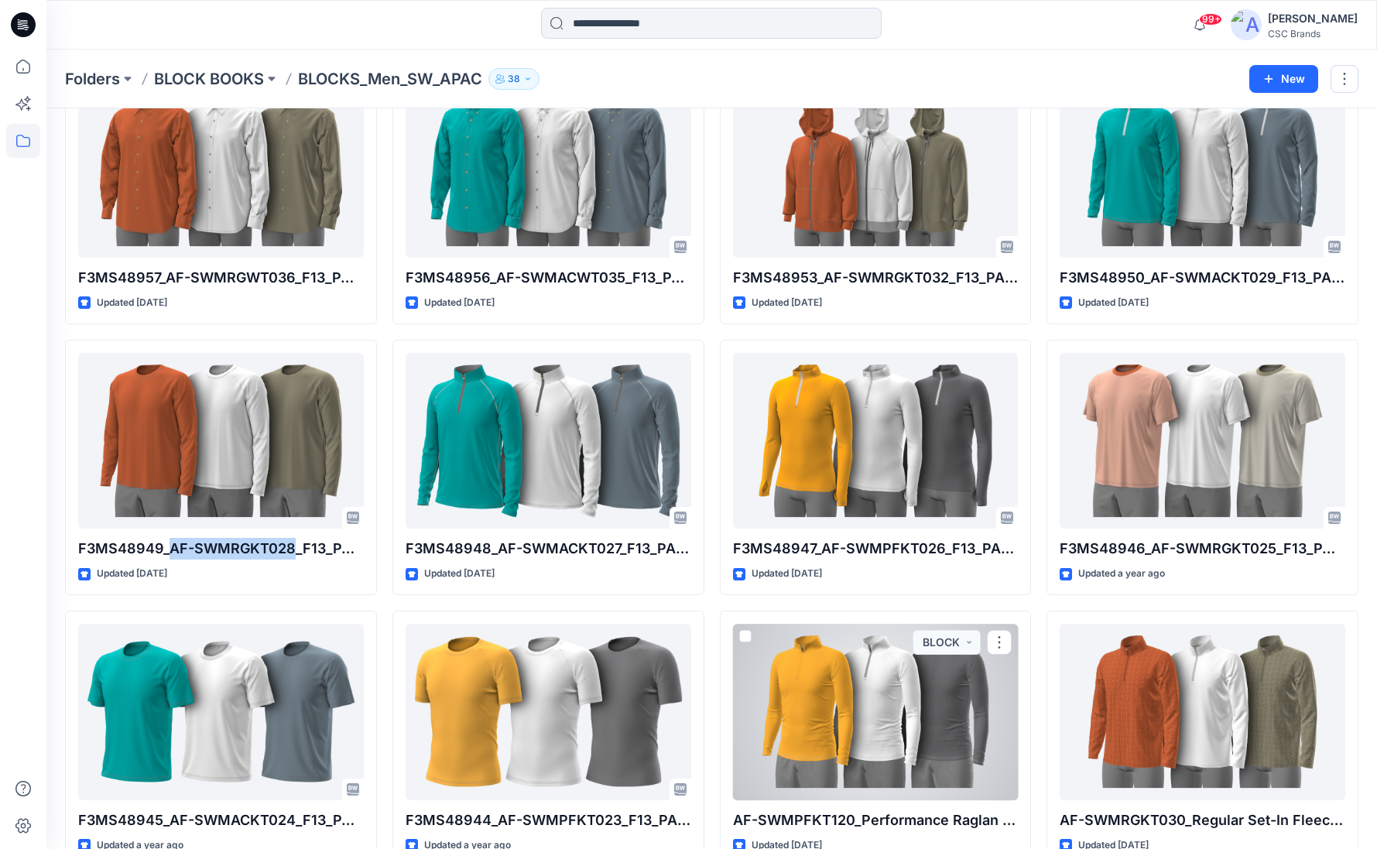
scroll to position [1440, 0]
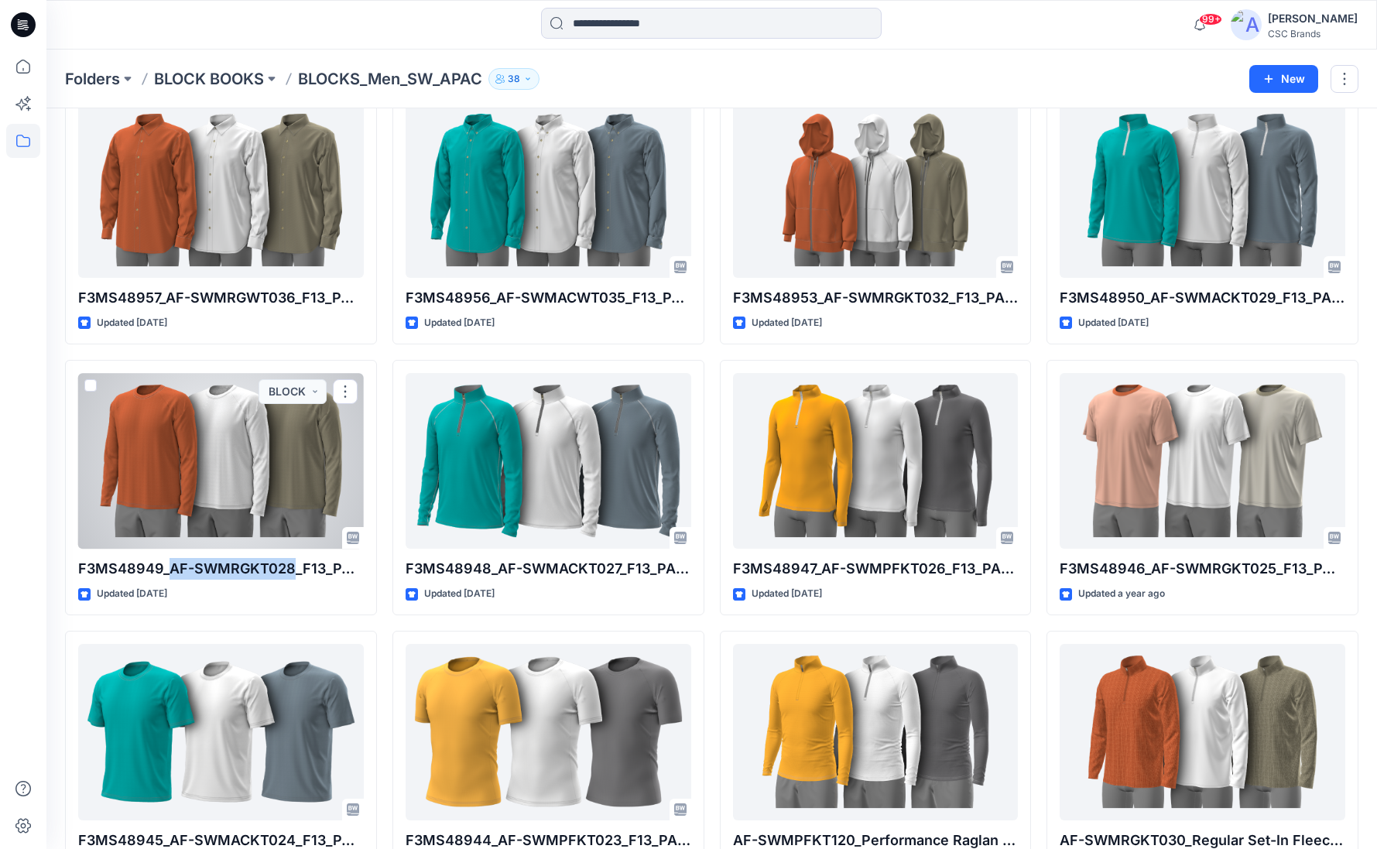
click at [207, 518] on div at bounding box center [221, 461] width 286 height 176
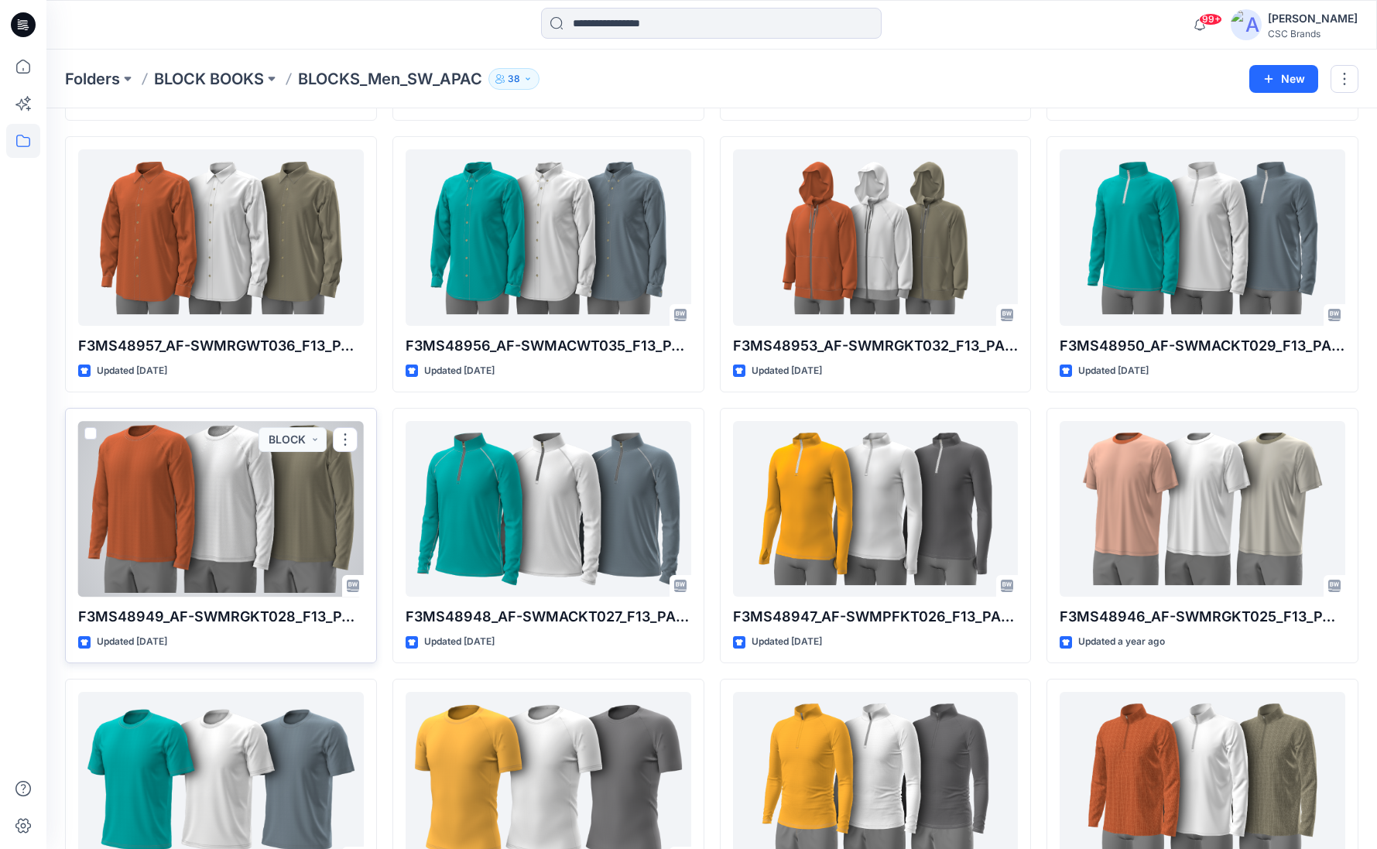
scroll to position [1393, 0]
click at [227, 611] on p "F3MS48949_AF-SWMRGKT028_F13_PAREG_VFA" at bounding box center [221, 616] width 286 height 22
click at [236, 546] on div at bounding box center [221, 508] width 286 height 176
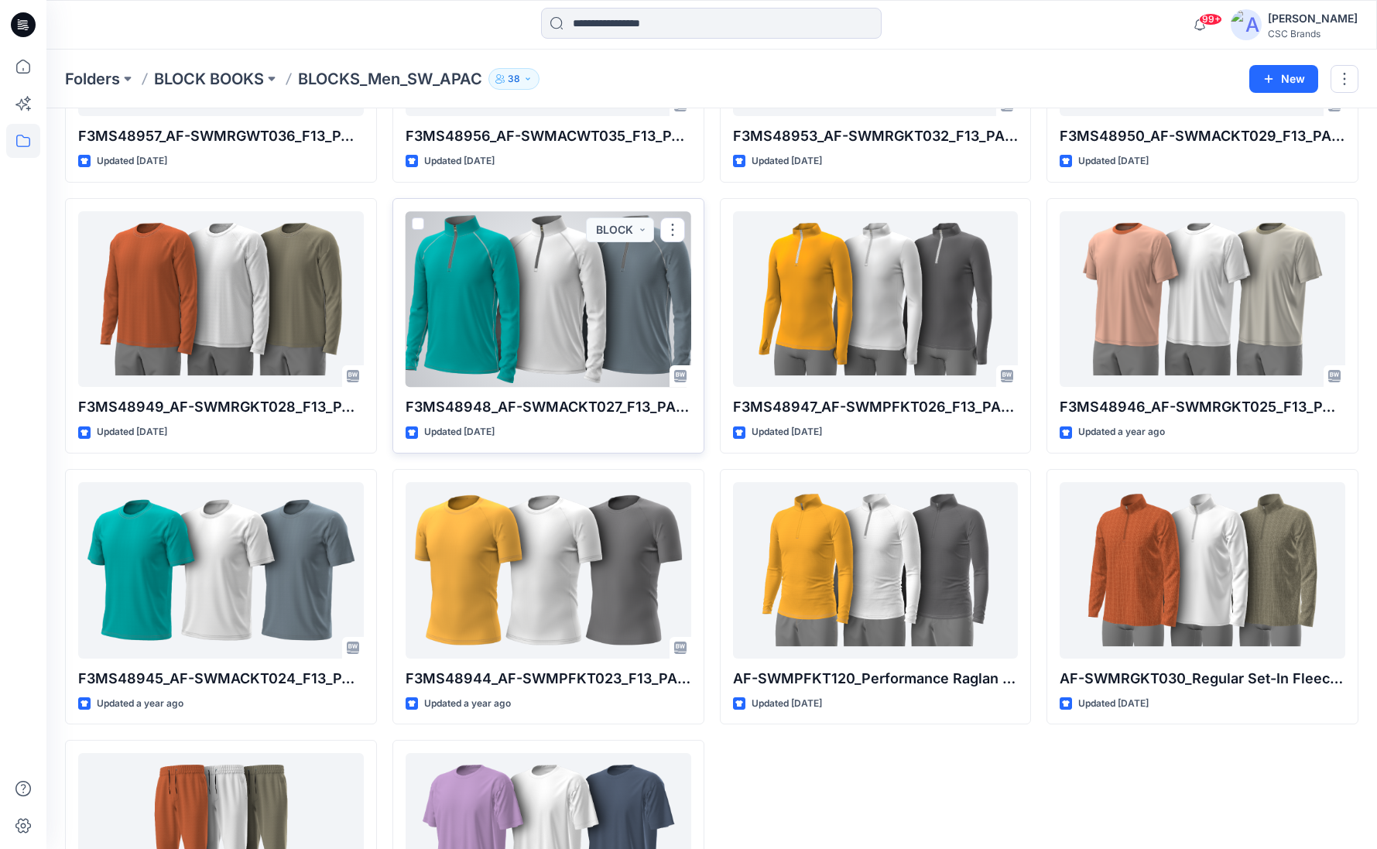
scroll to position [1604, 0]
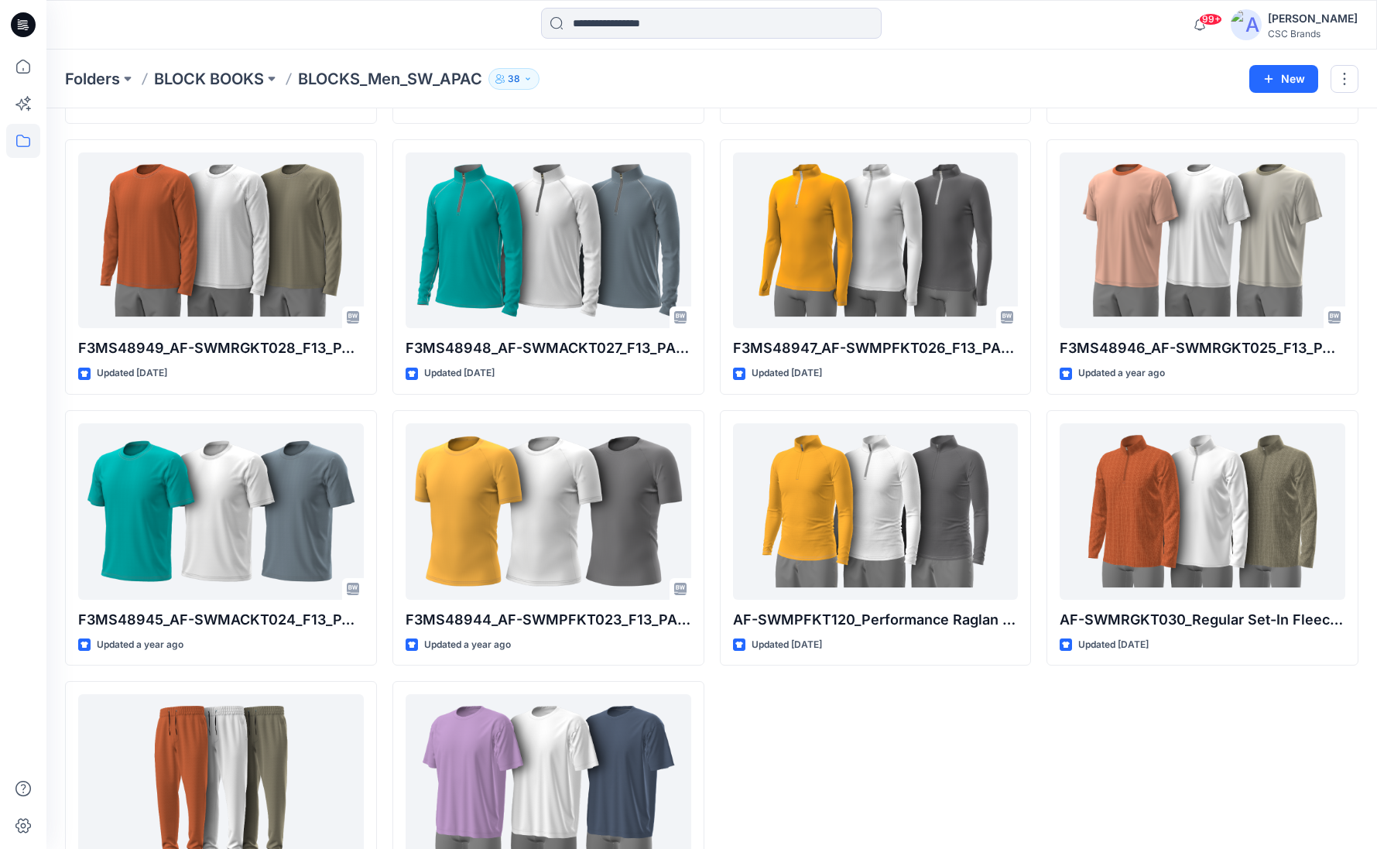
scroll to position [1693, 0]
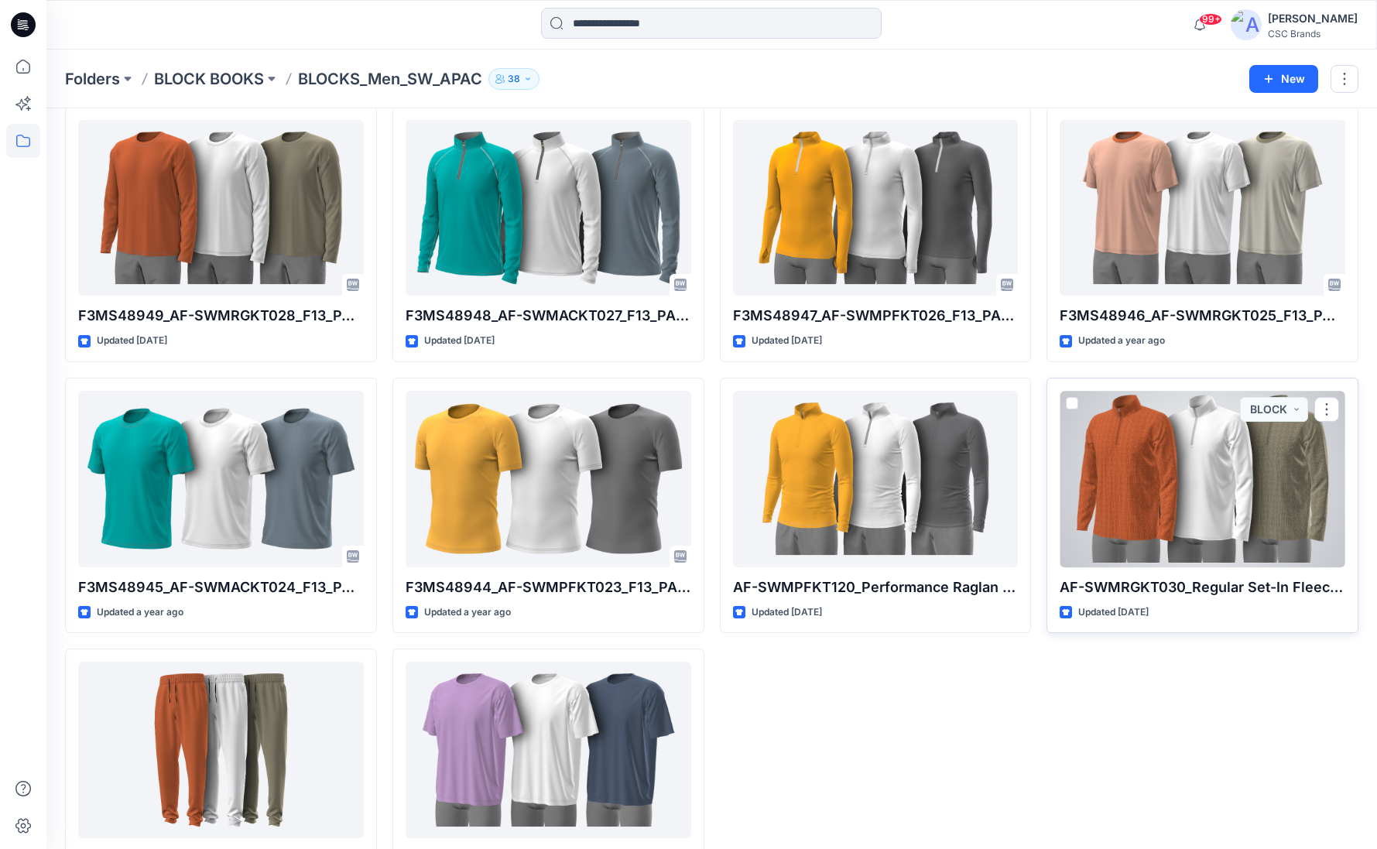
click at [1173, 509] on div at bounding box center [1203, 479] width 286 height 176
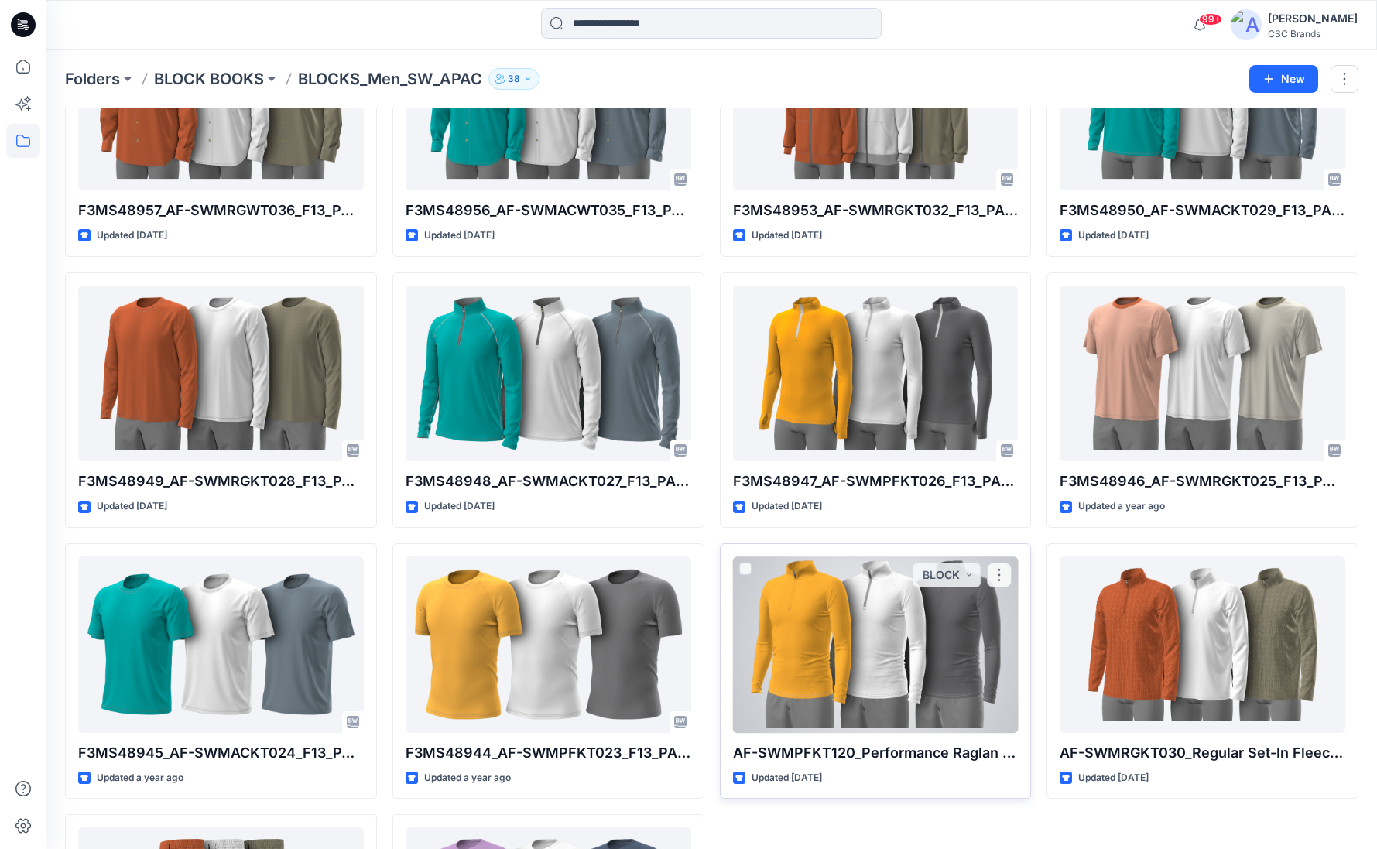
scroll to position [1519, 0]
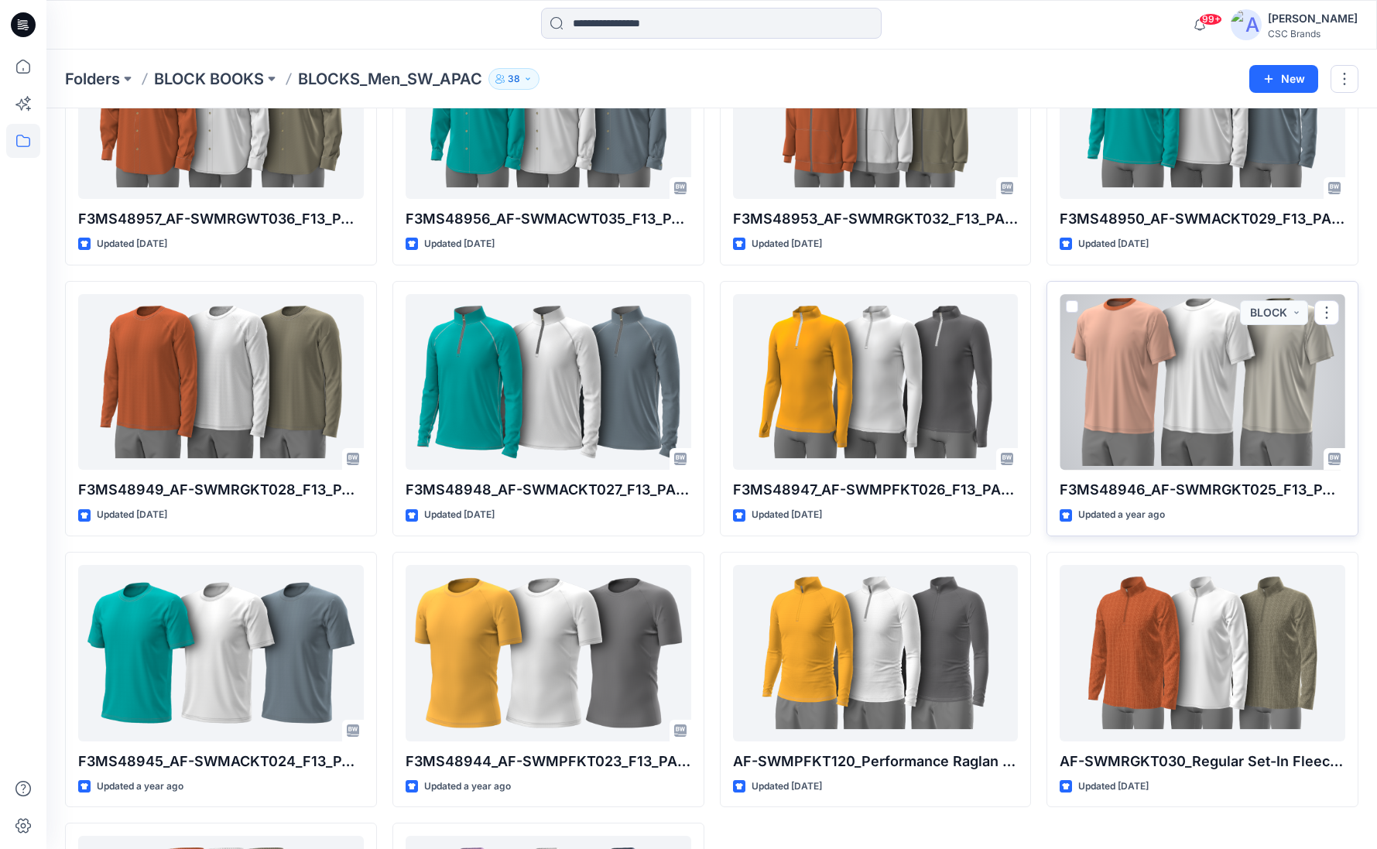
click at [1159, 384] on div at bounding box center [1203, 382] width 286 height 176
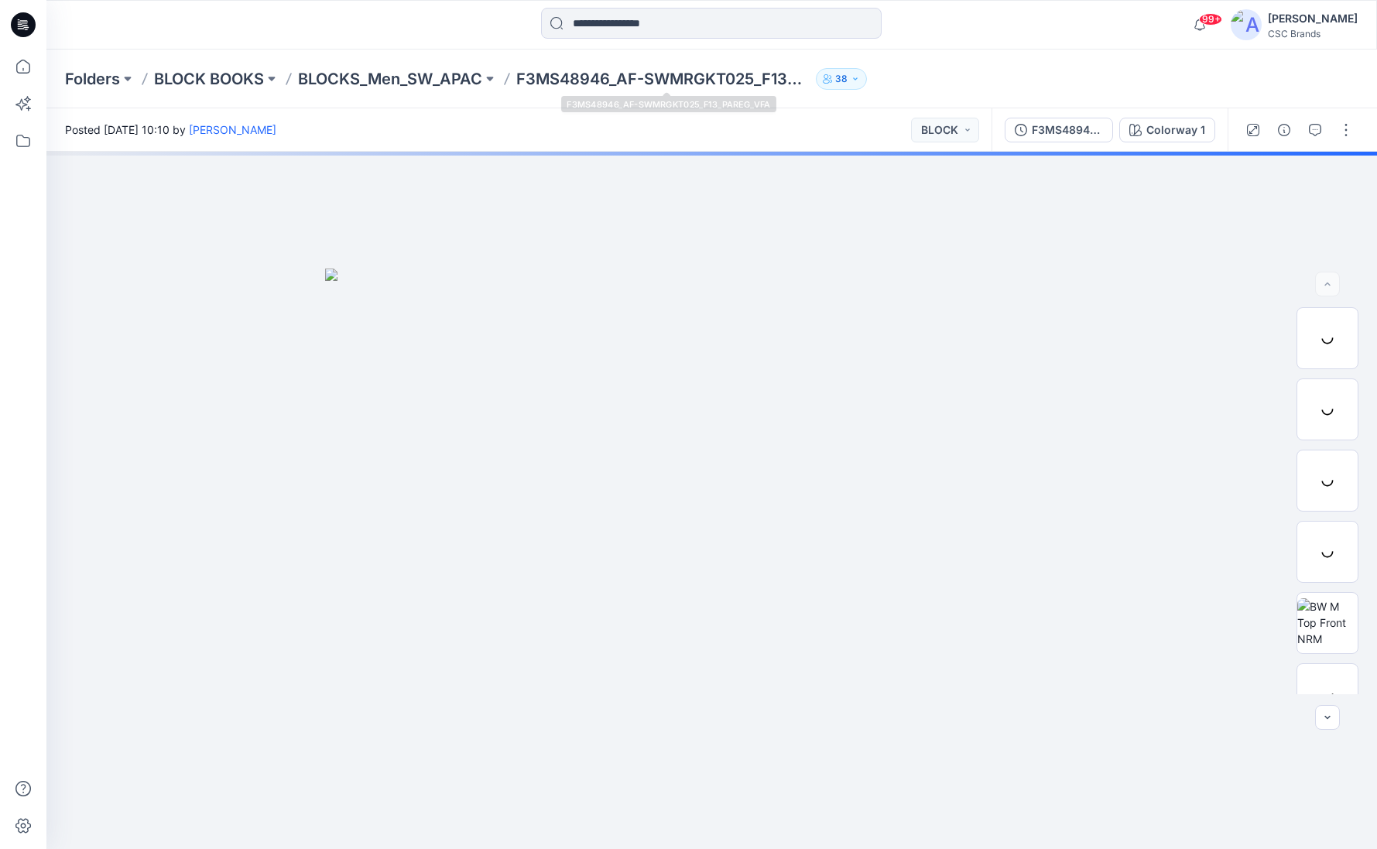
drag, startPoint x: 737, startPoint y: 108, endPoint x: 748, endPoint y: 107, distance: 10.9
click at [737, 108] on div "Posted Friday, September 20, 2024 10:10 by Cayla Zubarev BLOCK" at bounding box center [518, 129] width 945 height 43
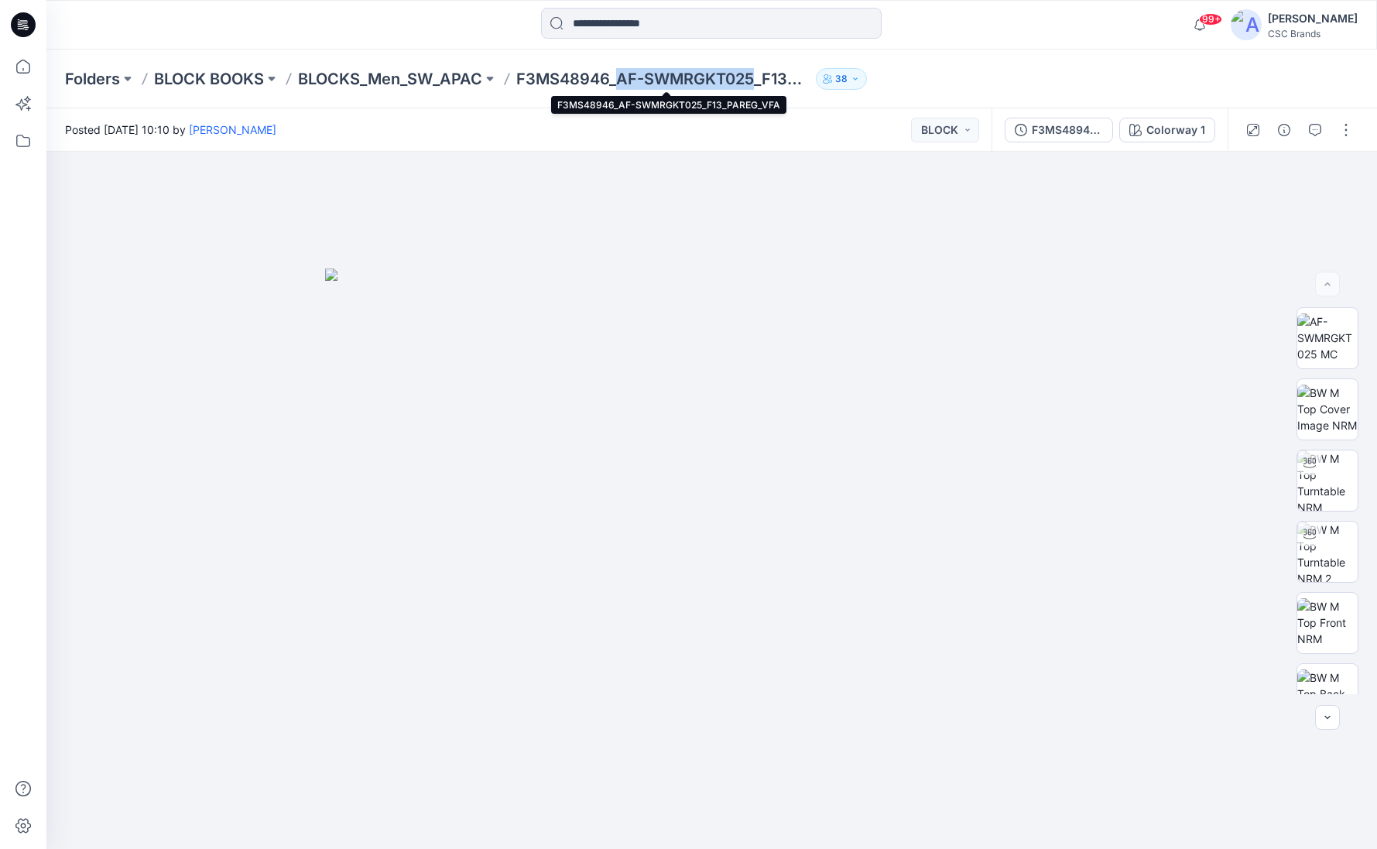
drag, startPoint x: 759, startPoint y: 80, endPoint x: 621, endPoint y: 83, distance: 137.8
click at [621, 83] on p "F3MS48946_AF-SWMRGKT025_F13_PAREG_VFA" at bounding box center [662, 79] width 293 height 22
copy p "AF-SWMRGKT025"
click at [401, 76] on p "BLOCKS_Men_SW_APAC" at bounding box center [390, 79] width 184 height 22
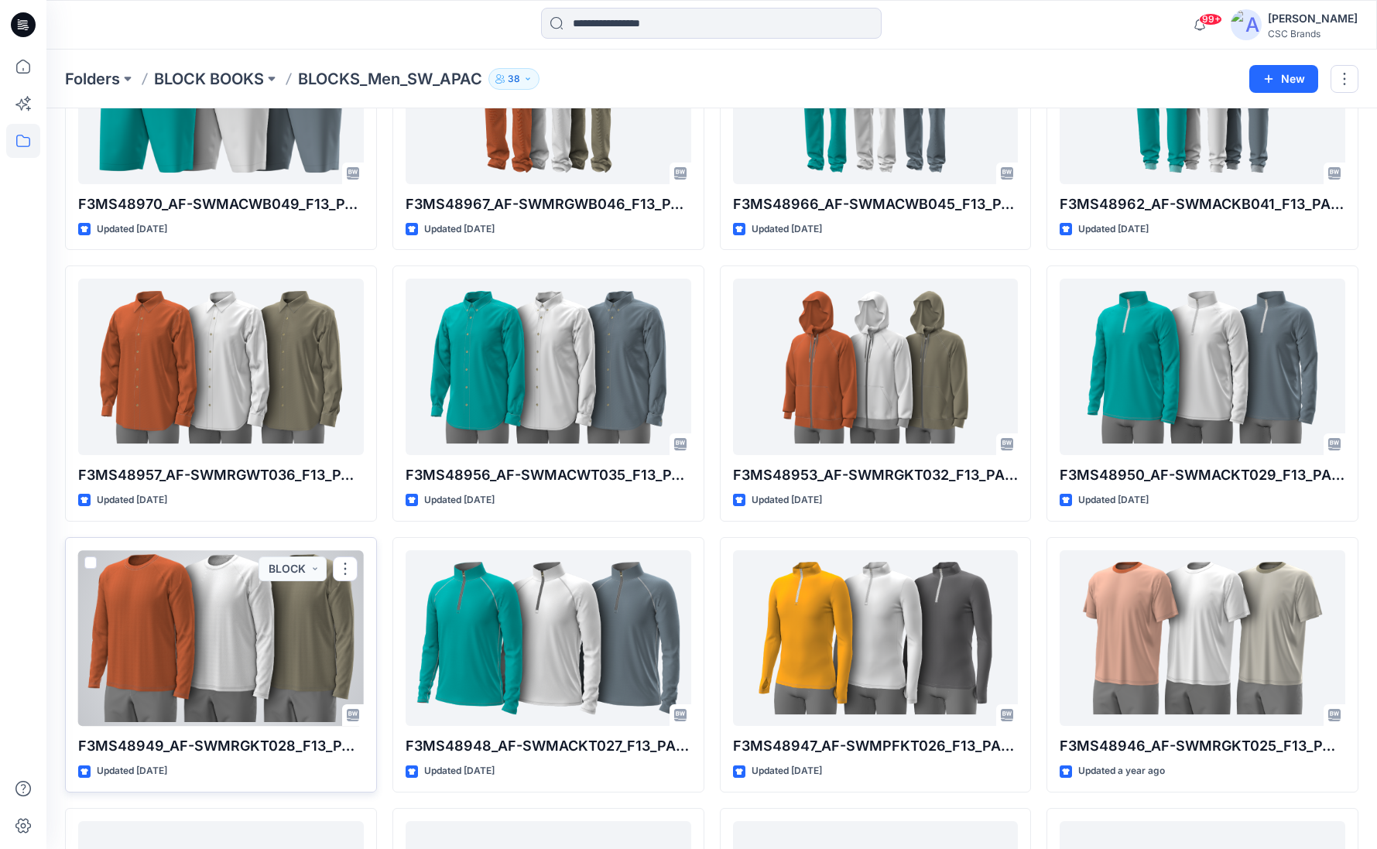
scroll to position [1260, 0]
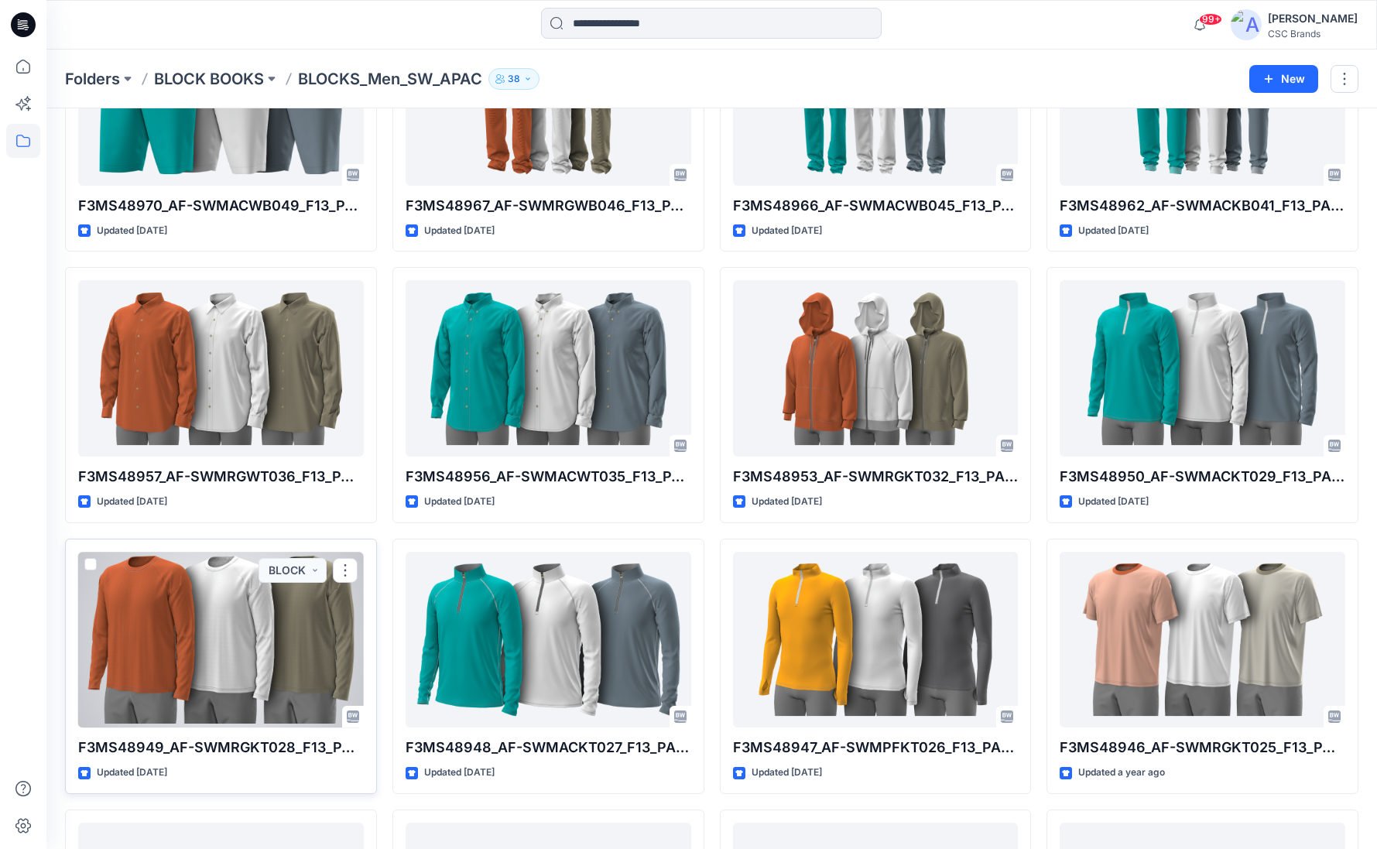
click at [142, 680] on div at bounding box center [221, 640] width 286 height 176
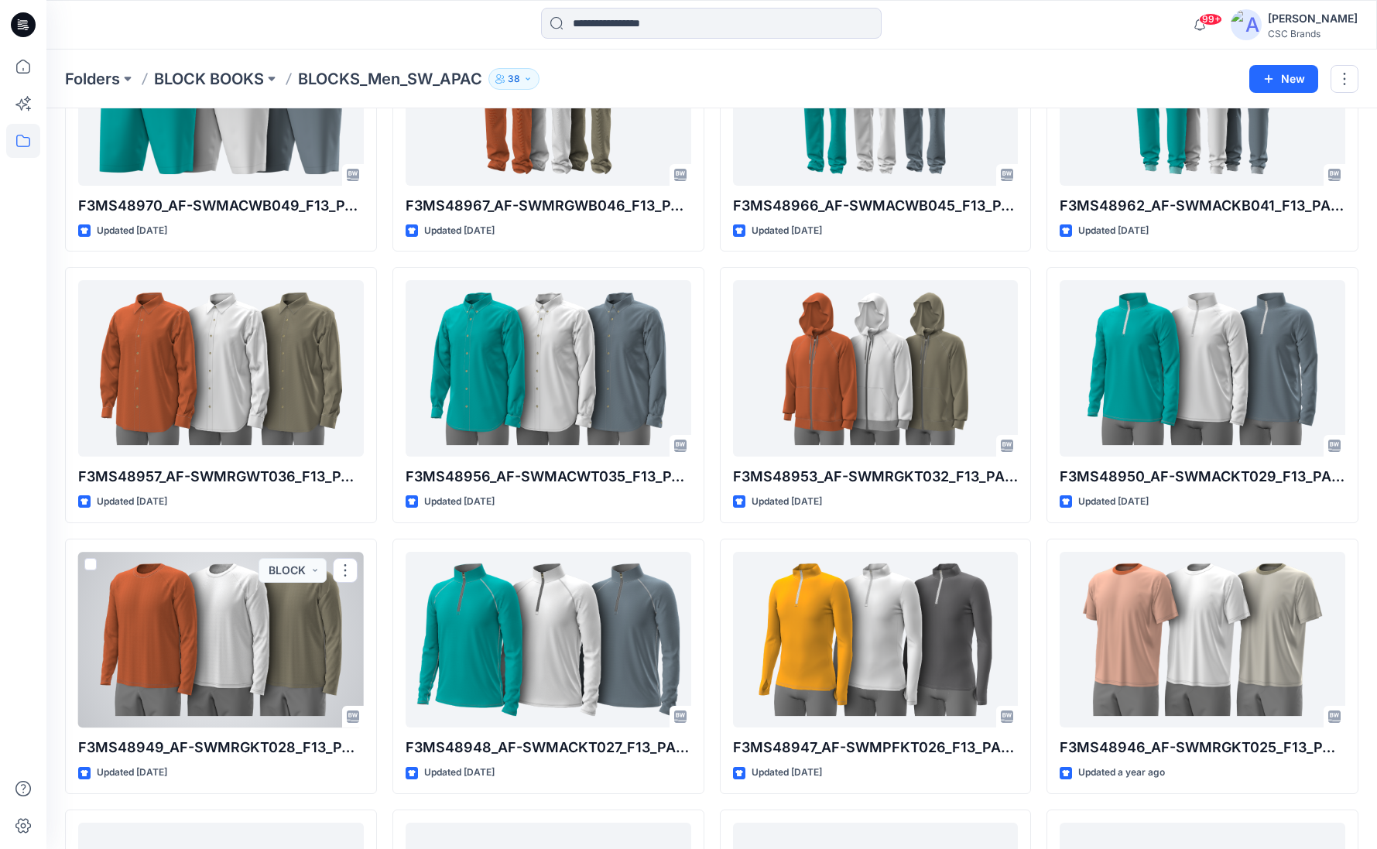
scroll to position [1244, 0]
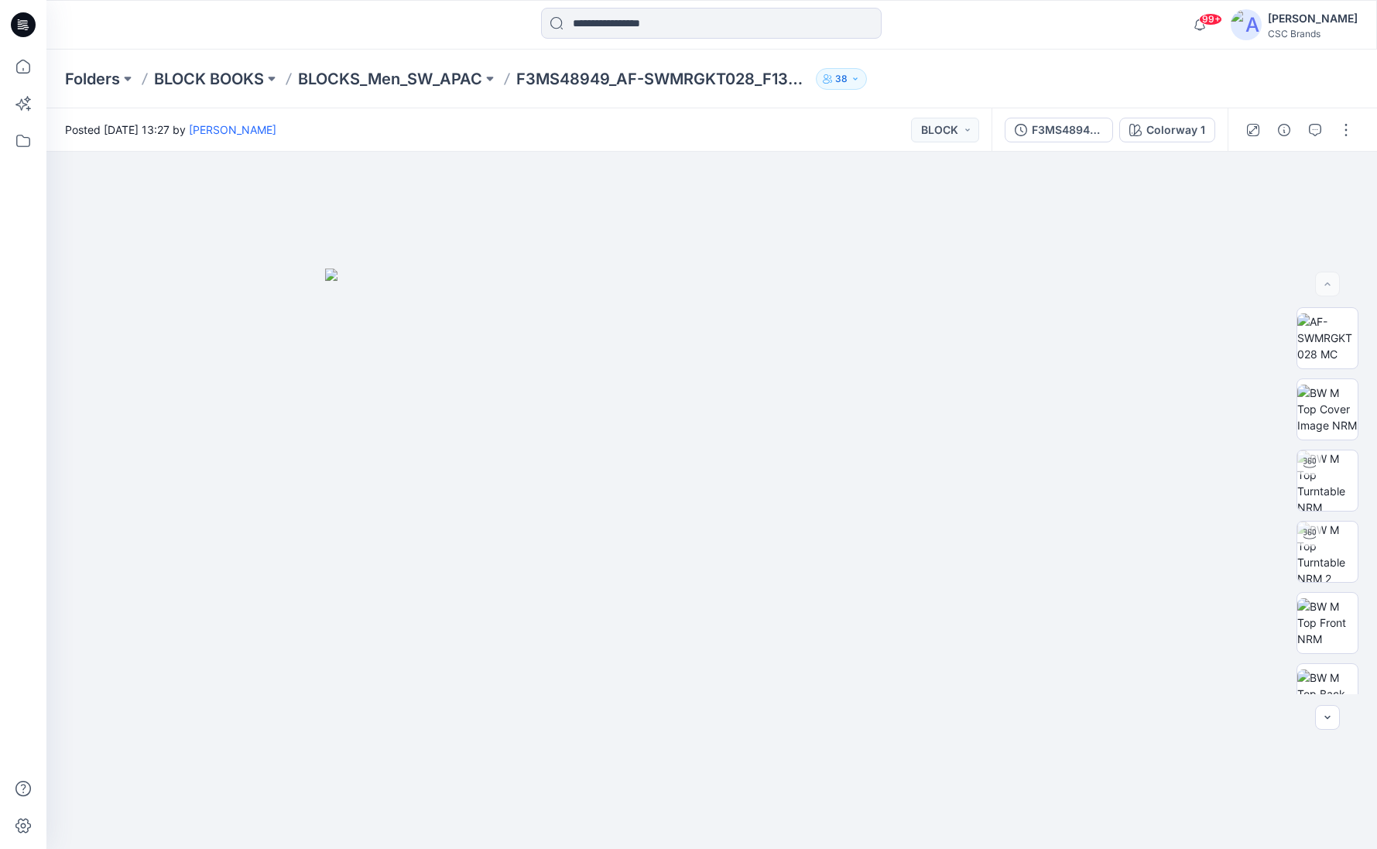
drag, startPoint x: 142, startPoint y: 680, endPoint x: 1030, endPoint y: 57, distance: 1084.1
click at [1030, 57] on html "99+ Notifications Md Mawdud shared F6WO217145_F26_PAREG_VP1 in F26 Development …" at bounding box center [688, 424] width 1377 height 849
drag, startPoint x: 1030, startPoint y: 57, endPoint x: 621, endPoint y: 80, distance: 409.3
click at [621, 80] on html "99+ Notifications Md Mawdud shared F6WO217145_F26_PAREG_VP1 in F26 Development …" at bounding box center [688, 424] width 1377 height 849
drag, startPoint x: 621, startPoint y: 80, endPoint x: 763, endPoint y: 73, distance: 141.8
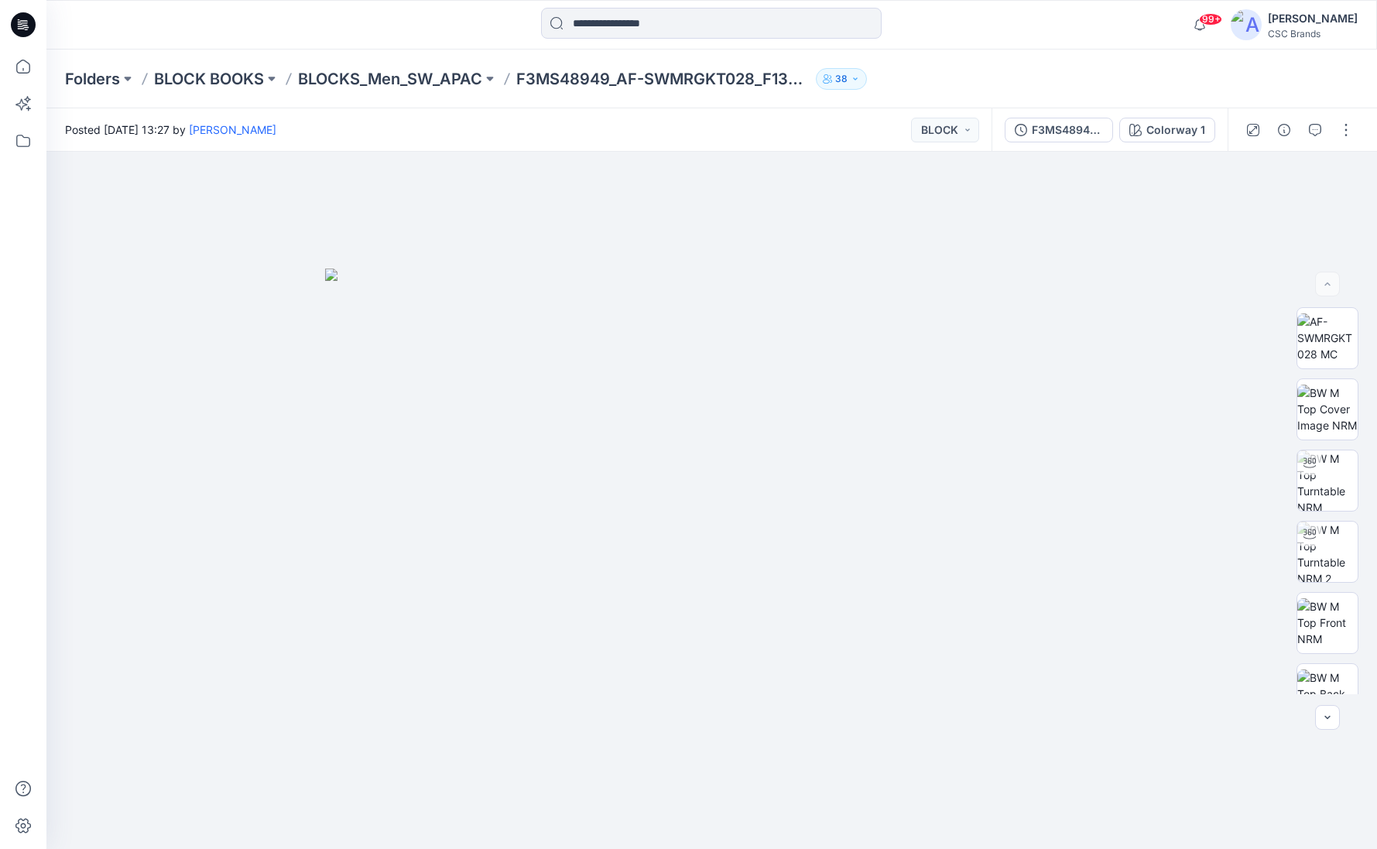
click at [763, 73] on html "99+ Notifications Md Mawdud shared F6WO217145_F26_PAREG_VP1 in F26 Development …" at bounding box center [688, 424] width 1377 height 849
drag, startPoint x: 763, startPoint y: 73, endPoint x: 1084, endPoint y: 27, distance: 323.6
click at [1084, 27] on html "99+ Notifications Md Mawdud shared F6WO217145_F26_PAREG_VP1 in F26 Development …" at bounding box center [688, 424] width 1377 height 849
drag, startPoint x: 1084, startPoint y: 27, endPoint x: 747, endPoint y: 85, distance: 341.6
click at [747, 85] on html "99+ Notifications Md Mawdud shared F6WO217145_F26_PAREG_VP1 in F26 Development …" at bounding box center [688, 424] width 1377 height 849
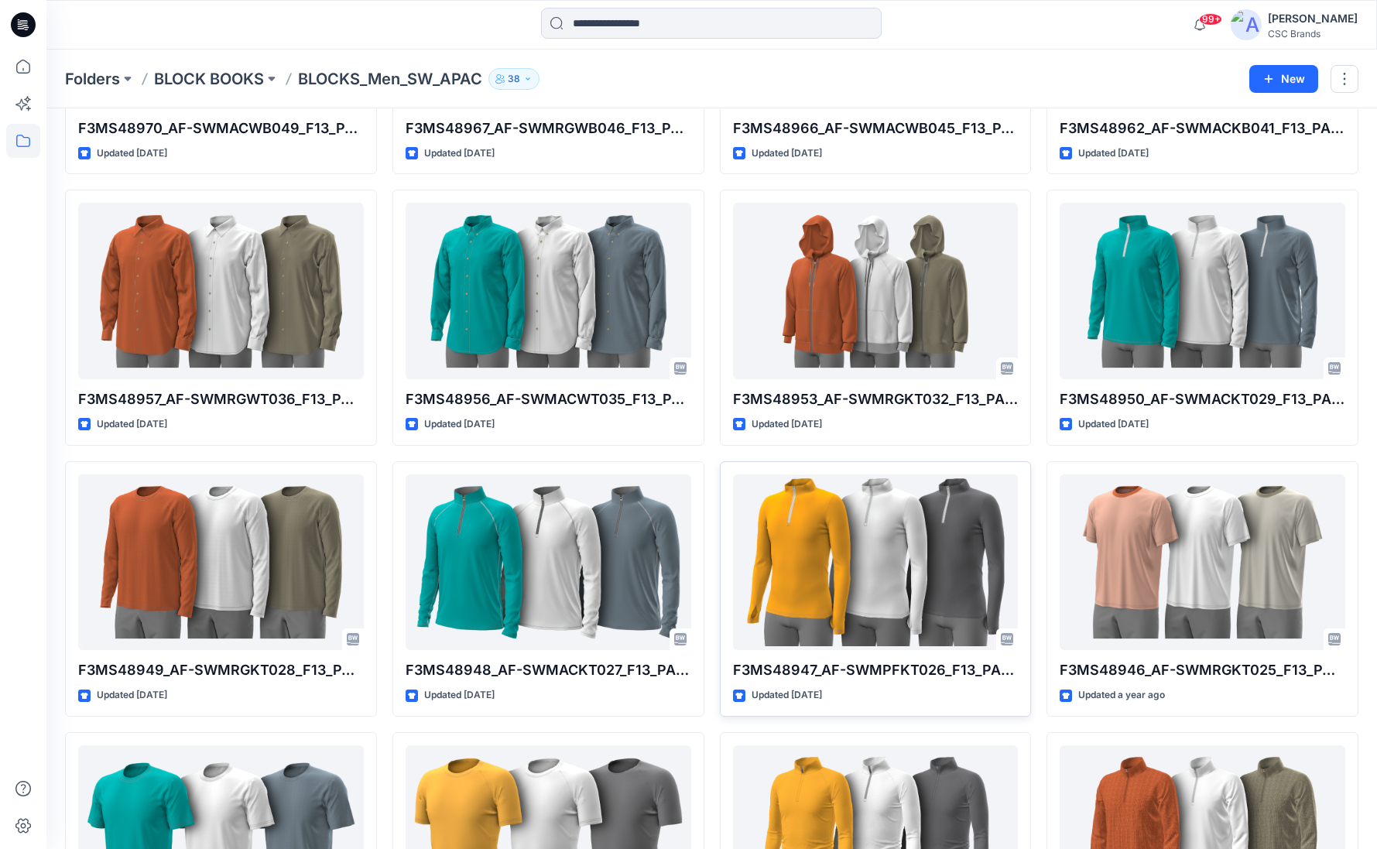
scroll to position [1268, 0]
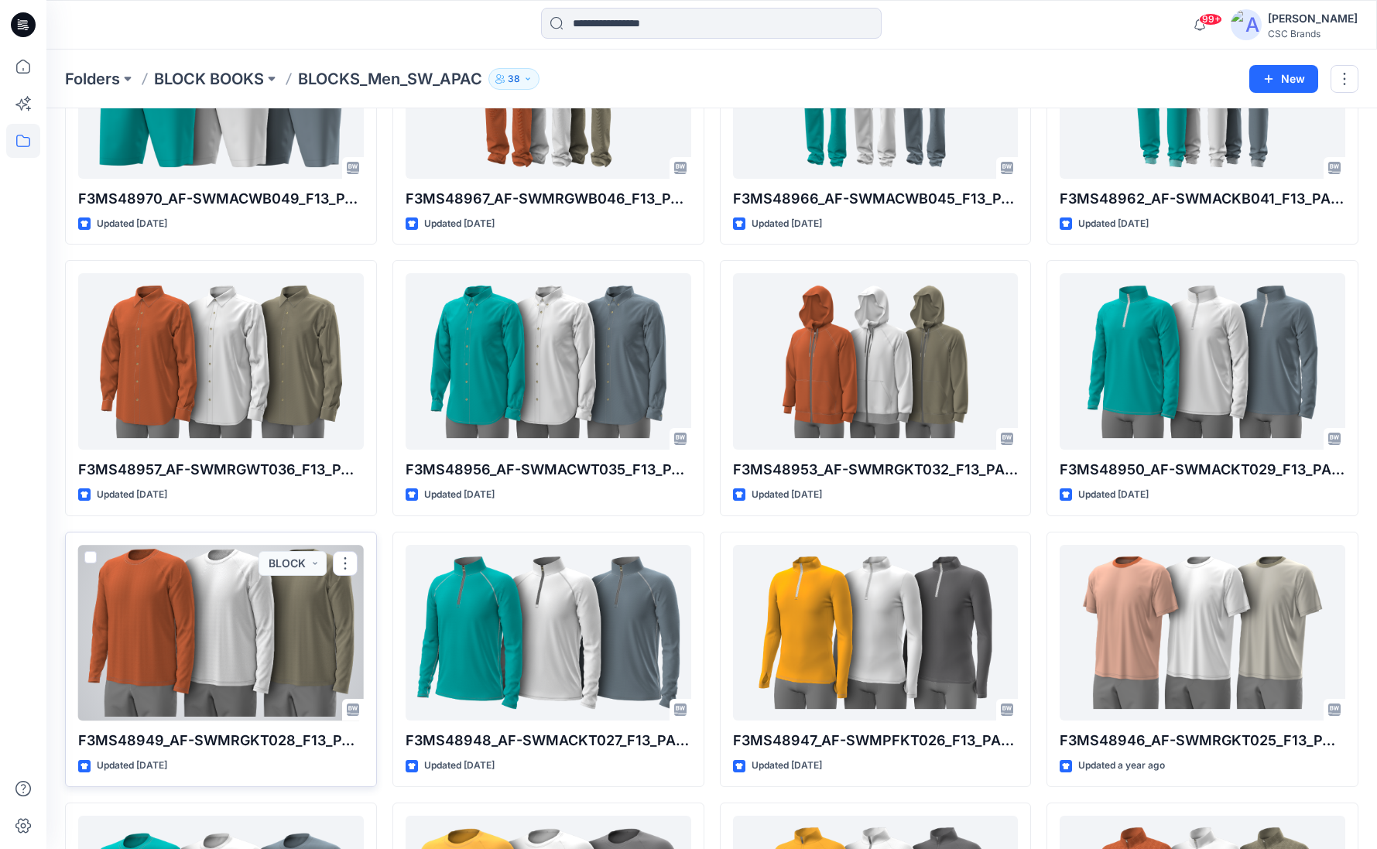
click at [220, 662] on div at bounding box center [221, 633] width 286 height 176
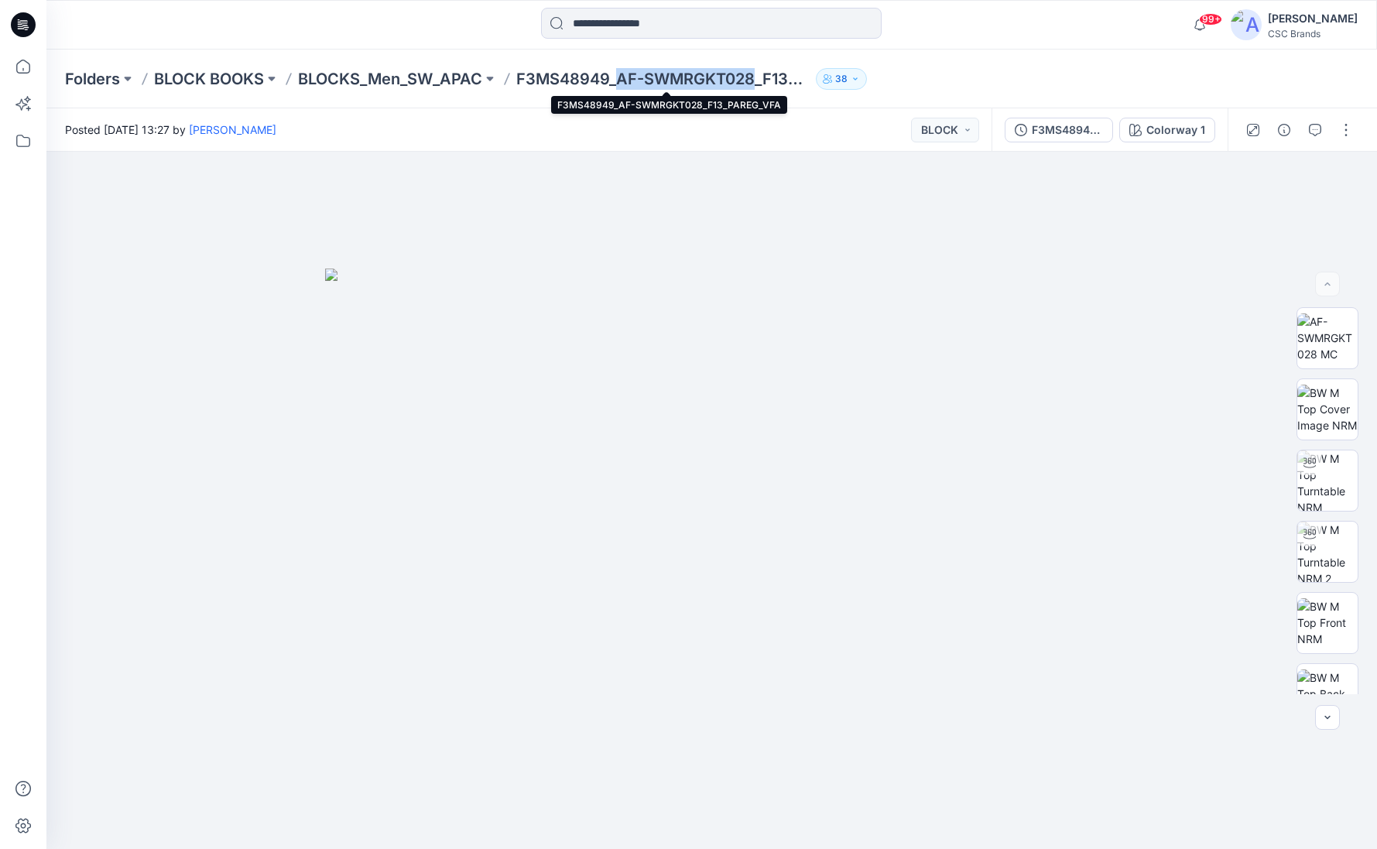
drag, startPoint x: 623, startPoint y: 78, endPoint x: 756, endPoint y: 80, distance: 133.1
click at [756, 80] on p "F3MS48949_AF-SWMRGKT028_F13_PAREG_VFA" at bounding box center [662, 79] width 293 height 22
copy p "AF-SWMRGKT028"
